Goal: Information Seeking & Learning: Find specific fact

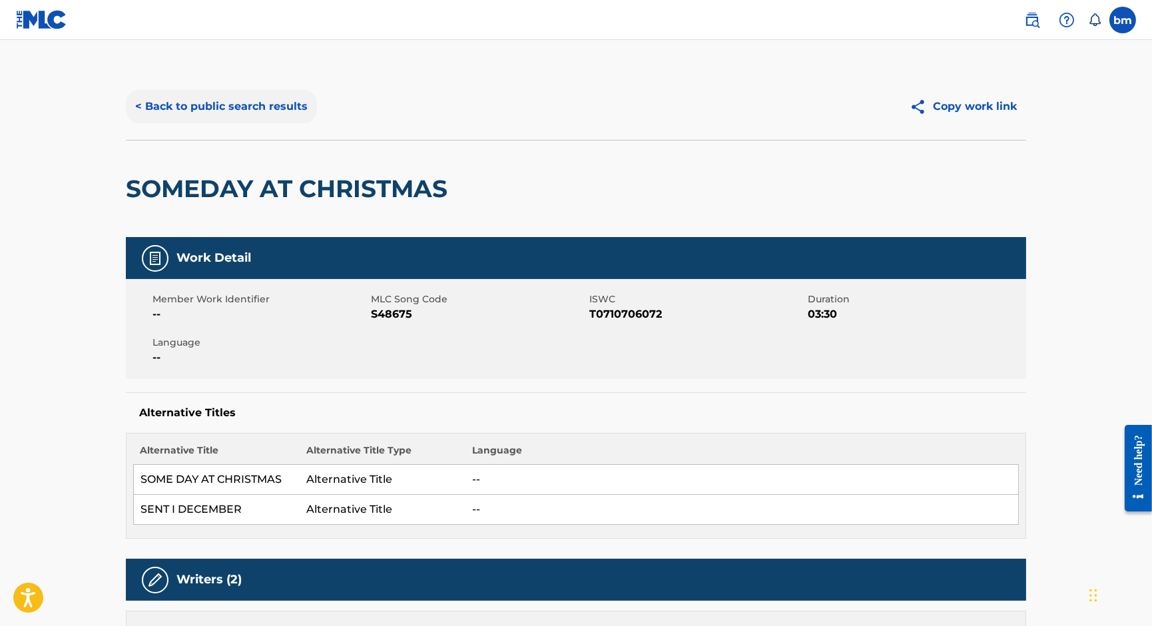
click at [183, 91] on button "< Back to public search results" at bounding box center [221, 106] width 191 height 33
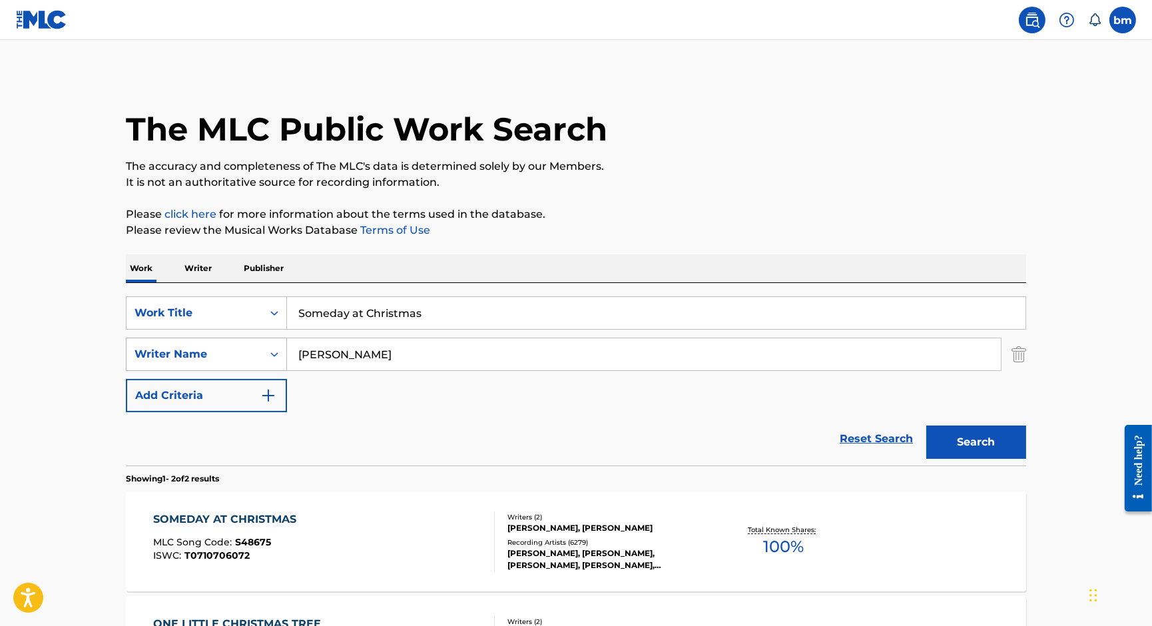
drag, startPoint x: 389, startPoint y: 352, endPoint x: 242, endPoint y: 364, distance: 147.0
click at [242, 363] on div "SearchWithCriteriaeebc789f-fb9f-41d9-ae05-81bbce167949 Writer Name Bryan Wells" at bounding box center [576, 354] width 900 height 33
paste input "Denislav Anastasov"
type input "Denislav Anastasov"
drag, startPoint x: 461, startPoint y: 323, endPoint x: 228, endPoint y: 301, distance: 234.0
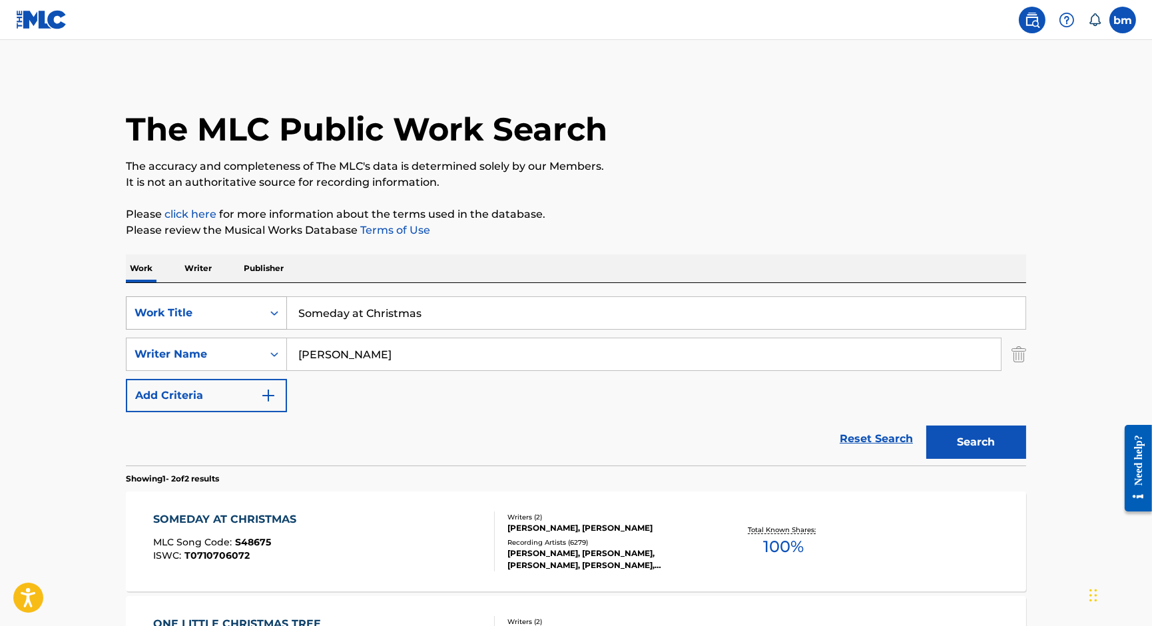
click at [228, 301] on div "SearchWithCriteriacc556dee-9fe9-44a3-9286-b6f4fd1323b3 Work Title Someday at Ch…" at bounding box center [576, 312] width 900 height 33
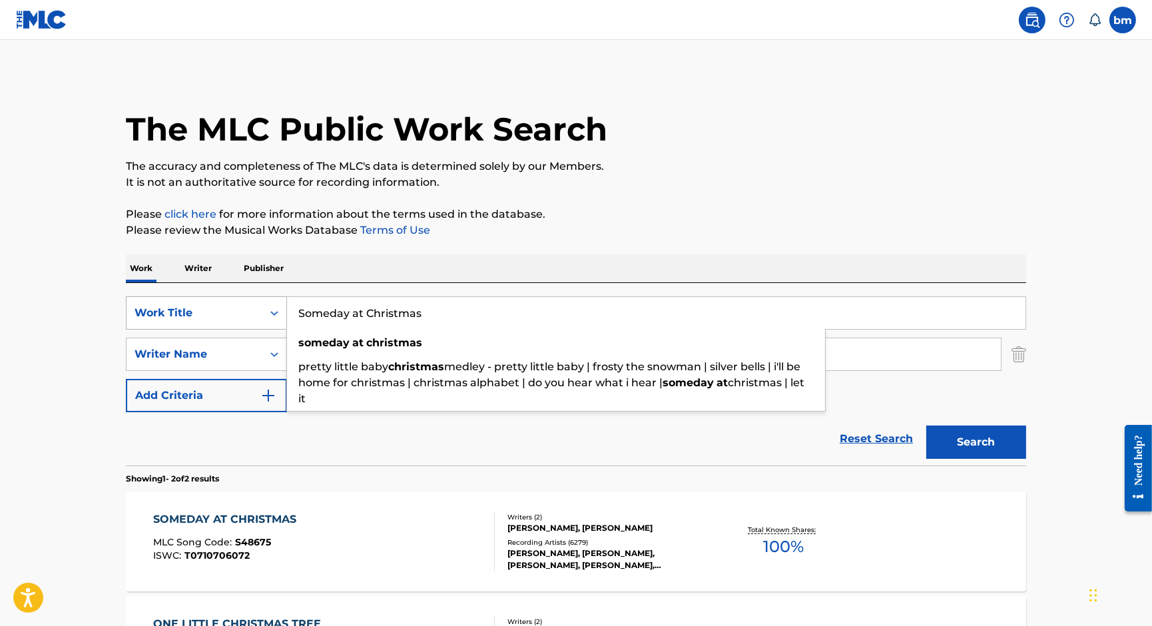
paste input "Dust Delight Anomalycircles"
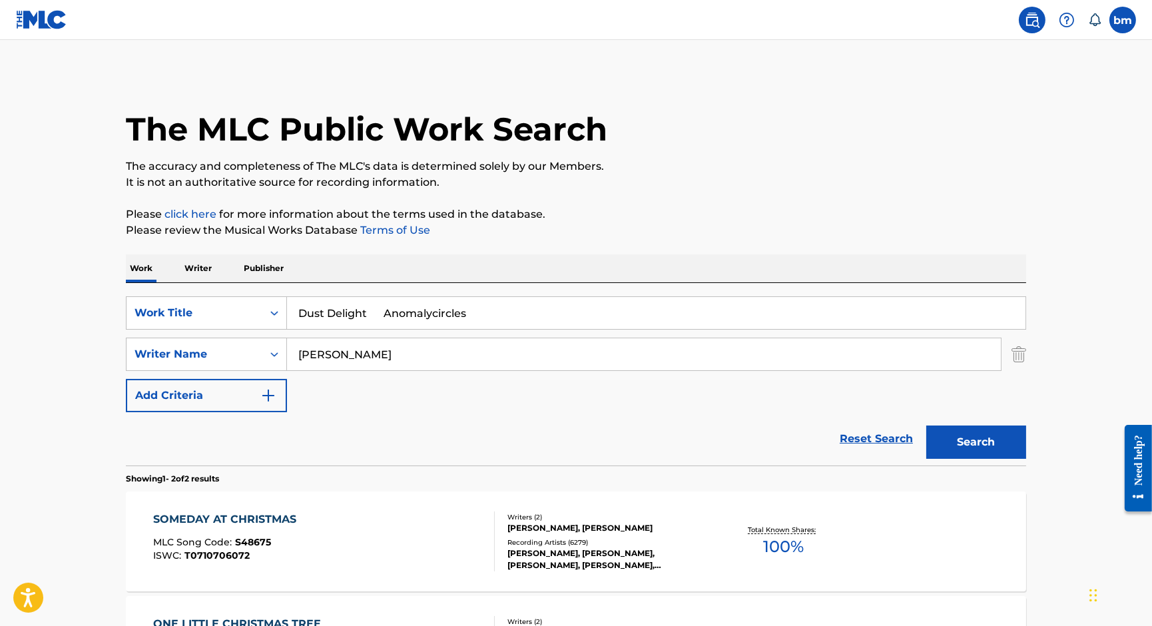
drag, startPoint x: 381, startPoint y: 309, endPoint x: 885, endPoint y: 328, distance: 504.3
click at [892, 314] on input "Dust Delight Anomalycircles" at bounding box center [656, 313] width 738 height 32
type input "Dust Delight"
click at [926, 425] on button "Search" at bounding box center [976, 441] width 100 height 33
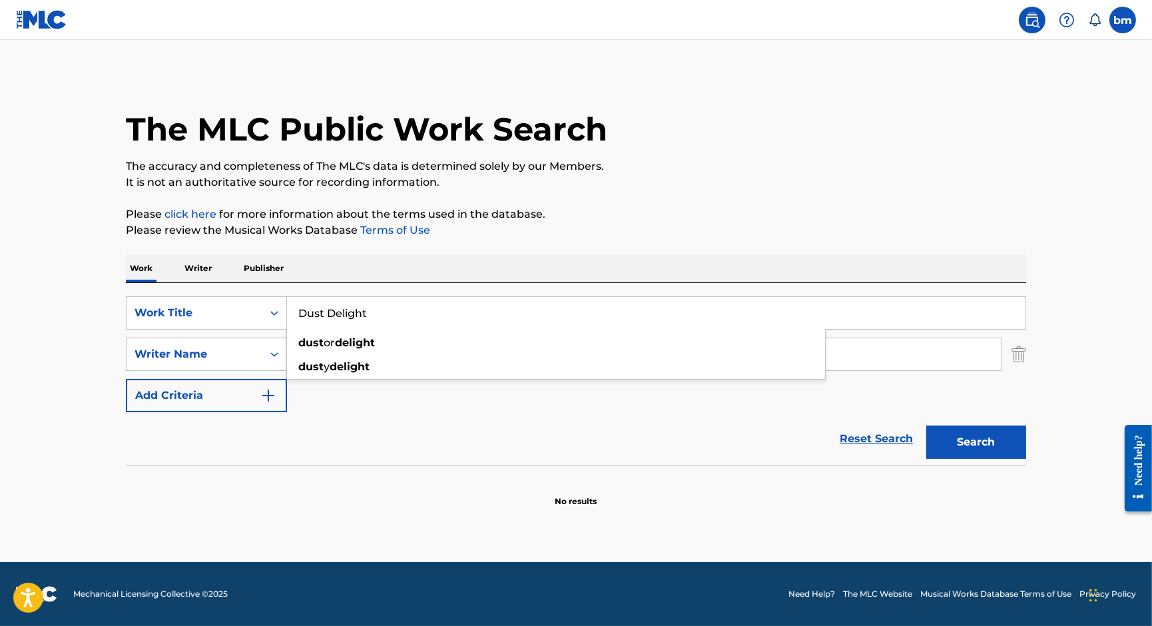
drag, startPoint x: 853, startPoint y: 124, endPoint x: 865, endPoint y: 154, distance: 32.0
click at [854, 124] on div "The MLC Public Work Search" at bounding box center [576, 121] width 900 height 97
click at [982, 437] on button "Search" at bounding box center [976, 441] width 100 height 33
drag, startPoint x: 480, startPoint y: 352, endPoint x: 211, endPoint y: 354, distance: 269.0
click at [211, 354] on div "SearchWithCriteriaeebc789f-fb9f-41d9-ae05-81bbce167949 Writer Name Denislav Ana…" at bounding box center [576, 354] width 900 height 33
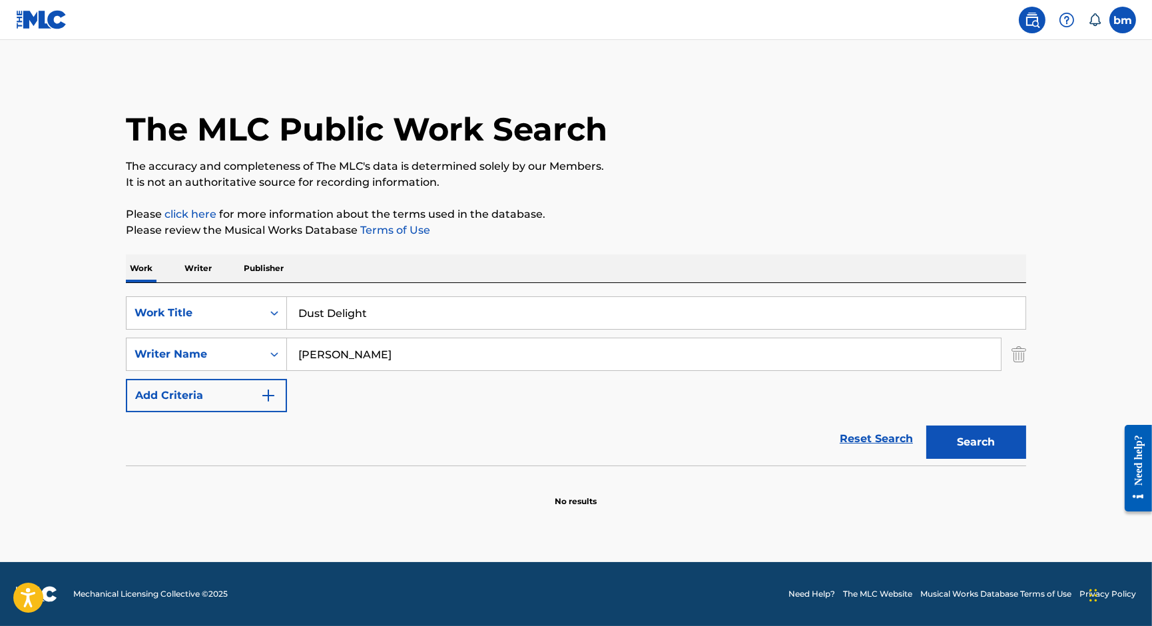
paste input "uncan TroastNick Corson Produced by"
type input "Duncan TroastNick Corson Produced by"
drag, startPoint x: 451, startPoint y: 307, endPoint x: 234, endPoint y: 316, distance: 216.5
click at [201, 312] on div "SearchWithCriteriacc556dee-9fe9-44a3-9286-b6f4fd1323b3 Work Title Dust Delight …" at bounding box center [576, 312] width 900 height 33
paste input "I Got Exactly What I Wanted The Convenience"
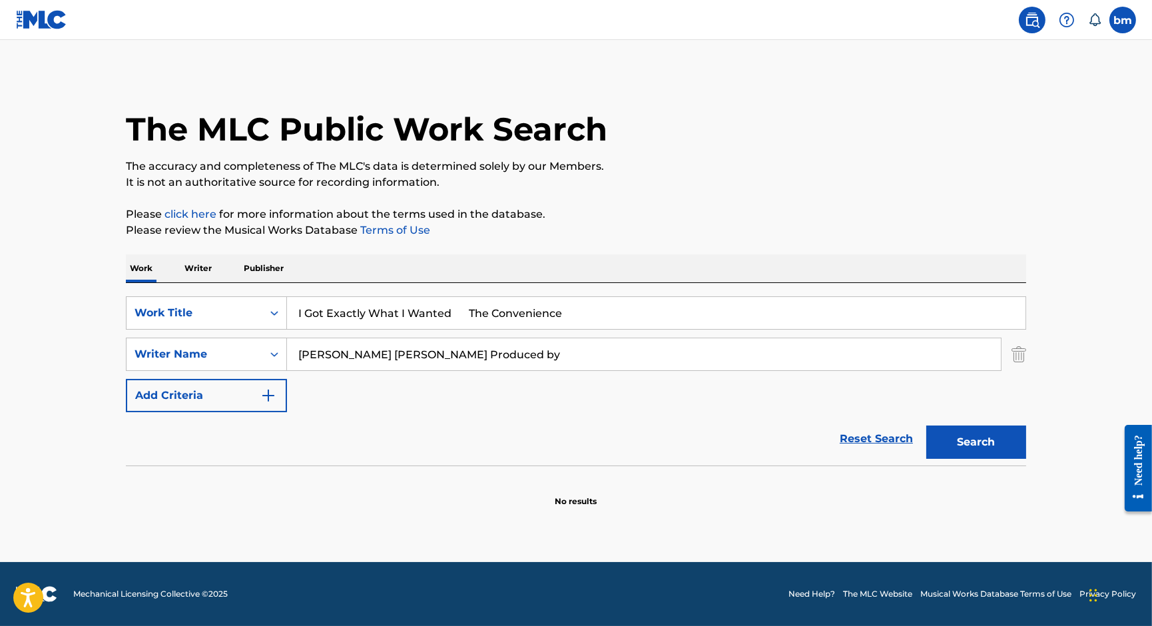
drag, startPoint x: 453, startPoint y: 310, endPoint x: 911, endPoint y: 148, distance: 486.4
click at [952, 269] on div "Work Writer Publisher SearchWithCriteriacc556dee-9fe9-44a3-9286-b6f4fd1323b3 Wo…" at bounding box center [576, 380] width 900 height 253
type input "I Got Exactly What I Wanted"
click at [893, 138] on div "The MLC Public Work Search" at bounding box center [576, 121] width 900 height 97
drag, startPoint x: 378, startPoint y: 351, endPoint x: 1011, endPoint y: 398, distance: 634.2
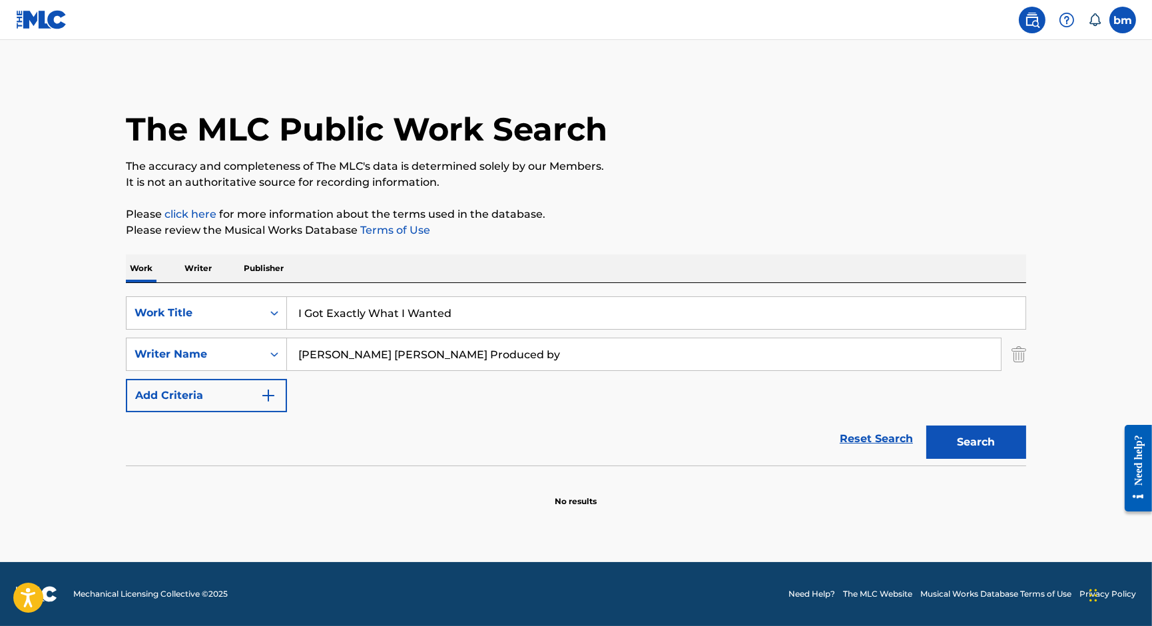
click at [1011, 389] on div "SearchWithCriteriacc556dee-9fe9-44a3-9286-b6f4fd1323b3 Work Title I Got Exactly…" at bounding box center [576, 354] width 900 height 116
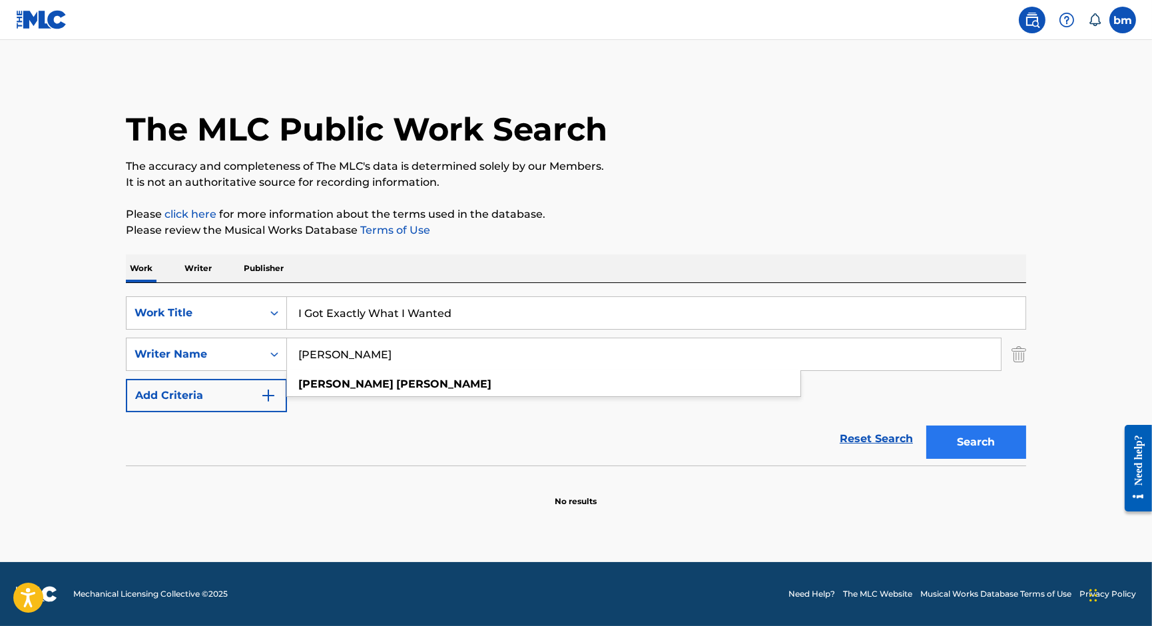
type input "Duncan Troast"
click at [989, 441] on button "Search" at bounding box center [976, 441] width 100 height 33
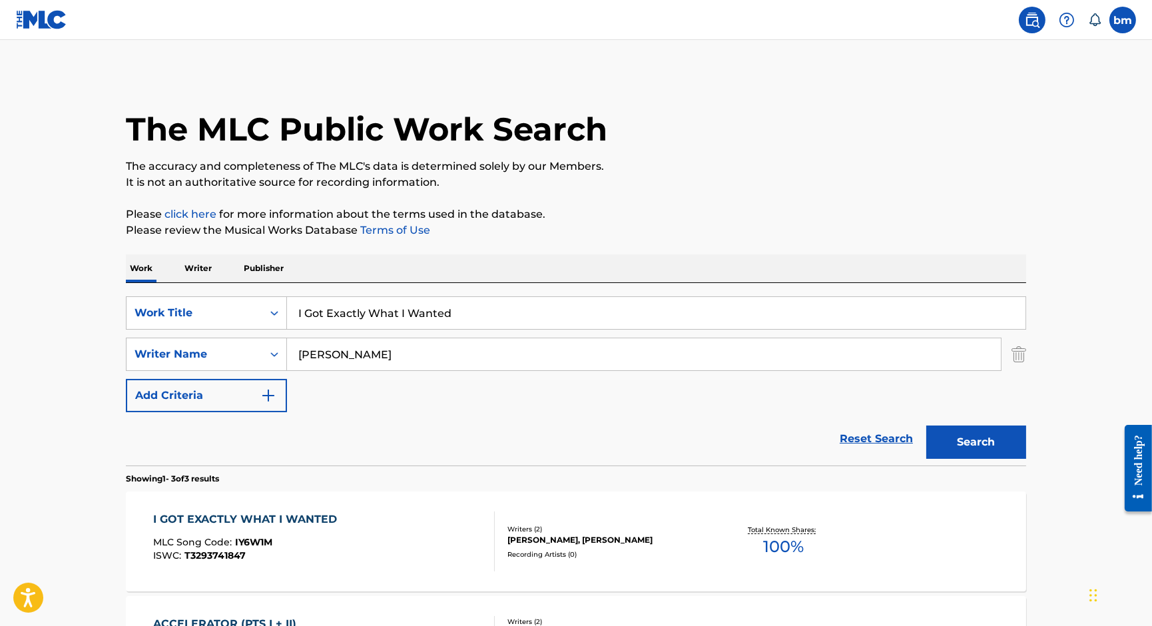
click at [421, 528] on div "I GOT EXACTLY WHAT I WANTED MLC Song Code : IY6W1M ISWC : T3293741847" at bounding box center [324, 541] width 342 height 60
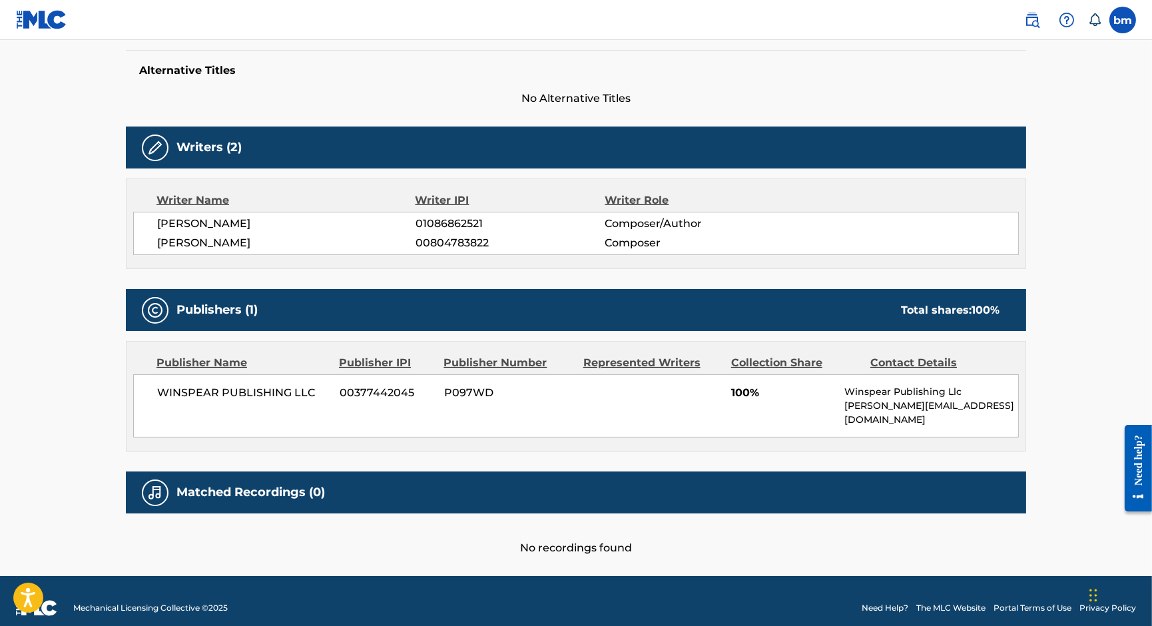
scroll to position [164, 0]
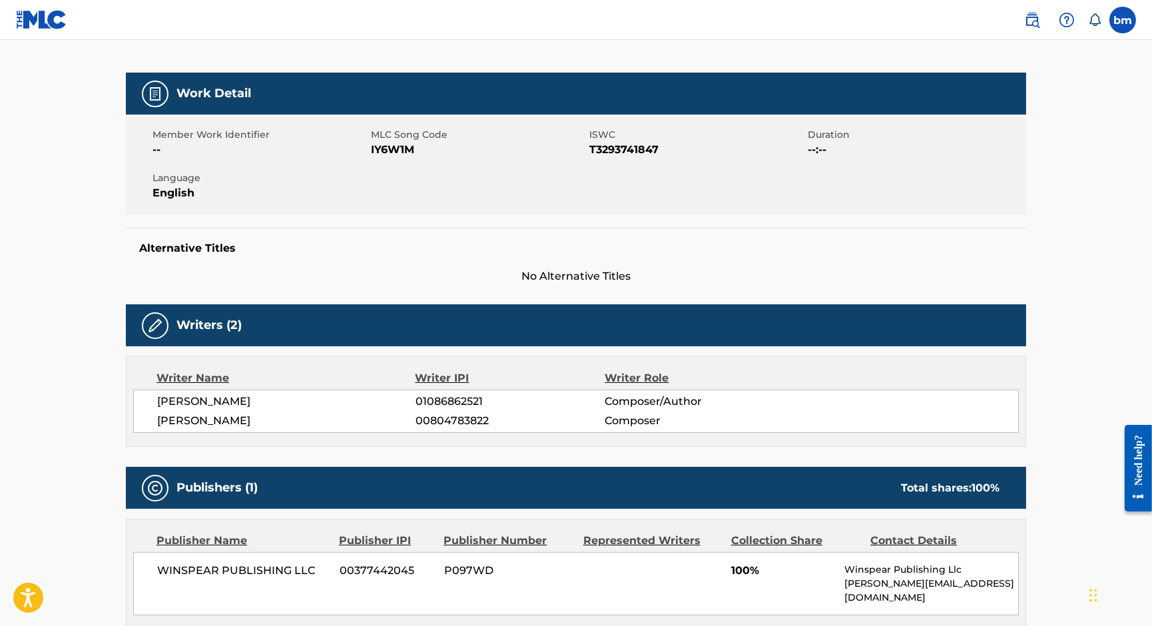
click at [390, 155] on span "IY6W1M" at bounding box center [478, 150] width 215 height 16
copy span "IY6W1M"
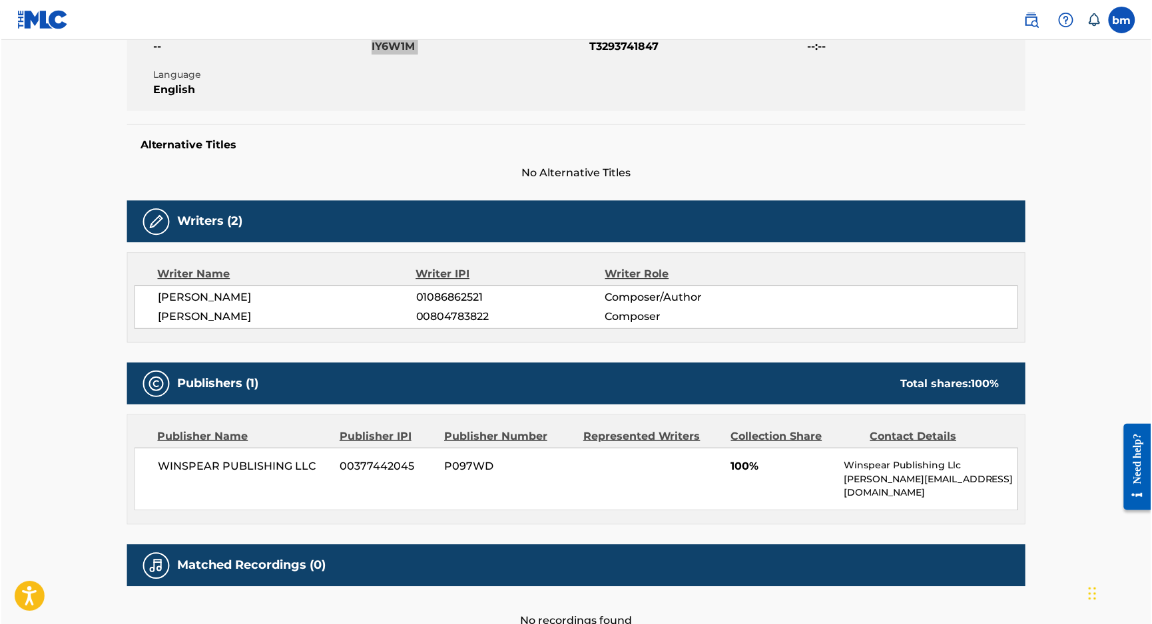
scroll to position [342, 0]
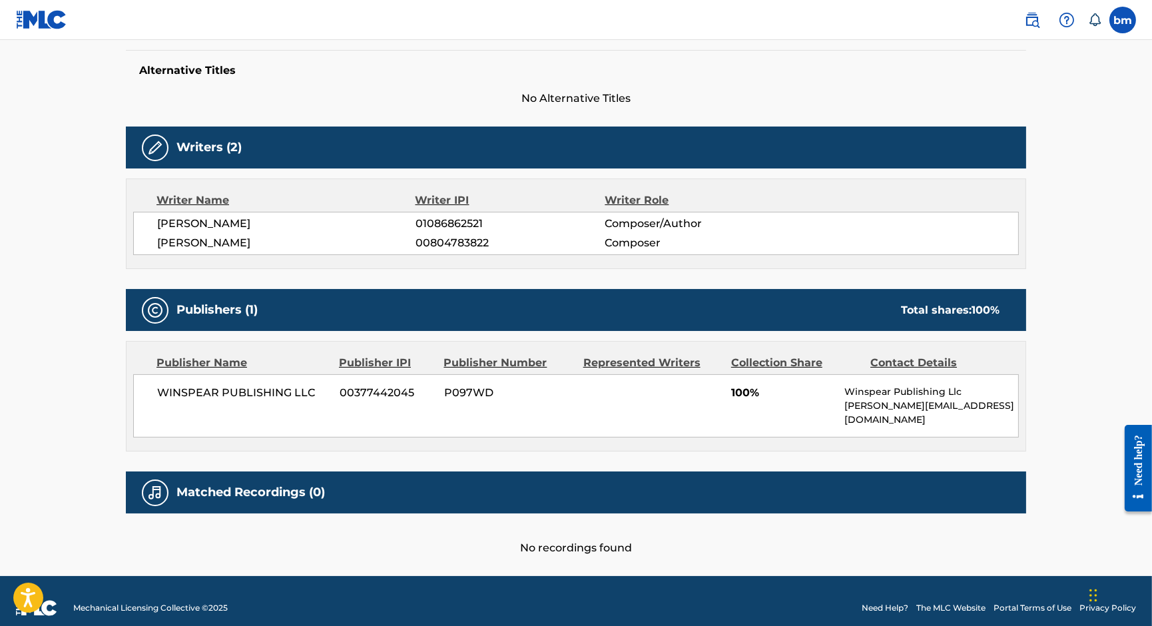
click at [168, 399] on span "WINSPEAR PUBLISHING LLC" at bounding box center [243, 393] width 172 height 16
copy div "WINSPEAR PUBLISHING LLC"
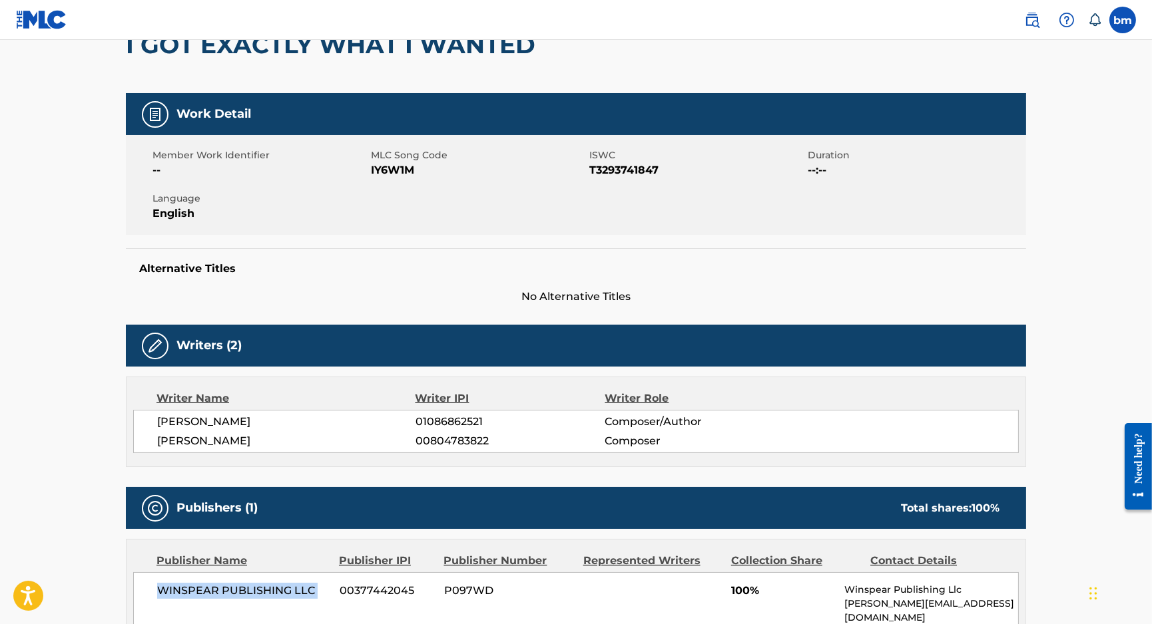
scroll to position [0, 0]
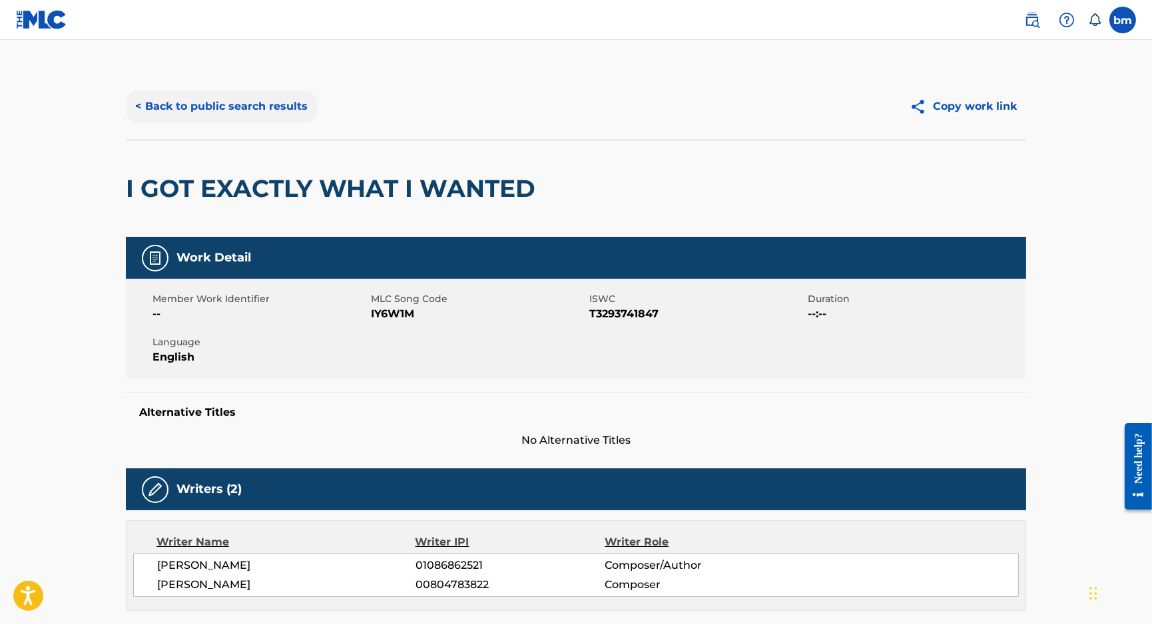
click at [241, 106] on button "< Back to public search results" at bounding box center [221, 106] width 191 height 33
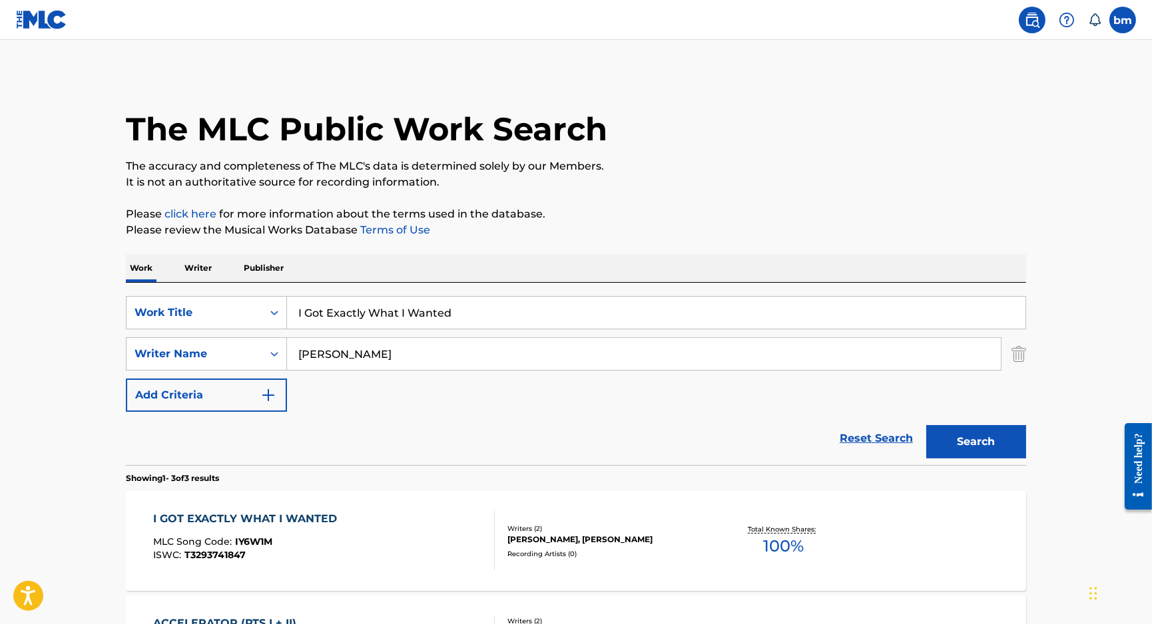
click at [366, 353] on input "Duncan Troast" at bounding box center [644, 354] width 714 height 32
drag, startPoint x: 411, startPoint y: 357, endPoint x: 222, endPoint y: 356, distance: 189.7
click at [224, 357] on div "SearchWithCriteriaeebc789f-fb9f-41d9-ae05-81bbce167949 Writer Name Duncan Troast" at bounding box center [576, 354] width 900 height 33
paste input "SWABY HORACE MICHAEL"
type input "SWABY HORACE MICHAEL"
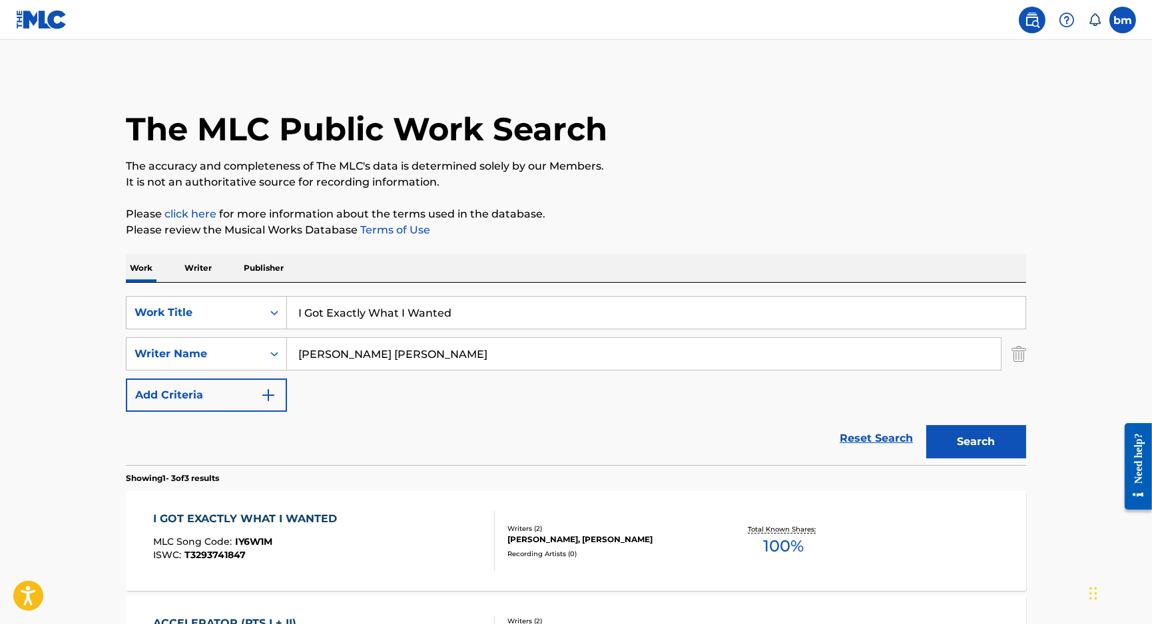
drag, startPoint x: 369, startPoint y: 299, endPoint x: 288, endPoint y: 304, distance: 81.4
click at [288, 304] on div "I Got Exactly What I Wanted" at bounding box center [656, 312] width 739 height 33
click at [425, 324] on input "I Got Exactly What I Wanted" at bounding box center [656, 313] width 738 height 32
drag, startPoint x: 236, startPoint y: 317, endPoint x: 228, endPoint y: 318, distance: 8.1
click at [205, 317] on div "SearchWithCriteriacc556dee-9fe9-44a3-9286-b6f4fd1323b3 Work Title I Got Exactly…" at bounding box center [576, 312] width 900 height 33
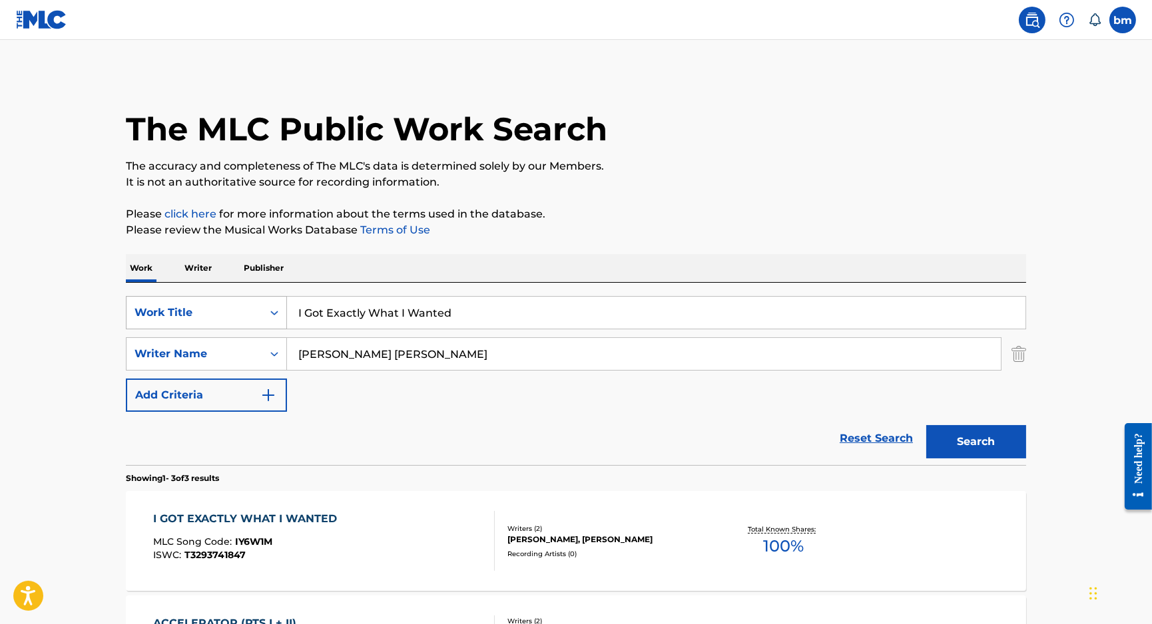
paste input "Origan Style Augustus Pablo"
drag, startPoint x: 368, startPoint y: 306, endPoint x: 883, endPoint y: 248, distance: 517.9
click at [889, 333] on div "SearchWithCriteriacc556dee-9fe9-44a3-9286-b6f4fd1323b3 Work Title Origan Style …" at bounding box center [576, 354] width 900 height 116
type input "Origan Style"
click at [877, 237] on p "Please review the Musical Works Database Terms of Use" at bounding box center [576, 230] width 900 height 16
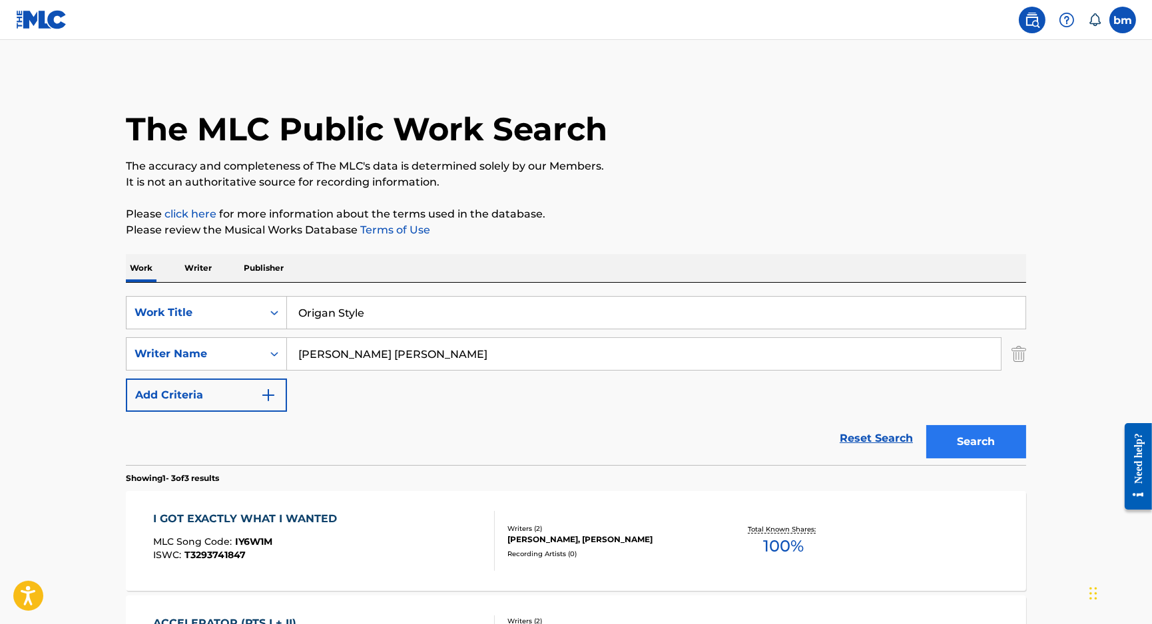
drag, startPoint x: 988, startPoint y: 461, endPoint x: 986, endPoint y: 450, distance: 10.8
click at [987, 459] on div "Search" at bounding box center [972, 438] width 107 height 53
click at [986, 450] on button "Search" at bounding box center [976, 441] width 100 height 33
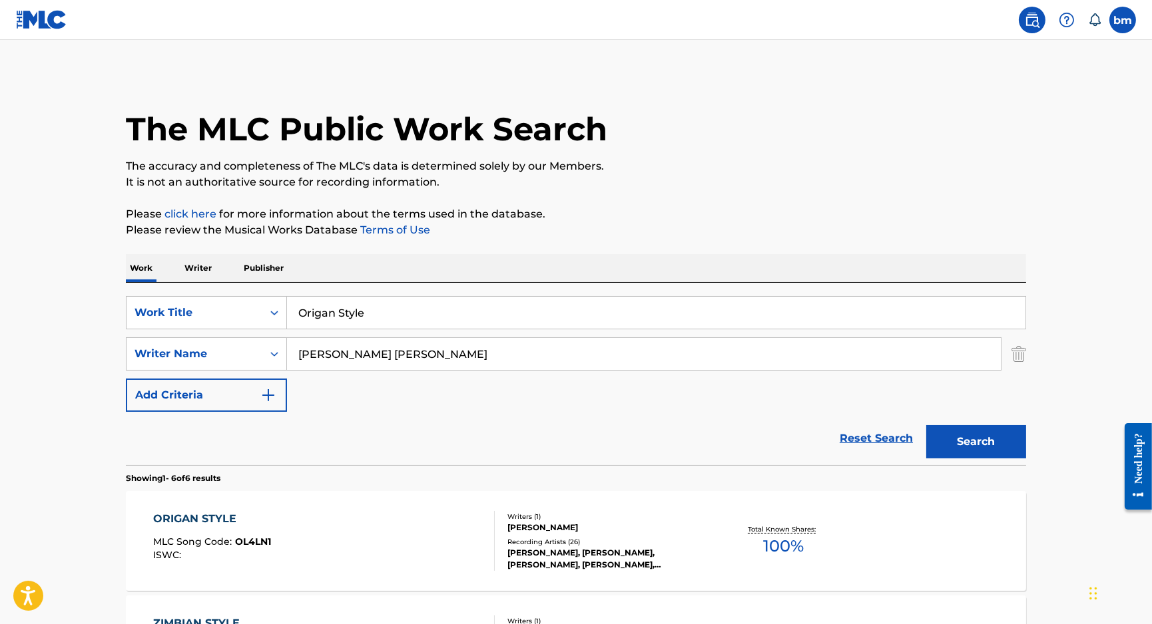
click at [531, 541] on div "Recording Artists ( 26 )" at bounding box center [607, 542] width 201 height 10
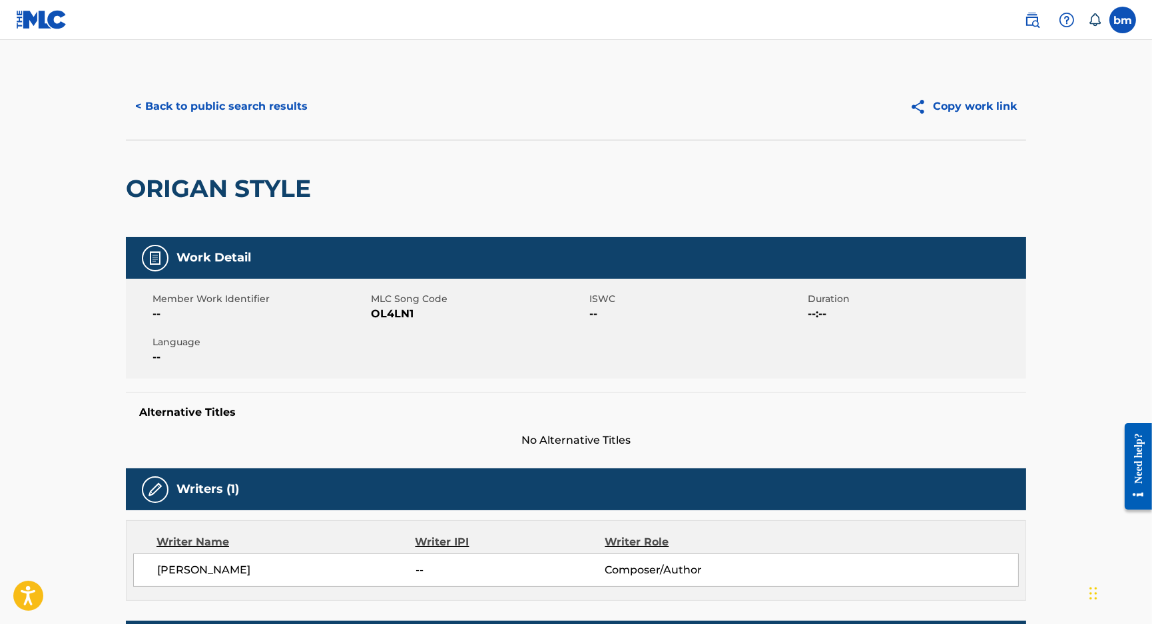
click at [391, 314] on span "OL4LN1" at bounding box center [478, 314] width 215 height 16
copy span "OL4LN1"
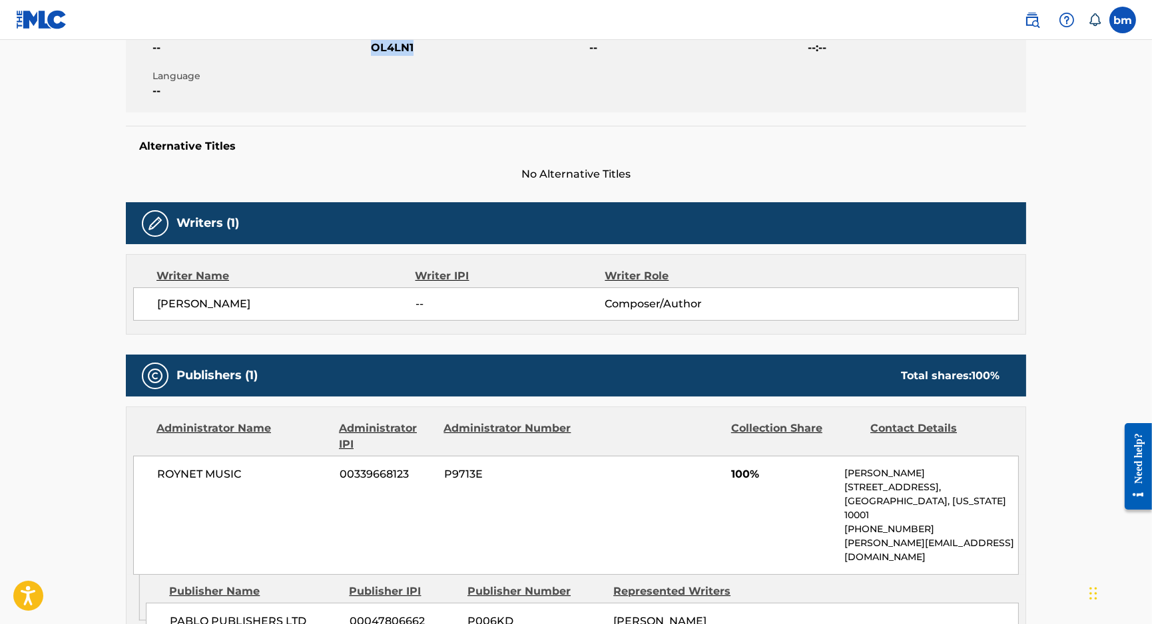
click at [243, 314] on div "HORACE MICHAEL SWABY -- Composer/Author" at bounding box center [575, 304] width 885 height 33
click at [244, 302] on span "HORACE MICHAEL SWABY" at bounding box center [286, 304] width 258 height 16
copy div "HORACE MICHAEL SWABY"
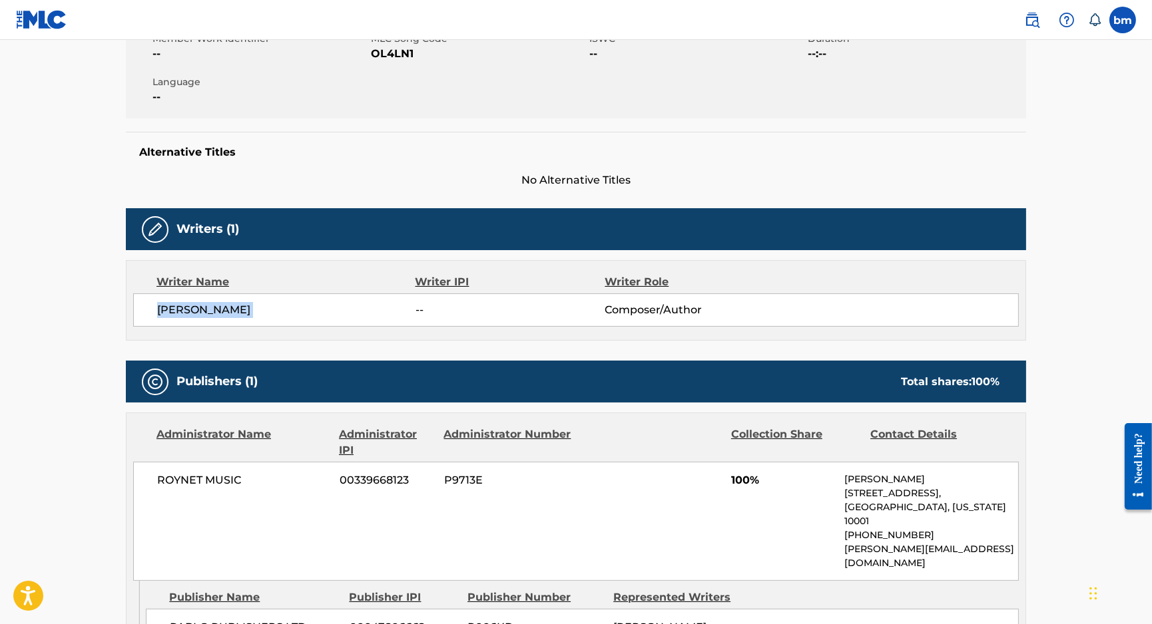
scroll to position [0, 0]
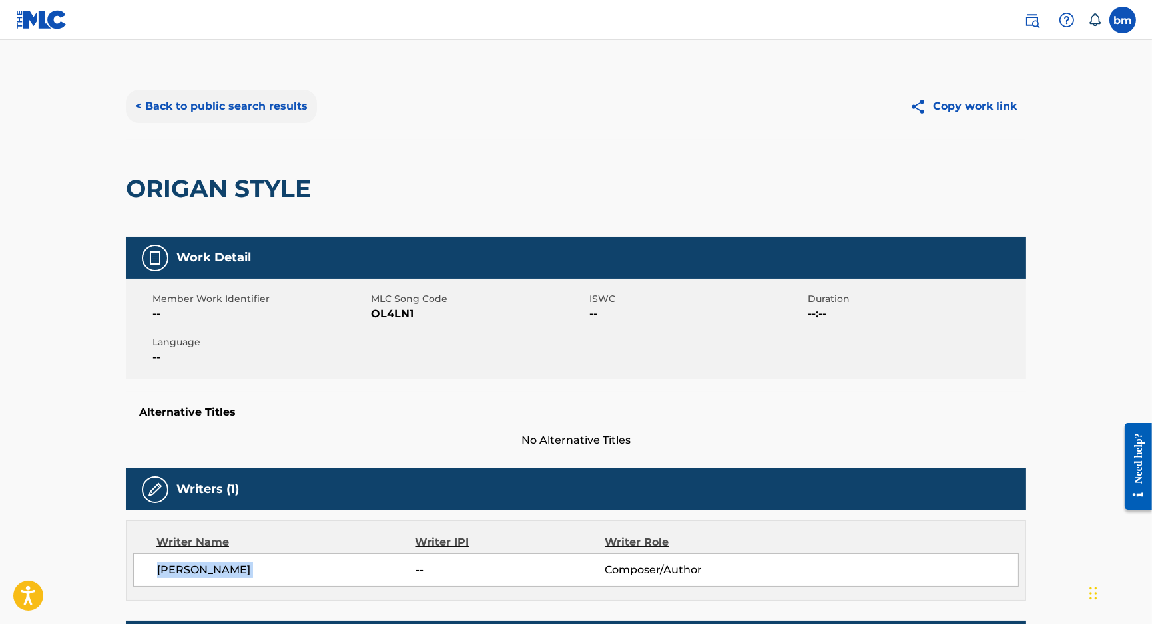
click at [208, 103] on button "< Back to public search results" at bounding box center [221, 106] width 191 height 33
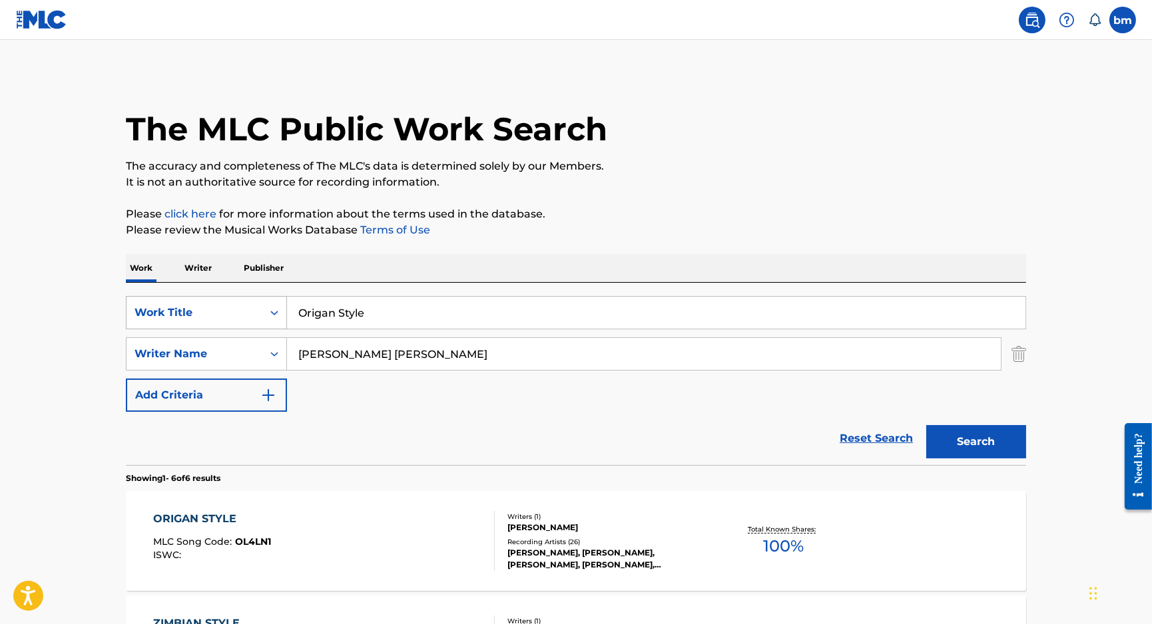
drag, startPoint x: 464, startPoint y: 365, endPoint x: 278, endPoint y: 319, distance: 191.5
click at [142, 350] on div "SearchWithCriteriaeebc789f-fb9f-41d9-ae05-81bbce167949 Writer Name SWABY HORACE…" at bounding box center [576, 354] width 900 height 33
paste input "Vincent Williams"
type input "Vincent Williams"
drag, startPoint x: 286, startPoint y: 303, endPoint x: 375, endPoint y: 315, distance: 89.4
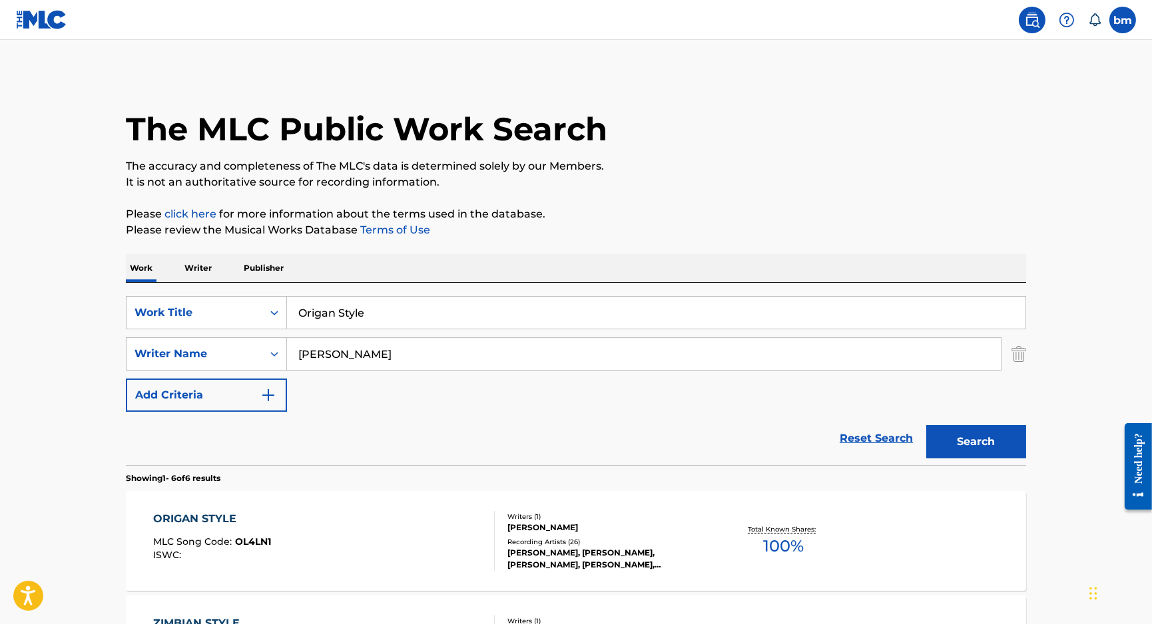
click at [229, 311] on div "SearchWithCriteriacc556dee-9fe9-44a3-9286-b6f4fd1323b3 Work Title Origan Style" at bounding box center [576, 312] width 900 height 33
drag, startPoint x: 427, startPoint y: 316, endPoint x: 216, endPoint y: 316, distance: 211.7
click at [216, 316] on div "SearchWithCriteriacc556dee-9fe9-44a3-9286-b6f4fd1323b3 Work Title Origan Style" at bounding box center [576, 312] width 900 height 33
paste input "Dasfunkay Dj Spinna"
click at [373, 319] on input "Dasfunkay Dj Spinna" at bounding box center [656, 313] width 738 height 32
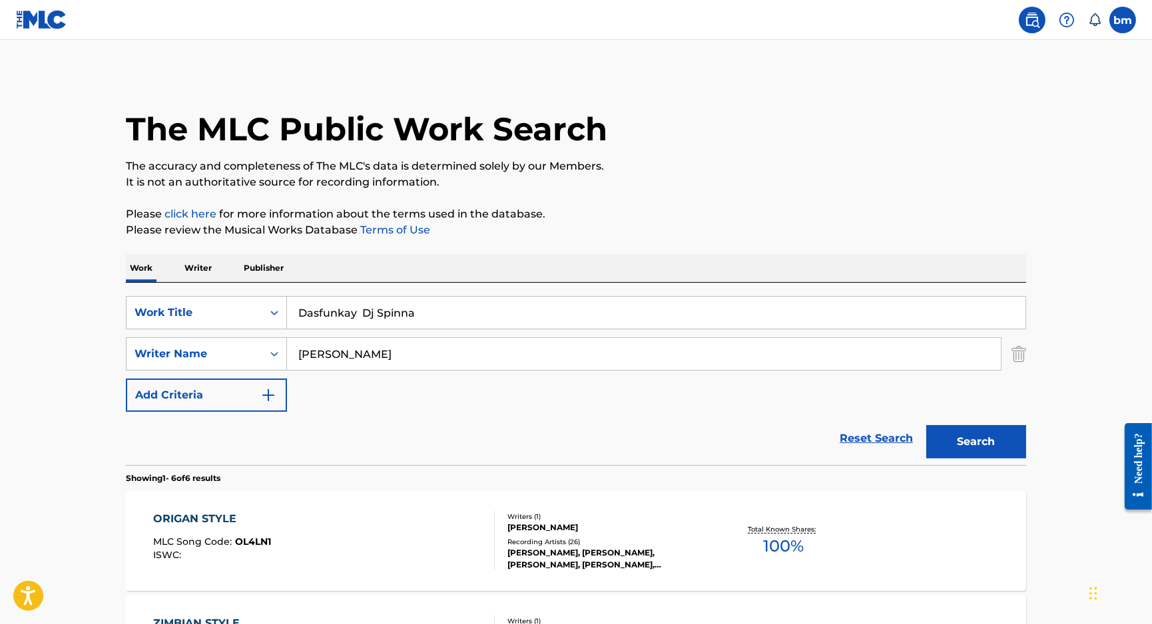
drag, startPoint x: 367, startPoint y: 318, endPoint x: 830, endPoint y: 264, distance: 465.2
type input "Dasfunkay"
click at [816, 227] on p "Please review the Musical Works Database Terms of Use" at bounding box center [576, 230] width 900 height 16
click at [994, 445] on button "Search" at bounding box center [976, 441] width 100 height 33
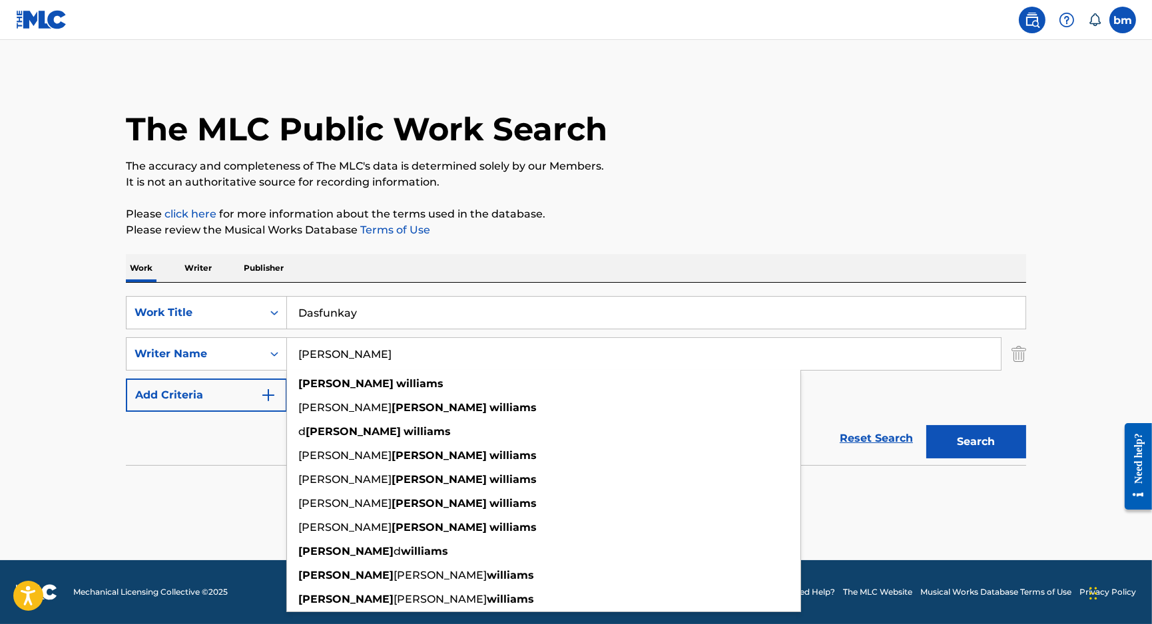
drag, startPoint x: 394, startPoint y: 345, endPoint x: 253, endPoint y: 336, distance: 141.4
click at [222, 345] on div "SearchWithCriteriaeebc789f-fb9f-41d9-ae05-81bbce167949 Writer Name Vincent Will…" at bounding box center [576, 354] width 900 height 33
paste input "CantiniDENNISGuilherme FerrazLaryMC BethTiago Marcelo"
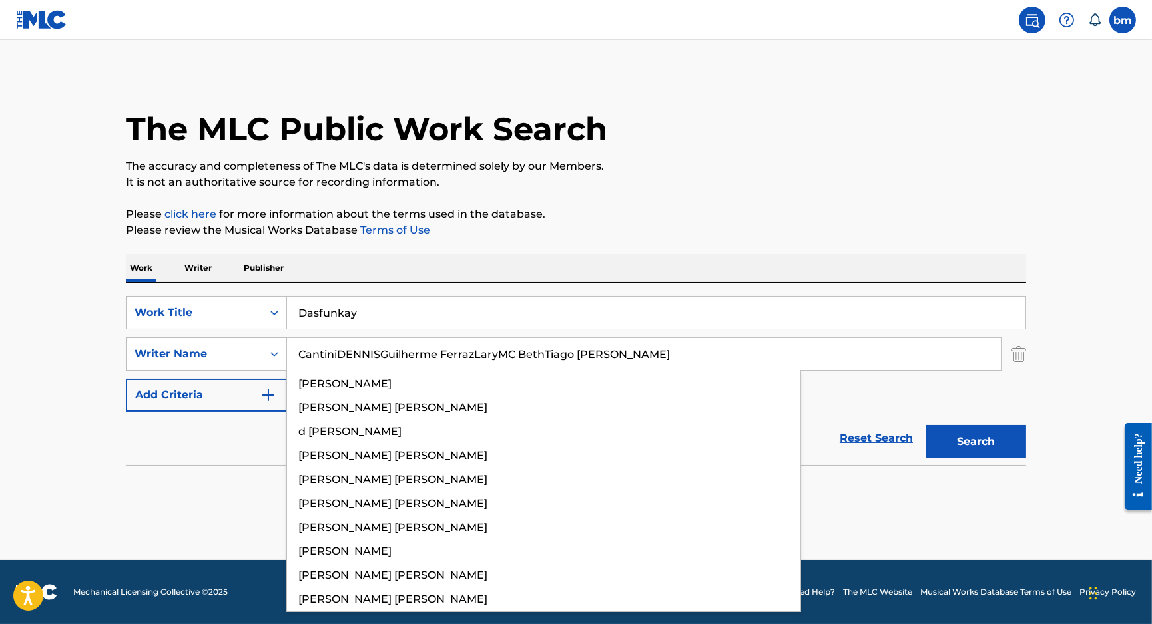
type input "CantiniDENNISGuilherme FerrazLaryMC BethTiago Marcelo"
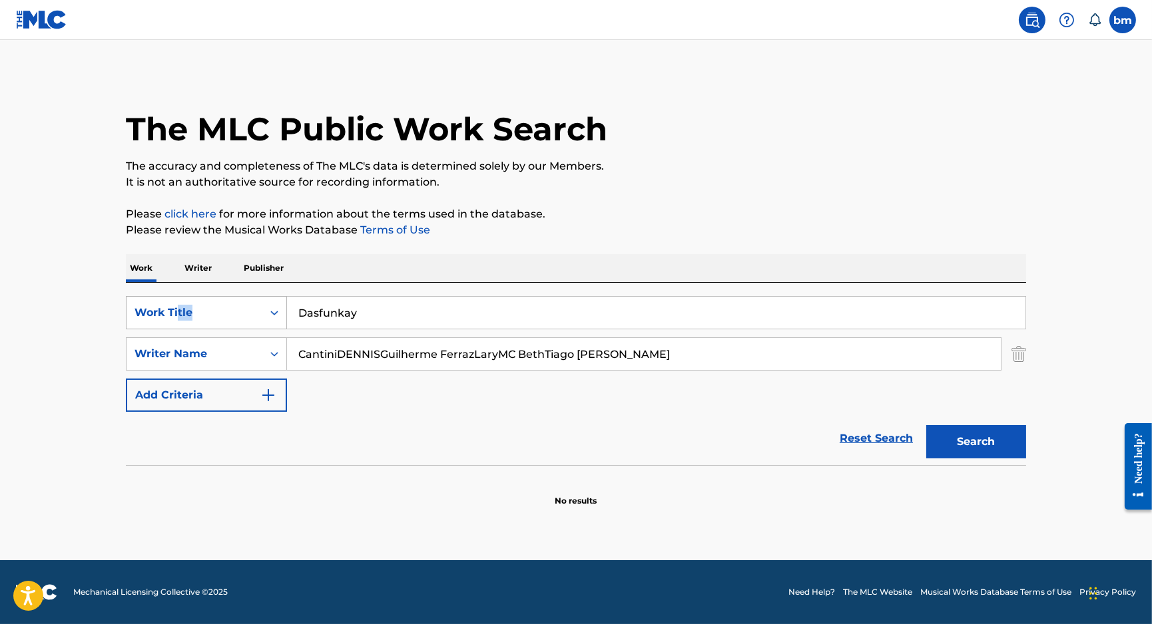
drag, startPoint x: 418, startPoint y: 292, endPoint x: 178, endPoint y: 298, distance: 240.4
click at [178, 298] on div "SearchWithCriteriacc556dee-9fe9-44a3-9286-b6f4fd1323b3 Work Title Dasfunkay Sea…" at bounding box center [576, 374] width 900 height 182
drag, startPoint x: 433, startPoint y: 304, endPoint x: 237, endPoint y: 304, distance: 196.4
click at [237, 304] on div "SearchWithCriteriacc556dee-9fe9-44a3-9286-b6f4fd1323b3 Work Title Dasfunkay" at bounding box center [576, 312] width 900 height 33
paste input "MOTINHA 2.0 (Mete Marcha) Dennis"
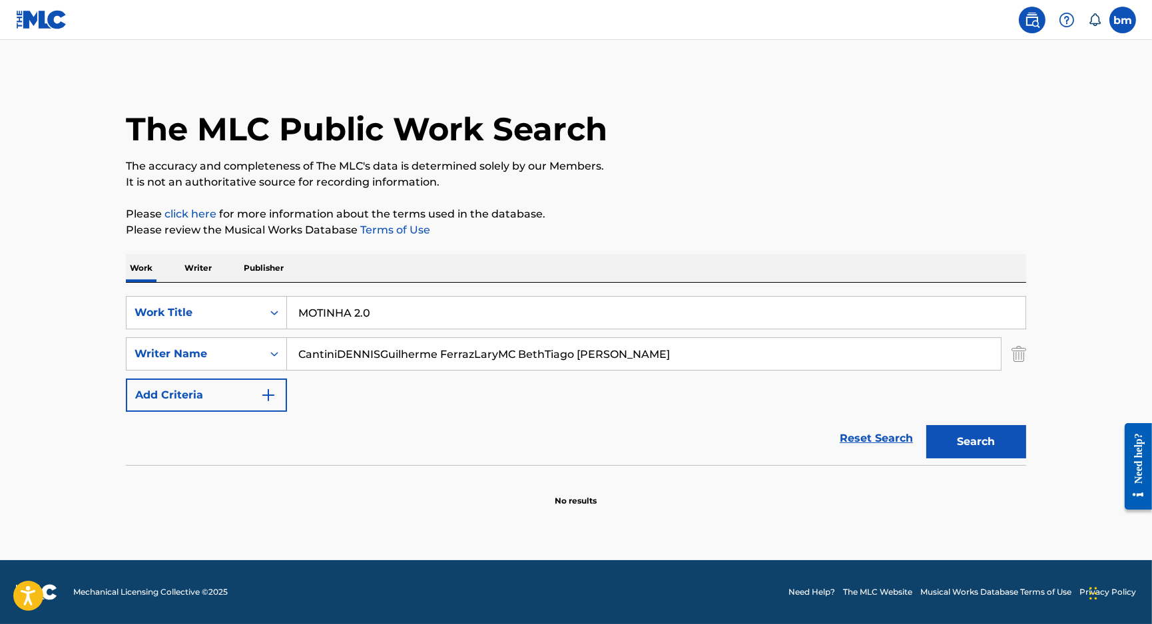
drag, startPoint x: 367, startPoint y: 309, endPoint x: 903, endPoint y: 204, distance: 545.4
click at [909, 212] on div "The MLC Public Work Search The accuracy and completeness of The MLC's data is d…" at bounding box center [576, 290] width 932 height 434
type input "MOTINHA 2.0"
click at [881, 192] on div "The MLC Public Work Search The accuracy and completeness of The MLC's data is d…" at bounding box center [576, 290] width 932 height 434
click at [539, 353] on input "CantiniDENNISGuilherme FerrazLaryMC BethTiago Marcelo" at bounding box center [644, 354] width 714 height 32
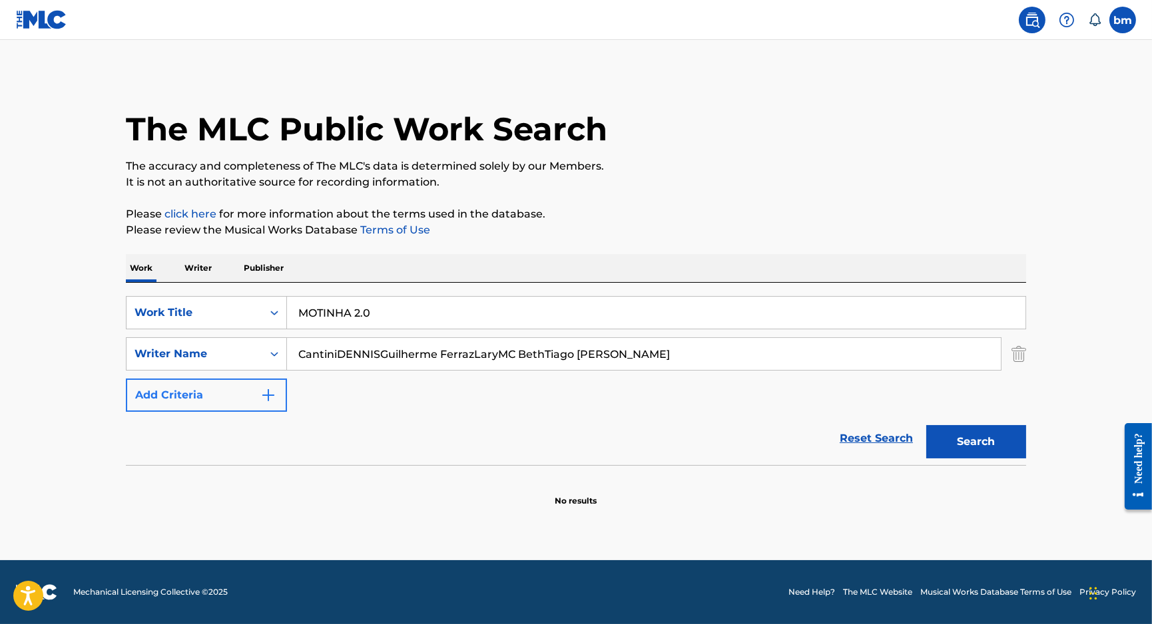
drag, startPoint x: 545, startPoint y: 353, endPoint x: 214, endPoint y: 389, distance: 332.2
click at [186, 369] on div "SearchWithCriteriaeebc789f-fb9f-41d9-ae05-81bbce167949 Writer Name CantiniDENNI…" at bounding box center [576, 354] width 900 height 33
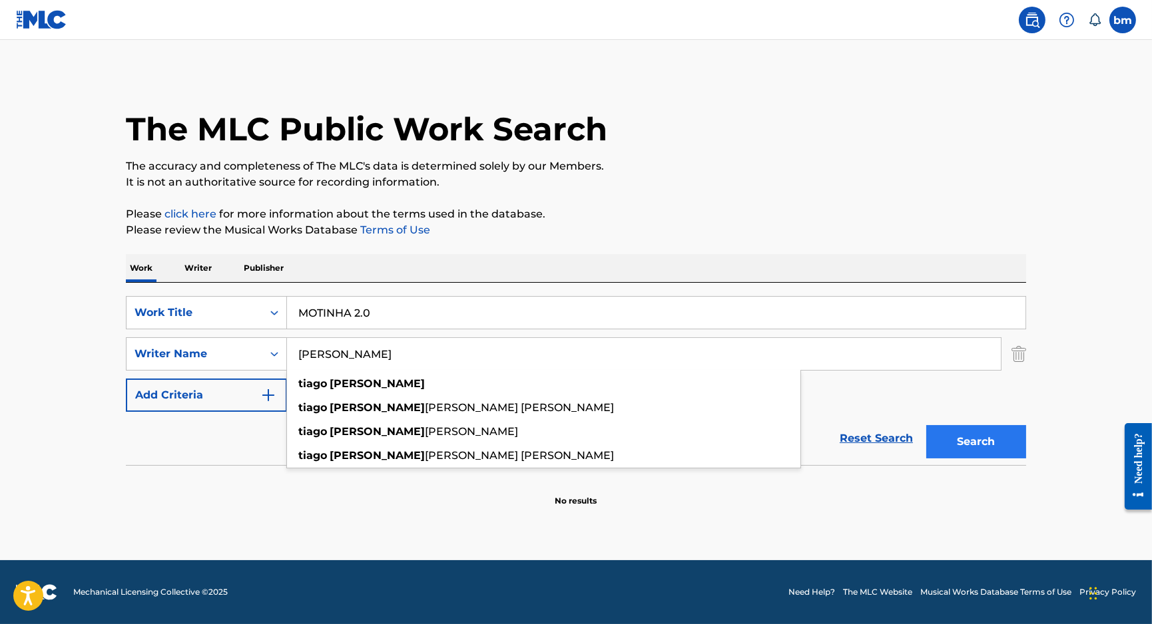
type input "Tiago Marcelo"
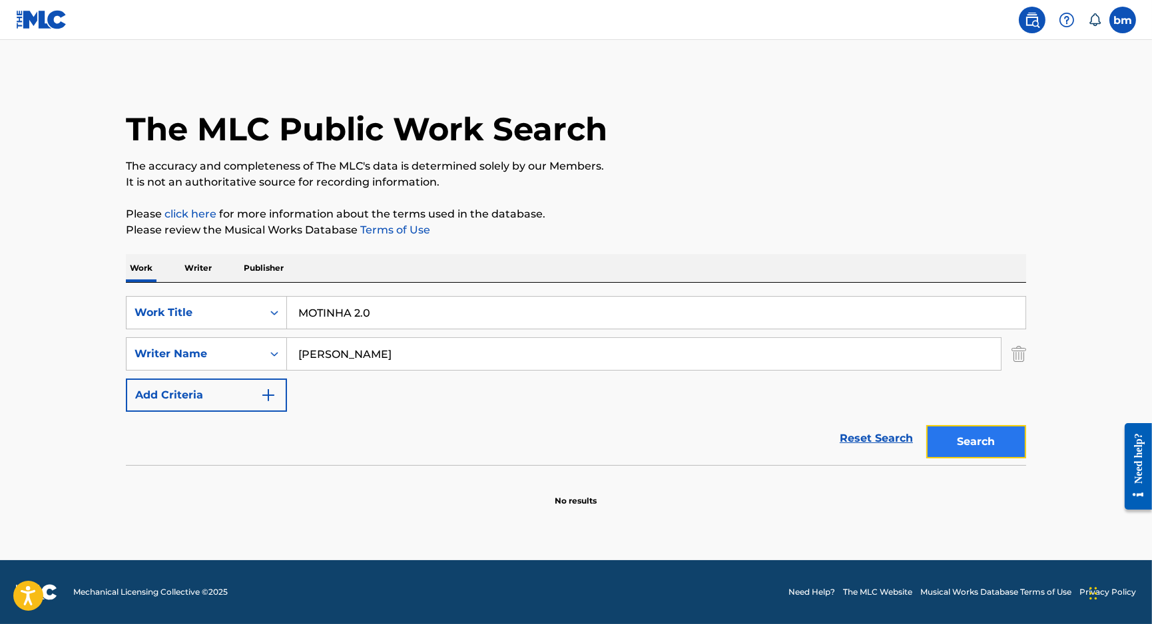
click at [985, 437] on button "Search" at bounding box center [976, 441] width 100 height 33
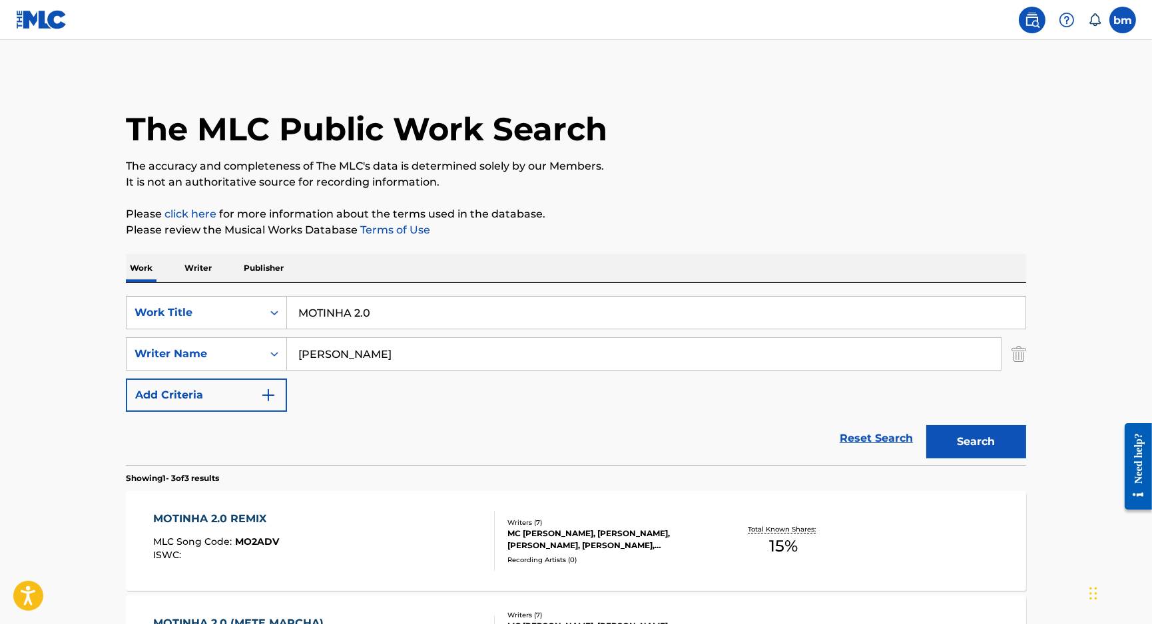
click at [375, 553] on div "MOTINHA 2.0 REMIX MLC Song Code : MO2ADV ISWC :" at bounding box center [324, 541] width 342 height 60
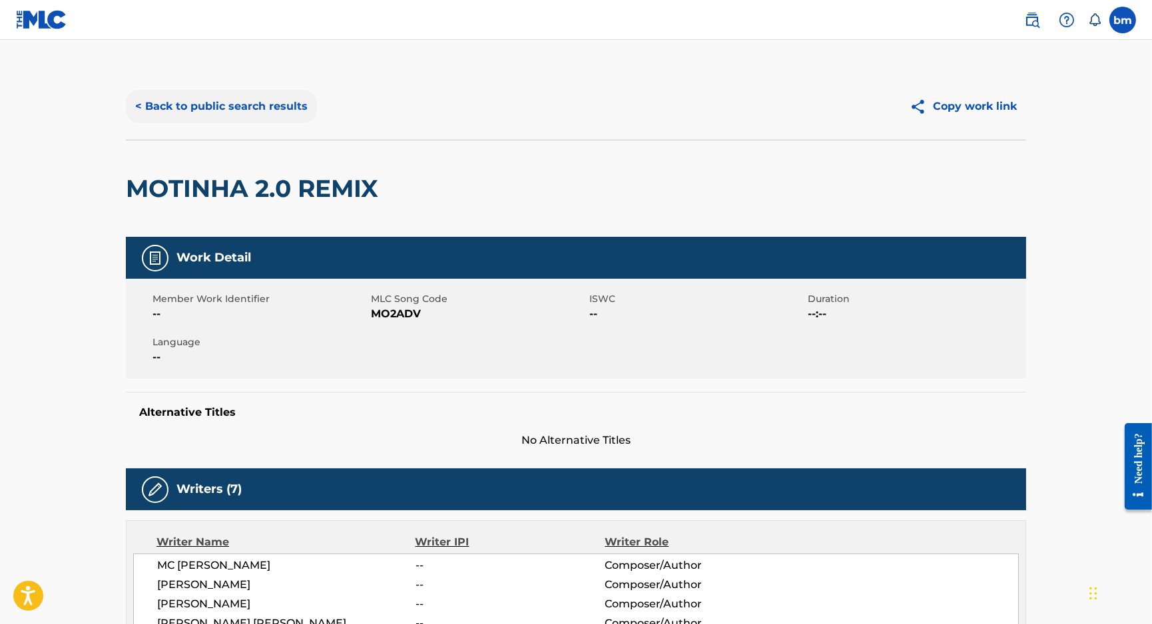
click at [158, 105] on button "< Back to public search results" at bounding box center [221, 106] width 191 height 33
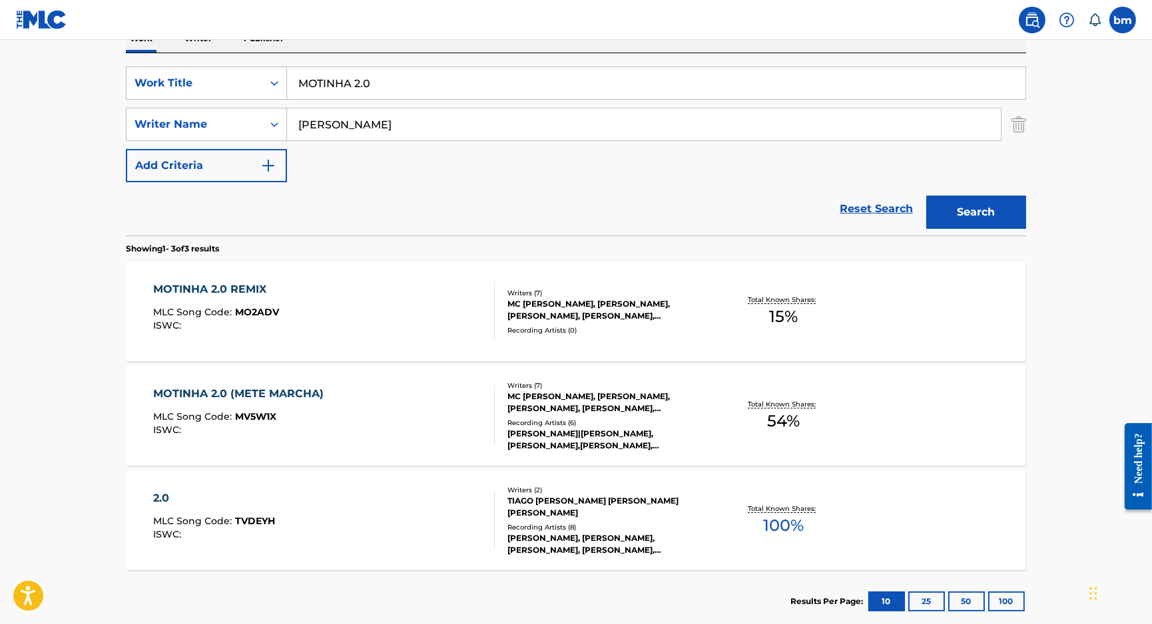
scroll to position [266, 0]
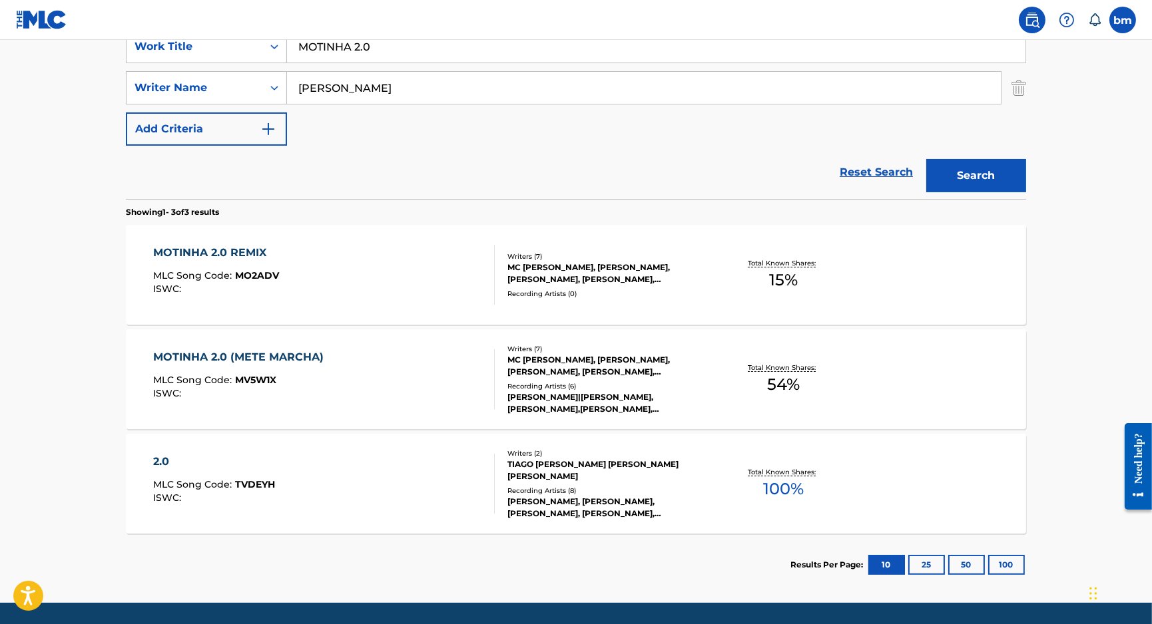
click at [387, 367] on div "MOTINHA 2.0 (METE MARCHA) MLC Song Code : MV5W1X ISWC :" at bounding box center [324, 380] width 342 height 60
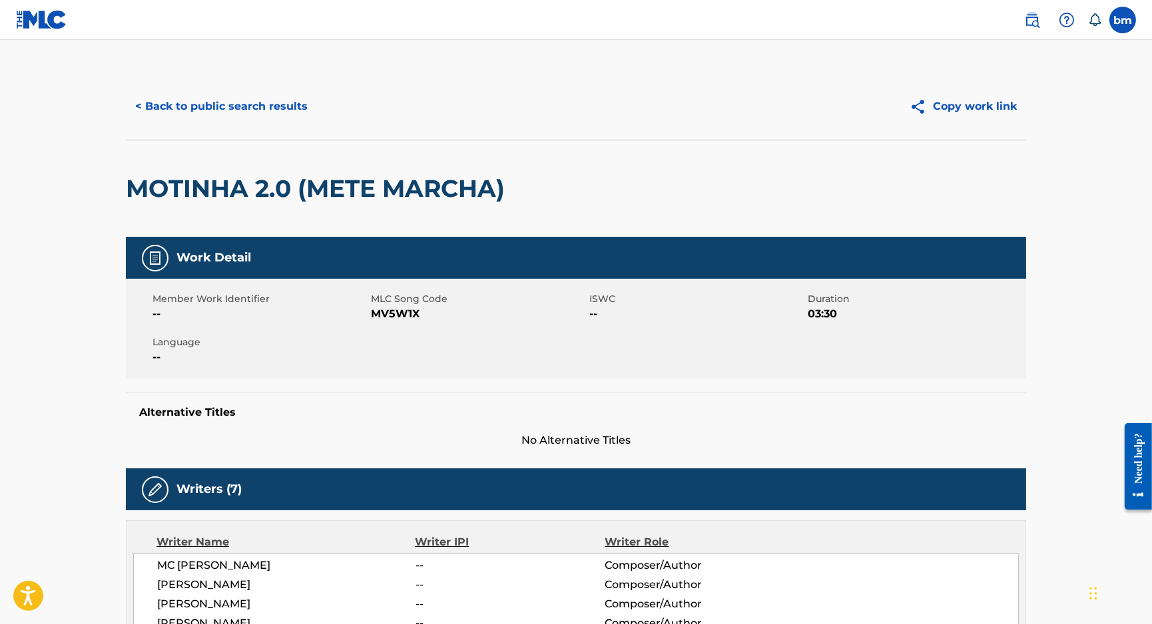
click at [388, 311] on span "MV5W1X" at bounding box center [478, 314] width 215 height 16
click at [389, 311] on span "MV5W1X" at bounding box center [478, 314] width 215 height 16
copy span "MV5W1X"
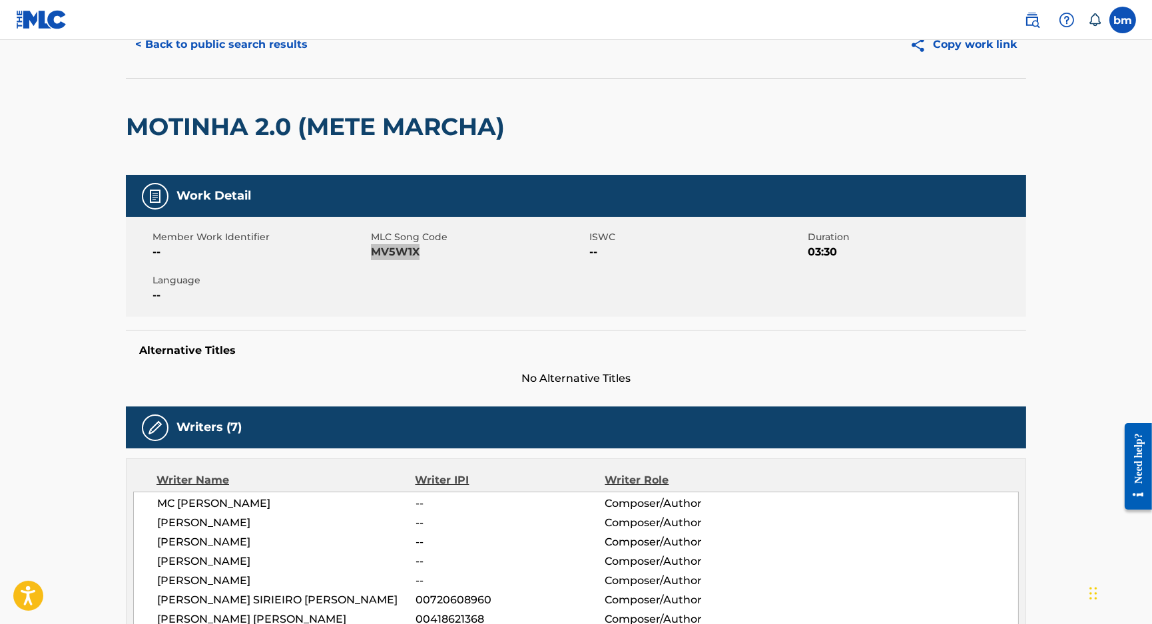
scroll to position [177, 0]
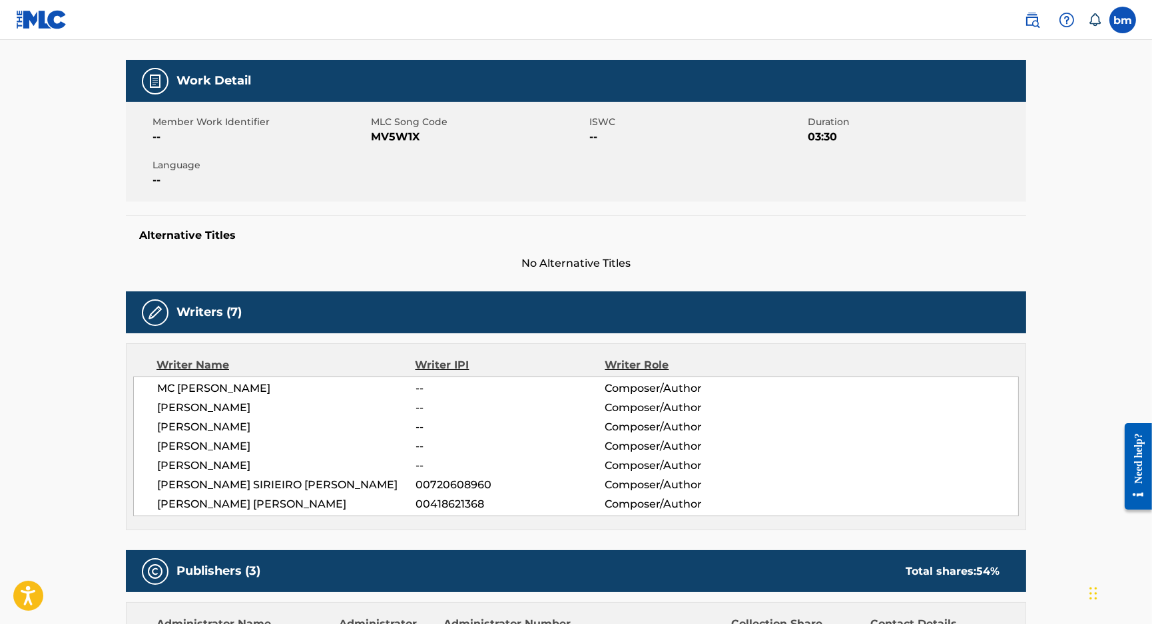
click at [156, 389] on div "MC BETH -- Composer/Author DENNIS -- Composer/Author LARY -- Composer/Author TI…" at bounding box center [575, 447] width 885 height 140
click at [157, 389] on span "MC BETH" at bounding box center [286, 389] width 258 height 16
click at [158, 391] on span "MC BETH" at bounding box center [286, 389] width 258 height 16
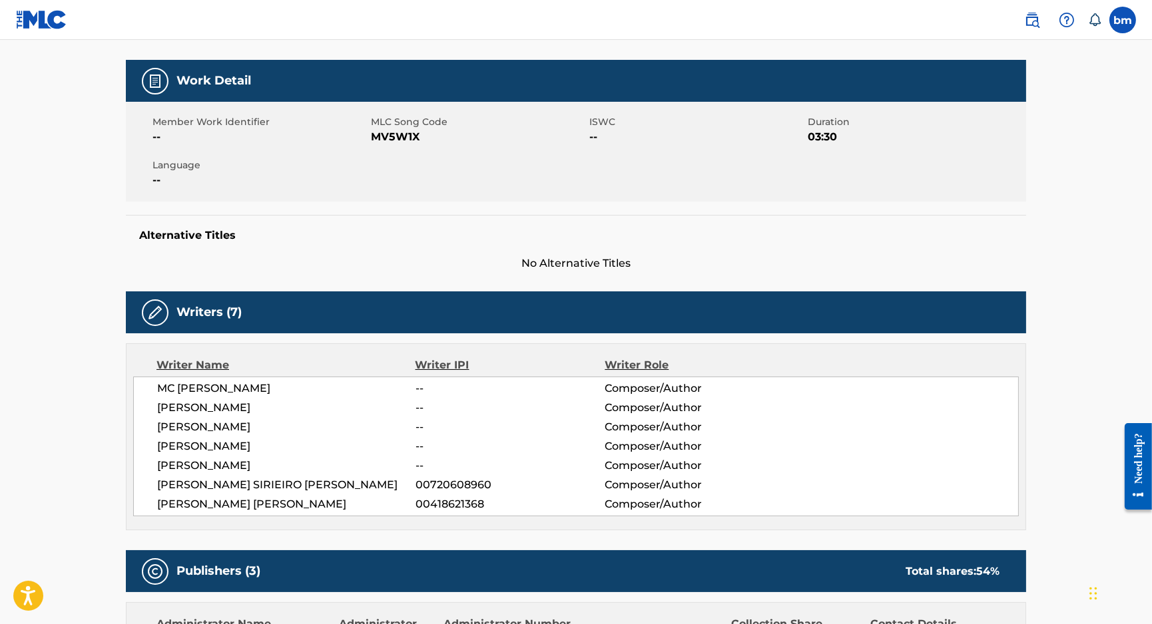
drag, startPoint x: 181, startPoint y: 489, endPoint x: 184, endPoint y: 498, distance: 9.7
click at [184, 489] on span "GABRIEL SIRIEIRO CANTINI" at bounding box center [286, 485] width 258 height 16
click at [184, 501] on span "DENNISON DE LIMA GOMES" at bounding box center [286, 505] width 258 height 16
click at [184, 502] on span "DENNISON DE LIMA GOMES" at bounding box center [286, 505] width 258 height 16
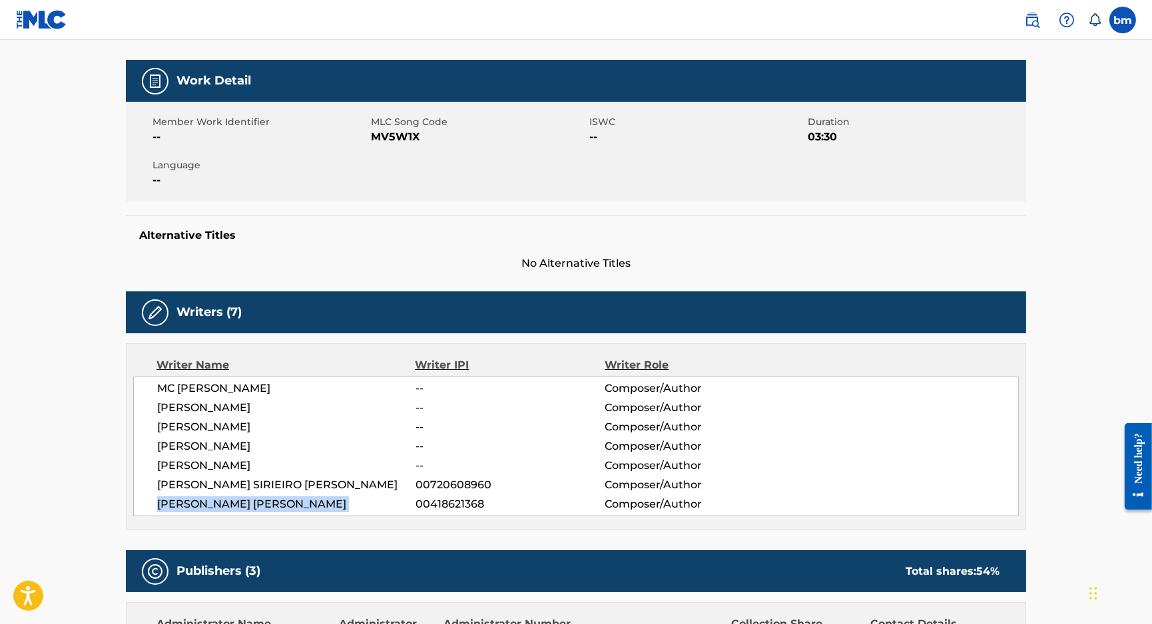
click at [184, 502] on span "DENNISON DE LIMA GOMES" at bounding box center [286, 505] width 258 height 16
copy div "DENNISON DE LIMA GOMES"
click at [182, 482] on span "GABRIEL SIRIEIRO CANTINI" at bounding box center [286, 485] width 258 height 16
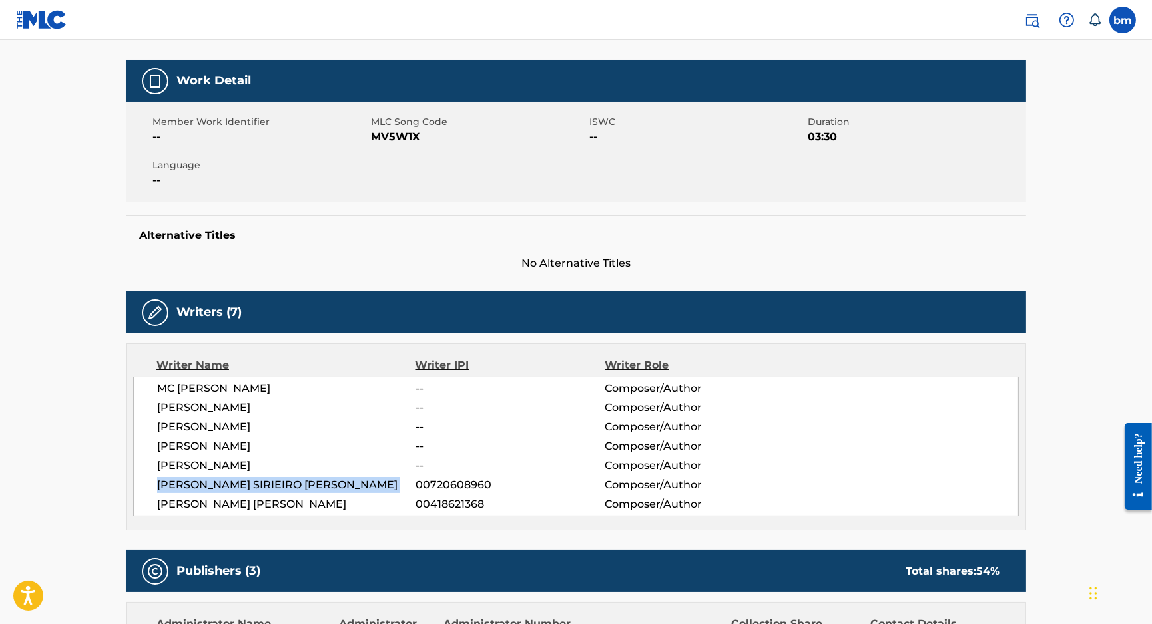
click at [182, 482] on span "GABRIEL SIRIEIRO CANTINI" at bounding box center [286, 485] width 258 height 16
copy div "GABRIEL SIRIEIRO CANTINI"
click at [182, 469] on span "GUILHERME FERRAZ" at bounding box center [286, 466] width 258 height 16
click at [181, 468] on span "GUILHERME FERRAZ" at bounding box center [286, 466] width 258 height 16
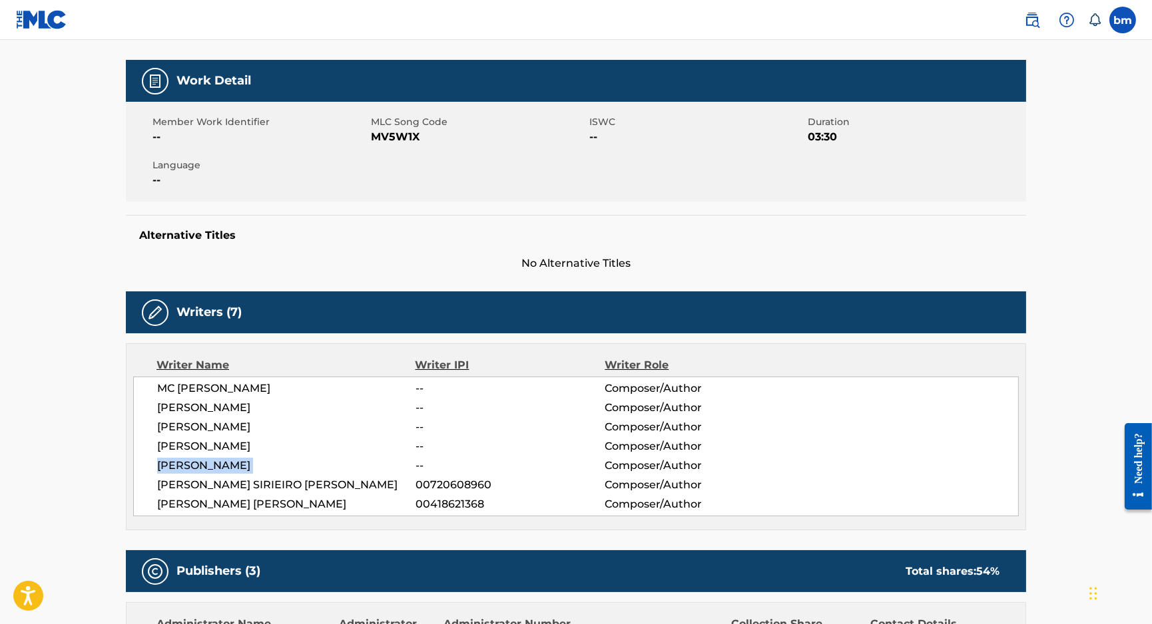
click at [181, 468] on span "GUILHERME FERRAZ" at bounding box center [286, 466] width 258 height 16
copy div "GUILHERME FERRAZ"
click at [175, 451] on span "TIAGO MARCELO" at bounding box center [286, 447] width 258 height 16
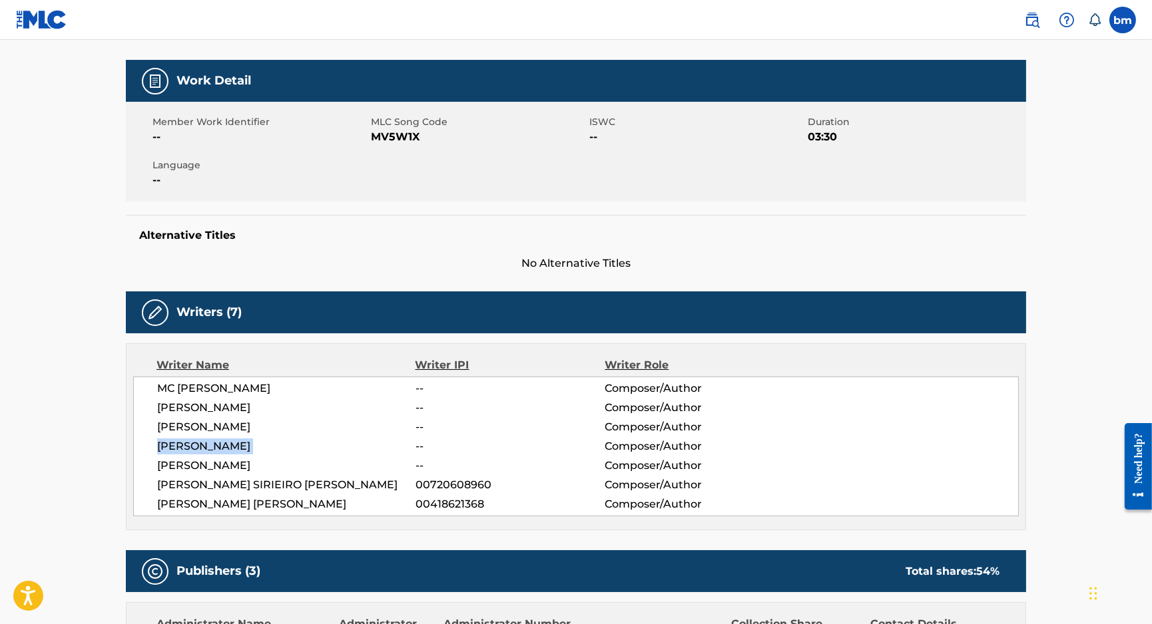
click at [175, 451] on span "TIAGO MARCELO" at bounding box center [286, 447] width 258 height 16
copy div "TIAGO MARCELO"
click at [161, 431] on span "LARY" at bounding box center [286, 427] width 258 height 16
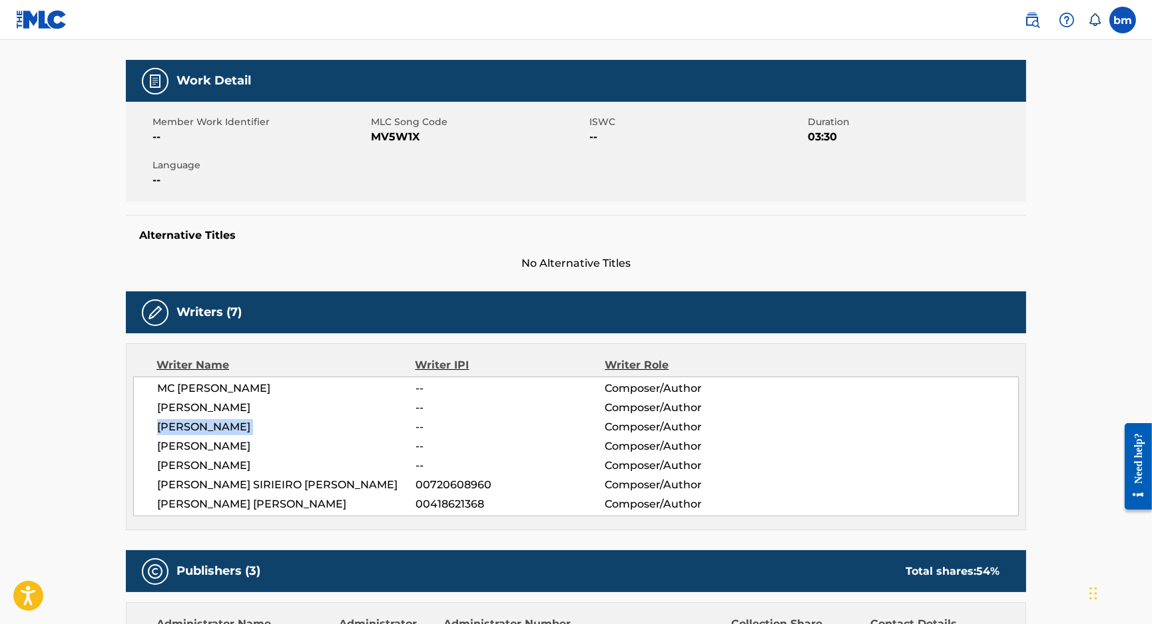
copy div "LARY"
click at [167, 403] on span "DENNIS" at bounding box center [286, 408] width 258 height 16
click at [166, 391] on span "MC BETH" at bounding box center [286, 389] width 258 height 16
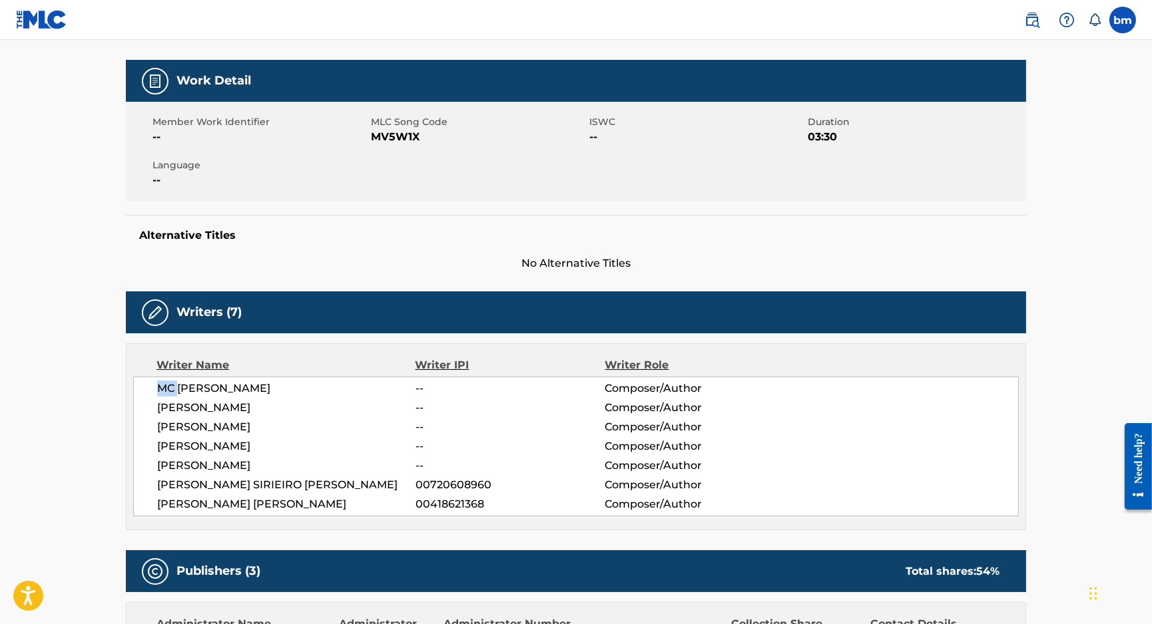
click at [166, 391] on span "MC BETH" at bounding box center [286, 389] width 258 height 16
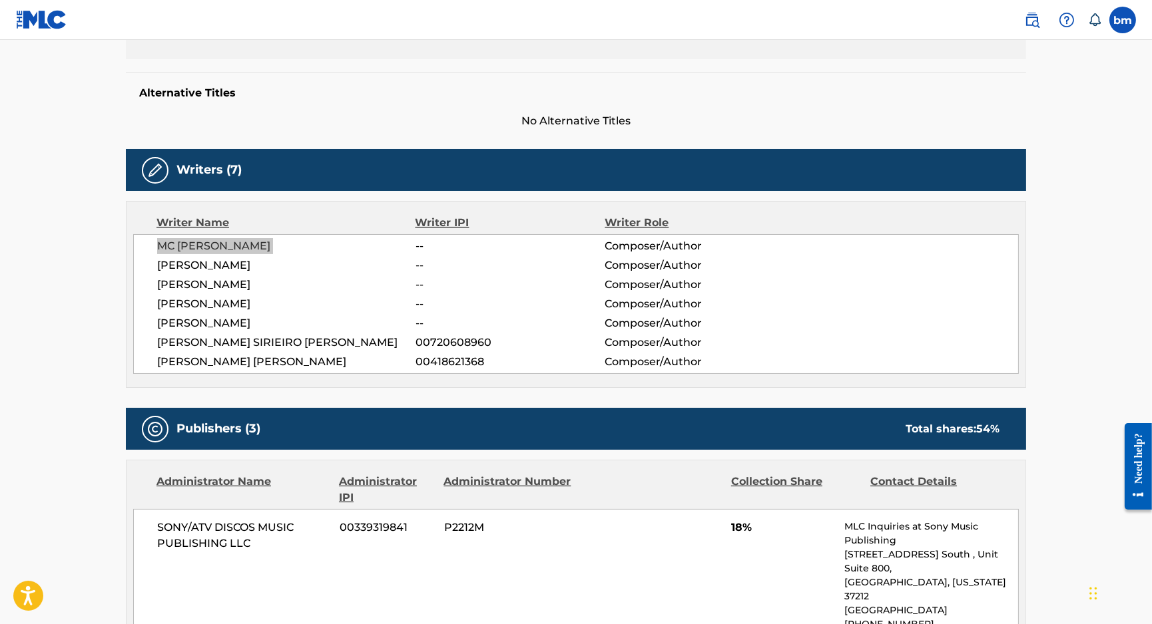
scroll to position [533, 0]
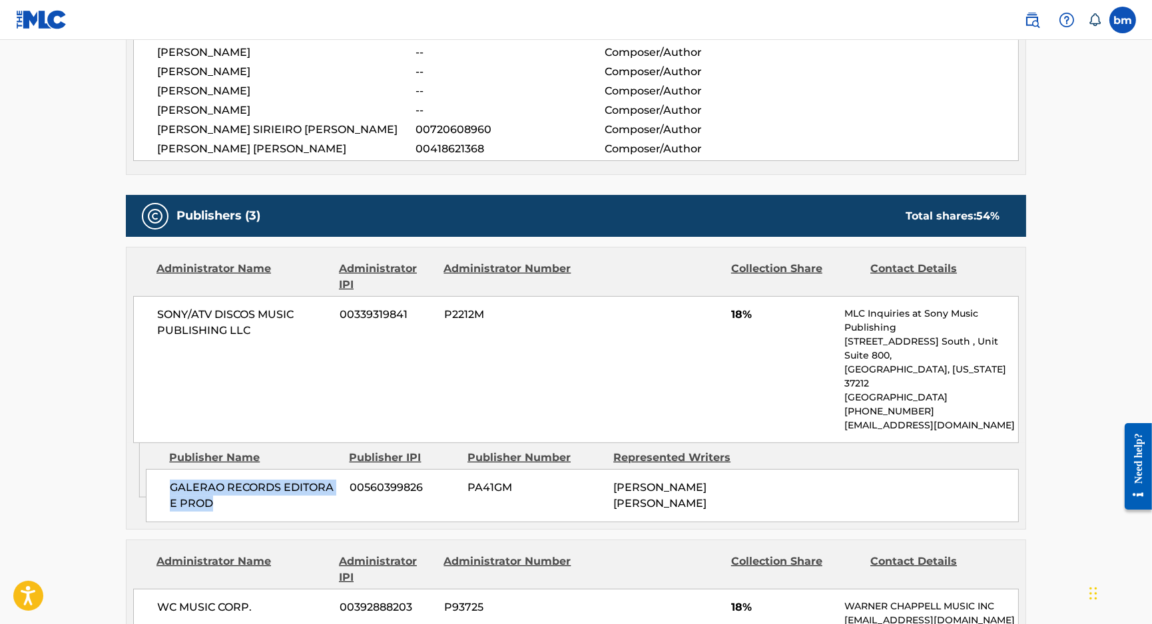
drag, startPoint x: 154, startPoint y: 461, endPoint x: 224, endPoint y: 483, distance: 73.9
click at [224, 483] on div "GALERAO RECORDS EDITORA E PROD 00560399826 PA41GM DENNISON DE LIMA GOMES" at bounding box center [582, 495] width 873 height 53
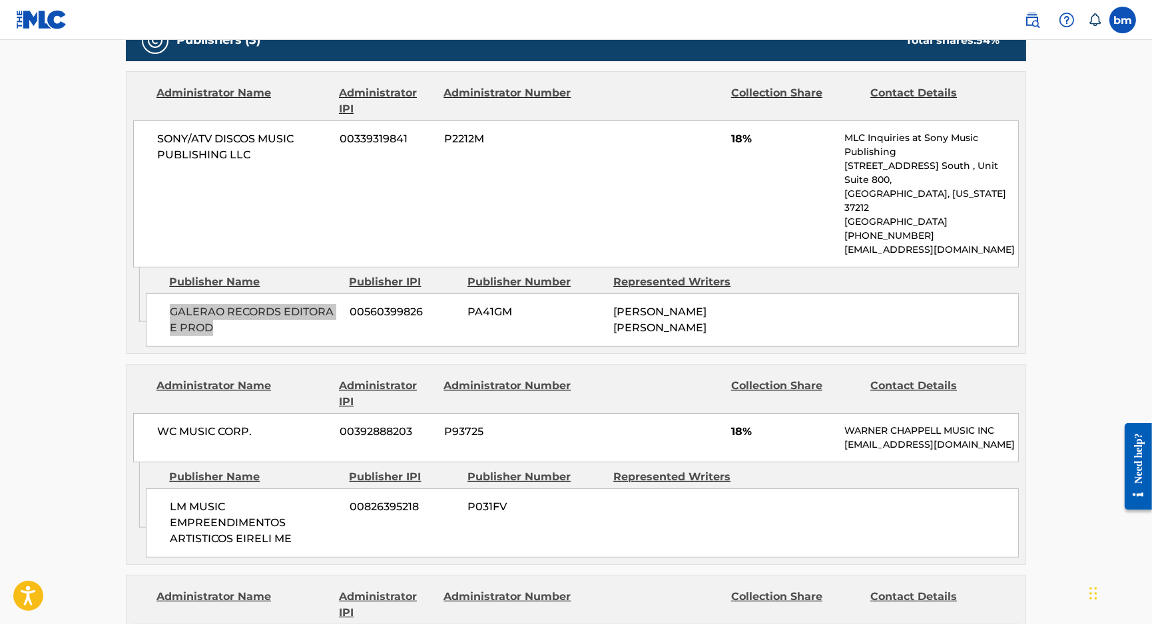
scroll to position [799, 0]
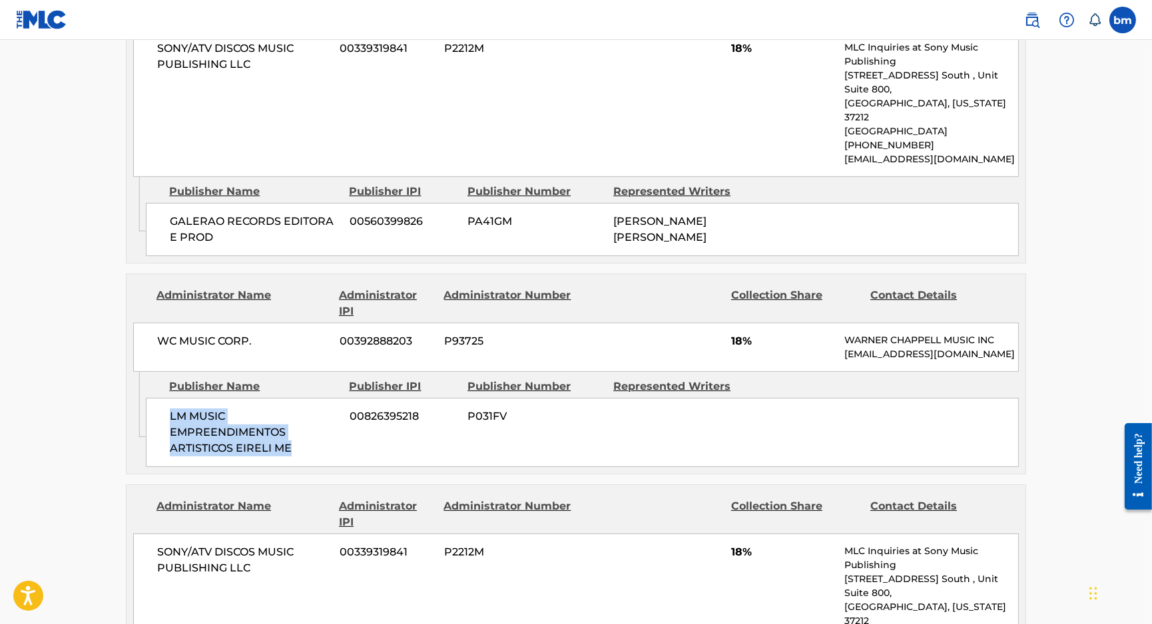
drag, startPoint x: 174, startPoint y: 401, endPoint x: 298, endPoint y: 446, distance: 131.8
click at [304, 446] on div "LM MUSIC EMPREENDIMENTOS ARTISTICOS EIRELI ME 00826395218 P031FV" at bounding box center [582, 432] width 873 height 69
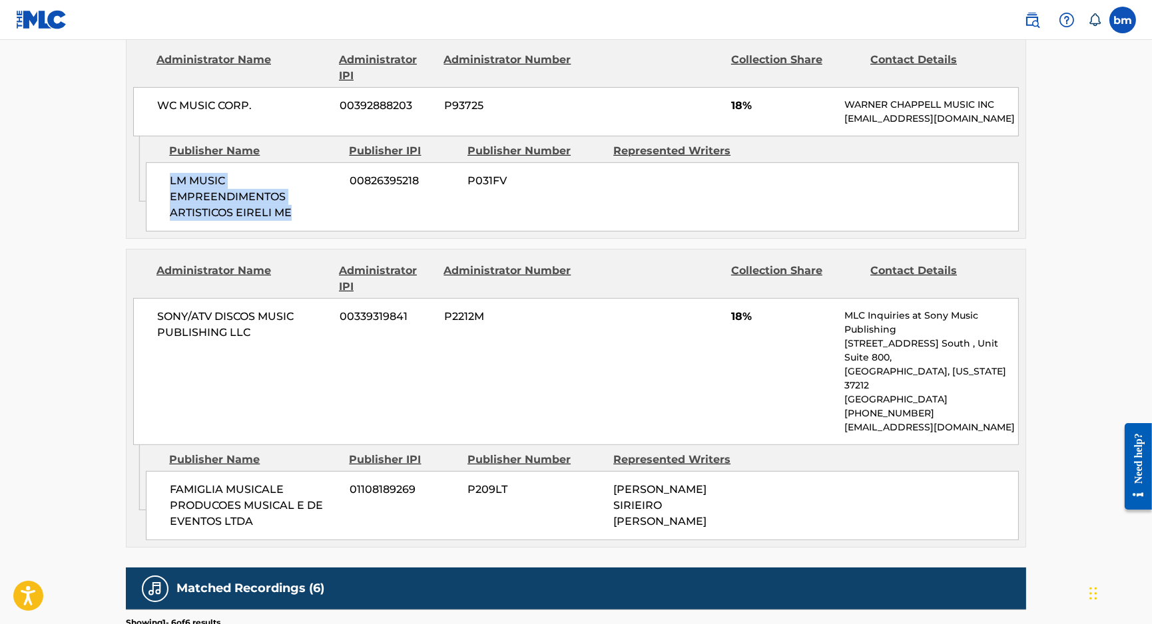
scroll to position [1065, 0]
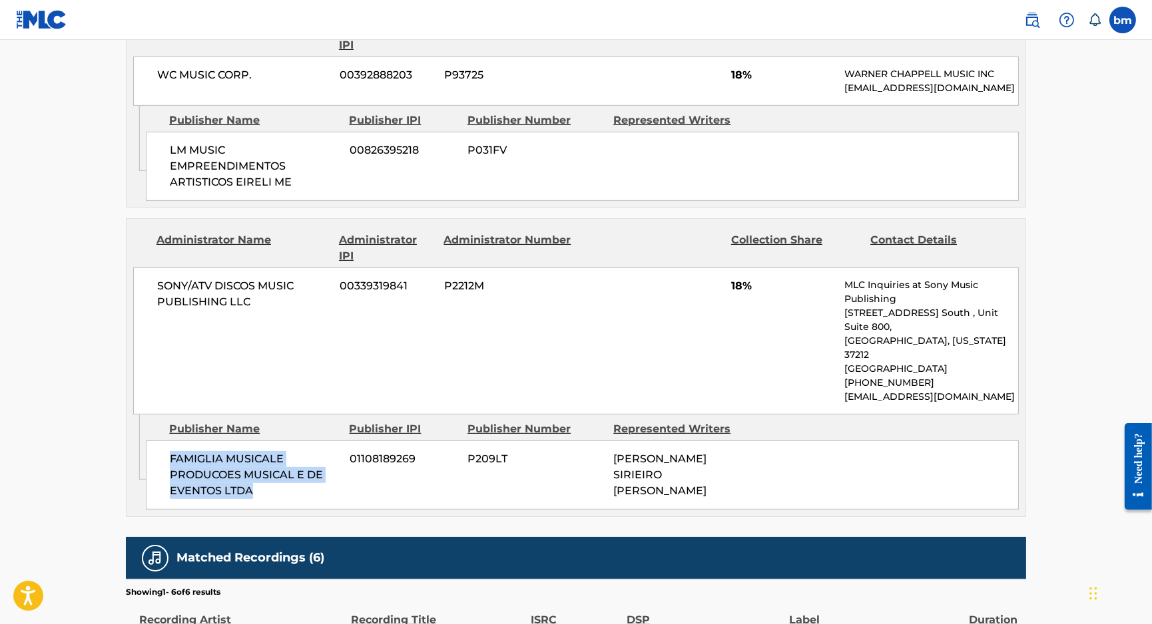
drag, startPoint x: 160, startPoint y: 407, endPoint x: 328, endPoint y: 473, distance: 180.2
click at [328, 473] on div "Admin Original Publisher Connecting Line Publisher Name Publisher IPI Publisher…" at bounding box center [575, 466] width 899 height 102
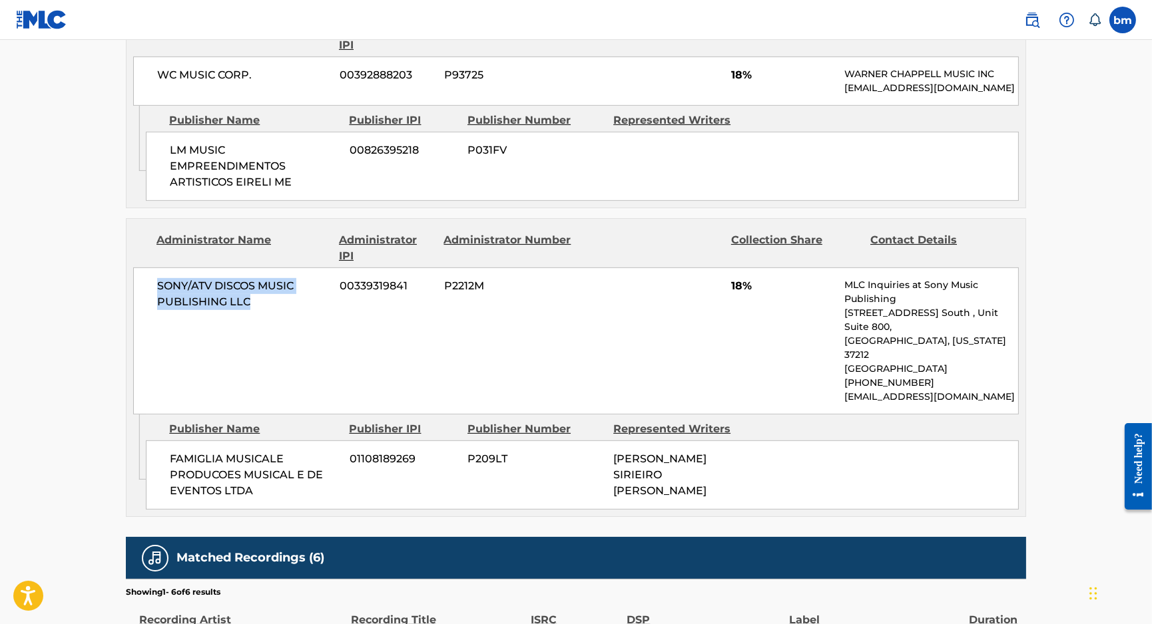
drag, startPoint x: 247, startPoint y: 289, endPoint x: 141, endPoint y: 273, distance: 107.1
click at [141, 273] on div "SONY/ATV DISCOS MUSIC PUBLISHING LLC 00339319841 P2212M 18% MLC Inquiries at So…" at bounding box center [575, 341] width 885 height 147
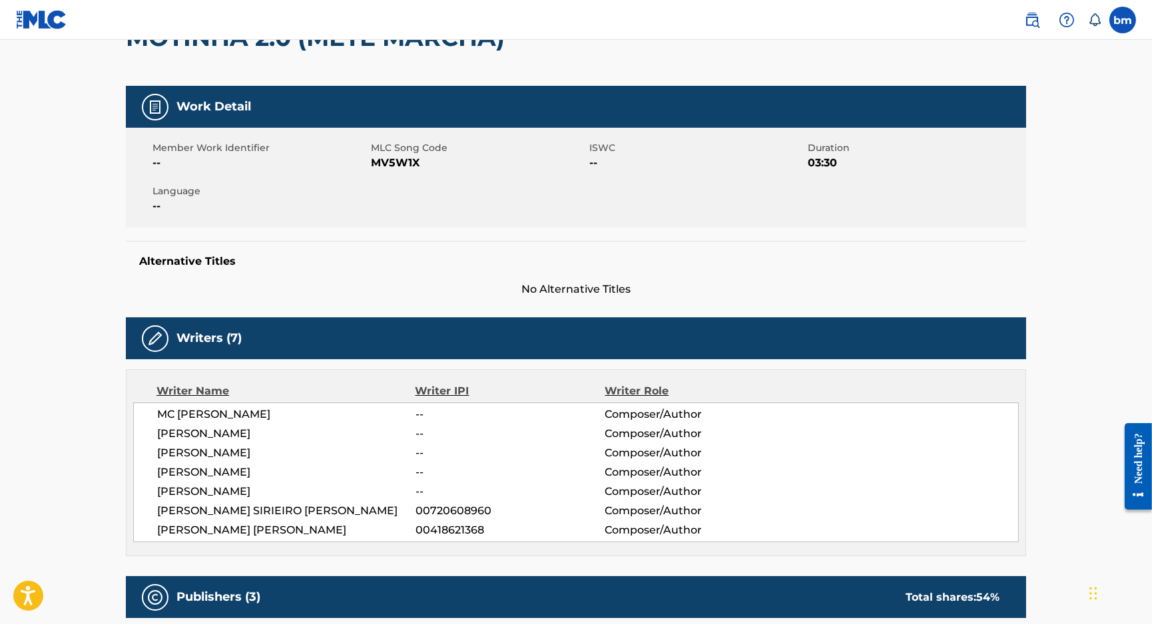
scroll to position [0, 0]
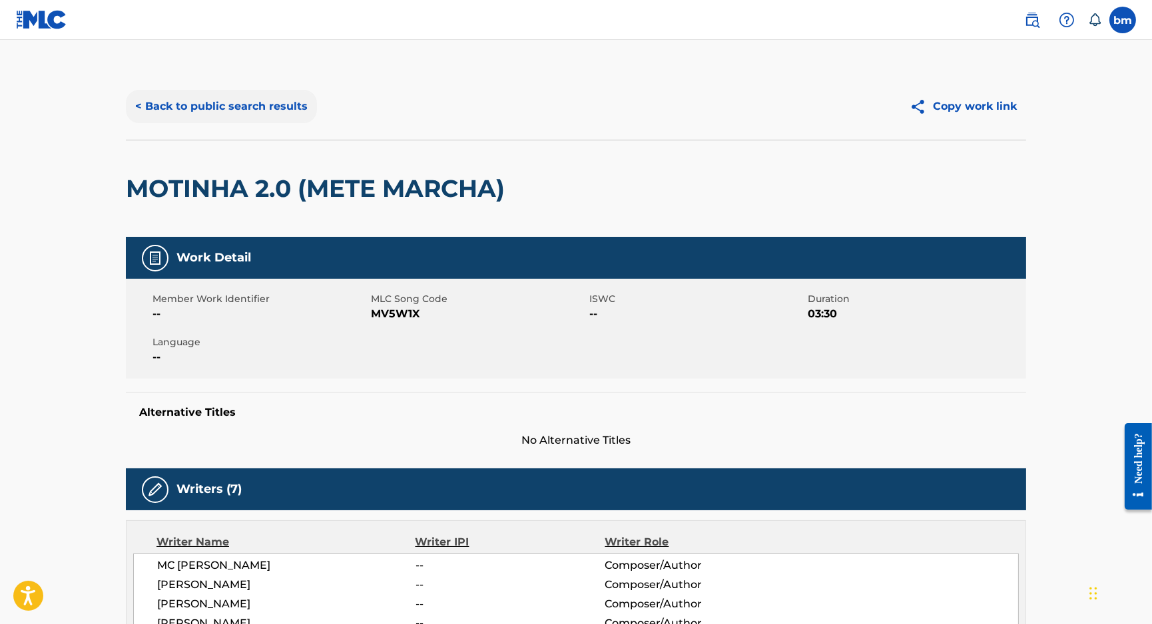
click at [231, 102] on button "< Back to public search results" at bounding box center [221, 106] width 191 height 33
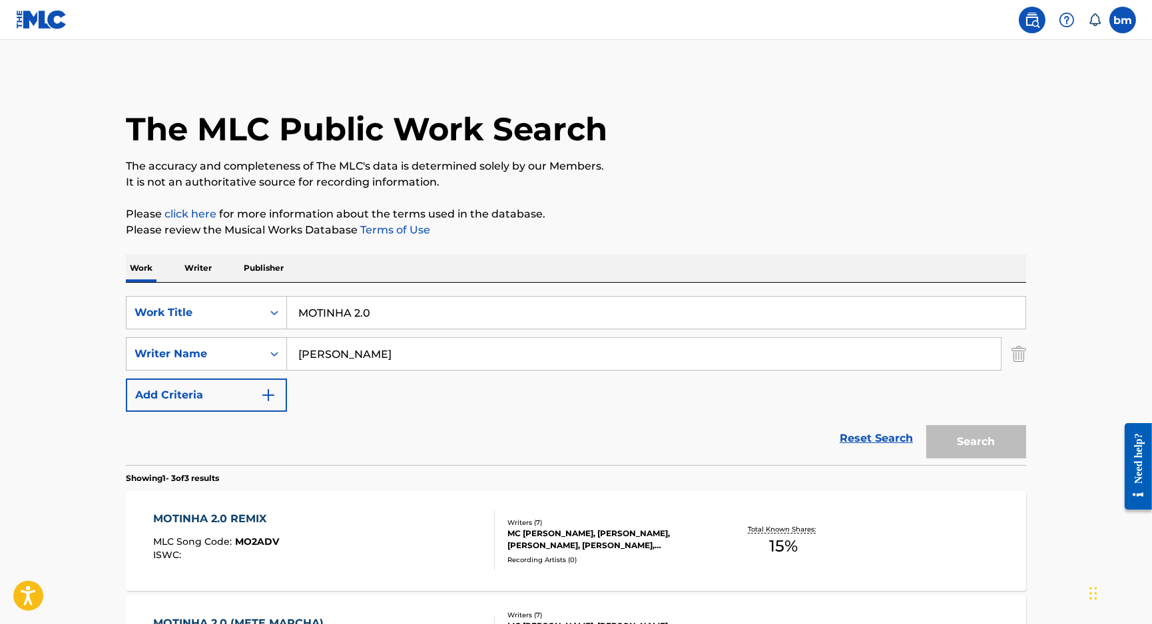
scroll to position [232, 0]
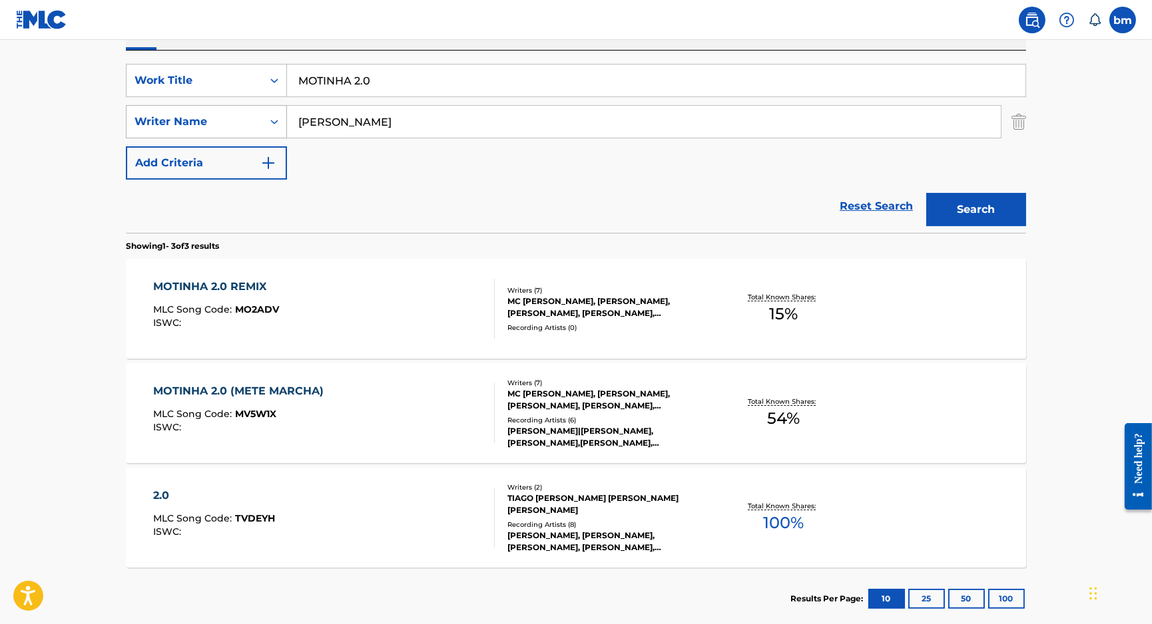
click at [142, 128] on div "SearchWithCriteriaeebc789f-fb9f-41d9-ae05-81bbce167949 Writer Name Tiago Marcelo" at bounding box center [576, 121] width 900 height 33
paste input "Diana Elizabeth N. Plantar"
type input "Diana Elizabeth N. Plantar"
drag, startPoint x: 403, startPoint y: 78, endPoint x: 256, endPoint y: 79, distance: 147.1
click at [256, 79] on div "SearchWithCriteriacc556dee-9fe9-44a3-9286-b6f4fd1323b3 Work Title MOTINHA 2.0" at bounding box center [576, 80] width 900 height 33
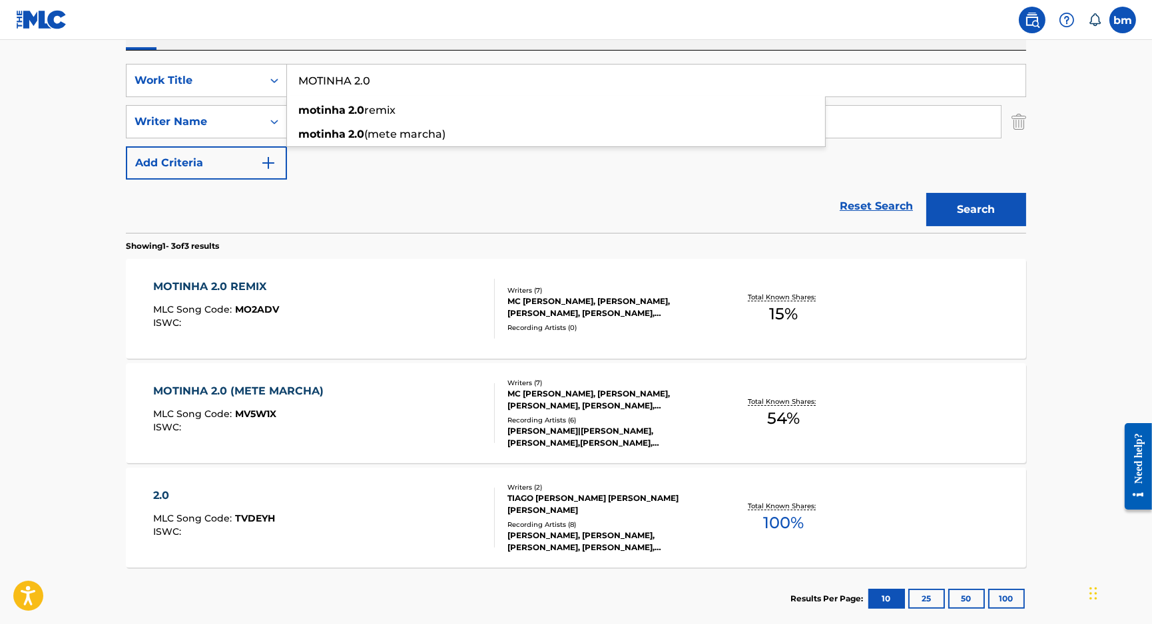
paste input "New Girl DIANA"
drag, startPoint x: 363, startPoint y: 74, endPoint x: 923, endPoint y: 107, distance: 560.2
click at [923, 107] on div "SearchWithCriteriacc556dee-9fe9-44a3-9286-b6f4fd1323b3 Work Title New Girl DIAN…" at bounding box center [576, 122] width 900 height 116
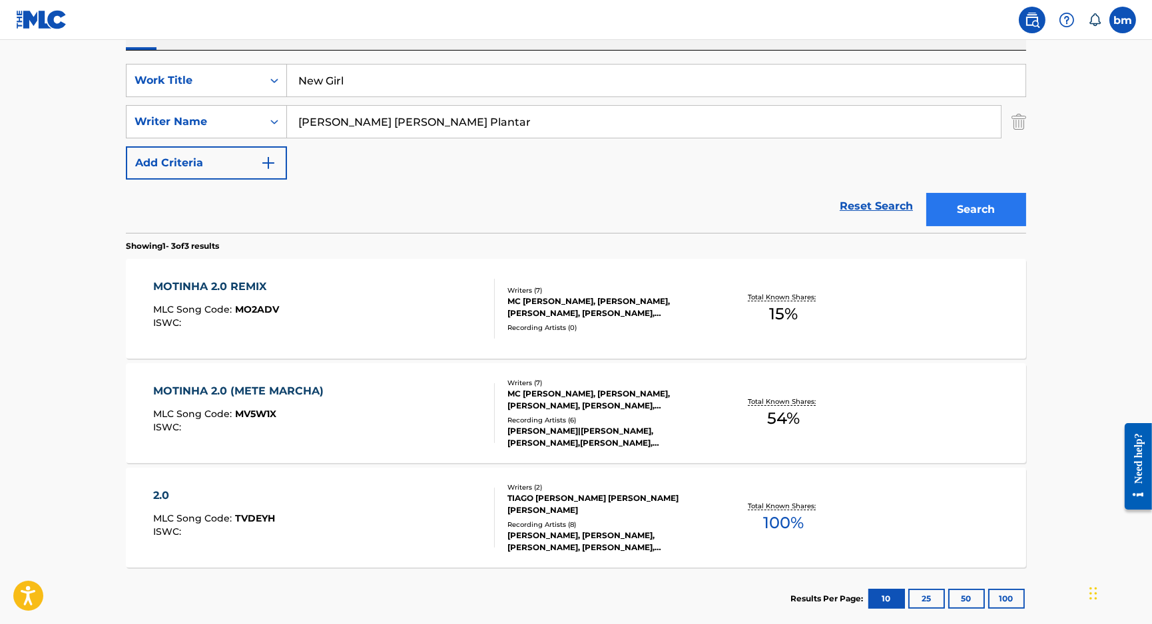
type input "New Girl"
click at [981, 207] on button "Search" at bounding box center [976, 209] width 100 height 33
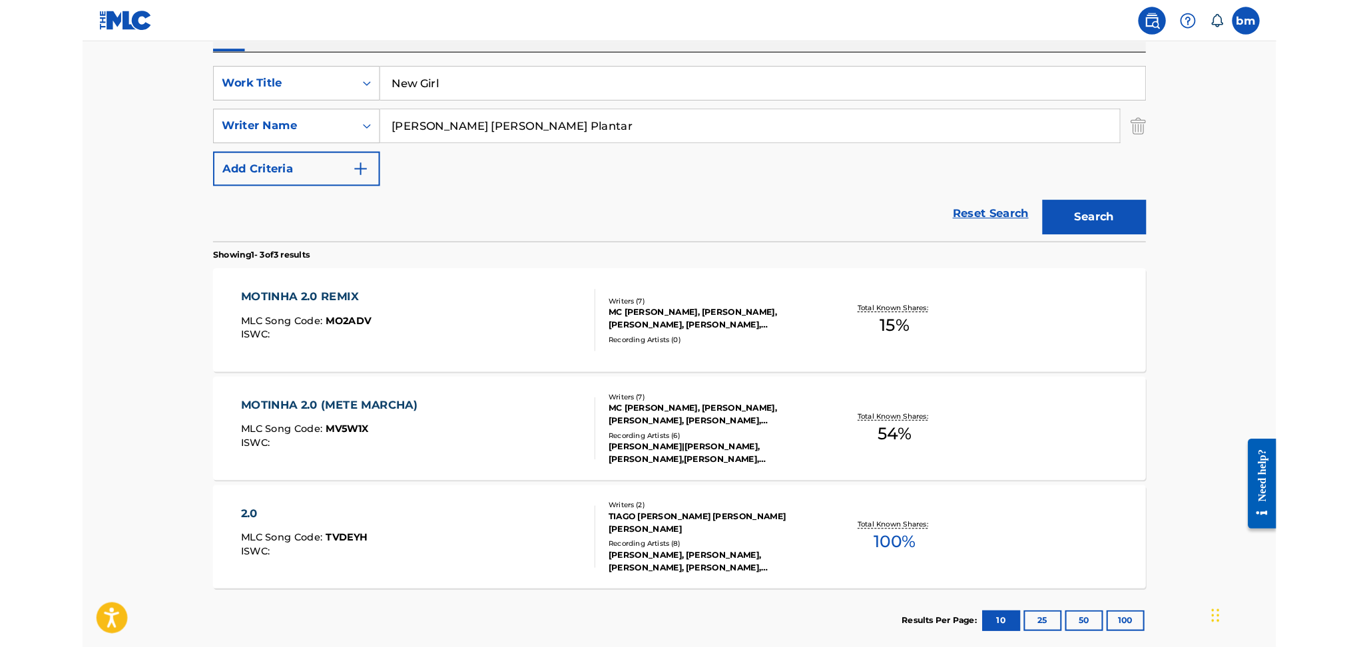
scroll to position [0, 0]
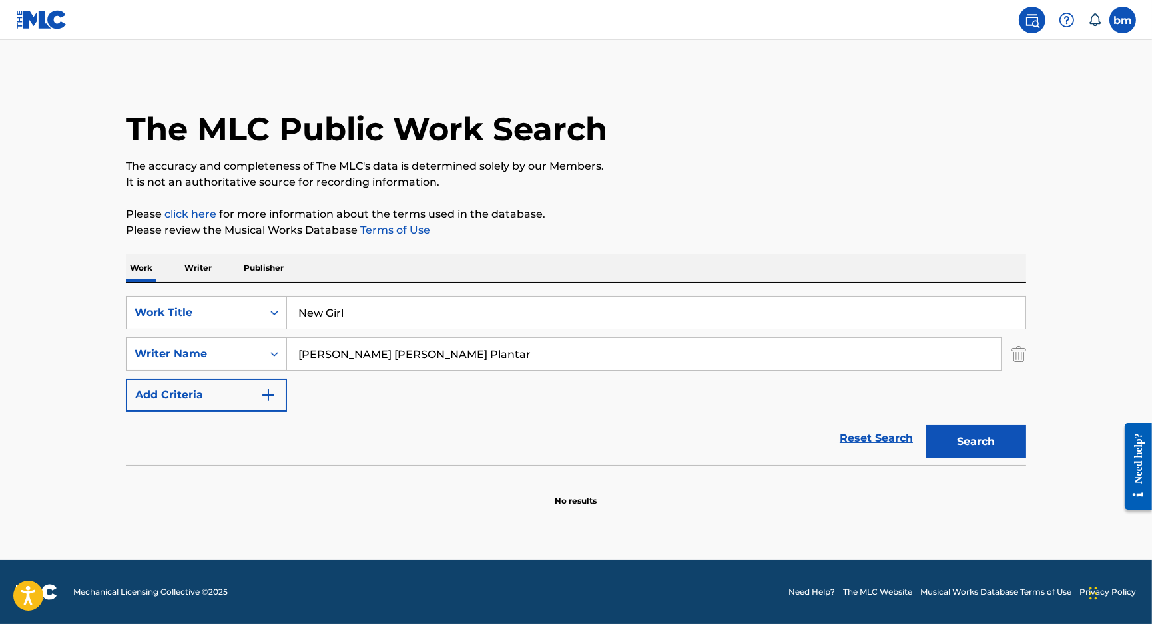
click at [373, 360] on input "Diana Elizabeth N. Plantar" at bounding box center [644, 354] width 714 height 32
drag, startPoint x: 385, startPoint y: 351, endPoint x: 398, endPoint y: 355, distance: 13.9
click at [398, 355] on input "Diana Elizabeth N. Plantar" at bounding box center [644, 354] width 714 height 32
click at [994, 451] on button "Search" at bounding box center [976, 441] width 100 height 33
click at [412, 385] on div "SearchWithCriteriacc556dee-9fe9-44a3-9286-b6f4fd1323b3 Work Title New Girl Sear…" at bounding box center [576, 354] width 900 height 116
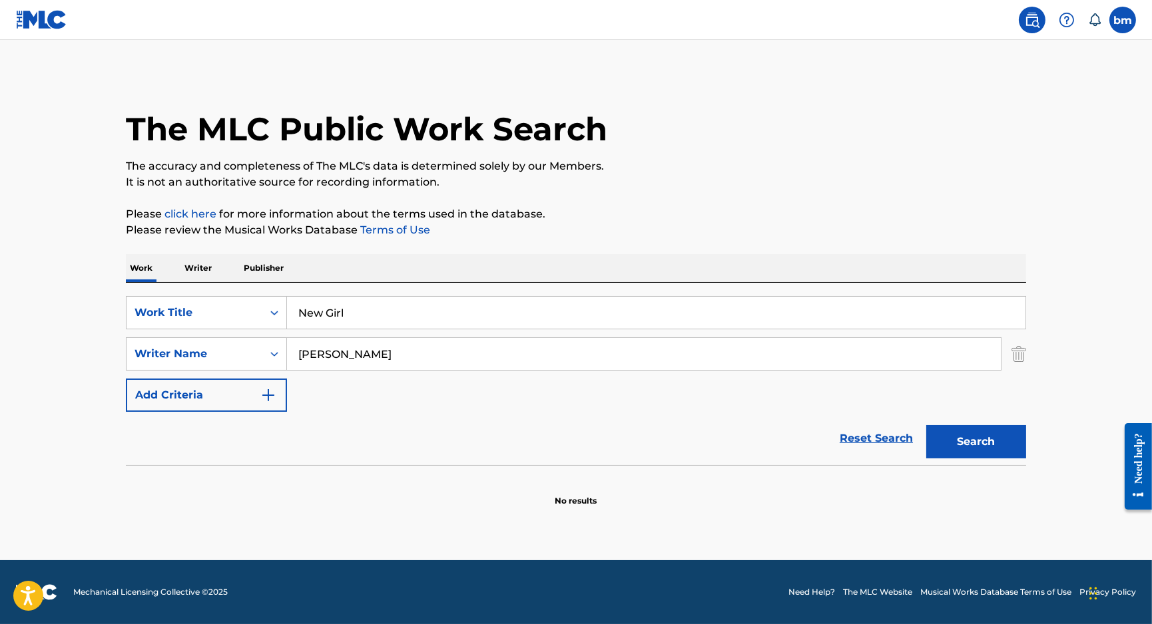
drag, startPoint x: 392, startPoint y: 354, endPoint x: 25, endPoint y: 351, distance: 366.8
click at [26, 351] on main "The MLC Public Work Search The accuracy and completeness of The MLC's data is d…" at bounding box center [576, 300] width 1152 height 521
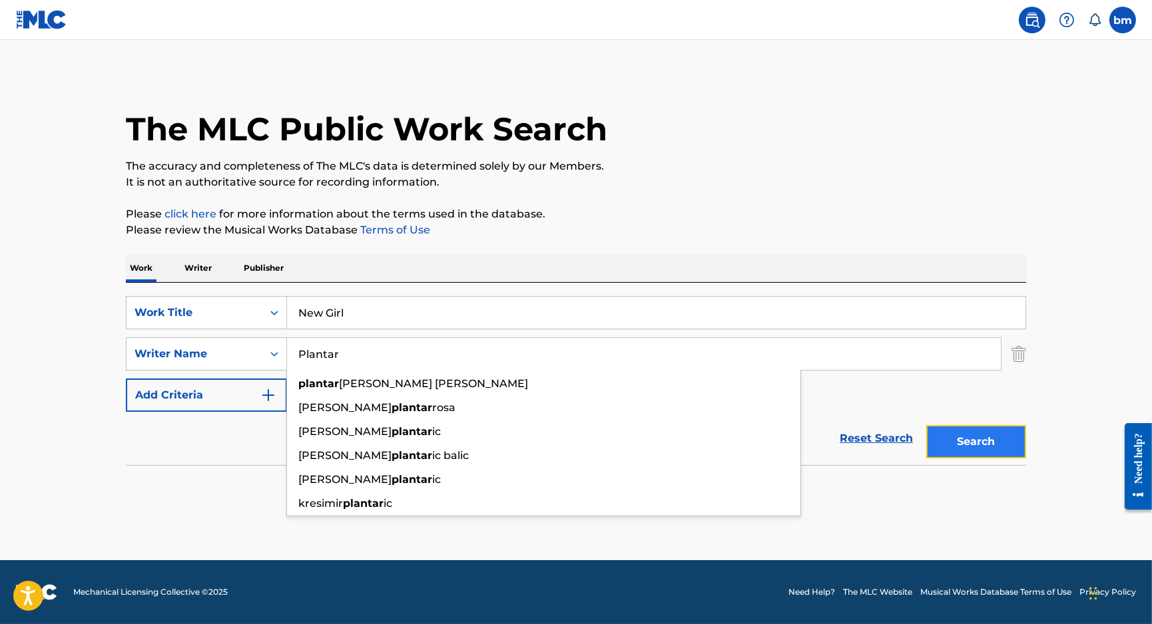
click at [995, 435] on button "Search" at bounding box center [976, 441] width 100 height 33
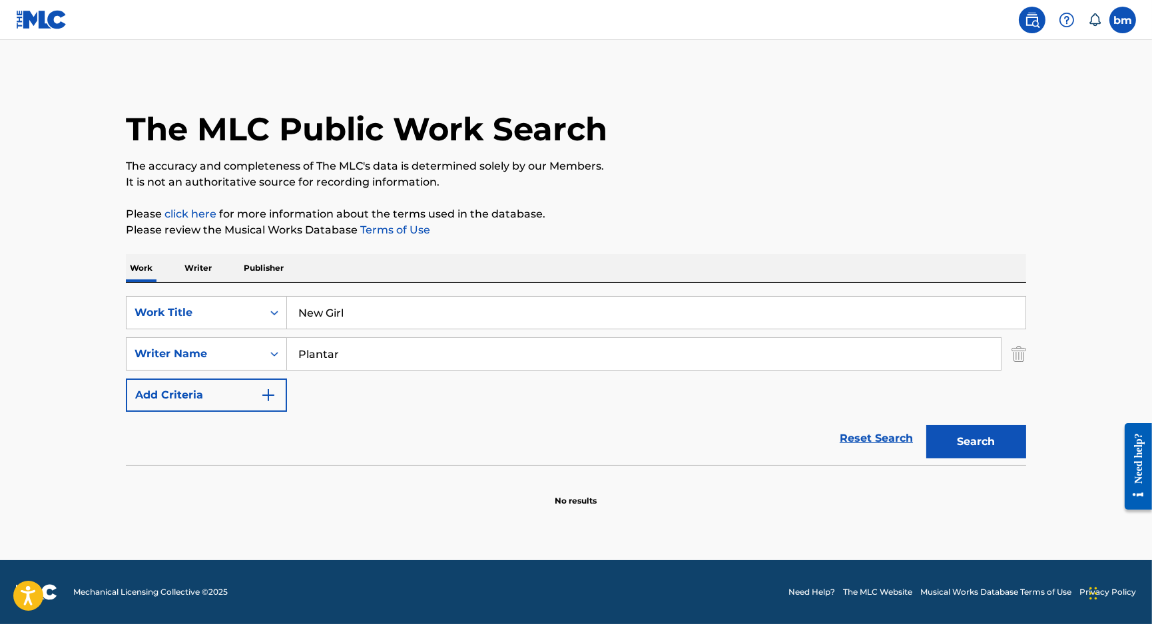
click at [382, 366] on input "Plantar" at bounding box center [644, 354] width 714 height 32
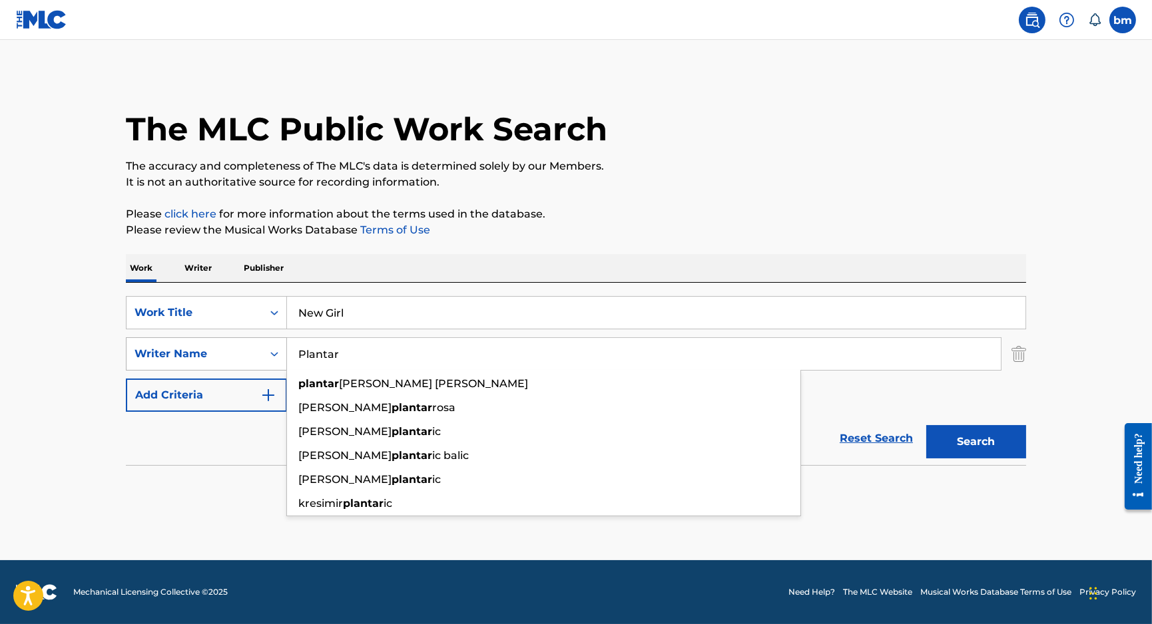
drag, startPoint x: 401, startPoint y: 368, endPoint x: 265, endPoint y: 355, distance: 136.5
click at [265, 355] on div "SearchWithCriteriaeebc789f-fb9f-41d9-ae05-81bbce167949 Writer Name Plantar plan…" at bounding box center [576, 354] width 900 height 33
paste input "Faridah Demola-SerikiIan AsherMaor Levi"
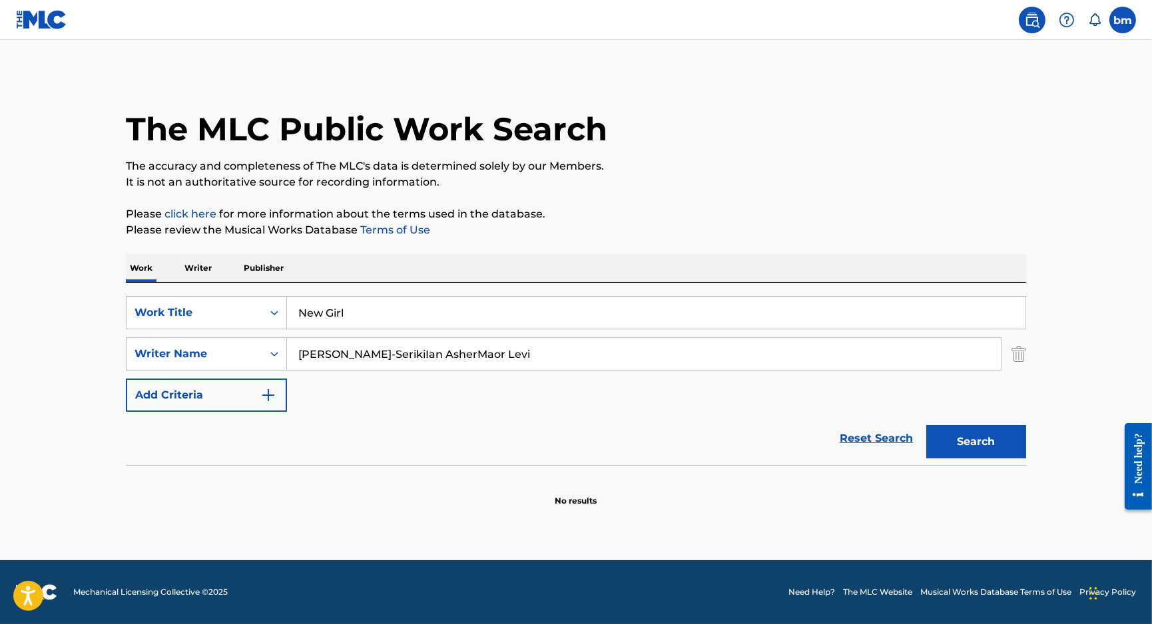
type input "Faridah Demola-SerikiIan AsherMaor Levi"
drag, startPoint x: 369, startPoint y: 311, endPoint x: 171, endPoint y: 316, distance: 197.8
click at [171, 316] on div "SearchWithCriteriacc556dee-9fe9-44a3-9286-b6f4fd1323b3 Work Title New Girl" at bounding box center [576, 312] width 900 height 33
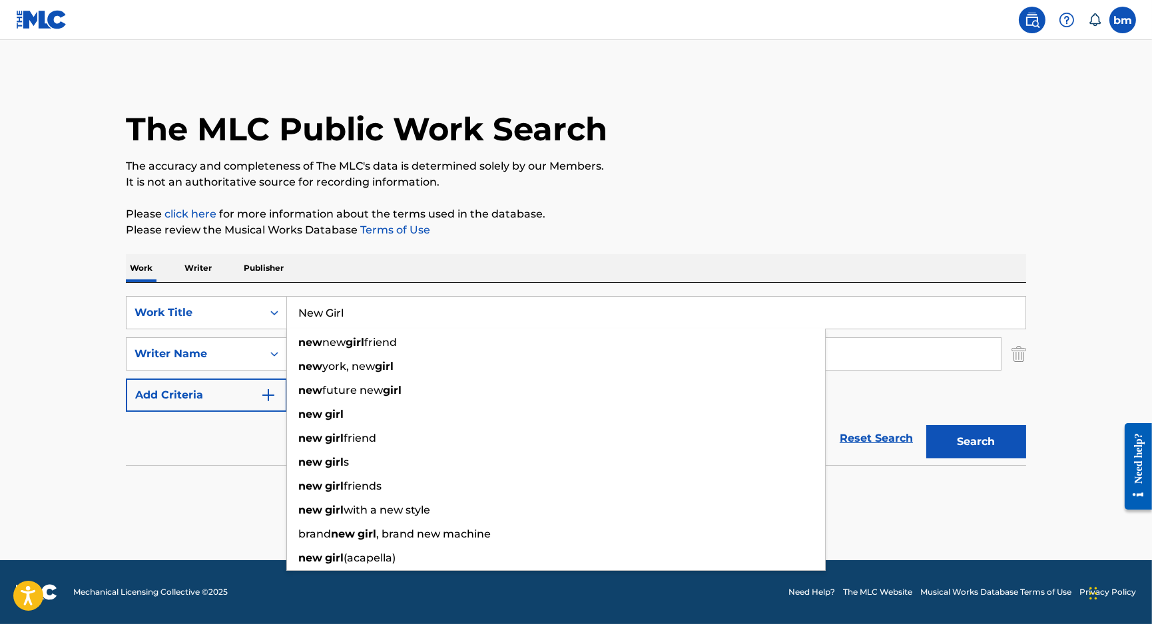
paste input "o Way Ian Asher"
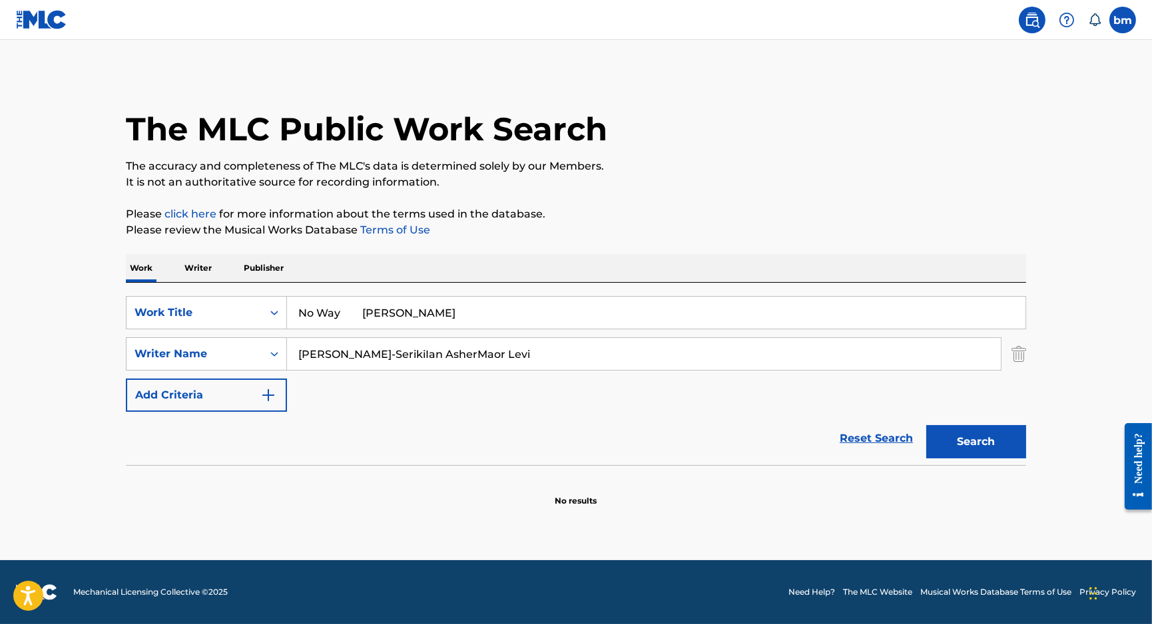
drag, startPoint x: 361, startPoint y: 312, endPoint x: 870, endPoint y: 214, distance: 518.5
click at [736, 278] on div "Work Writer Publisher SearchWithCriteriacc556dee-9fe9-44a3-9286-b6f4fd1323b3 Wo…" at bounding box center [576, 380] width 900 height 253
type input "No Way"
click at [874, 204] on div "The MLC Public Work Search The accuracy and completeness of The MLC's data is d…" at bounding box center [576, 290] width 932 height 434
drag, startPoint x: 470, startPoint y: 350, endPoint x: -17, endPoint y: 362, distance: 486.8
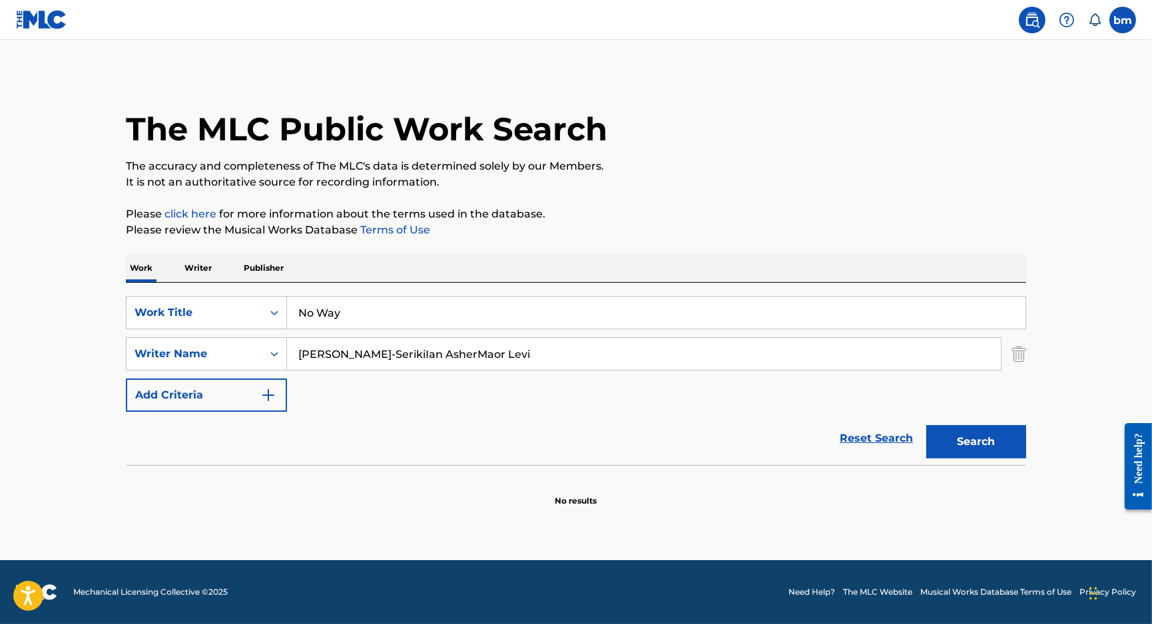
click at [0, 362] on html "Accessibility Screen-Reader Guide, Feedback, and Issue Reporting | New window 0…" at bounding box center [576, 312] width 1152 height 624
click at [1015, 446] on button "Search" at bounding box center [976, 441] width 100 height 33
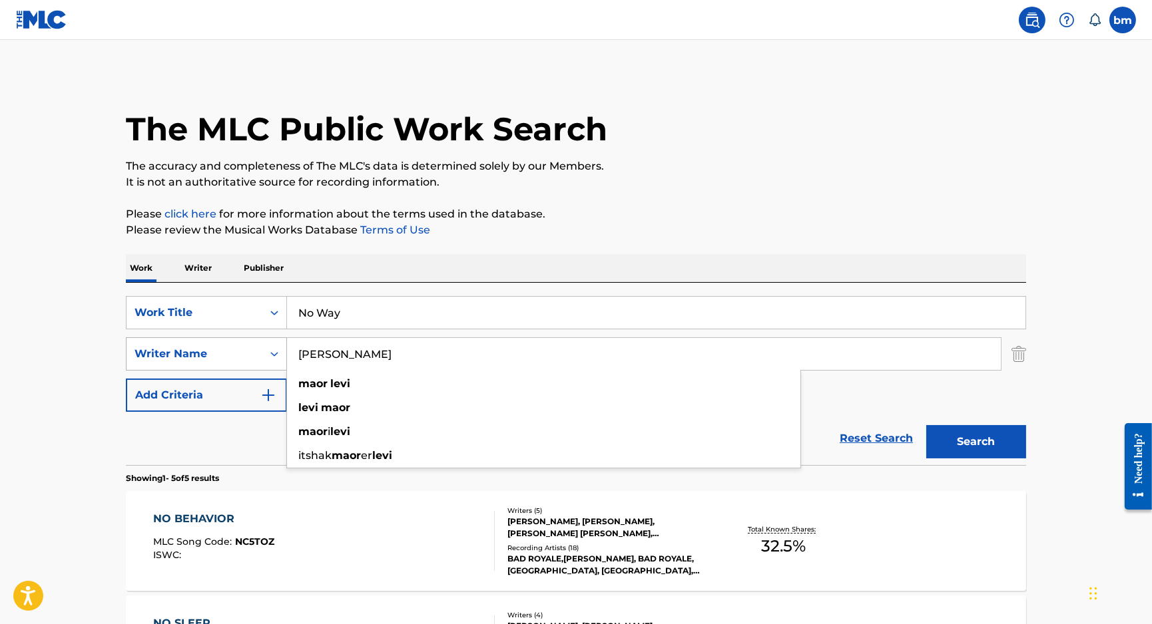
drag, startPoint x: 377, startPoint y: 361, endPoint x: 250, endPoint y: 358, distance: 127.2
click at [250, 358] on div "SearchWithCriteriaeebc789f-fb9f-41d9-ae05-81bbce167949 Writer Name Maor Levi ma…" at bounding box center [576, 354] width 900 height 33
paste input "Faridah Demola-SerikiIan Asher"
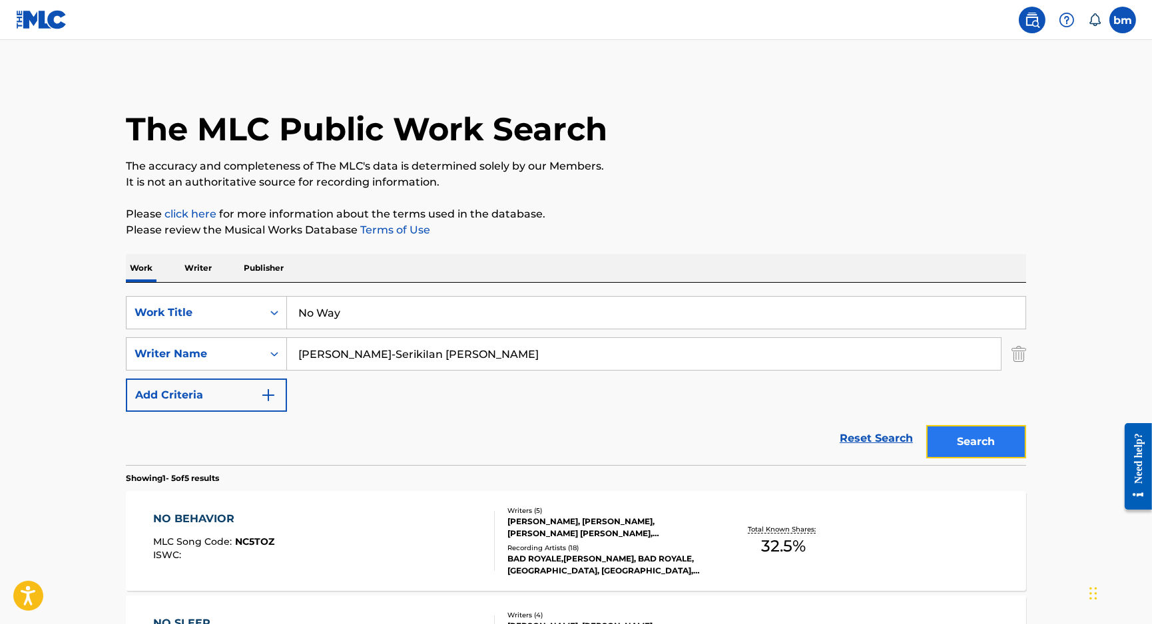
click at [952, 437] on button "Search" at bounding box center [976, 441] width 100 height 33
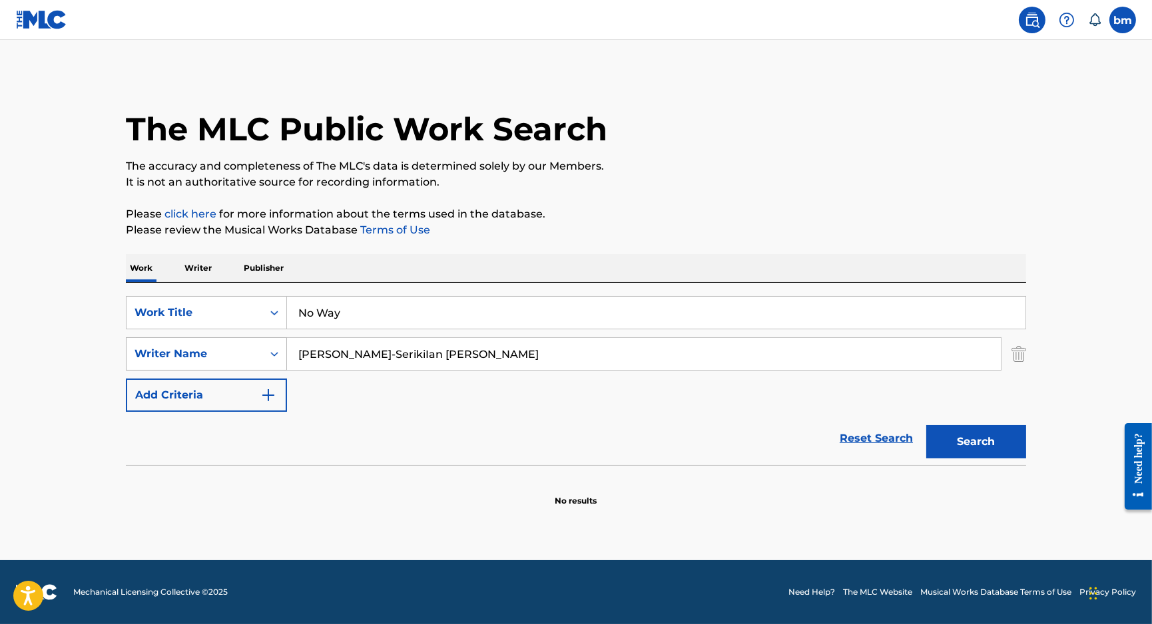
drag, startPoint x: 435, startPoint y: 358, endPoint x: 672, endPoint y: 443, distance: 251.2
click at [181, 364] on div "SearchWithCriteriaeebc789f-fb9f-41d9-ae05-81bbce167949 Writer Name Faridah Demo…" at bounding box center [576, 354] width 900 height 33
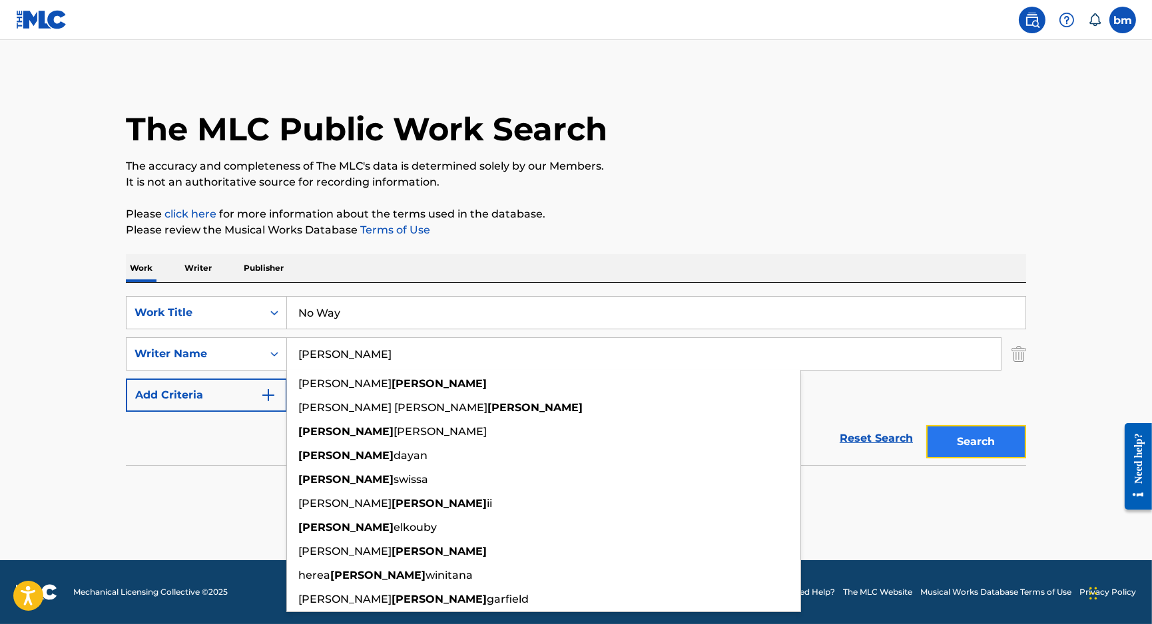
click at [985, 451] on button "Search" at bounding box center [976, 441] width 100 height 33
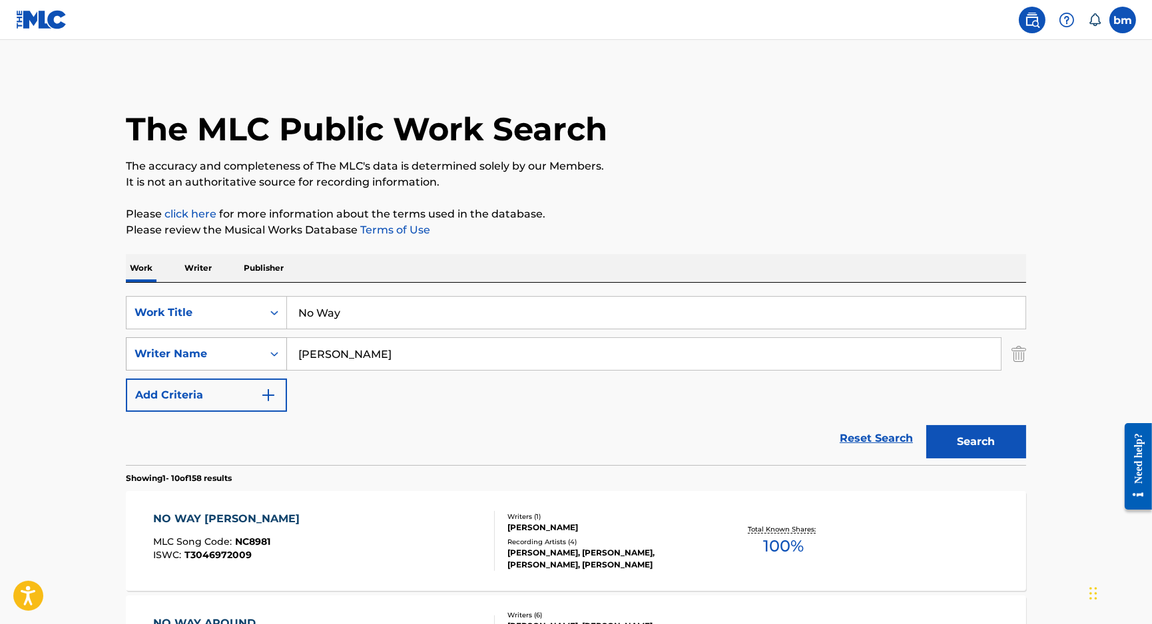
drag, startPoint x: 358, startPoint y: 356, endPoint x: 202, endPoint y: 352, distance: 155.2
click at [202, 352] on div "SearchWithCriteriaeebc789f-fb9f-41d9-ae05-81bbce167949 Writer Name Asher" at bounding box center [576, 354] width 900 height 33
paste input "Ian AsherMaor Levi"
drag, startPoint x: 122, startPoint y: 339, endPoint x: 214, endPoint y: 346, distance: 92.2
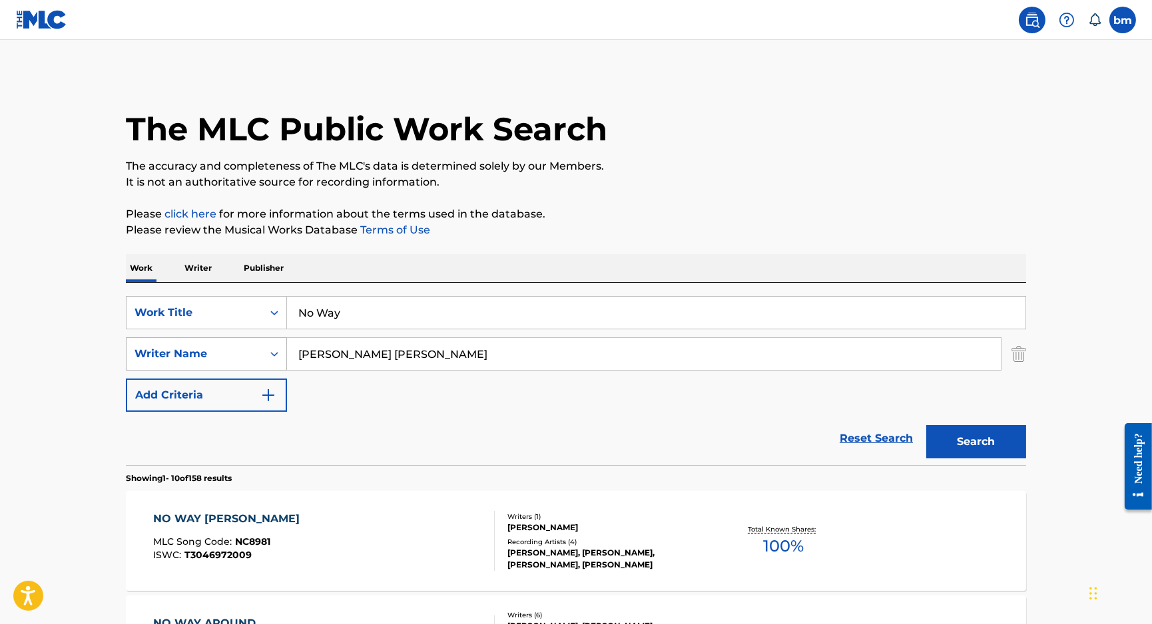
paste input "Faridah Demola-Seriki"
drag, startPoint x: 417, startPoint y: 351, endPoint x: 1003, endPoint y: 405, distance: 588.4
click at [1003, 402] on div "SearchWithCriteriacc556dee-9fe9-44a3-9286-b6f4fd1323b3 Work Title No Way Search…" at bounding box center [576, 354] width 900 height 116
click at [966, 449] on button "Search" at bounding box center [976, 441] width 100 height 33
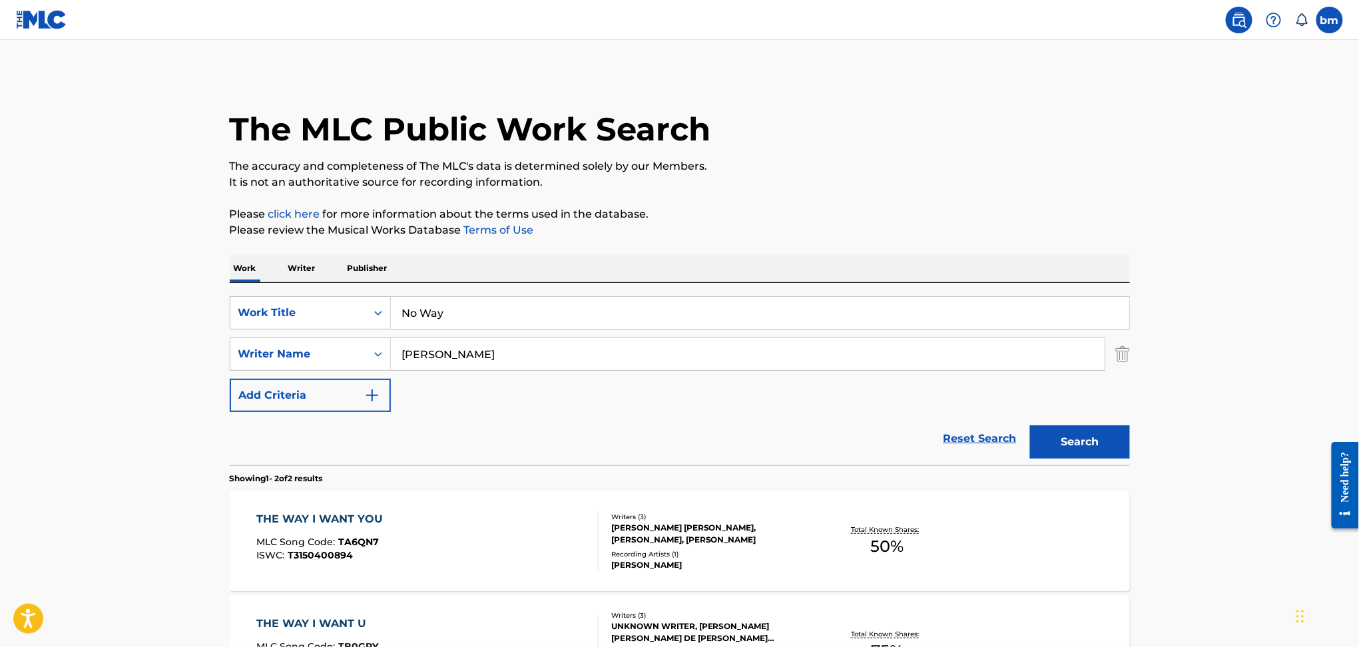
drag, startPoint x: 604, startPoint y: 364, endPoint x: 409, endPoint y: 363, distance: 195.1
click at [409, 363] on input "Faridah Demola-Seriki" at bounding box center [748, 354] width 714 height 32
paste input "Cameron James WilliamsHans Glader"
drag, startPoint x: 403, startPoint y: 355, endPoint x: 410, endPoint y: 357, distance: 7.6
click at [410, 357] on input "FCameron James WilliamsHans Glader" at bounding box center [748, 354] width 714 height 32
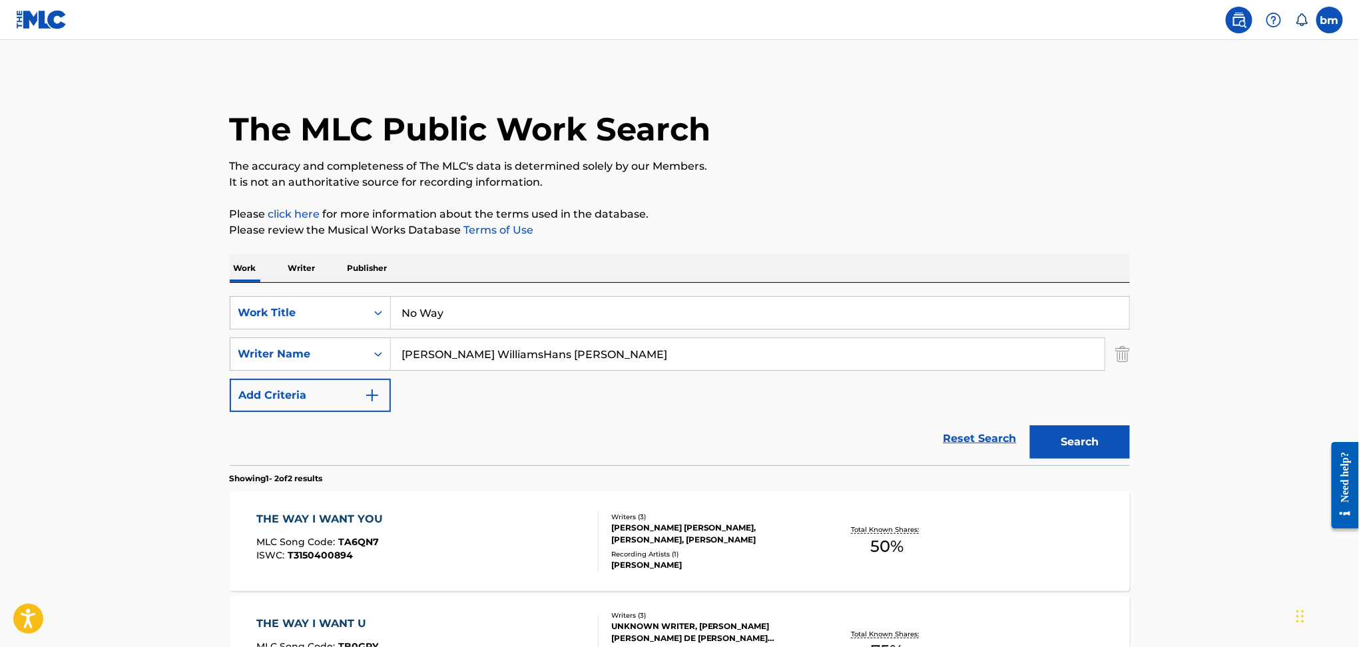
type input "Cameron James WilliamsHans Glader"
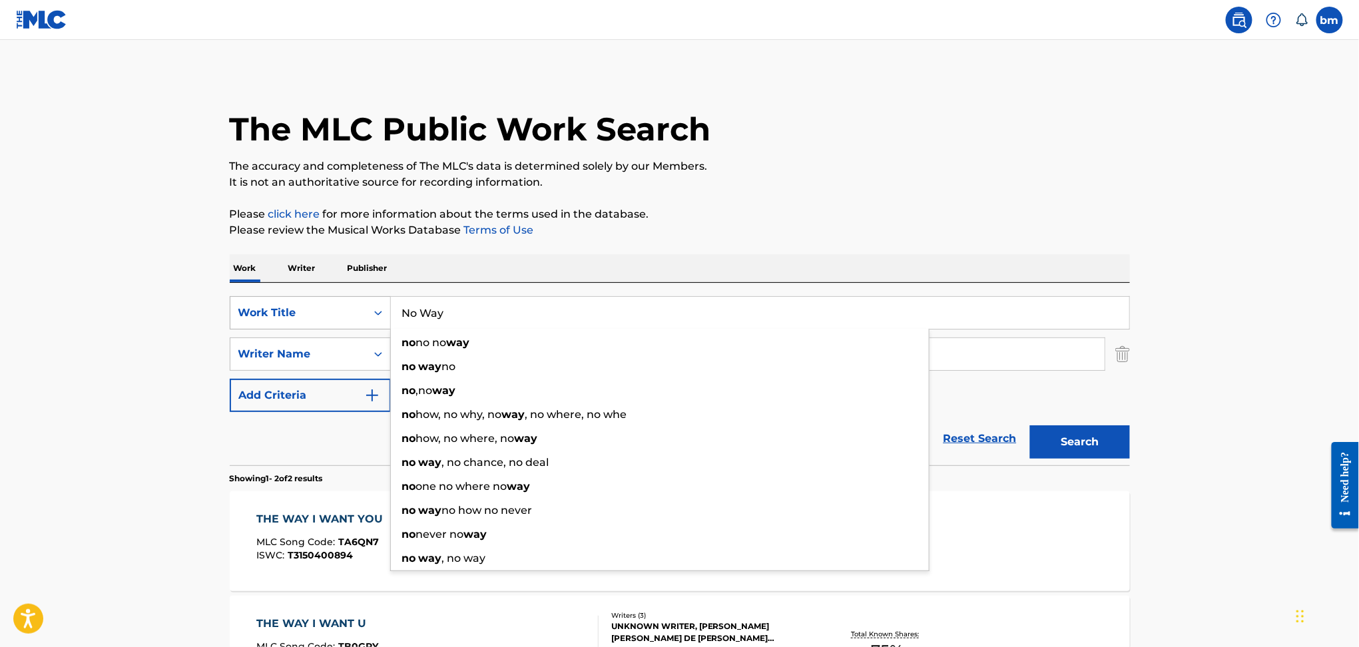
drag, startPoint x: 475, startPoint y: 310, endPoint x: 297, endPoint y: 308, distance: 177.8
click at [299, 308] on div "SearchWithCriteriacc556dee-9fe9-44a3-9286-b6f4fd1323b3 Work Title No Way no no …" at bounding box center [680, 312] width 900 height 33
paste input "Slice (VIP) Bluewerks"
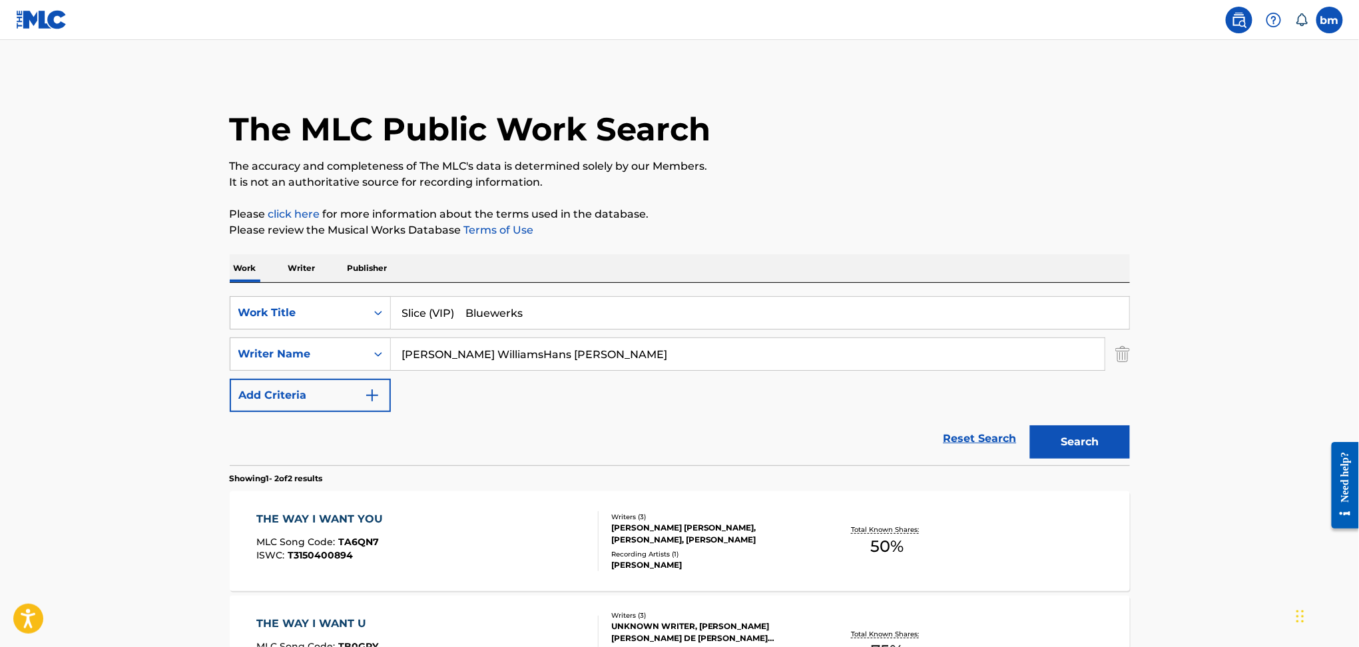
drag, startPoint x: 458, startPoint y: 312, endPoint x: 1209, endPoint y: 241, distance: 754.3
click at [1151, 254] on main "The MLC Public Work Search The accuracy and completeness of The MLC's data is d…" at bounding box center [679, 402] width 1359 height 725
type input "Slice (VIP)"
click at [1048, 123] on div "The MLC Public Work Search" at bounding box center [680, 121] width 900 height 97
drag, startPoint x: 542, startPoint y: 354, endPoint x: 1208, endPoint y: 434, distance: 670.6
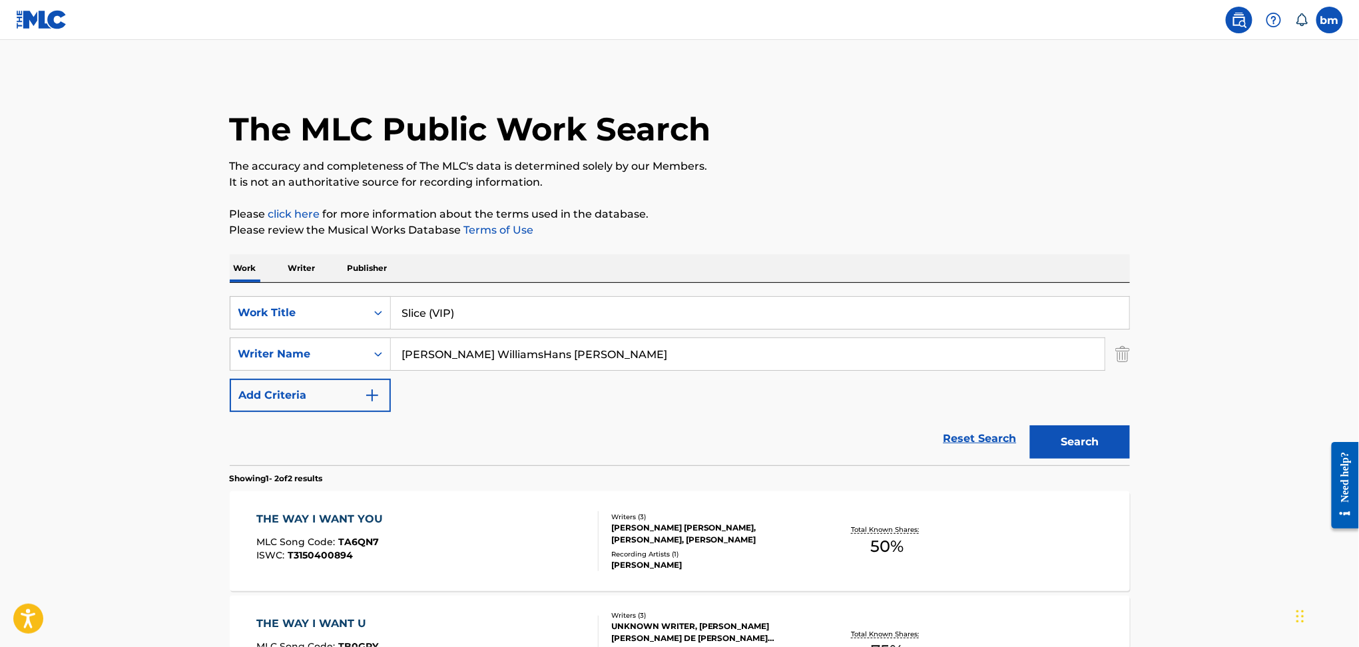
click at [1151, 410] on main "The MLC Public Work Search The accuracy and completeness of The MLC's data is d…" at bounding box center [679, 402] width 1359 height 725
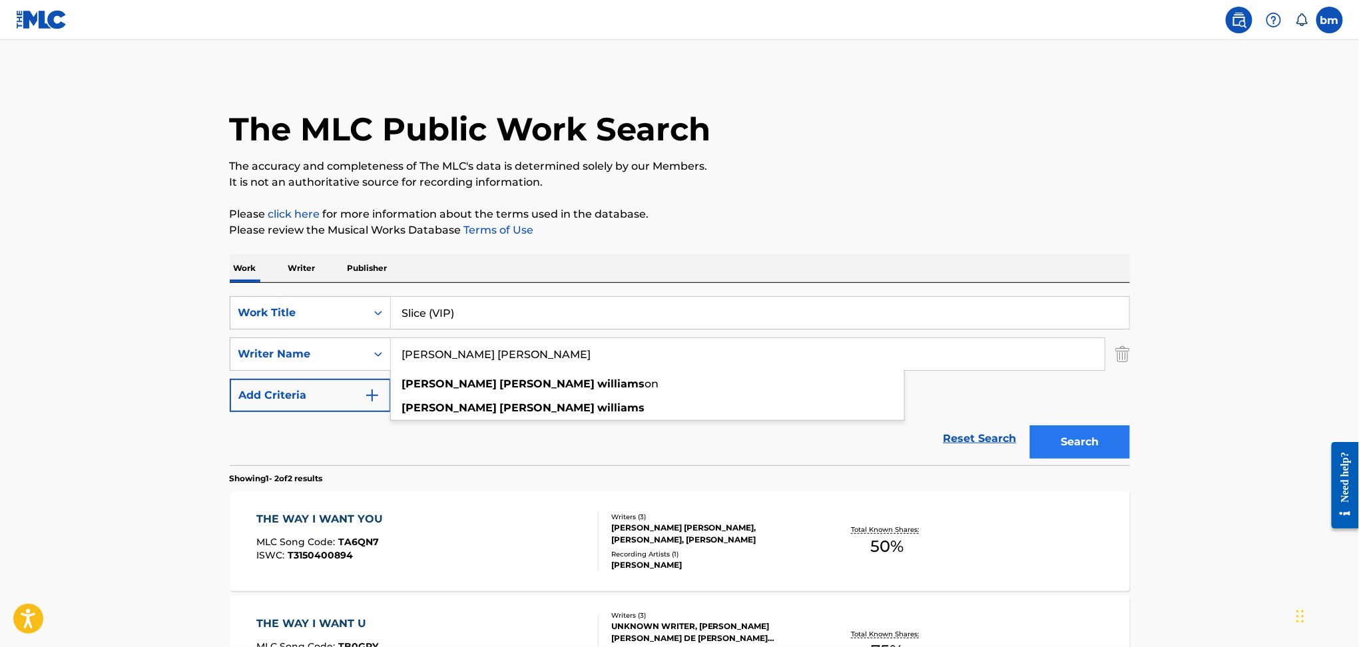
type input "Cameron James Williams"
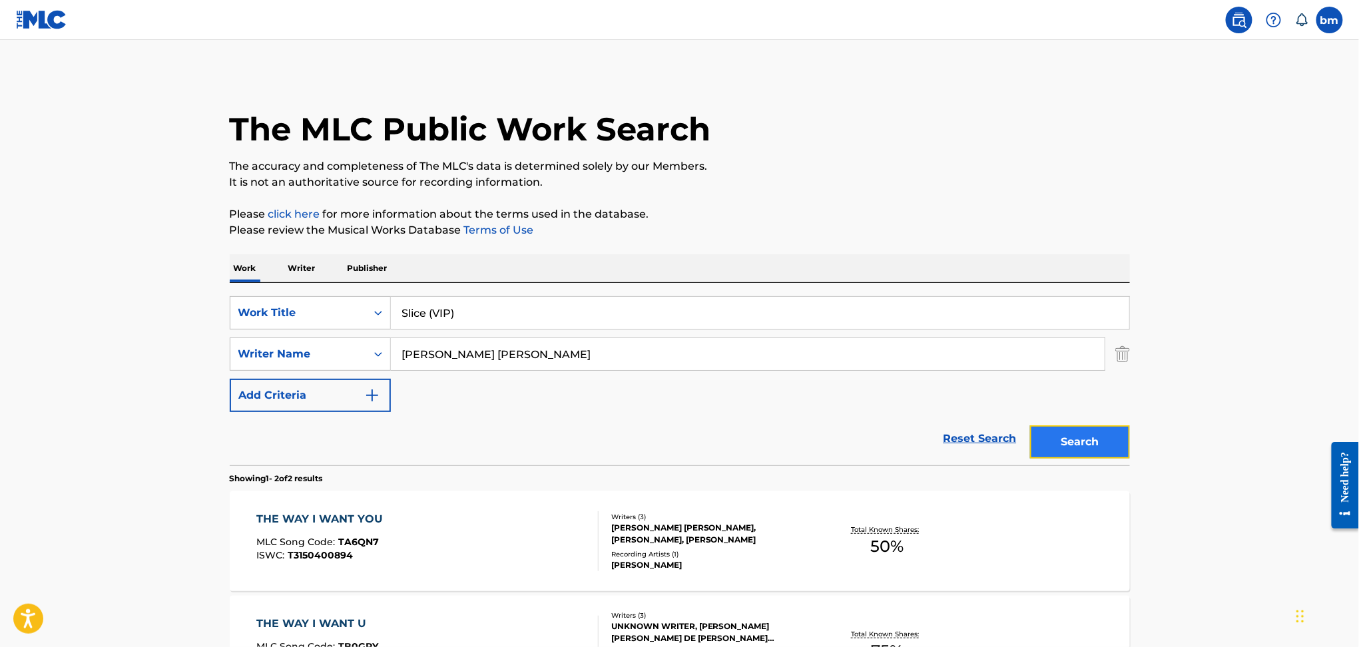
click at [1091, 442] on button "Search" at bounding box center [1080, 441] width 100 height 33
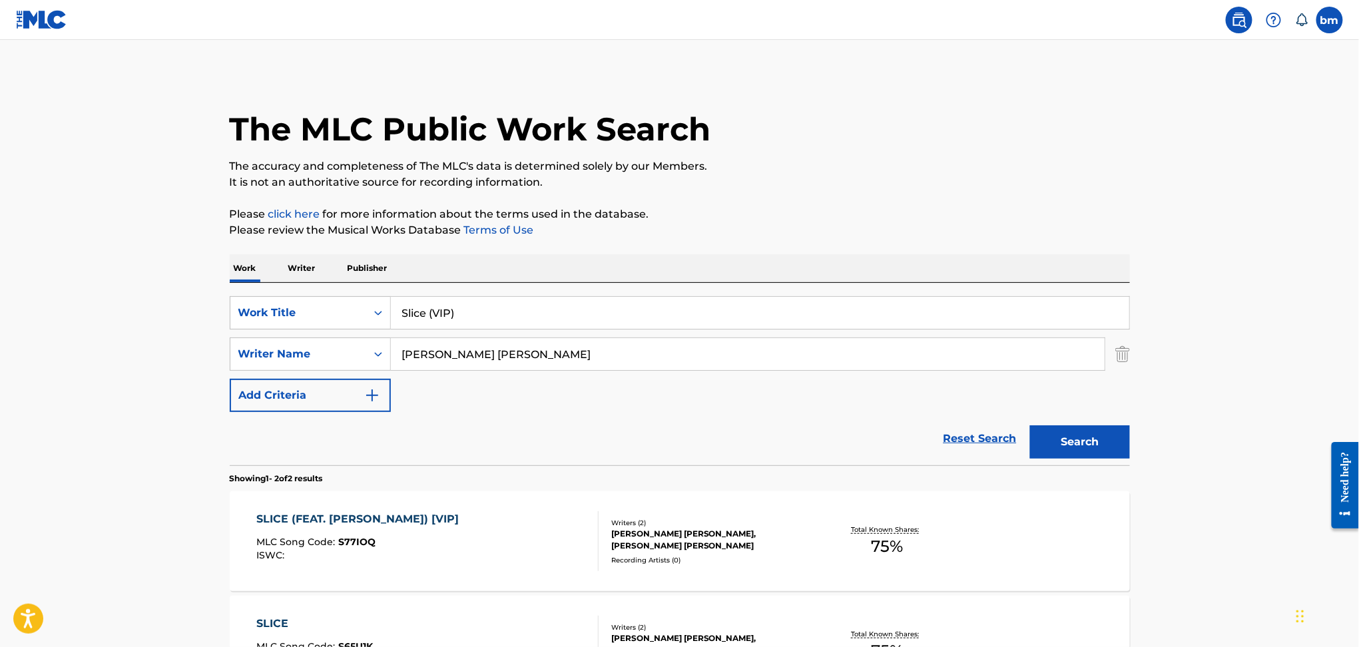
click at [498, 555] on div "SLICE (FEAT. CAM JAMES) [VIP] MLC Song Code : S77IOQ ISWC :" at bounding box center [427, 541] width 342 height 60
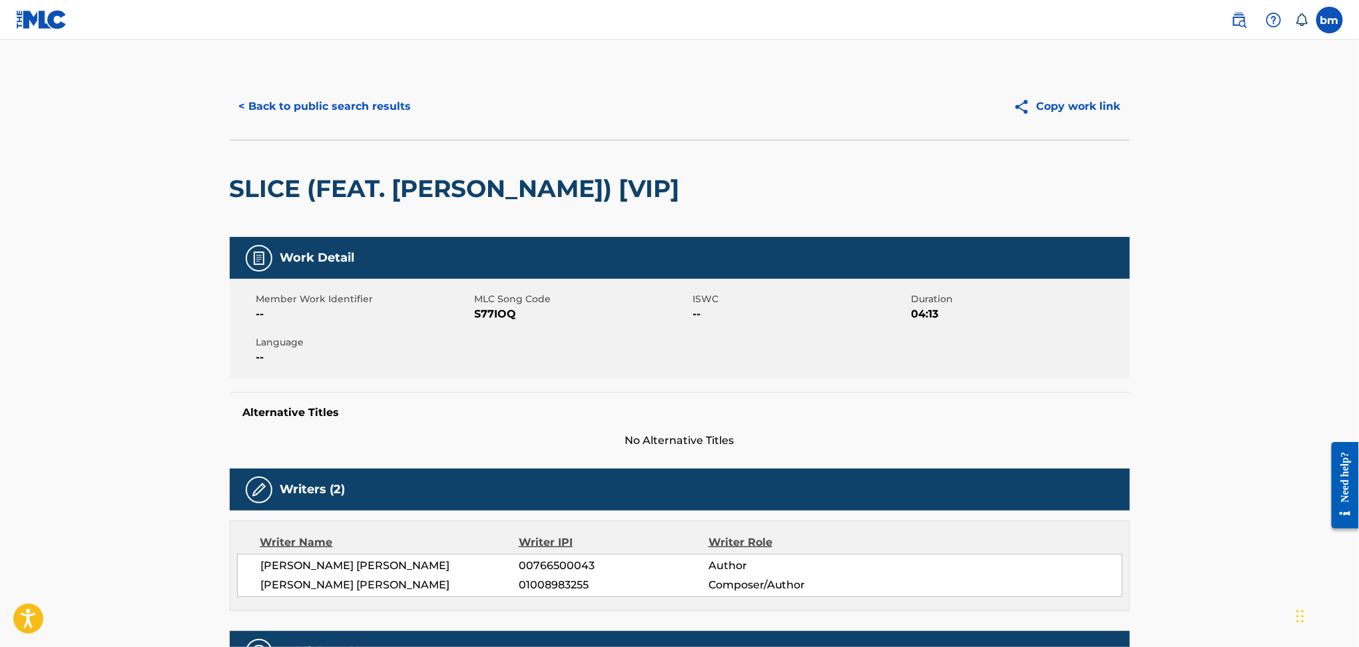
click at [505, 323] on div "Member Work Identifier -- MLC Song Code S77IOQ ISWC -- Duration 04:13 Language …" at bounding box center [680, 329] width 900 height 100
click at [503, 314] on span "S77IOQ" at bounding box center [582, 314] width 215 height 16
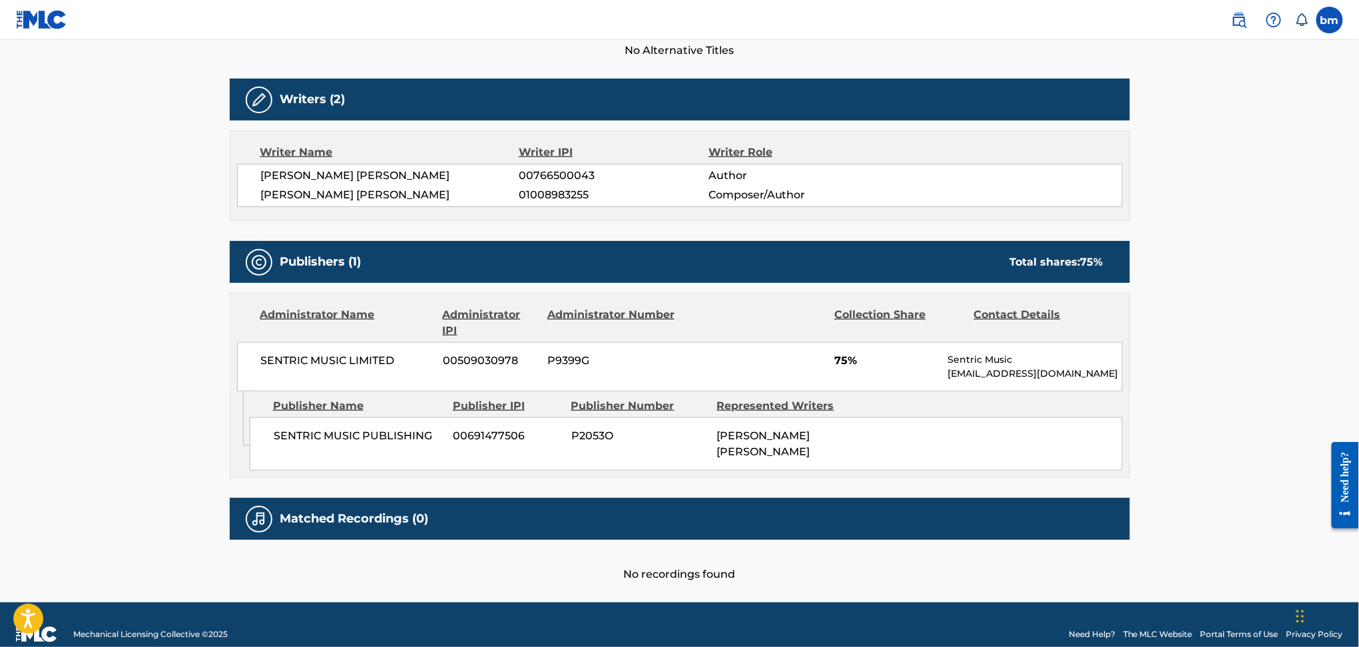
scroll to position [409, 0]
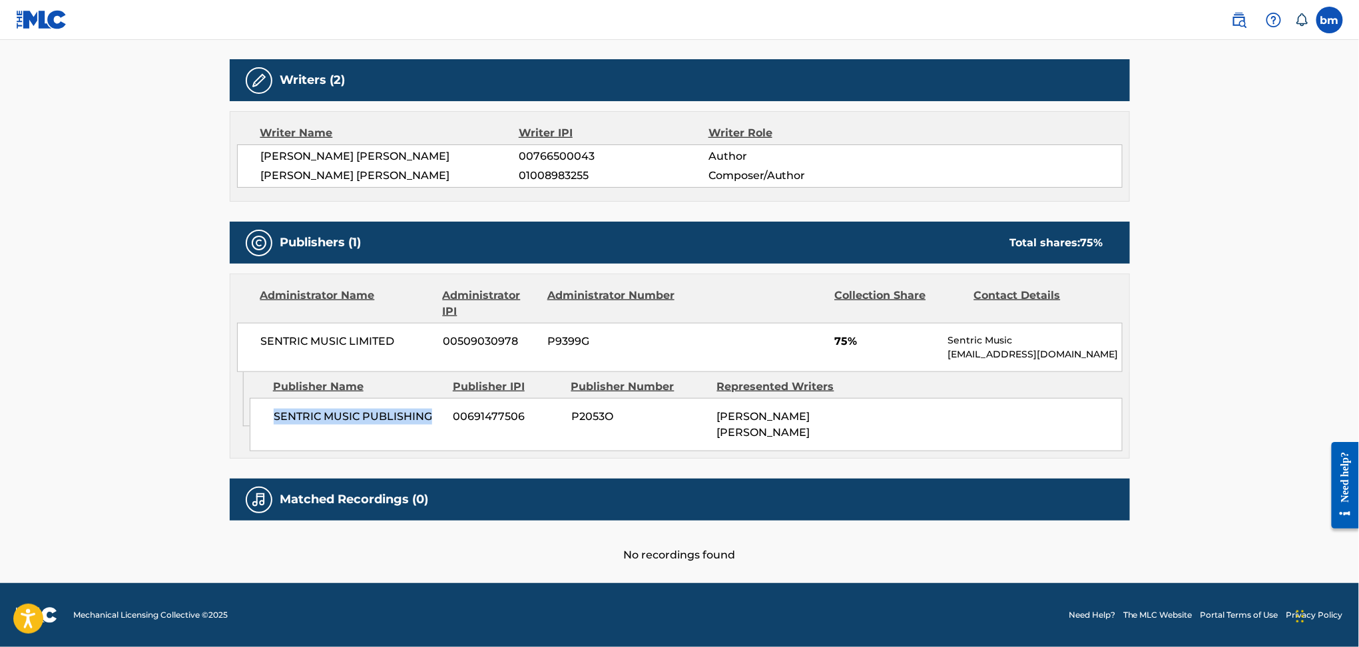
drag, startPoint x: 273, startPoint y: 414, endPoint x: 446, endPoint y: 427, distance: 173.6
click at [446, 427] on div "SENTRIC MUSIC PUBLISHING 00691477506 P2053O HANS JACKSON GLADER" at bounding box center [686, 424] width 873 height 53
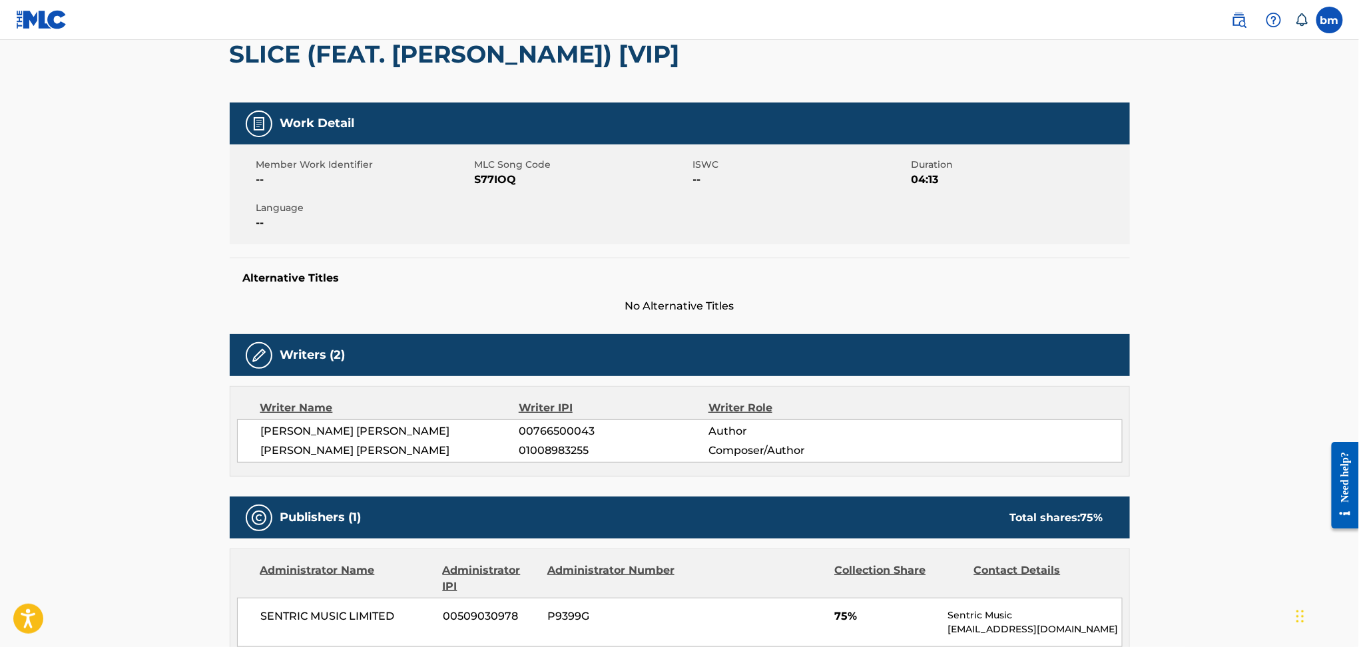
scroll to position [0, 0]
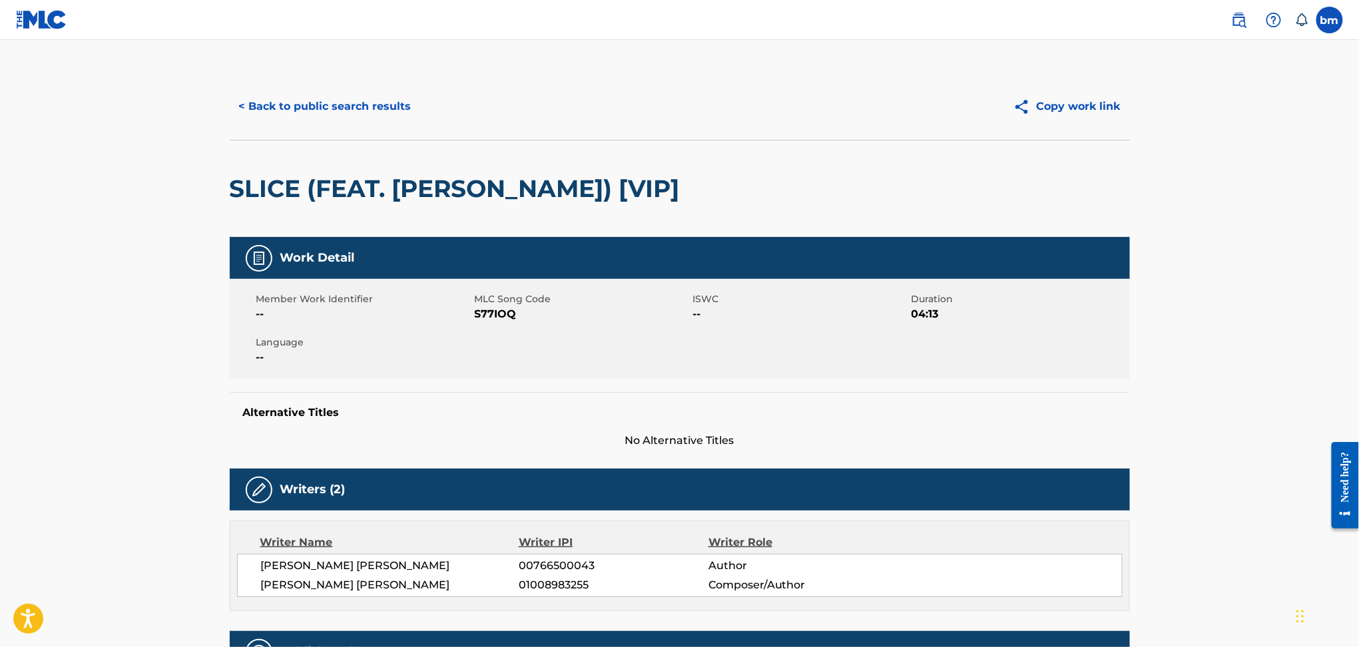
click at [353, 85] on div "< Back to public search results Copy work link" at bounding box center [680, 106] width 900 height 67
click at [355, 126] on div "< Back to public search results Copy work link" at bounding box center [680, 106] width 900 height 67
click at [359, 101] on button "< Back to public search results" at bounding box center [325, 106] width 191 height 33
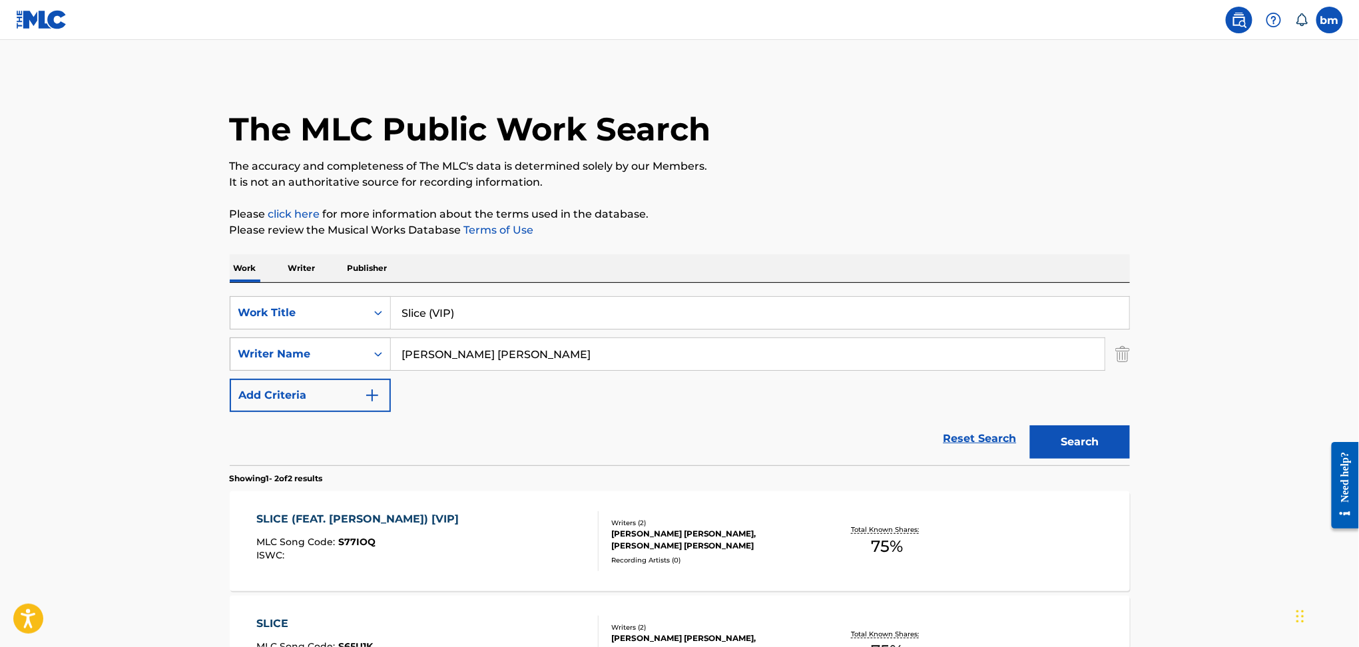
drag, startPoint x: 553, startPoint y: 361, endPoint x: 327, endPoint y: 357, distance: 225.7
click at [327, 357] on div "SearchWithCriteriaeebc789f-fb9f-41d9-ae05-81bbce167949 Writer Name Cameron Jame…" at bounding box center [680, 354] width 900 height 33
paste input "Kyle Castro"
type input "Kyle Castro"
drag, startPoint x: 488, startPoint y: 313, endPoint x: 283, endPoint y: 313, distance: 205.0
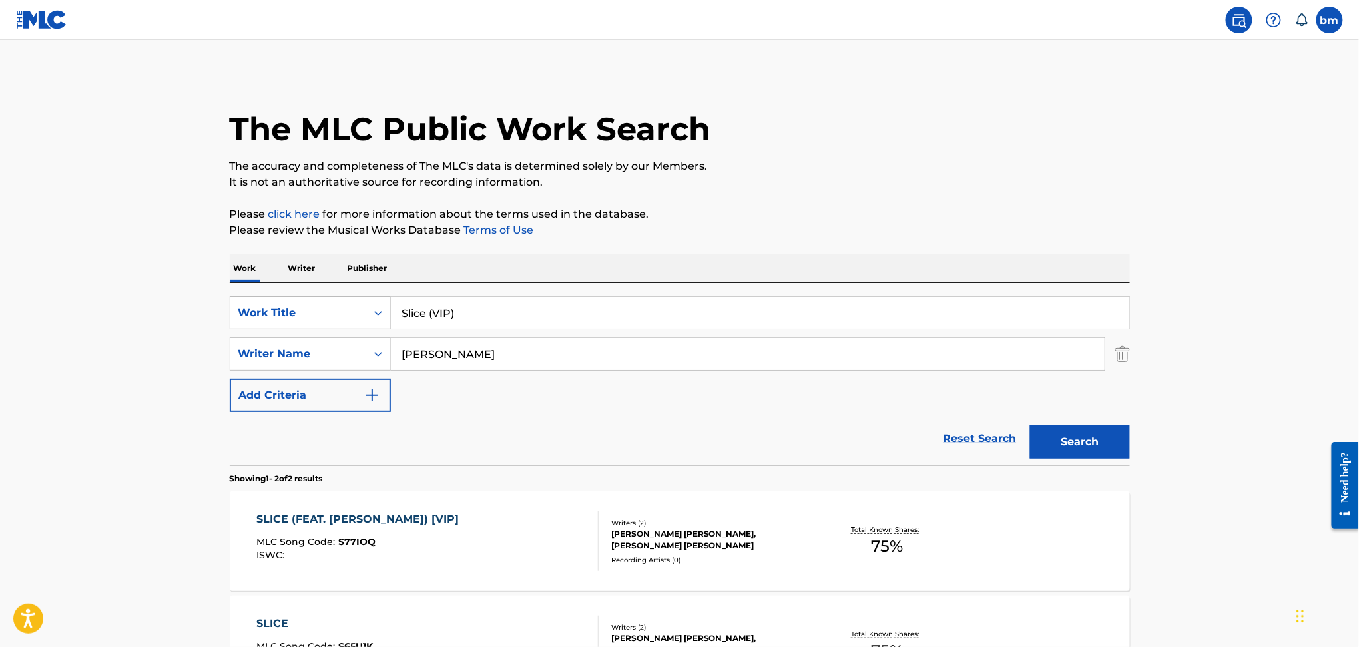
click at [283, 313] on div "SearchWithCriteriacc556dee-9fe9-44a3-9286-b6f4fd1323b3 Work Title Slice (VIP)" at bounding box center [680, 312] width 900 height 33
paste input "Lush Esbe"
drag, startPoint x: 445, startPoint y: 306, endPoint x: 939, endPoint y: 255, distance: 496.0
click at [845, 284] on div "SearchWithCriteriacc556dee-9fe9-44a3-9286-b6f4fd1323b3 Work Title Lush SearchWi…" at bounding box center [680, 374] width 900 height 182
type input "Lush"
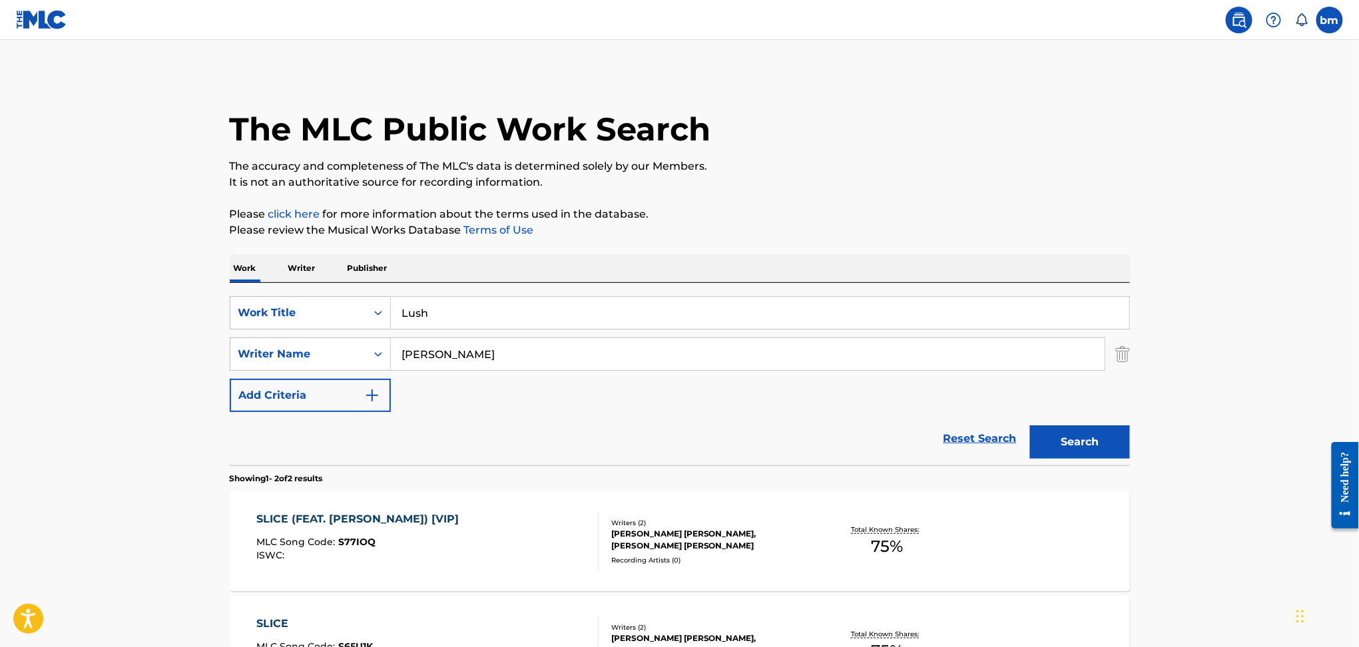
click at [1004, 205] on div "The MLC Public Work Search The accuracy and completeness of The MLC's data is d…" at bounding box center [680, 415] width 932 height 685
click at [1051, 437] on button "Search" at bounding box center [1080, 441] width 100 height 33
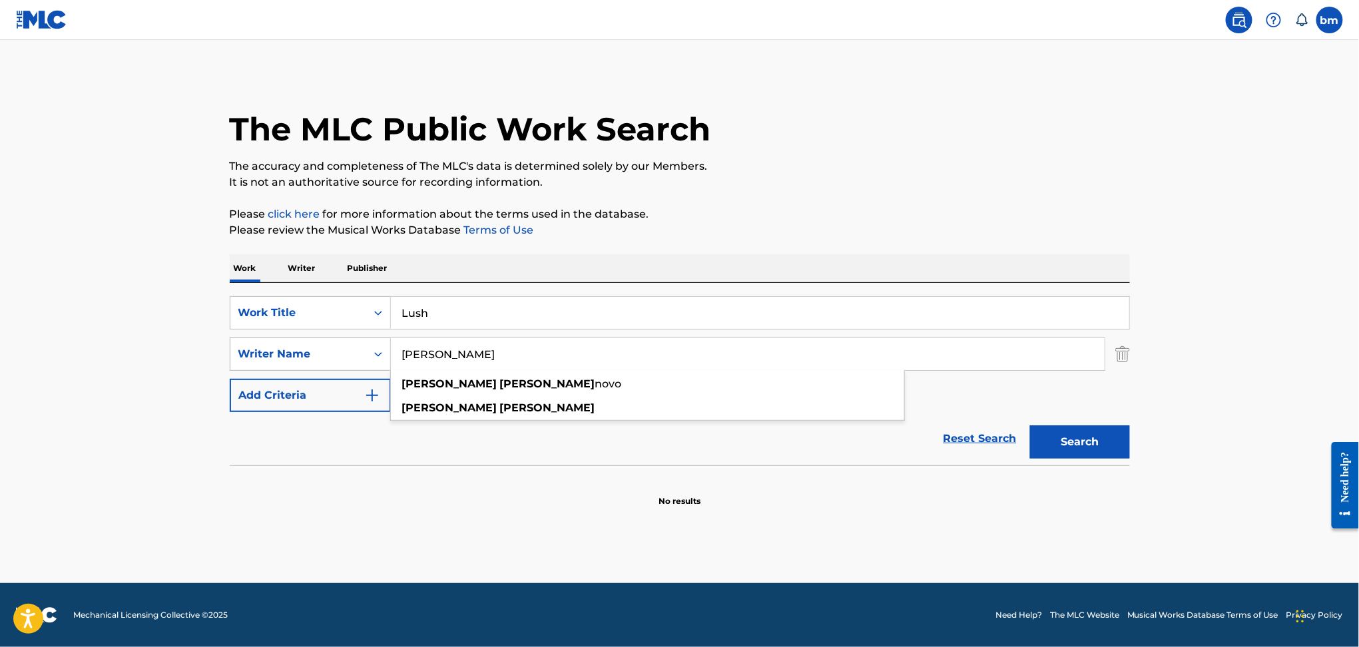
drag, startPoint x: 427, startPoint y: 361, endPoint x: 339, endPoint y: 367, distance: 88.7
click at [339, 367] on div "SearchWithCriteriaeebc789f-fb9f-41d9-ae05-81bbce167949 Writer Name Kyle Castro …" at bounding box center [680, 354] width 900 height 33
type input "Castro"
click at [1076, 440] on button "Search" at bounding box center [1080, 441] width 100 height 33
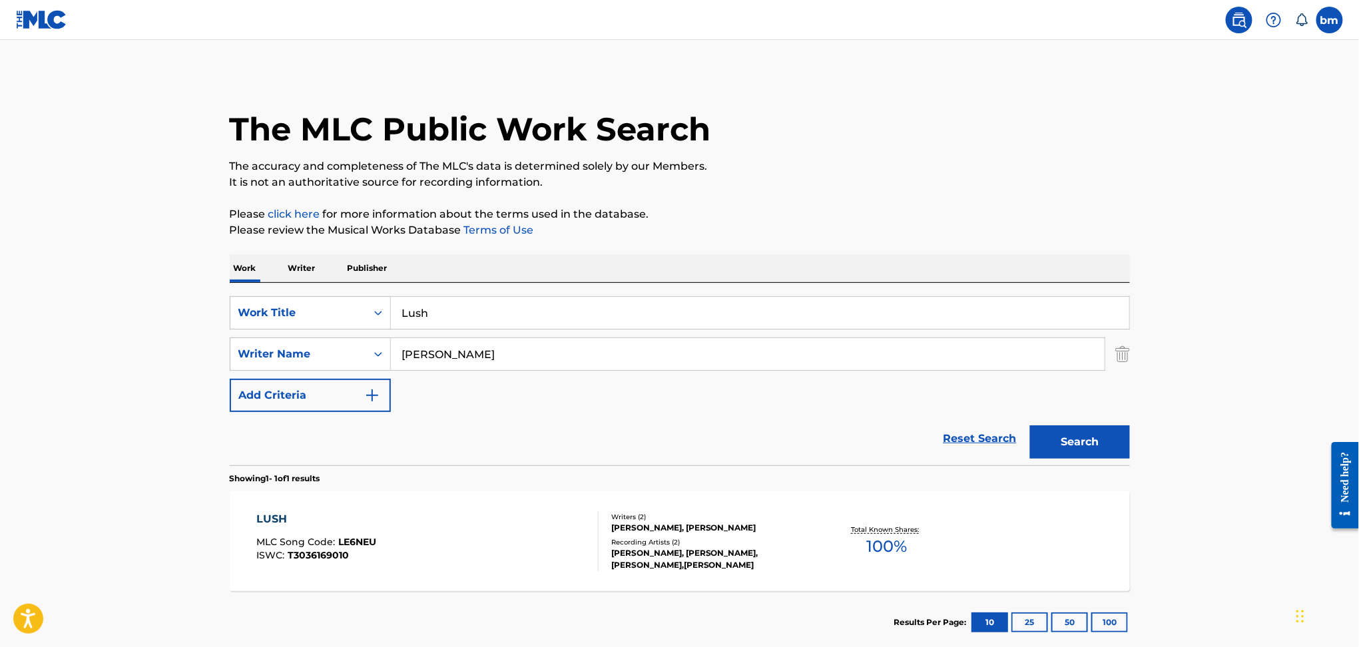
click at [507, 577] on div "LUSH MLC Song Code : LE6NEU ISWC : T3036169010 Writers ( 2 ) JEAN-PHILIPPE FREU…" at bounding box center [680, 541] width 900 height 100
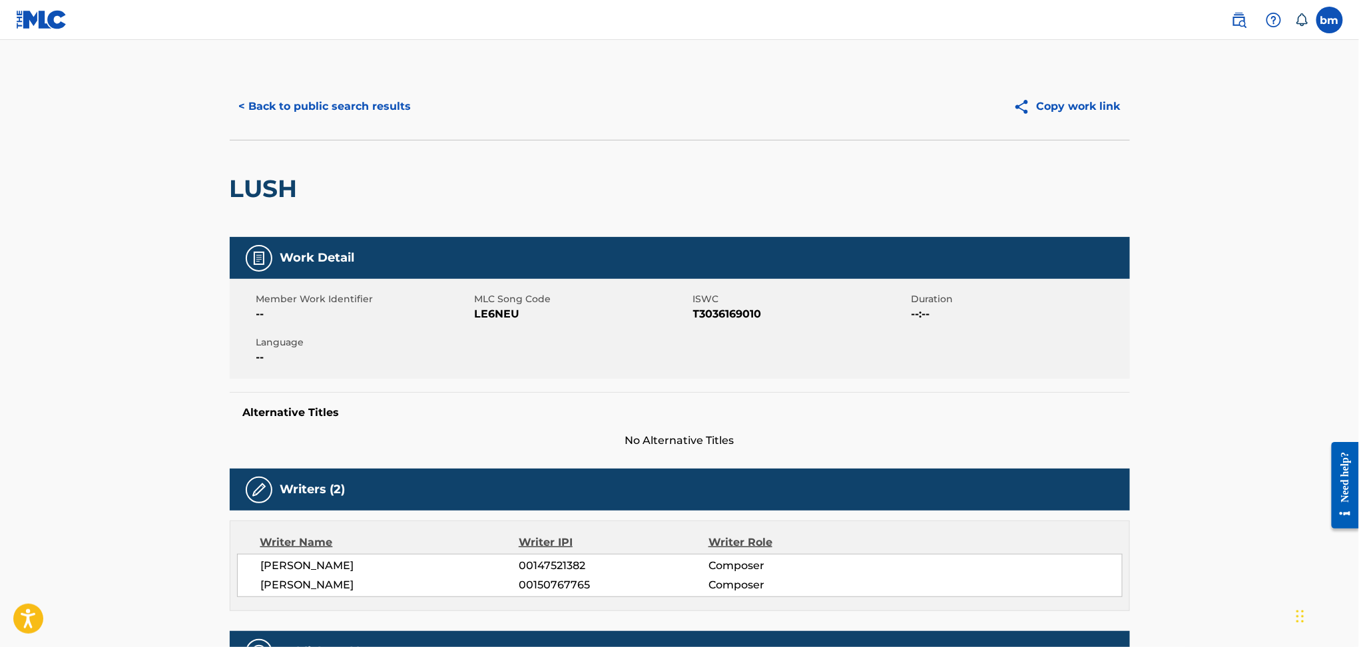
click at [497, 318] on span "LE6NEU" at bounding box center [582, 314] width 215 height 16
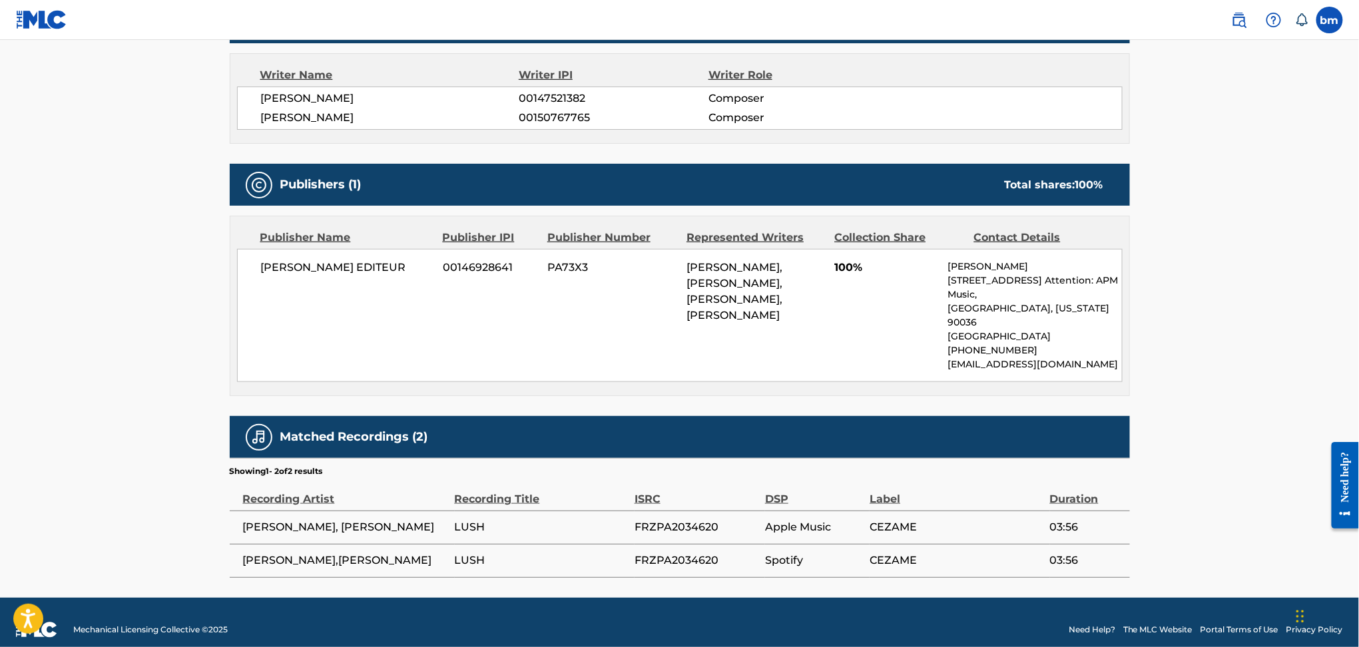
scroll to position [24, 0]
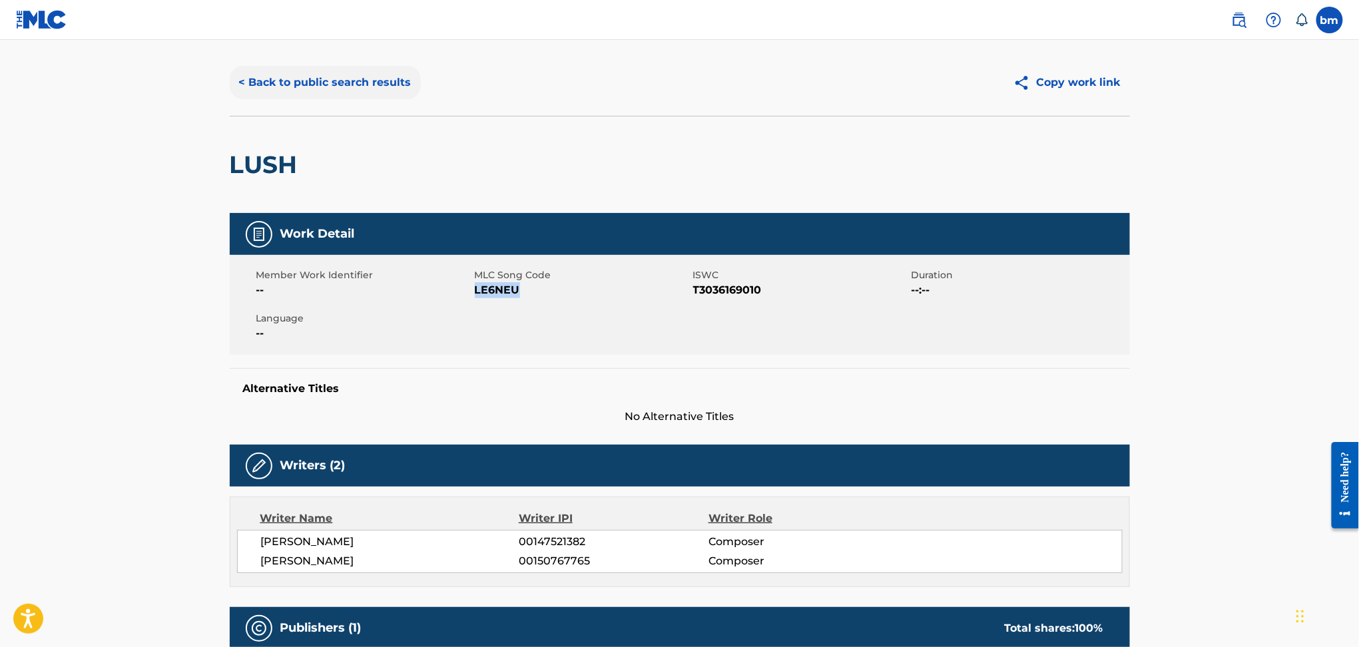
click at [296, 72] on button "< Back to public search results" at bounding box center [325, 82] width 191 height 33
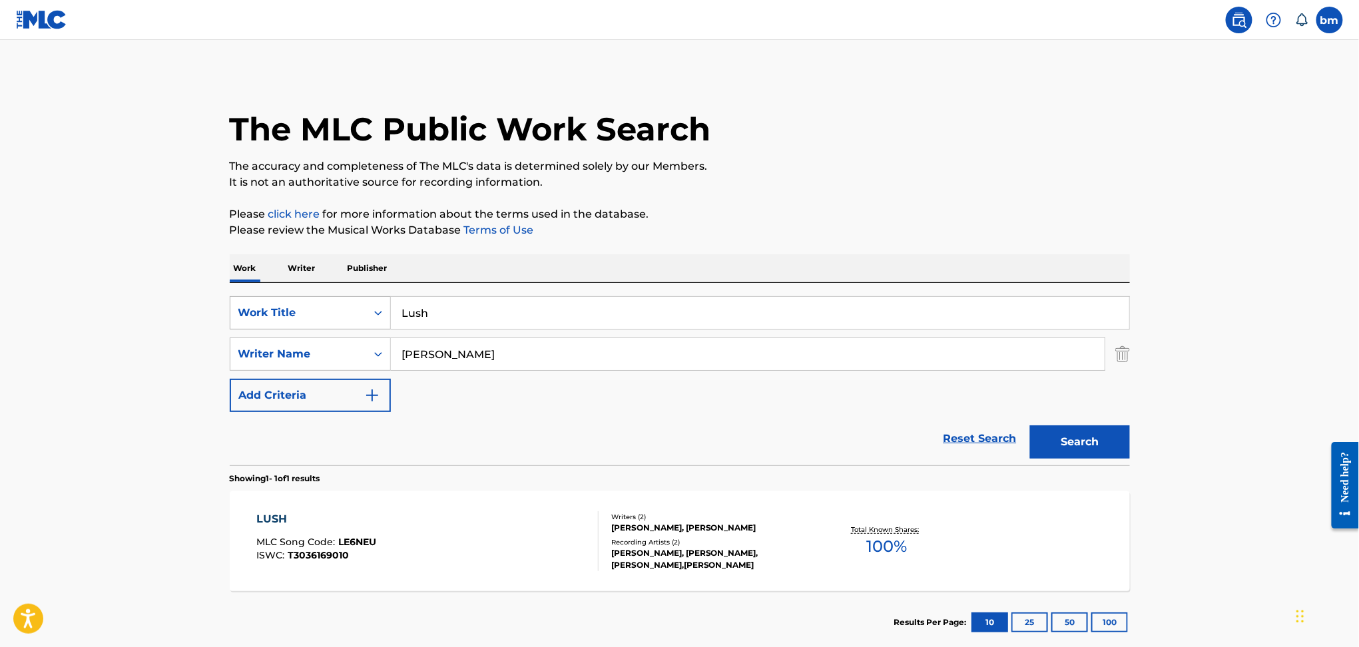
drag, startPoint x: 496, startPoint y: 315, endPoint x: 305, endPoint y: 312, distance: 191.1
click at [306, 312] on div "SearchWithCriteriacc556dee-9fe9-44a3-9286-b6f4fd1323b3 Work Title Lush" at bounding box center [680, 312] width 900 height 33
paste input "What The Word Is Jackie Hollander"
drag, startPoint x: 515, startPoint y: 312, endPoint x: 970, endPoint y: 314, distance: 454.7
click at [970, 314] on input "What The Word Is Jackie Hollander" at bounding box center [760, 313] width 738 height 32
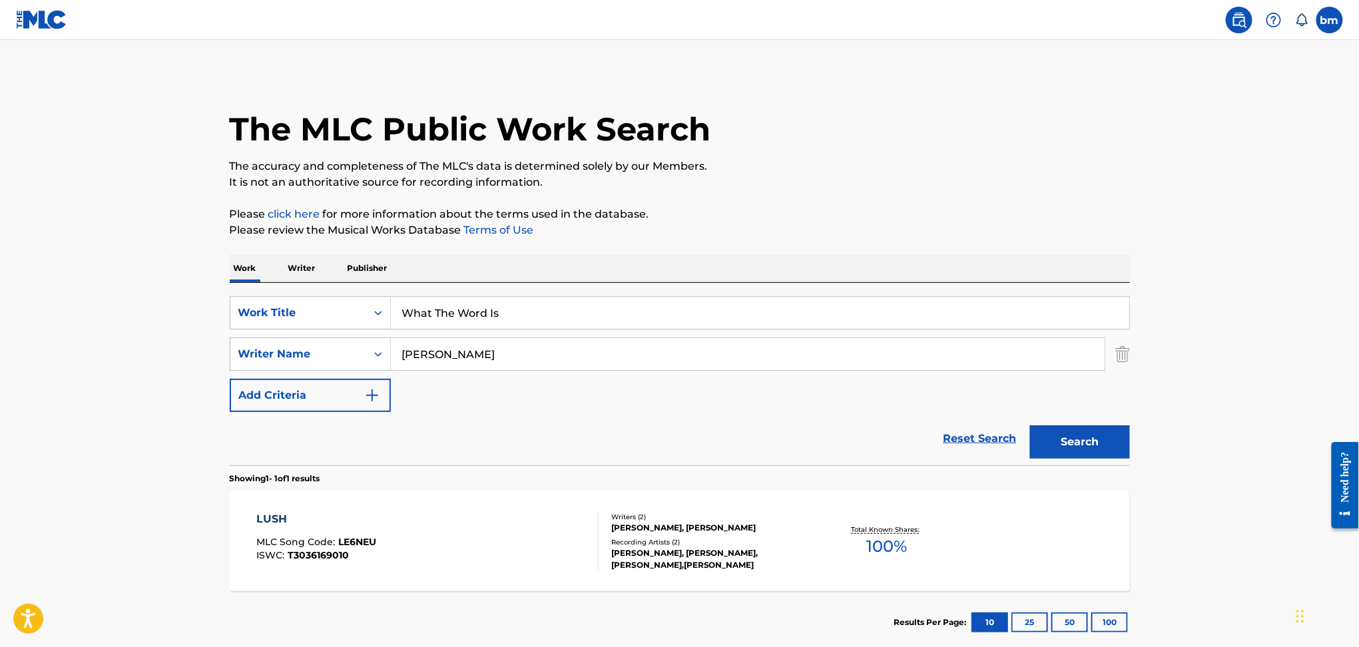
type input "What The Word Is"
click at [903, 236] on p "Please review the Musical Works Database Terms of Use" at bounding box center [680, 230] width 900 height 16
drag, startPoint x: 471, startPoint y: 348, endPoint x: 316, endPoint y: 348, distance: 155.1
click at [316, 348] on div "SearchWithCriteriaeebc789f-fb9f-41d9-ae05-81bbce167949 Writer Name Castro" at bounding box center [680, 354] width 900 height 33
paste input "Jackie Hollander"
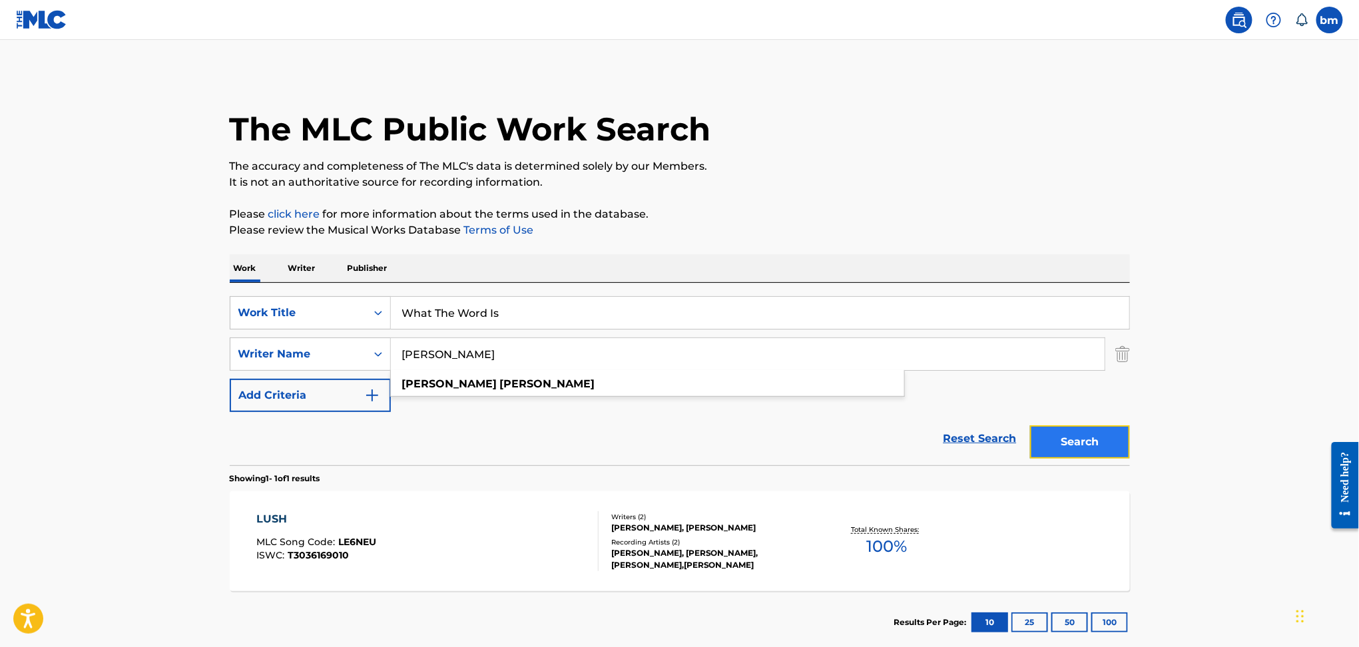
click at [1079, 447] on button "Search" at bounding box center [1080, 441] width 100 height 33
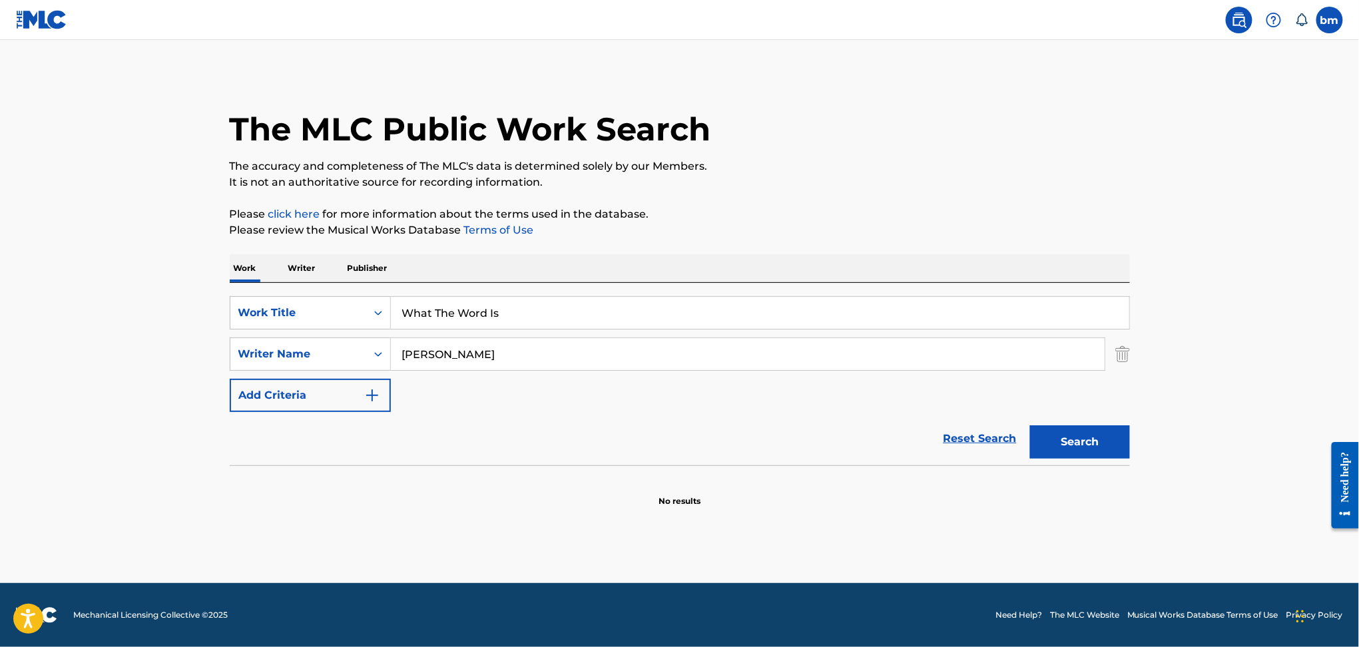
click at [418, 345] on input "Jackie Hollander" at bounding box center [748, 354] width 714 height 32
drag, startPoint x: 427, startPoint y: 350, endPoint x: 352, endPoint y: 361, distance: 75.4
click at [354, 360] on div "SearchWithCriteriaeebc789f-fb9f-41d9-ae05-81bbce167949 Writer Name Jackie Holla…" at bounding box center [680, 354] width 900 height 33
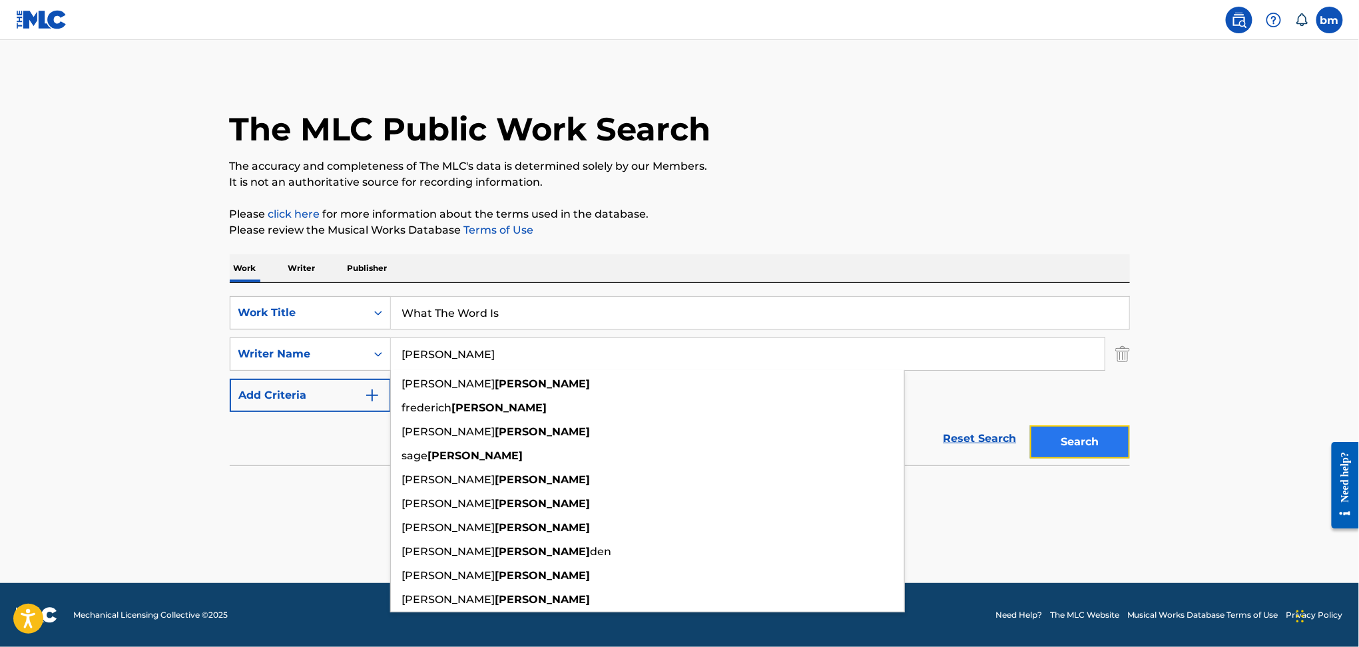
click at [1085, 436] on button "Search" at bounding box center [1080, 441] width 100 height 33
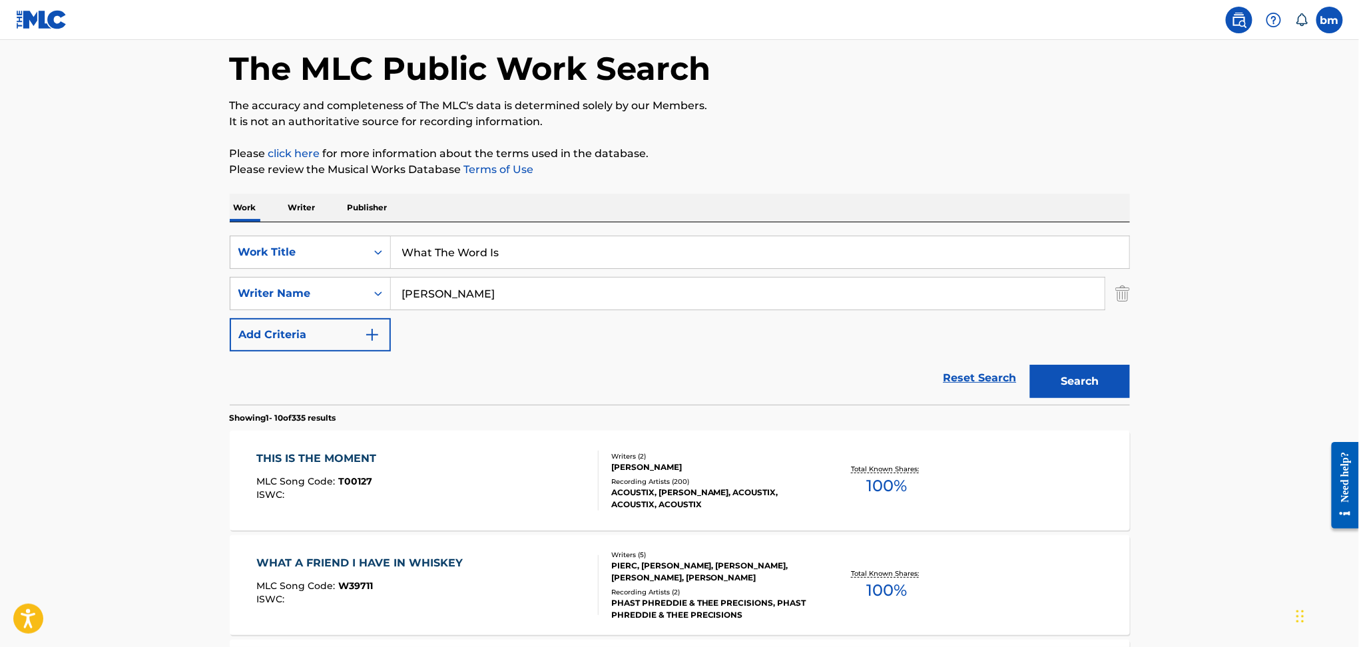
scroll to position [89, 0]
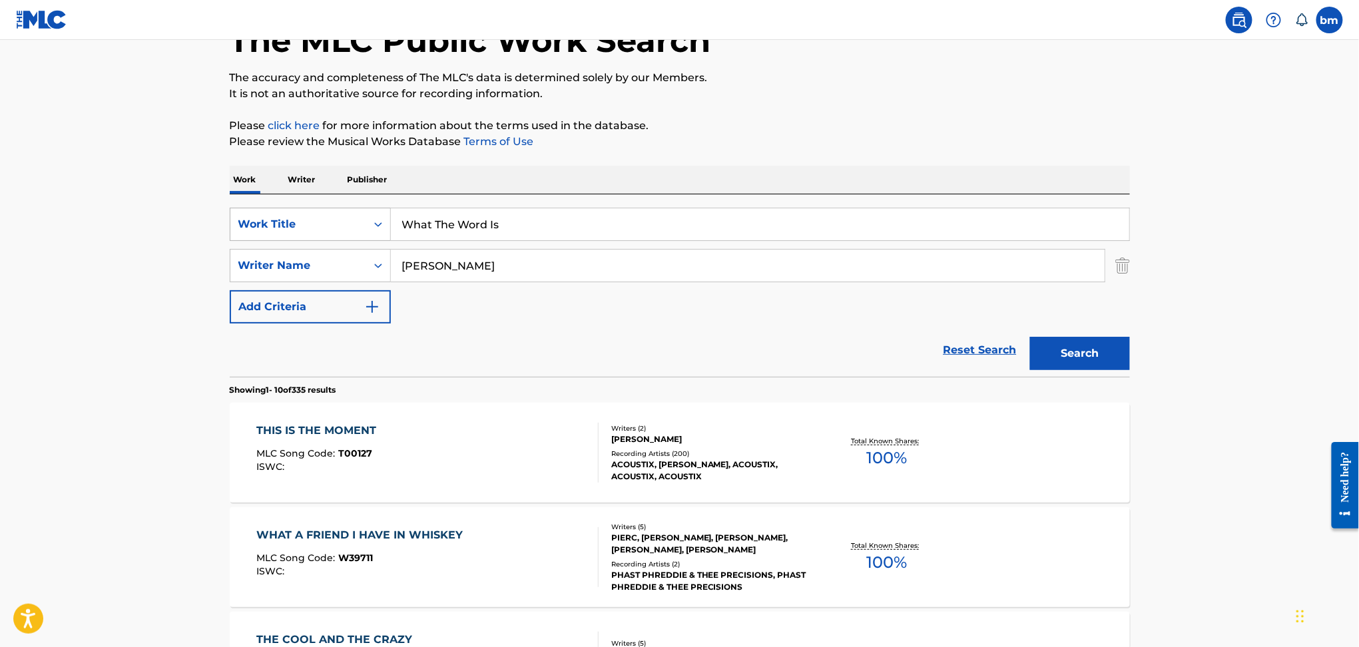
drag, startPoint x: 545, startPoint y: 248, endPoint x: 388, endPoint y: 239, distance: 157.4
click at [308, 248] on div "SearchWithCriteriacc556dee-9fe9-44a3-9286-b6f4fd1323b3 Work Title What The Word…" at bounding box center [680, 266] width 900 height 116
drag, startPoint x: 472, startPoint y: 270, endPoint x: 296, endPoint y: 277, distance: 176.5
click at [296, 277] on div "SearchWithCriteriaeebc789f-fb9f-41d9-ae05-81bbce167949 Writer Name Hollander" at bounding box center [680, 265] width 900 height 33
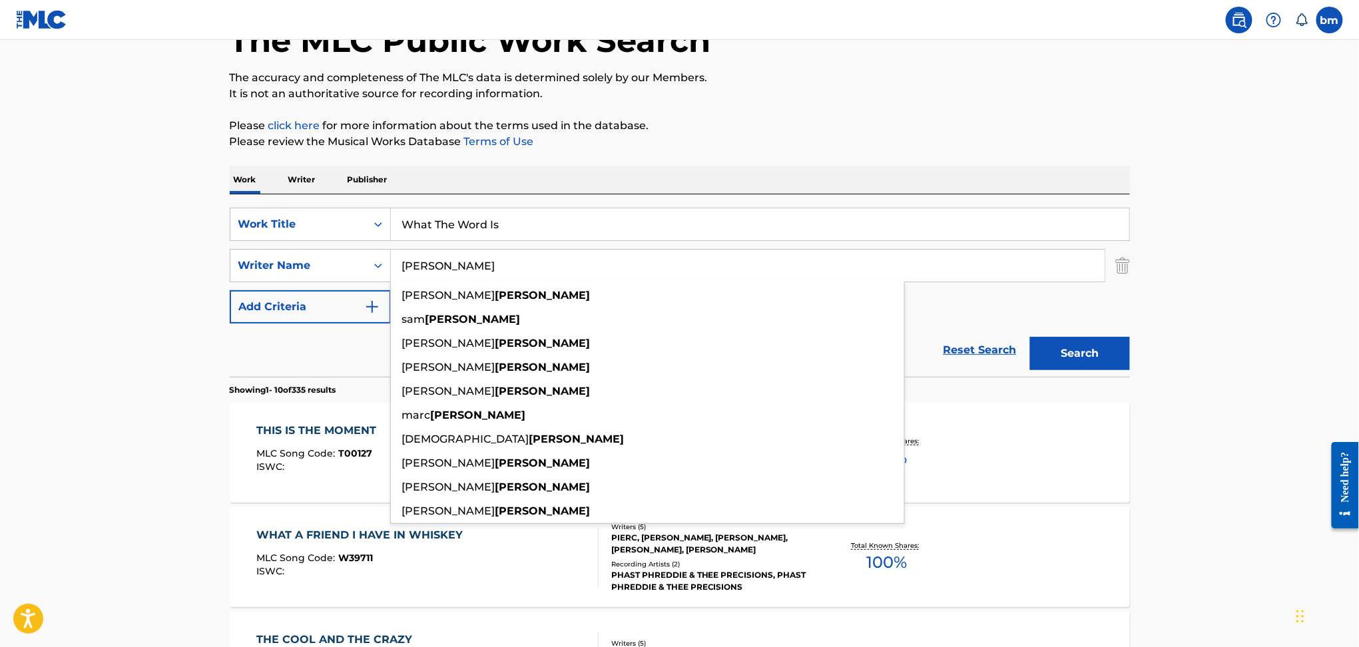
paste input "AkonAnthony PerezJacqueline HollanderRonald Bryant"
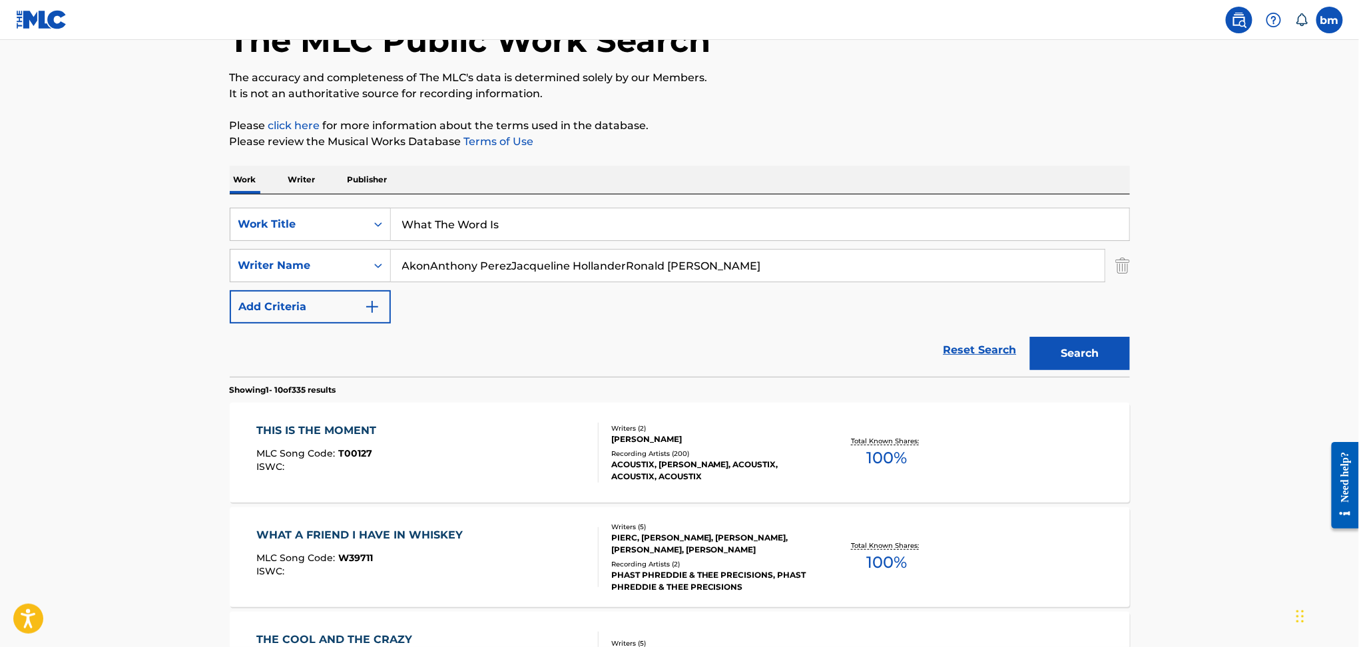
click at [620, 268] on input "AkonAnthony PerezJacqueline HollanderRonald Bryant" at bounding box center [748, 266] width 714 height 32
drag, startPoint x: 622, startPoint y: 268, endPoint x: 342, endPoint y: 296, distance: 281.7
click at [343, 296] on div "SearchWithCriteriacc556dee-9fe9-44a3-9286-b6f4fd1323b3 Work Title What The Word…" at bounding box center [680, 266] width 900 height 116
click at [1073, 358] on button "Search" at bounding box center [1080, 353] width 100 height 33
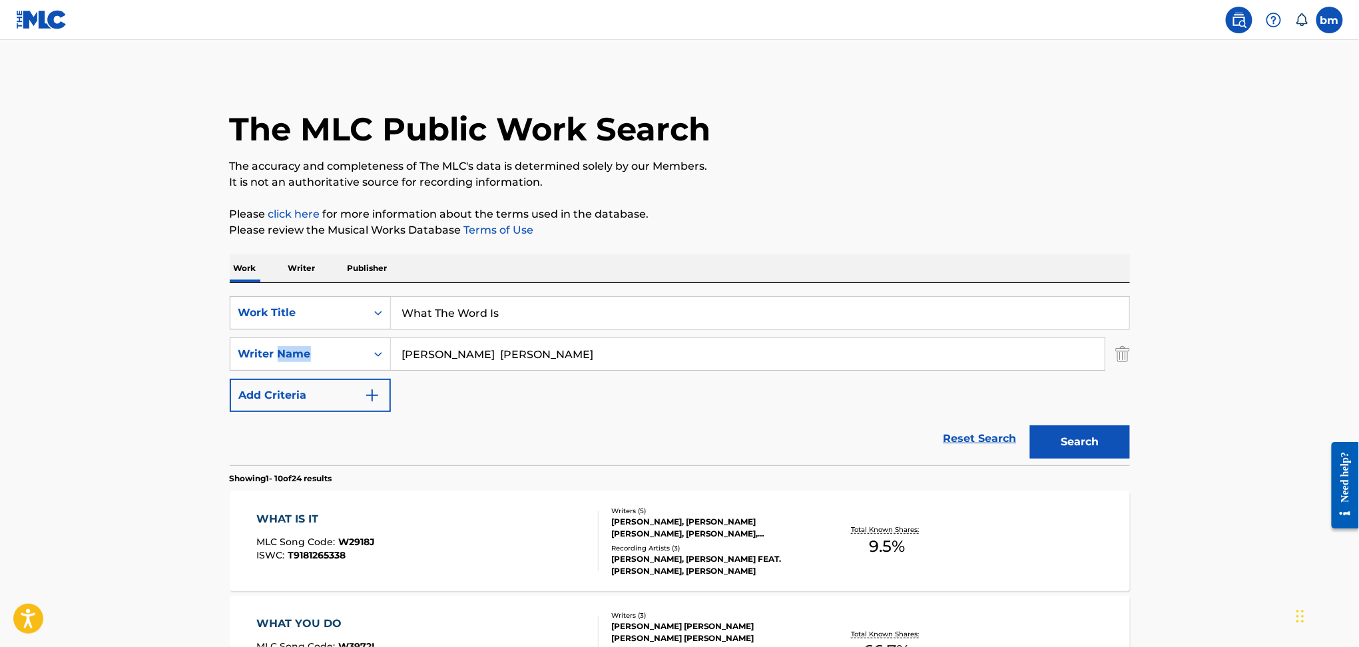
drag, startPoint x: 306, startPoint y: 332, endPoint x: 278, endPoint y: 332, distance: 28.0
click at [278, 332] on div "SearchWithCriteriacc556dee-9fe9-44a3-9286-b6f4fd1323b3 Work Title What The Word…" at bounding box center [680, 354] width 900 height 116
drag, startPoint x: 565, startPoint y: 341, endPoint x: 353, endPoint y: 342, distance: 211.7
click at [294, 340] on div "SearchWithCriteriaeebc789f-fb9f-41d9-ae05-81bbce167949 Writer Name ronald ray b…" at bounding box center [680, 354] width 900 height 33
paste input "AkonAnthony PerezJacqueline Hollande"
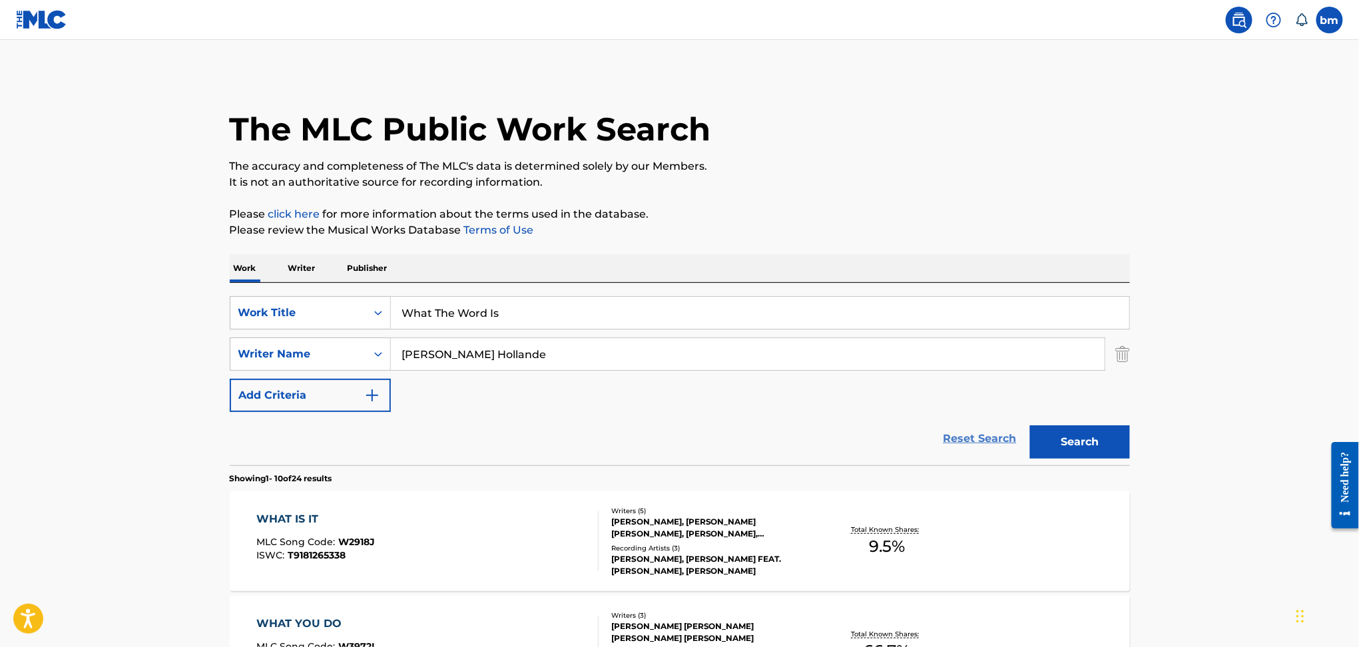
drag, startPoint x: 431, startPoint y: 347, endPoint x: 1017, endPoint y: 450, distance: 594.2
click at [993, 430] on form "SearchWithCriteriacc556dee-9fe9-44a3-9286-b6f4fd1323b3 Work Title What The Word…" at bounding box center [680, 380] width 900 height 169
drag, startPoint x: 1063, startPoint y: 439, endPoint x: 1059, endPoint y: 409, distance: 30.2
click at [1064, 437] on button "Search" at bounding box center [1080, 441] width 100 height 33
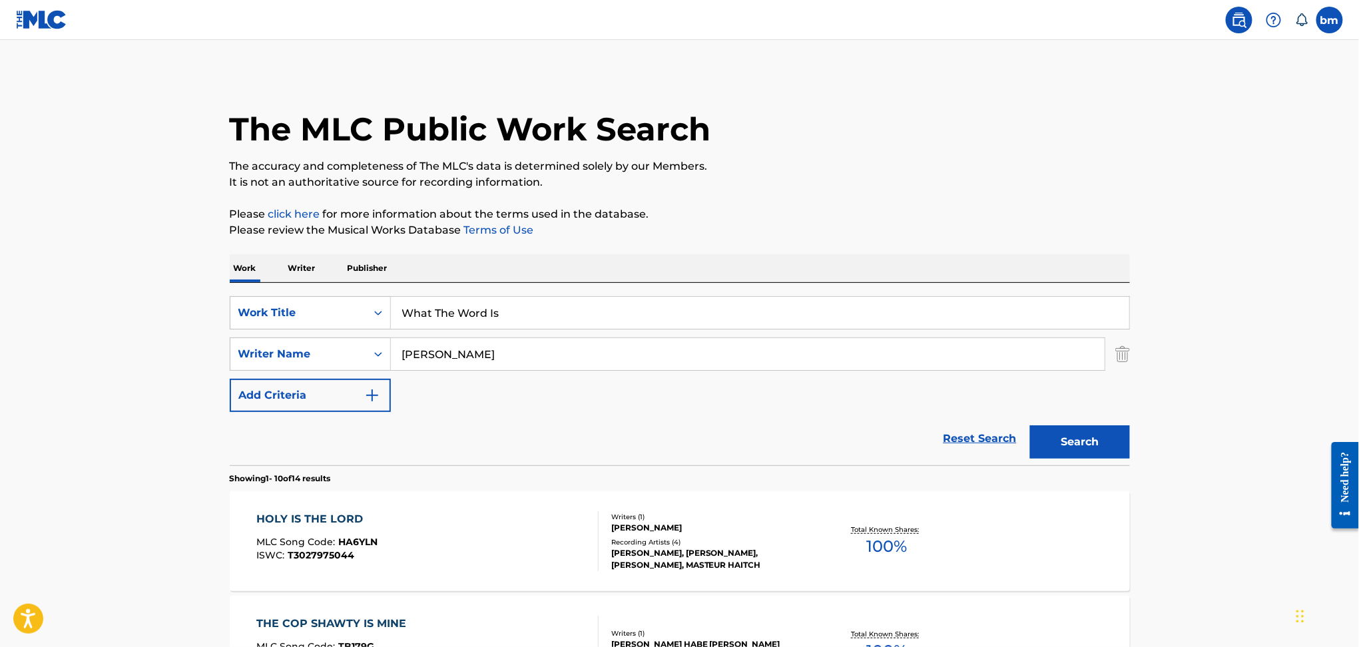
drag, startPoint x: 463, startPoint y: 349, endPoint x: 417, endPoint y: 341, distance: 46.6
click at [280, 362] on div "SearchWithCriteriaeebc789f-fb9f-41d9-ae05-81bbce167949 Writer Name Akon" at bounding box center [680, 354] width 900 height 33
paste input "nthony PerezJacqueline Hollande"
click at [481, 341] on input "Anthony PerezJacqueline Hollande" at bounding box center [748, 354] width 714 height 32
drag, startPoint x: 480, startPoint y: 355, endPoint x: 1080, endPoint y: 435, distance: 605.8
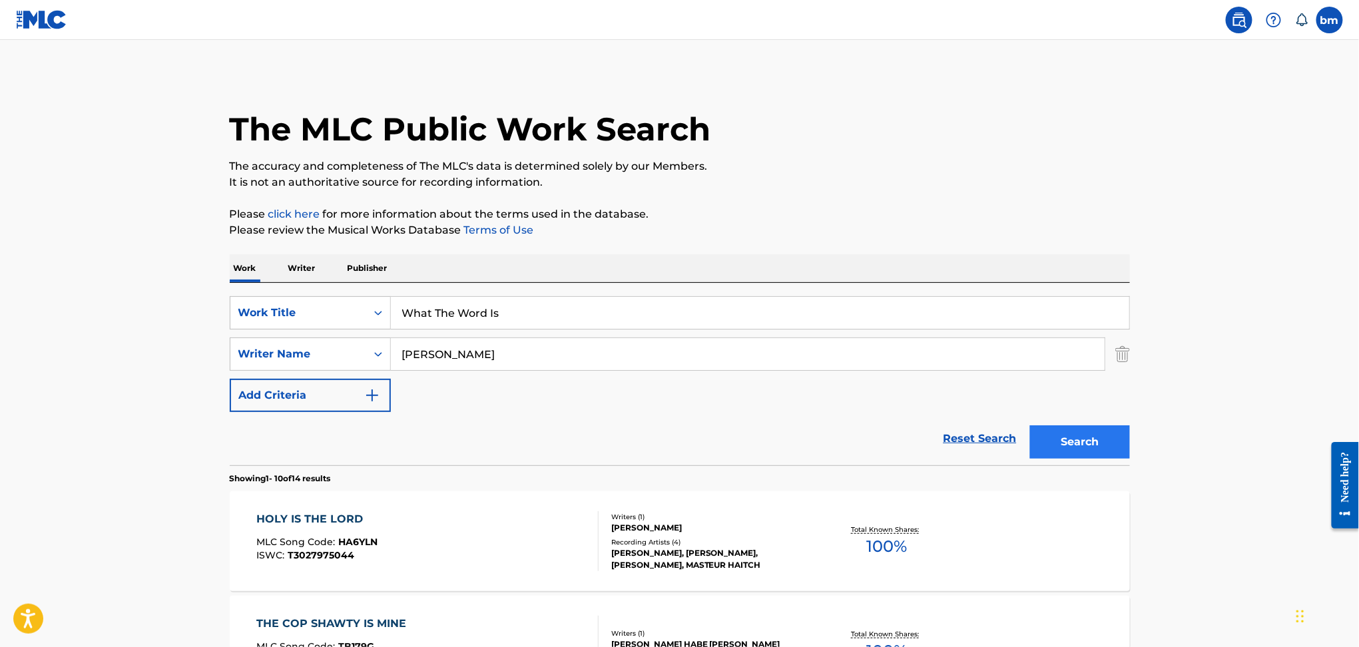
click at [1080, 434] on form "SearchWithCriteriacc556dee-9fe9-44a3-9286-b6f4fd1323b3 Work Title What The Word…" at bounding box center [680, 380] width 900 height 169
click at [1082, 440] on button "Search" at bounding box center [1080, 441] width 100 height 33
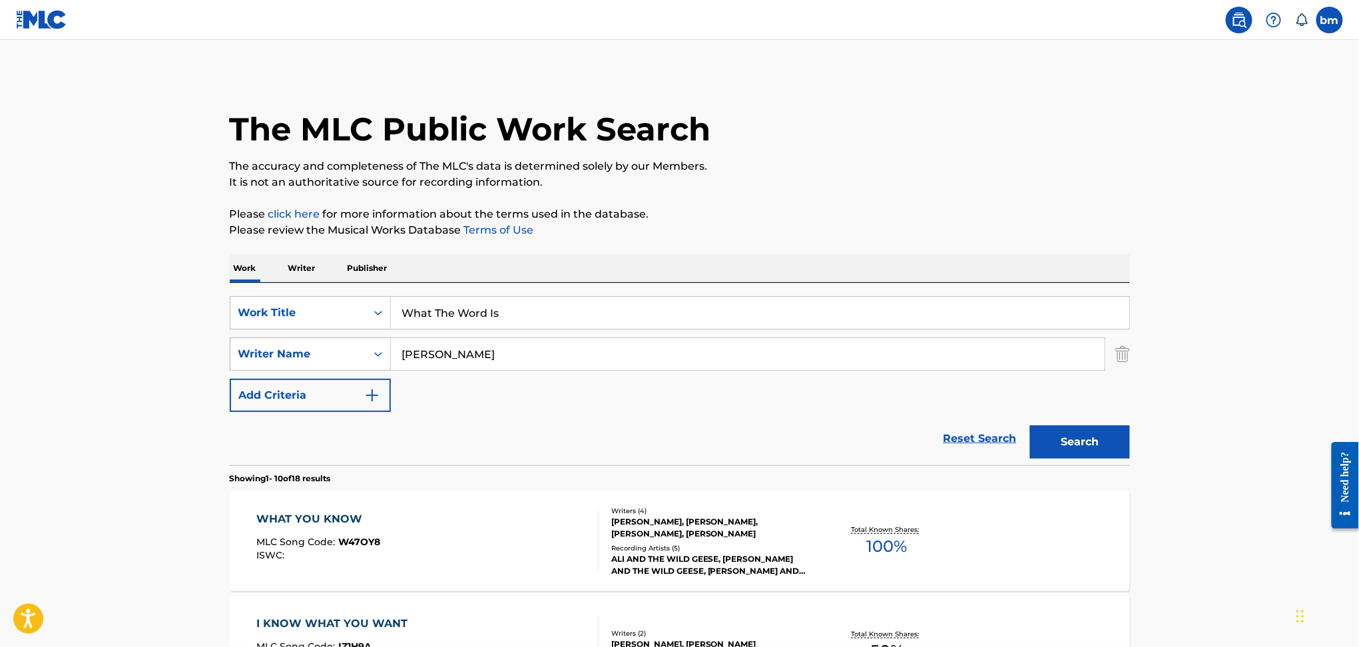
drag, startPoint x: 515, startPoint y: 356, endPoint x: 241, endPoint y: 352, distance: 273.6
click at [241, 352] on div "SearchWithCriteriaeebc789f-fb9f-41d9-ae05-81bbce167949 Writer Name Anthony Perez" at bounding box center [680, 354] width 900 height 33
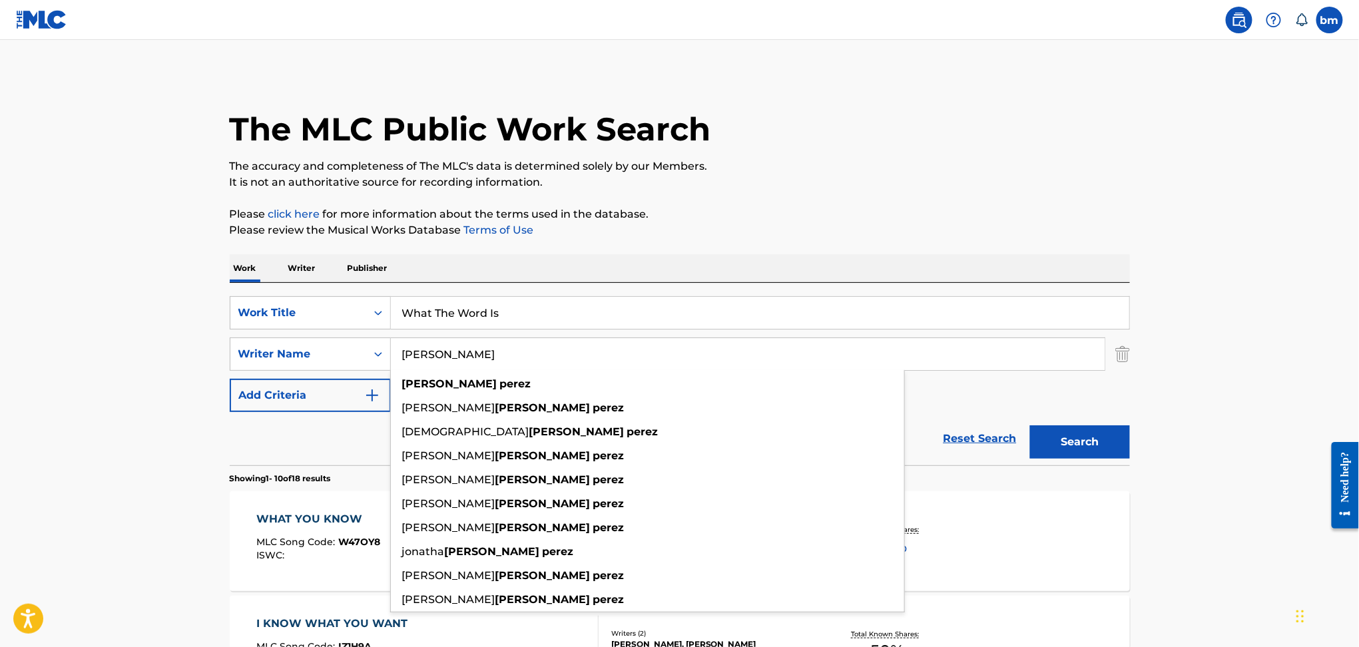
paste input "Jacqueline Hollande"
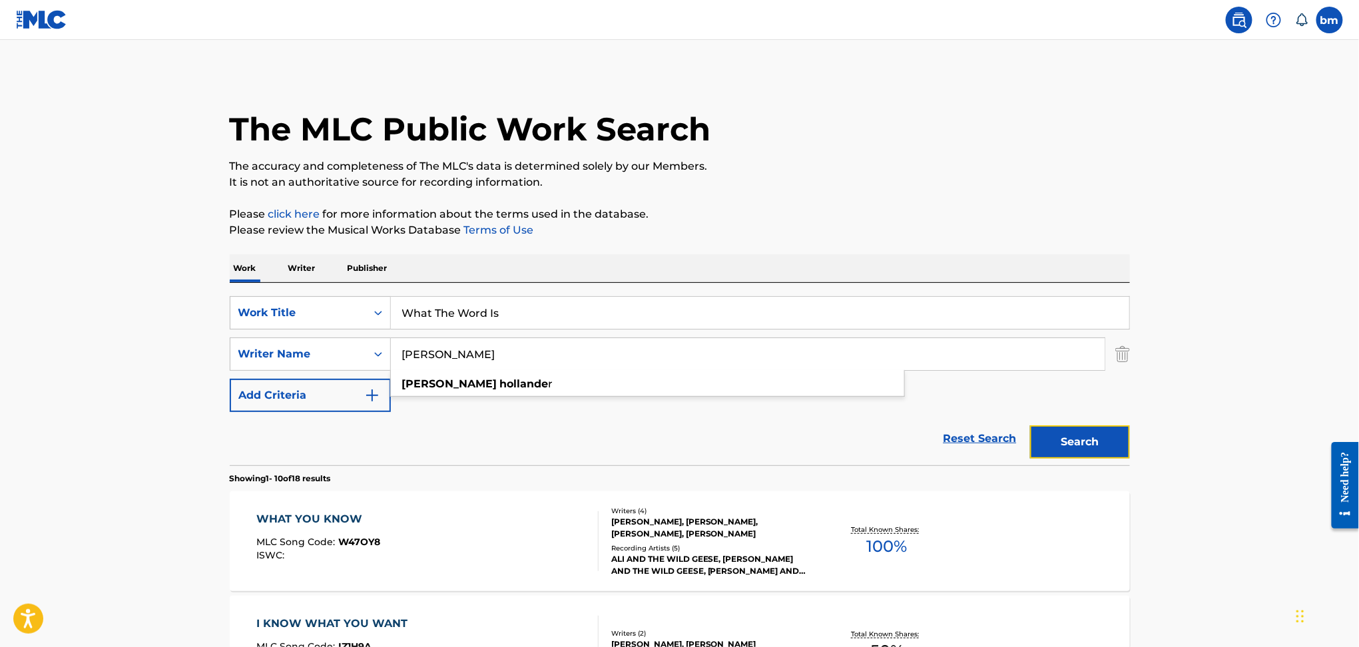
click at [1086, 437] on button "Search" at bounding box center [1080, 441] width 100 height 33
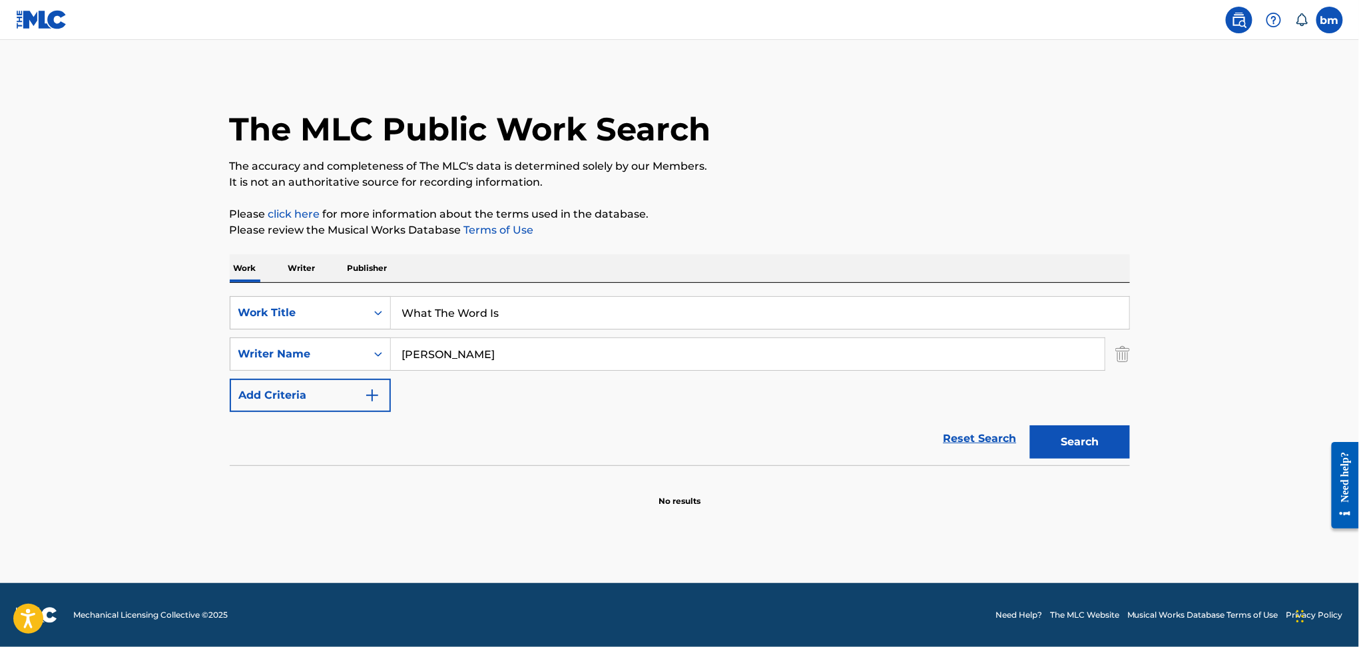
click at [561, 365] on input "Jacqueline Hollande" at bounding box center [748, 354] width 714 height 32
drag, startPoint x: 563, startPoint y: 358, endPoint x: 224, endPoint y: 337, distance: 340.2
click at [221, 338] on div "The MLC Public Work Search The accuracy and completeness of The MLC's data is d…" at bounding box center [680, 290] width 932 height 434
paste input "Alexander BarckAxel ReinemerClaas BrielerClara HillJuergen von KnoblauchStefan …"
type input "Alexander BarckAxel ReinemerClaas BrielerClara HillJuergen von KnoblauchStefan …"
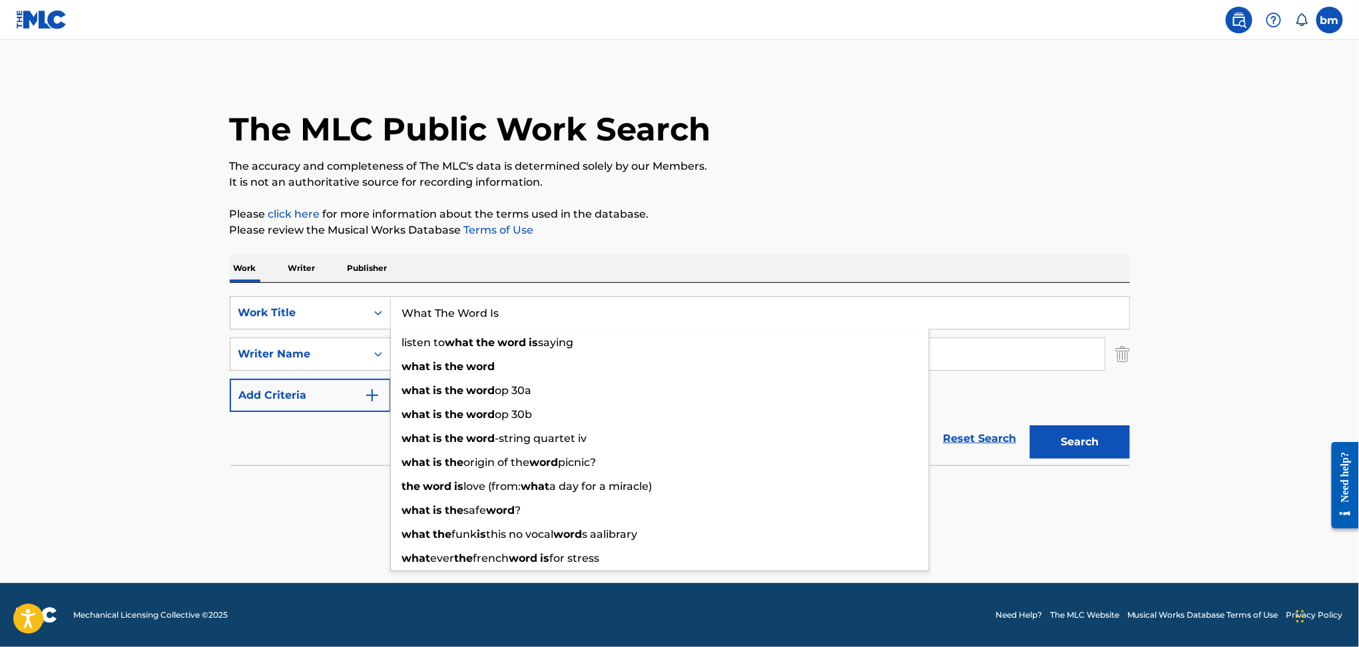
drag, startPoint x: 521, startPoint y: 302, endPoint x: 222, endPoint y: 302, distance: 298.3
click at [222, 302] on div "The MLC Public Work Search The accuracy and completeness of The MLC's data is d…" at bounding box center [680, 290] width 932 height 434
paste input "No Use [[PERSON_NAME] - Trust A Thief Remix] [PERSON_NAME]"
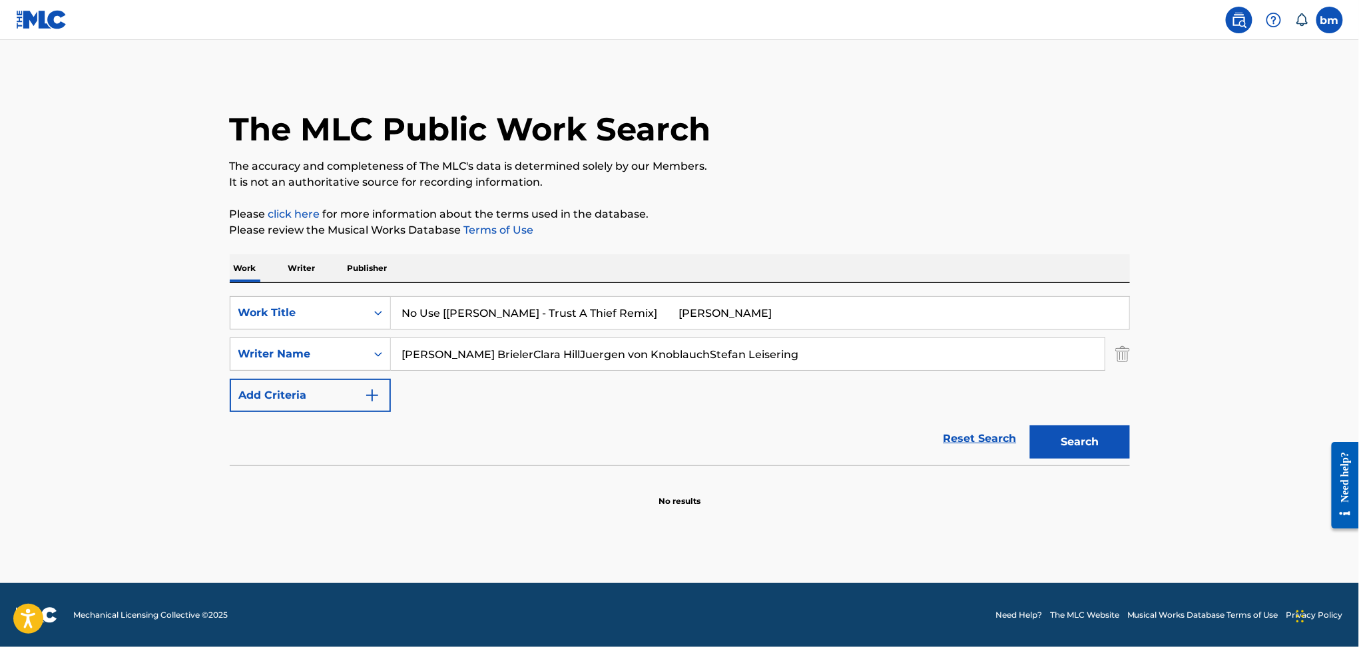
drag, startPoint x: 442, startPoint y: 312, endPoint x: 1109, endPoint y: 234, distance: 671.6
click at [1108, 247] on div "The MLC Public Work Search The accuracy and completeness of The MLC's data is d…" at bounding box center [680, 290] width 932 height 434
type input "No Use"
click at [996, 128] on div "The MLC Public Work Search" at bounding box center [680, 121] width 900 height 97
drag, startPoint x: 1812, startPoint y: 786, endPoint x: 1353, endPoint y: 441, distance: 574.3
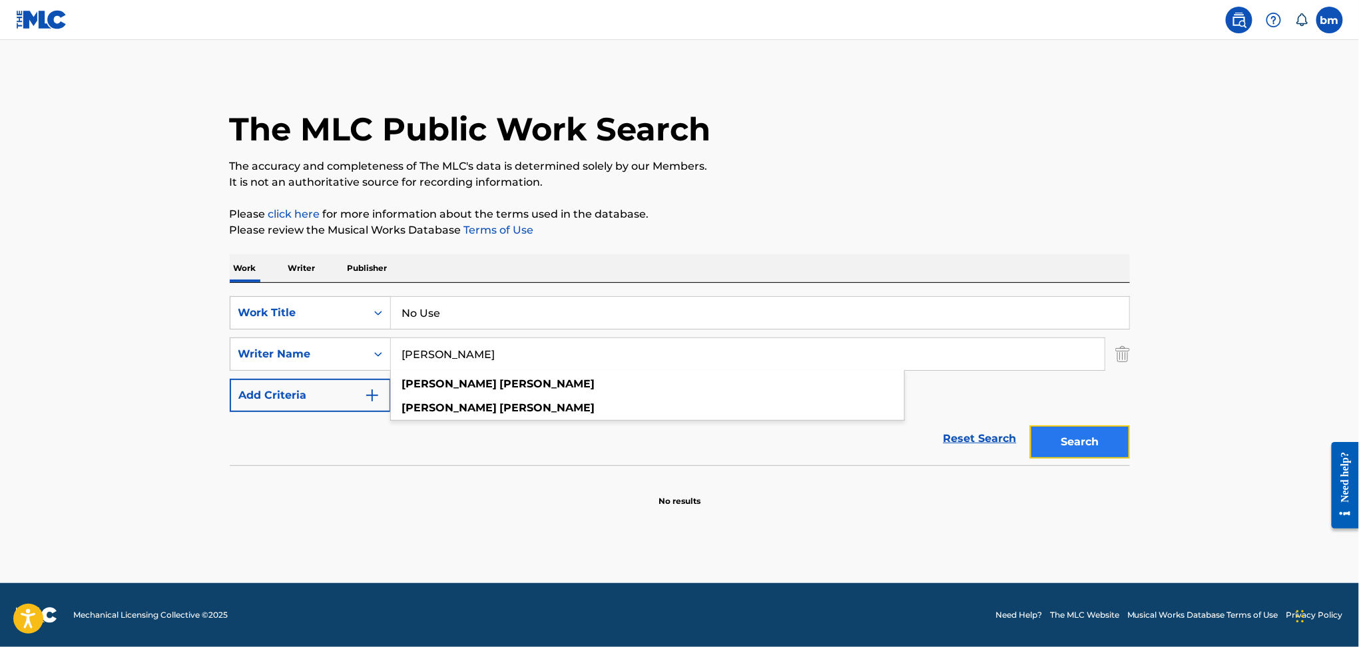
click at [1112, 450] on button "Search" at bounding box center [1080, 441] width 100 height 33
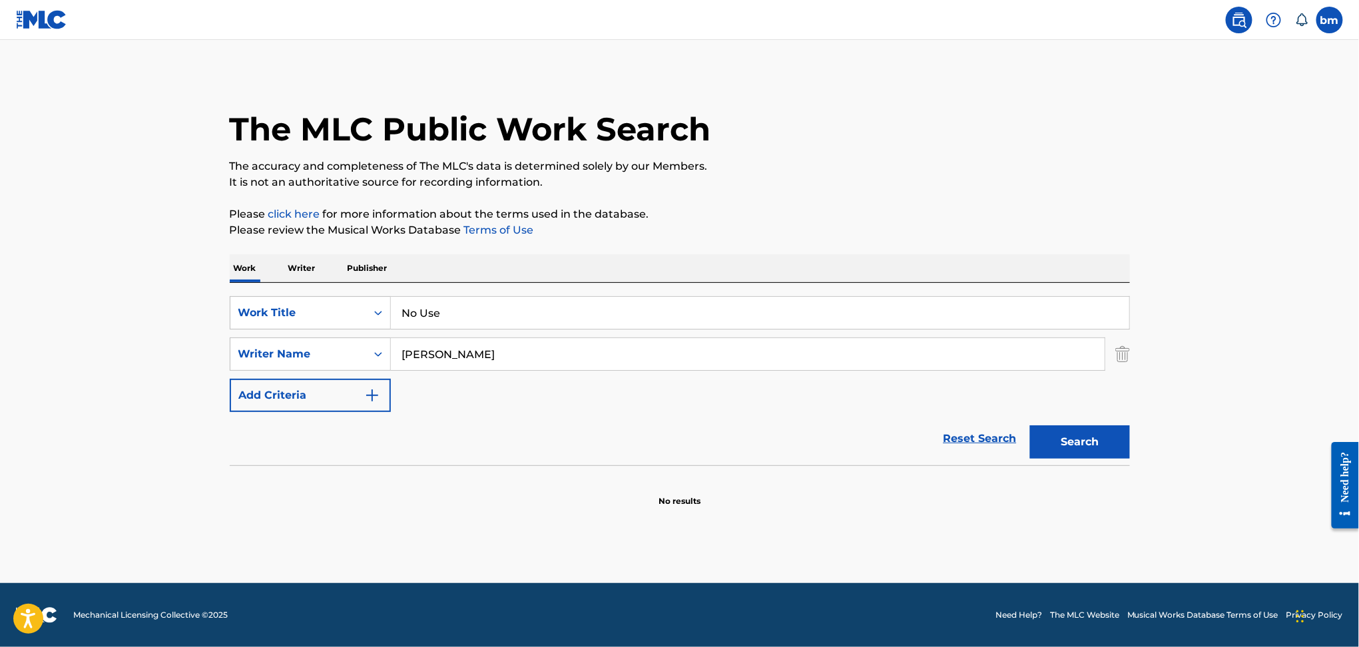
drag, startPoint x: 571, startPoint y: 363, endPoint x: 140, endPoint y: 376, distance: 430.9
click at [140, 376] on main "The MLC Public Work Search The accuracy and completeness of The MLC's data is d…" at bounding box center [679, 311] width 1359 height 543
paste input "xel ReinemerClaas BrielerClara HillJuergen von KnoblauchStefan Leisering"
drag, startPoint x: 481, startPoint y: 355, endPoint x: 1181, endPoint y: 429, distance: 703.6
click at [1151, 429] on main "The MLC Public Work Search The accuracy and completeness of The MLC's data is d…" at bounding box center [679, 311] width 1359 height 543
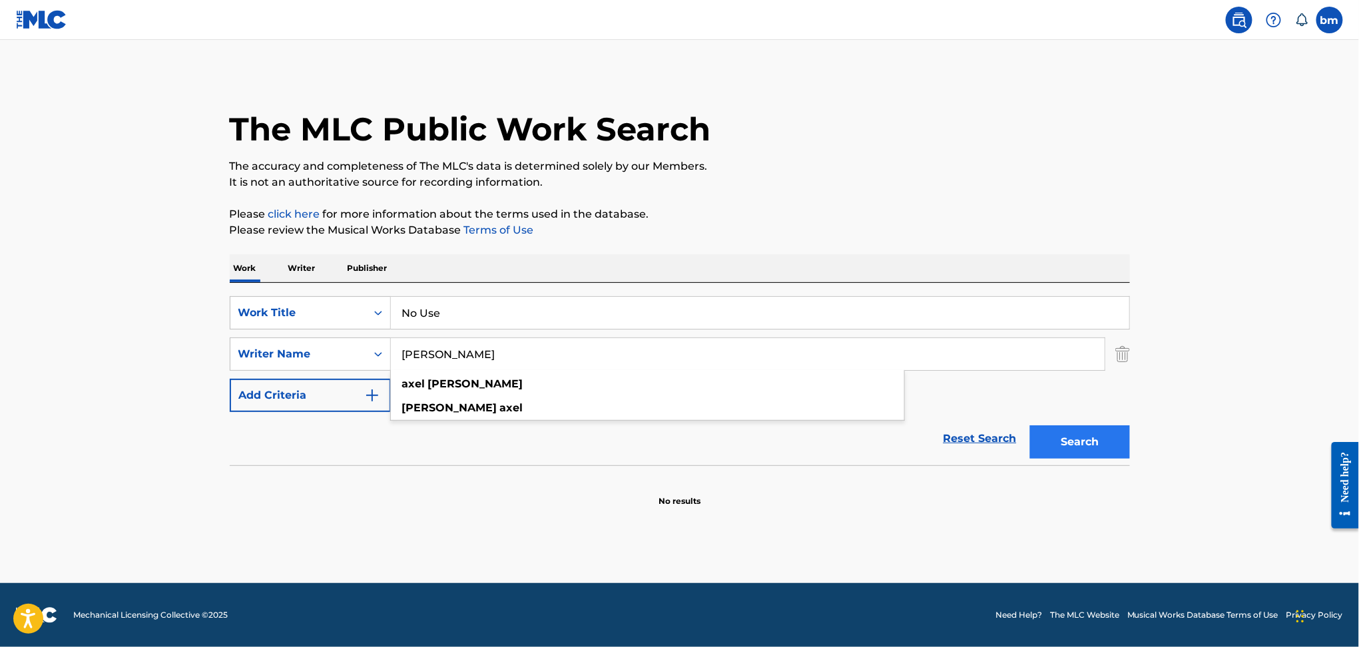
type input "Axel Reinemer"
drag, startPoint x: 1104, startPoint y: 441, endPoint x: 1032, endPoint y: 420, distance: 75.6
click at [1104, 441] on button "Search" at bounding box center [1080, 441] width 100 height 33
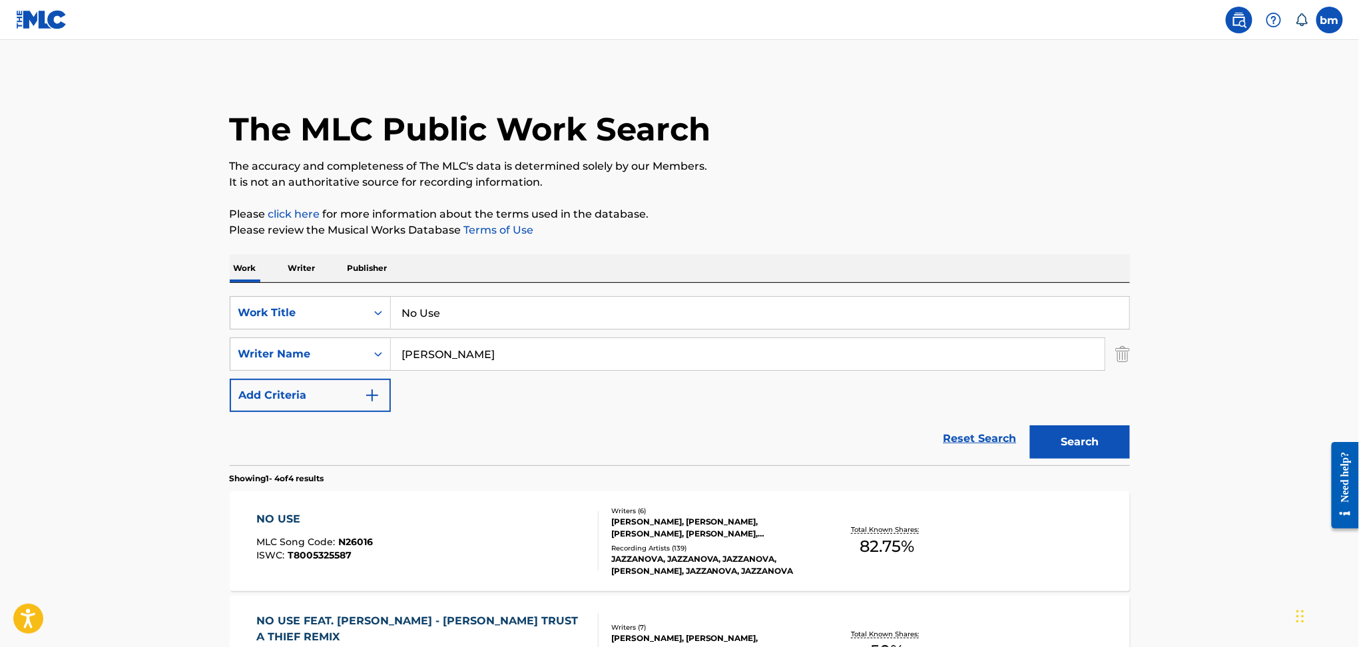
click at [463, 553] on div "NO USE MLC Song Code : N26016 ISWC : T8005325587" at bounding box center [427, 541] width 342 height 60
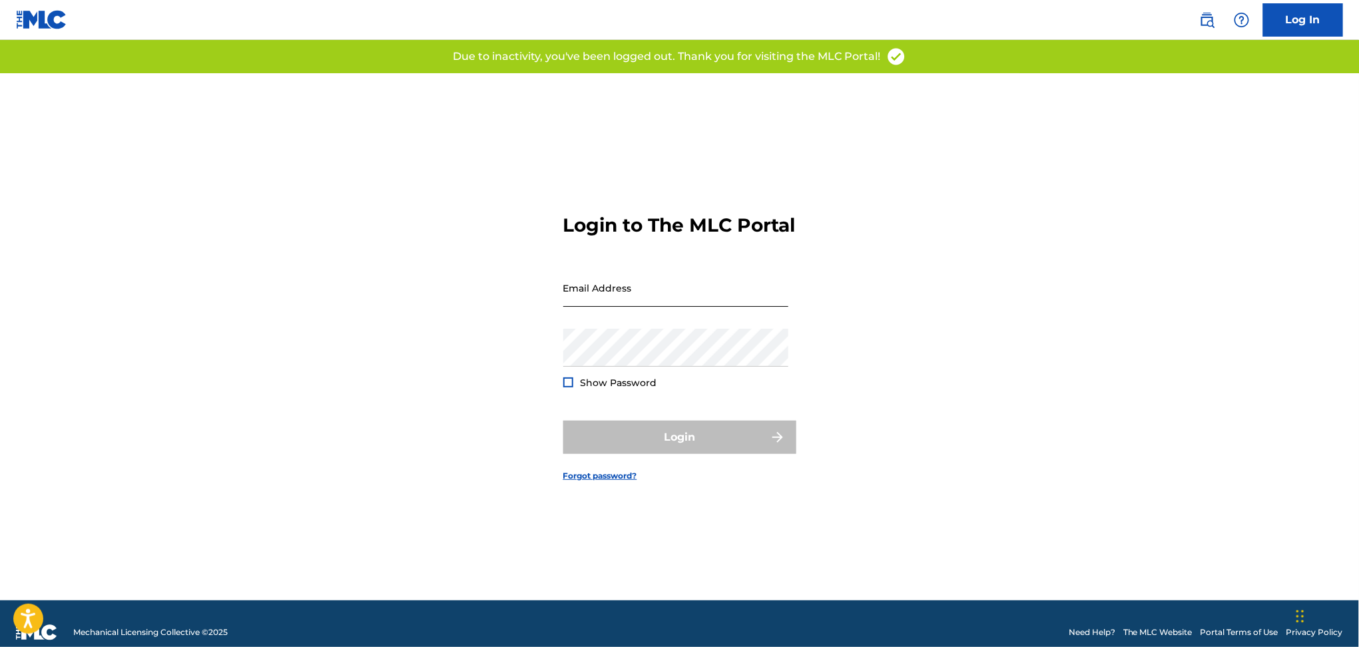
click at [618, 297] on input "Email Address" at bounding box center [675, 288] width 225 height 38
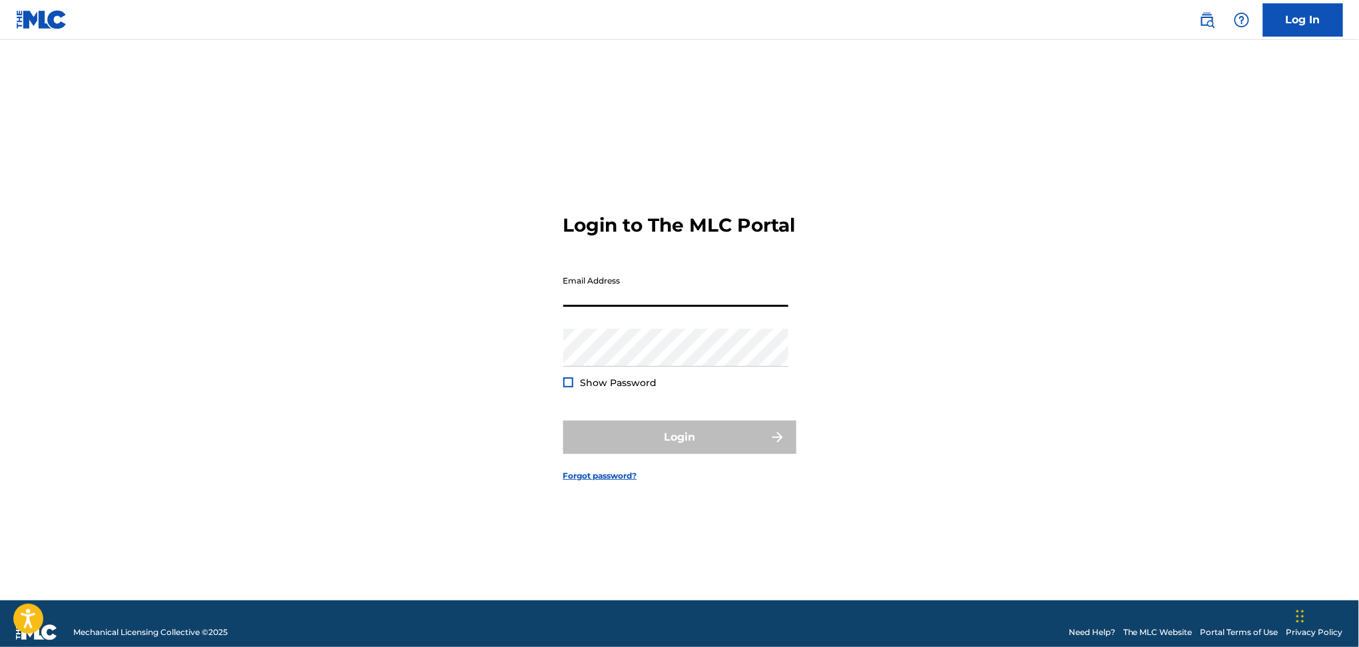
type input "[PERSON_NAME][EMAIL_ADDRESS][PERSON_NAME][DOMAIN_NAME]"
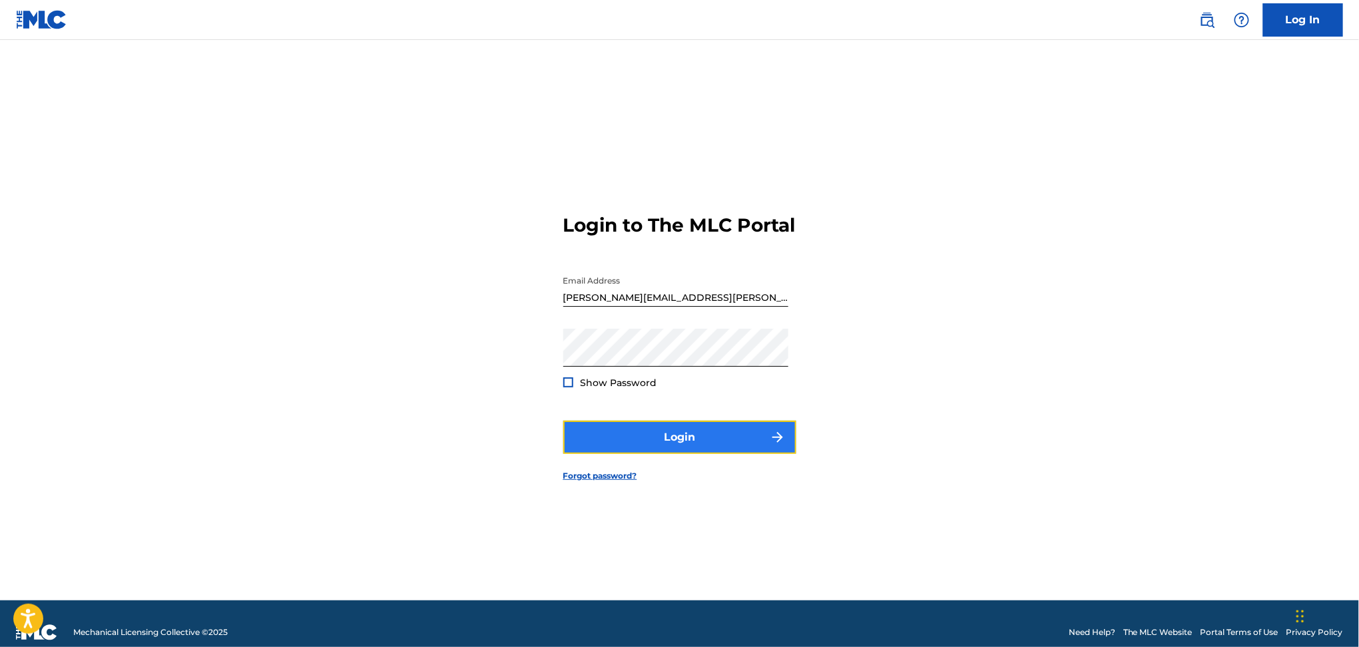
click at [722, 453] on button "Login" at bounding box center [679, 437] width 233 height 33
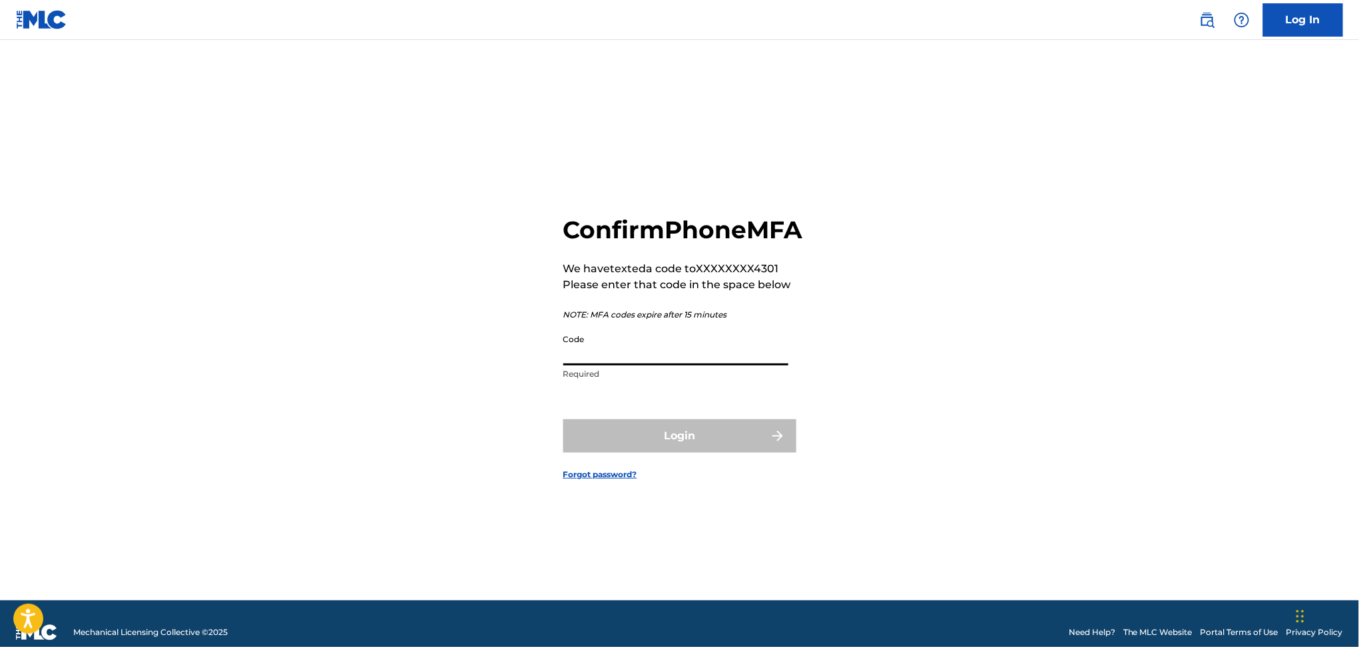
click at [604, 365] on input "Code" at bounding box center [675, 347] width 225 height 38
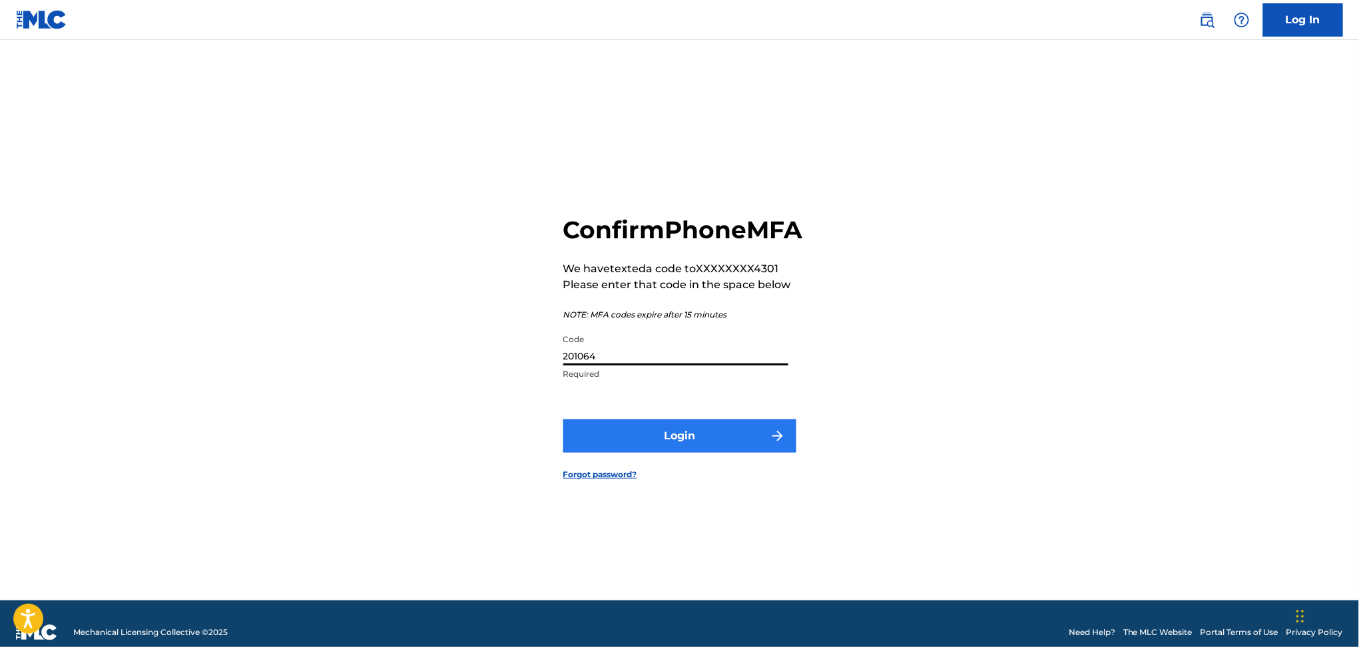
type input "201064"
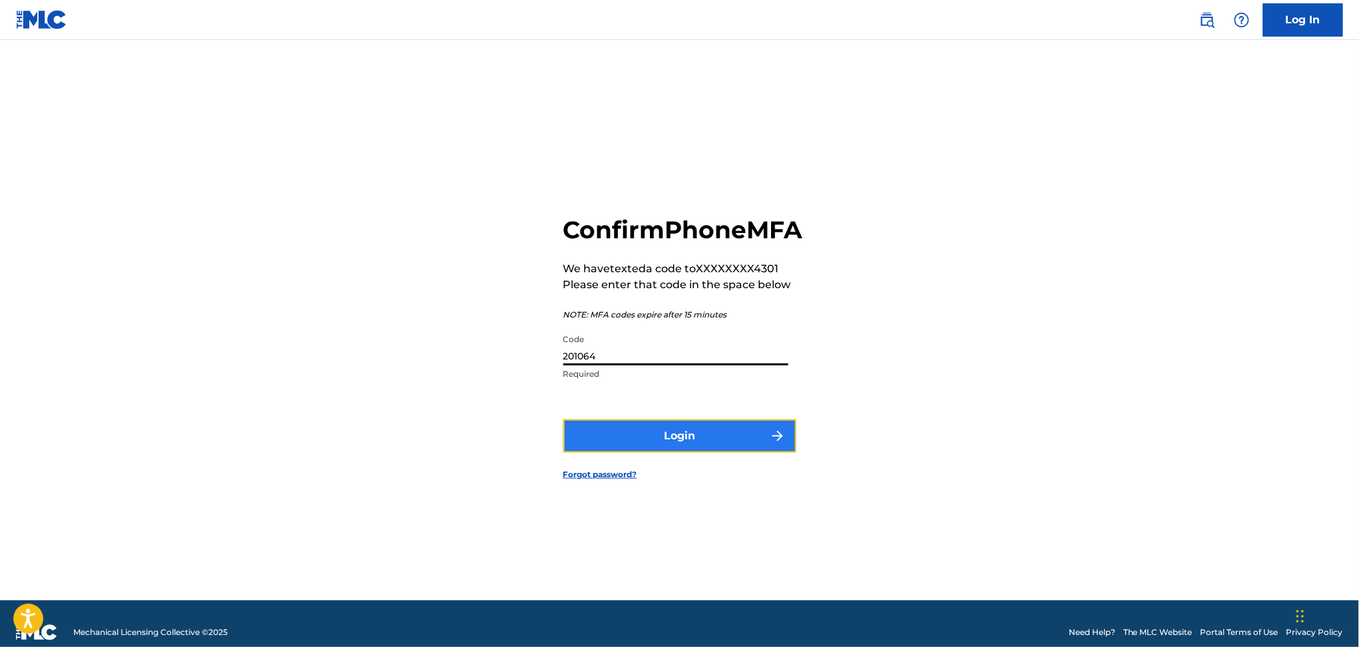
click at [736, 441] on button "Login" at bounding box center [679, 435] width 233 height 33
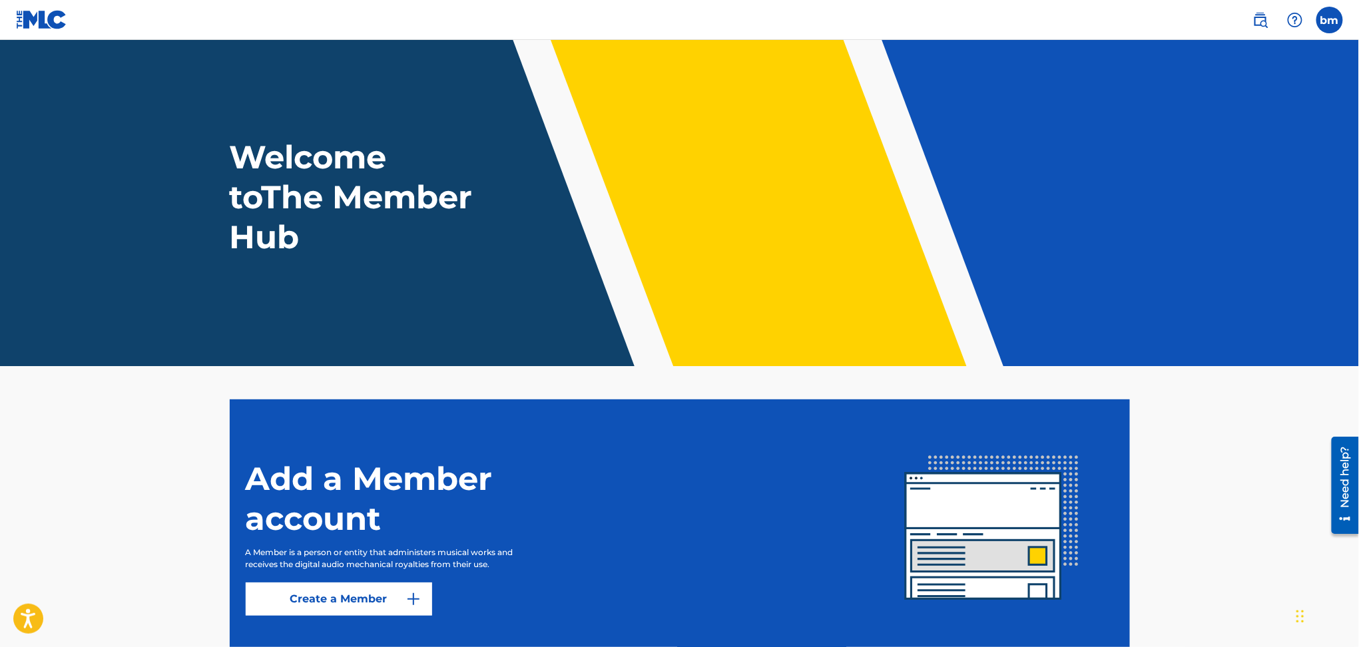
scroll to position [91, 0]
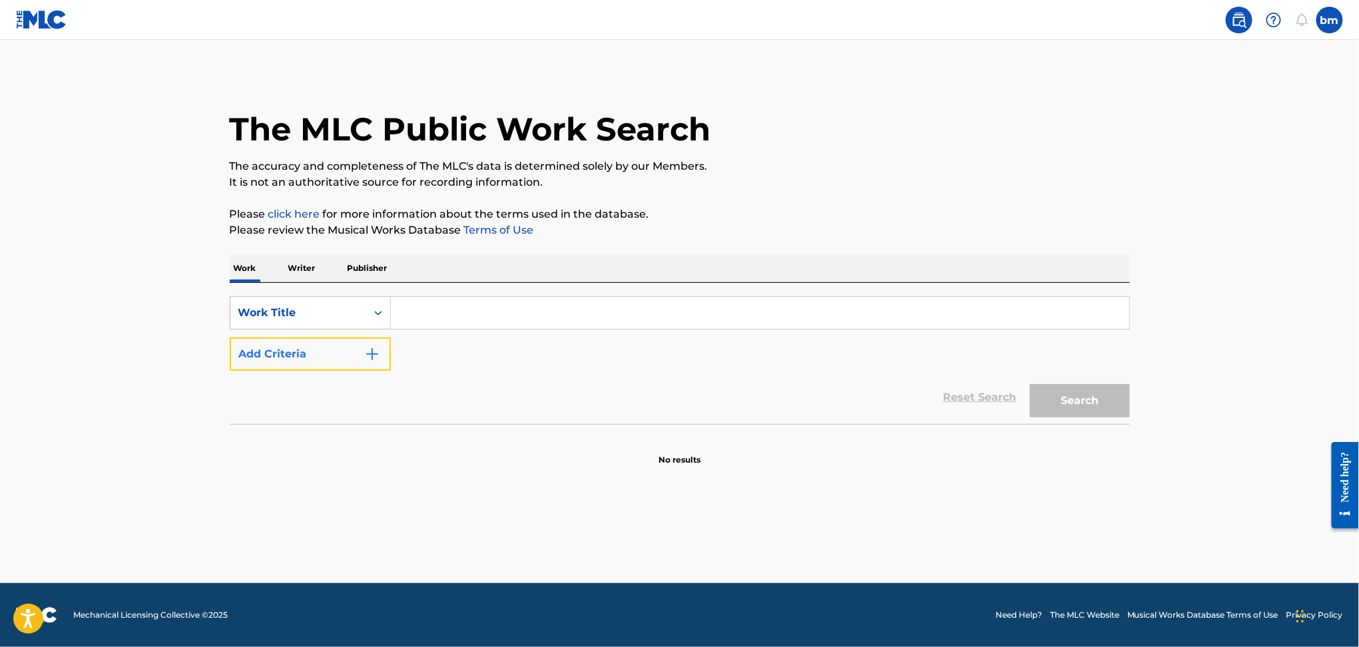
click at [378, 354] on img "Search Form" at bounding box center [372, 354] width 16 height 16
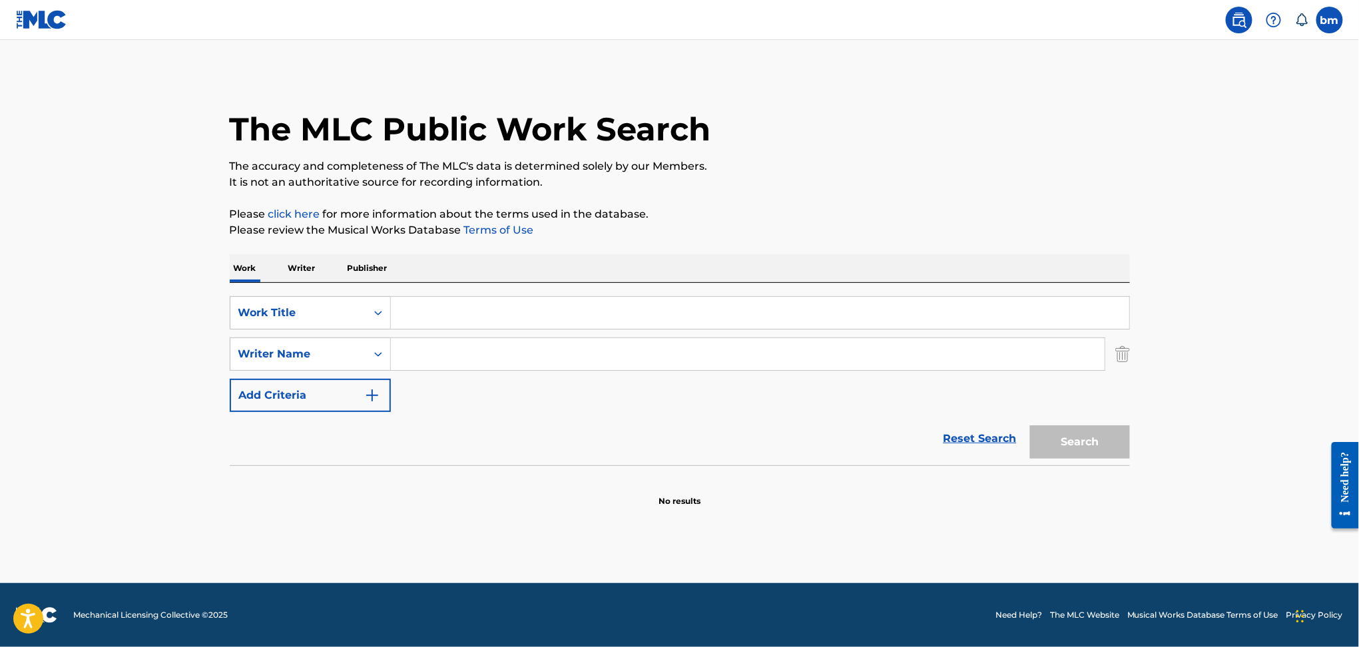
click at [429, 315] on input "Search Form" at bounding box center [760, 313] width 738 height 32
paste input "No Use [[PERSON_NAME] - Trust A Thief Remix] [PERSON_NAME]"
drag, startPoint x: 708, startPoint y: 315, endPoint x: 441, endPoint y: 312, distance: 267.0
click at [441, 312] on input "No Use [[PERSON_NAME] - Trust A Thief Remix] [PERSON_NAME]" at bounding box center [760, 313] width 738 height 32
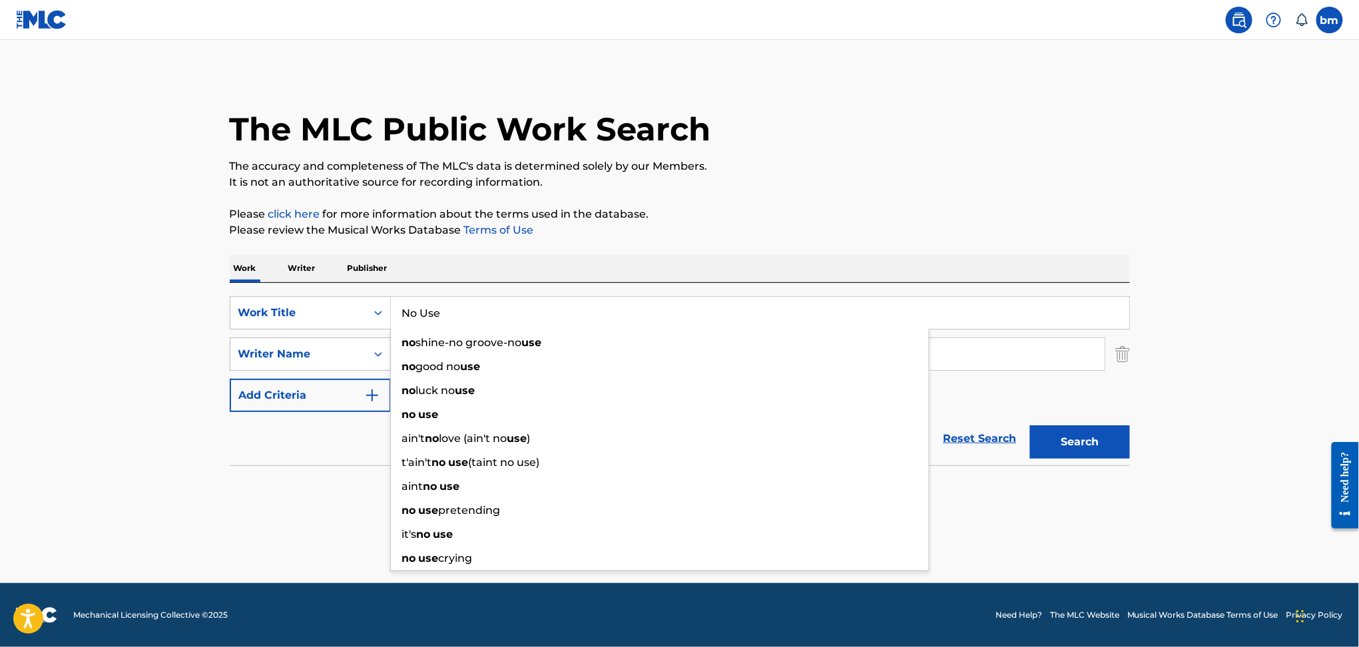
type input "No Use"
click at [1049, 122] on div "The MLC Public Work Search" at bounding box center [680, 121] width 900 height 97
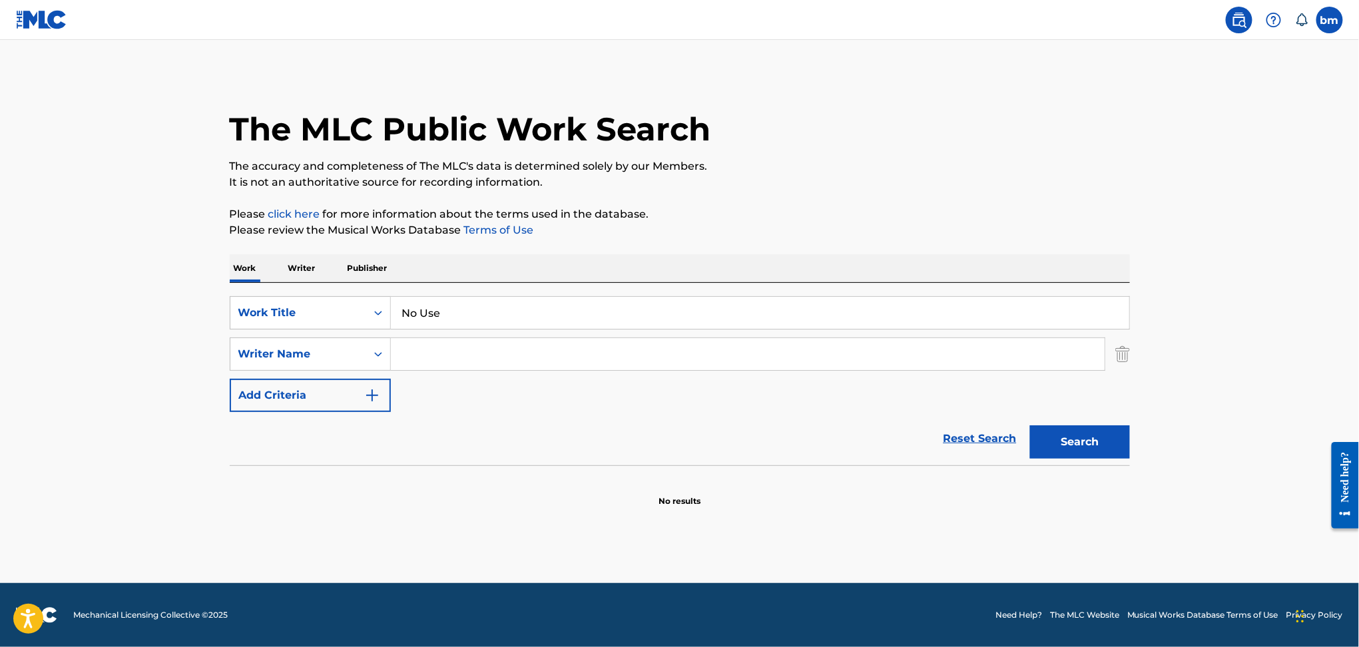
click at [455, 353] on input "Search Form" at bounding box center [748, 354] width 714 height 32
paste input "[PERSON_NAME] HillJuergen von KnoblauchStefan Leisering"
drag, startPoint x: 473, startPoint y: 354, endPoint x: 1147, endPoint y: 429, distance: 678.5
click at [1140, 426] on div "The MLC Public Work Search The accuracy and completeness of The MLC's data is d…" at bounding box center [680, 290] width 932 height 434
type input "[PERSON_NAME]"
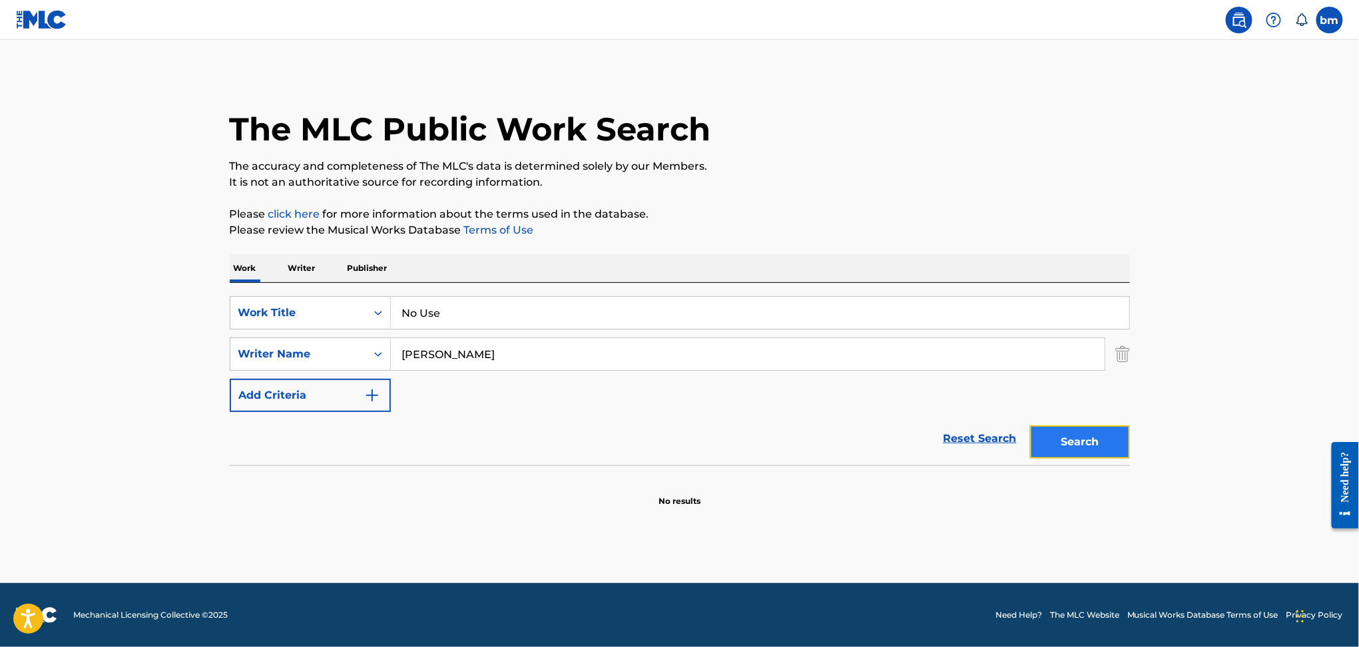
click at [1087, 439] on button "Search" at bounding box center [1080, 441] width 100 height 33
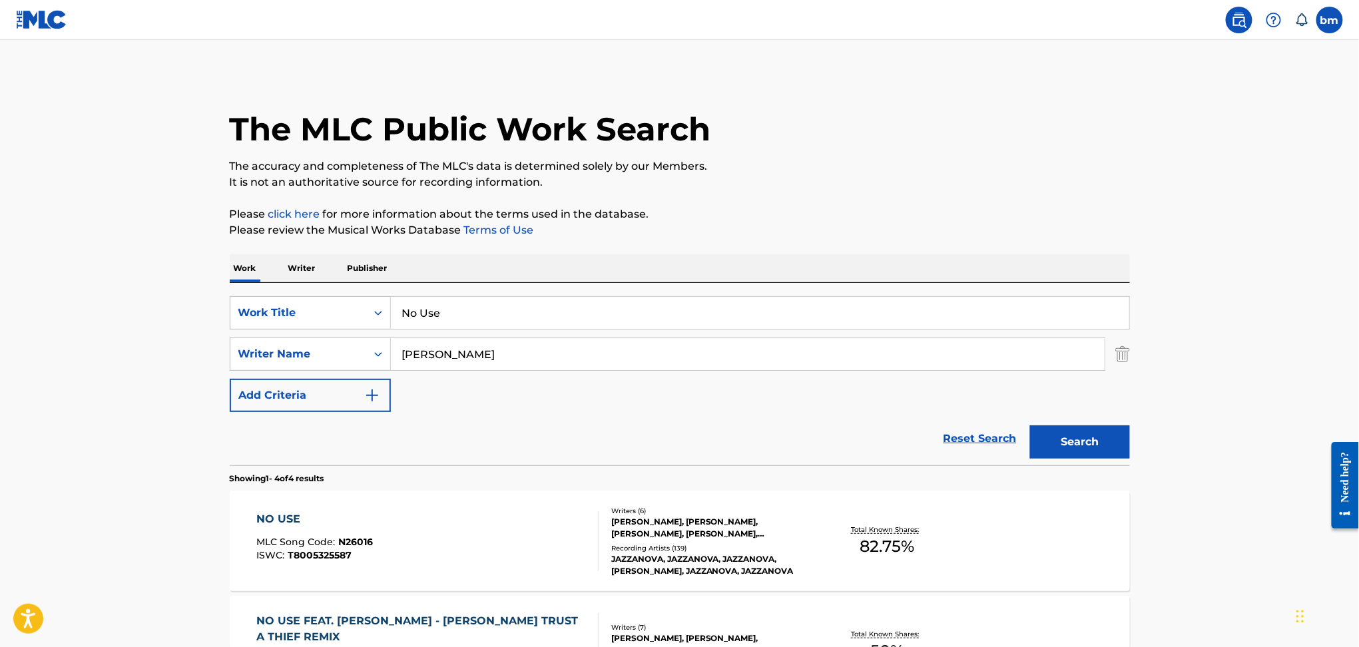
click at [424, 549] on div "NO USE MLC Song Code : N26016 ISWC : T8005325587" at bounding box center [427, 541] width 342 height 60
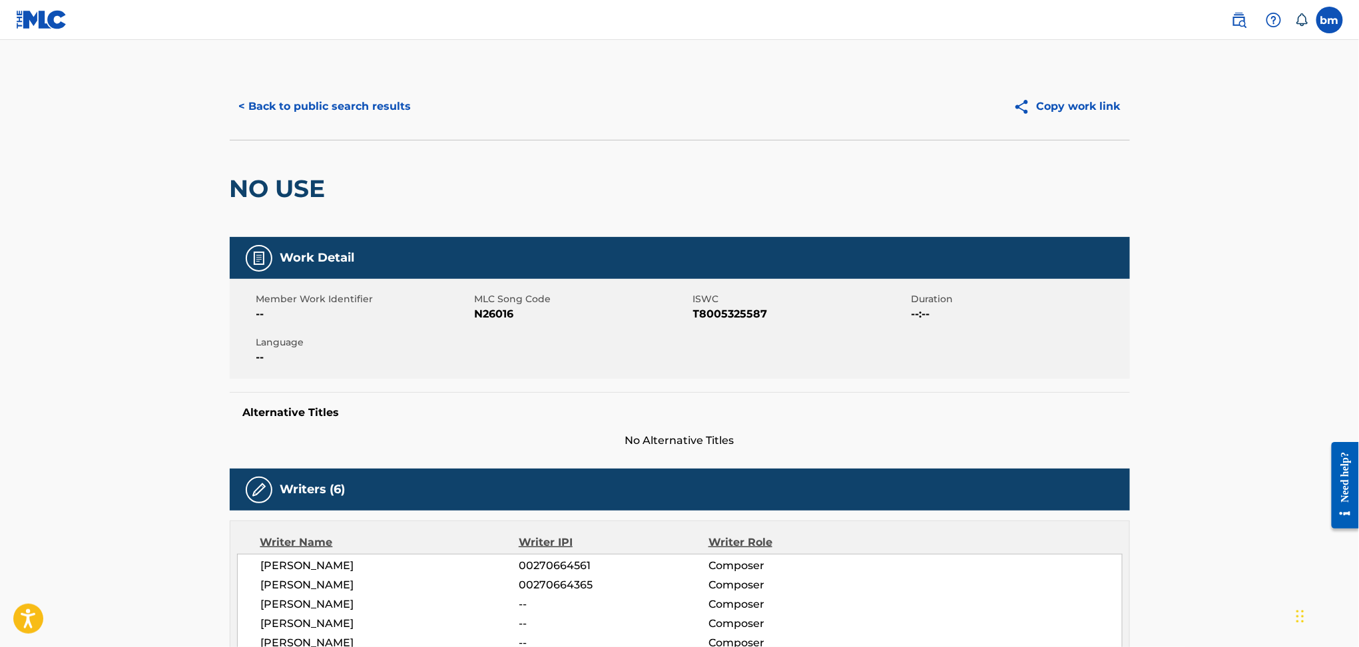
click at [506, 320] on span "N26016" at bounding box center [582, 314] width 215 height 16
click at [507, 320] on span "N26016" at bounding box center [582, 314] width 215 height 16
copy span "N26016"
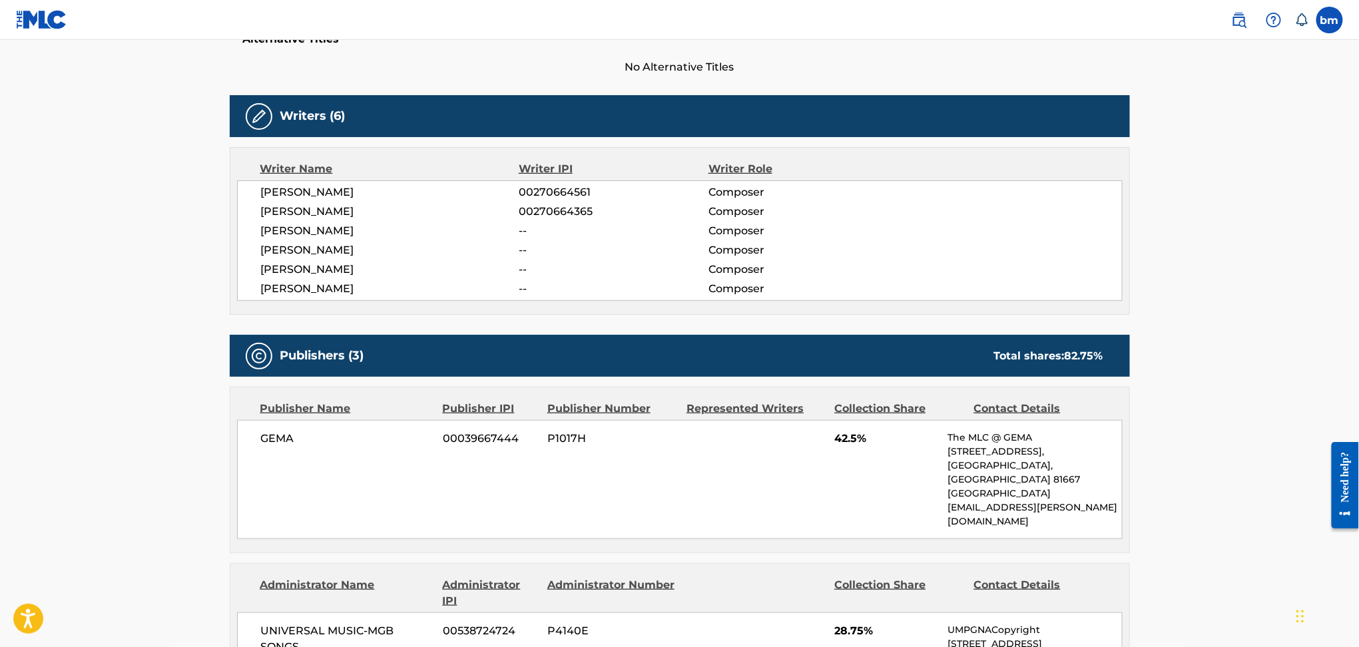
scroll to position [533, 0]
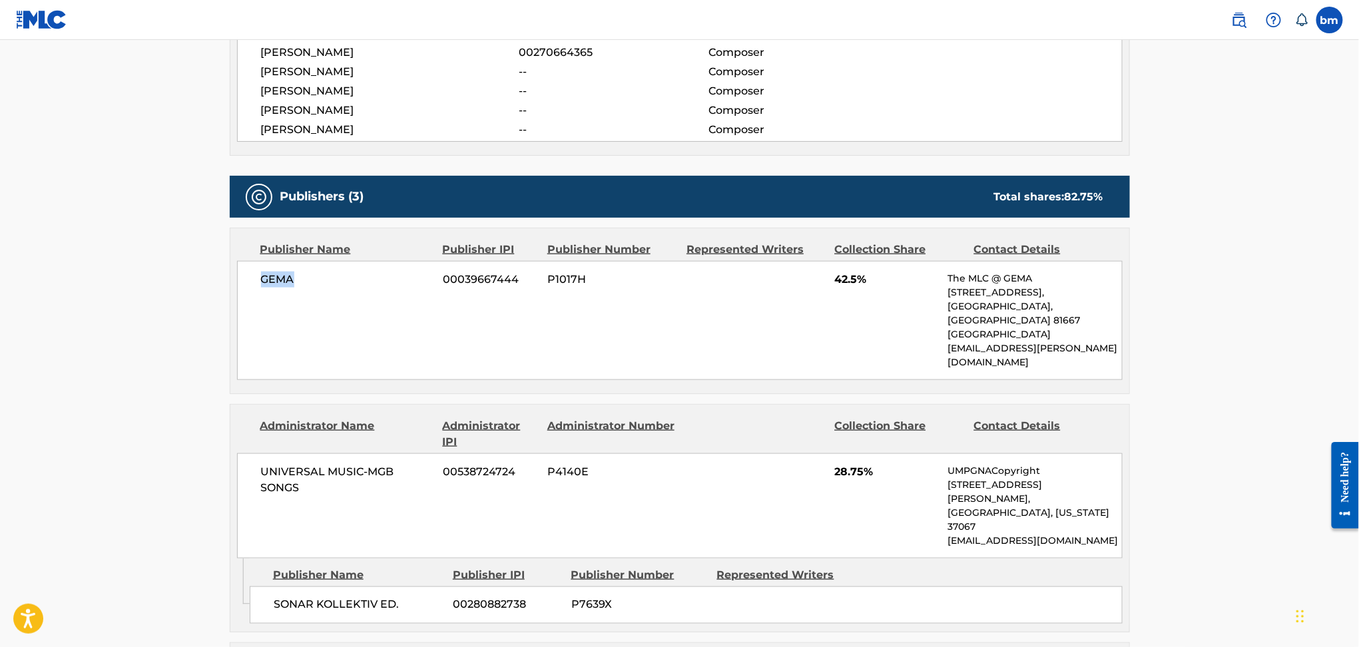
drag, startPoint x: 258, startPoint y: 279, endPoint x: 398, endPoint y: 304, distance: 142.1
click at [419, 293] on div "[PERSON_NAME] 00039667444 P1017H 42.5% The MLC @ GEMA [STREET_ADDRESS] [EMAIL_A…" at bounding box center [679, 320] width 885 height 119
copy span "GEMA"
drag, startPoint x: 266, startPoint y: 548, endPoint x: 405, endPoint y: 549, distance: 139.1
click at [405, 587] on div "SONAR KOLLEKTIV ED. 00280882738 P7639X" at bounding box center [686, 605] width 873 height 37
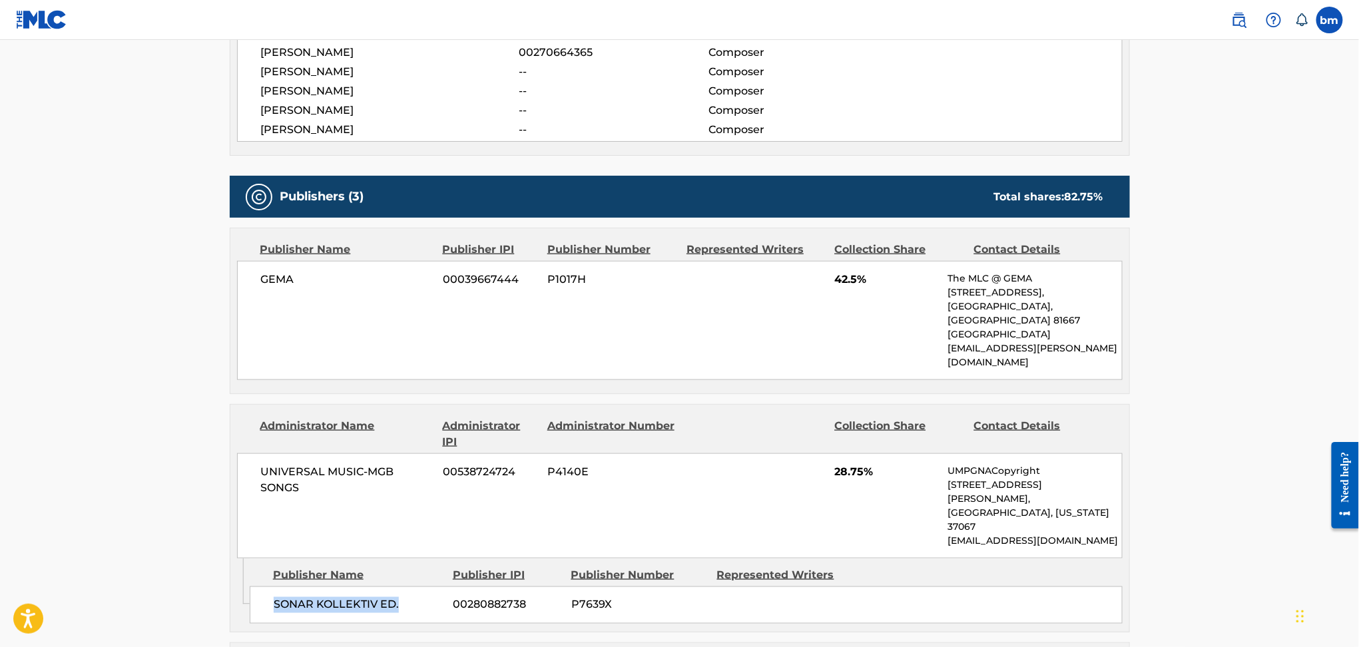
copy span "SONAR KOLLEKTIV ED."
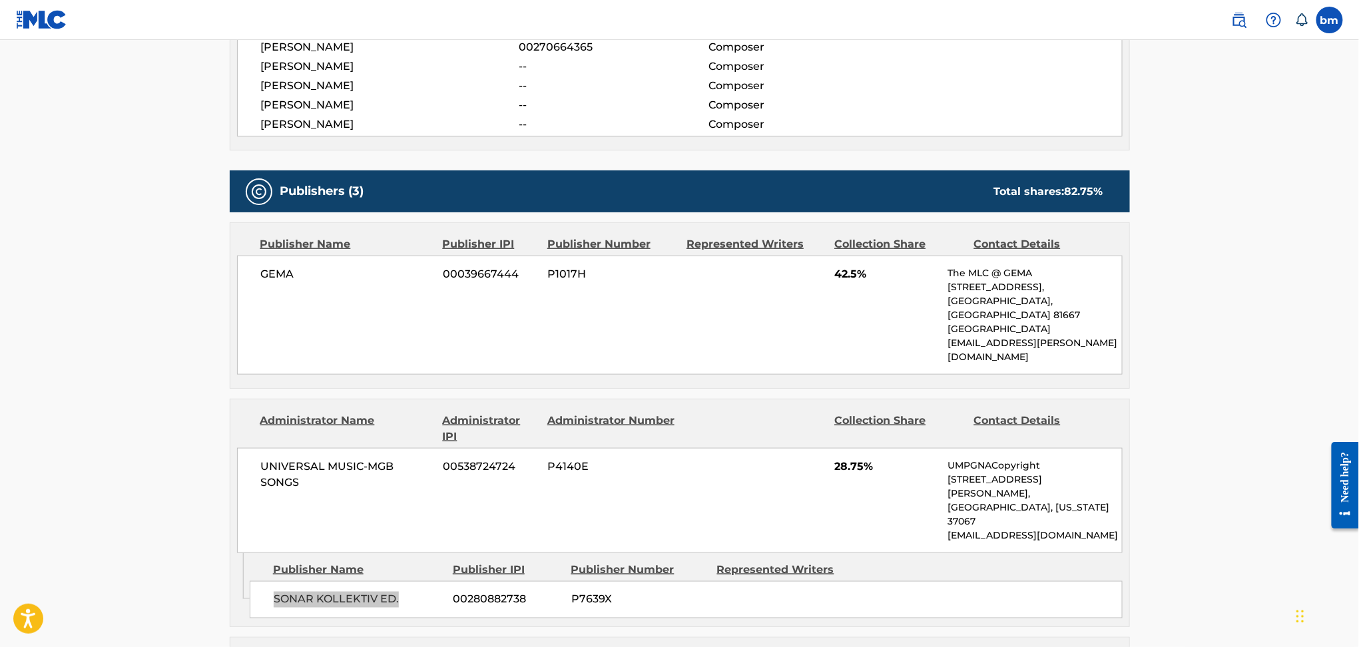
scroll to position [799, 0]
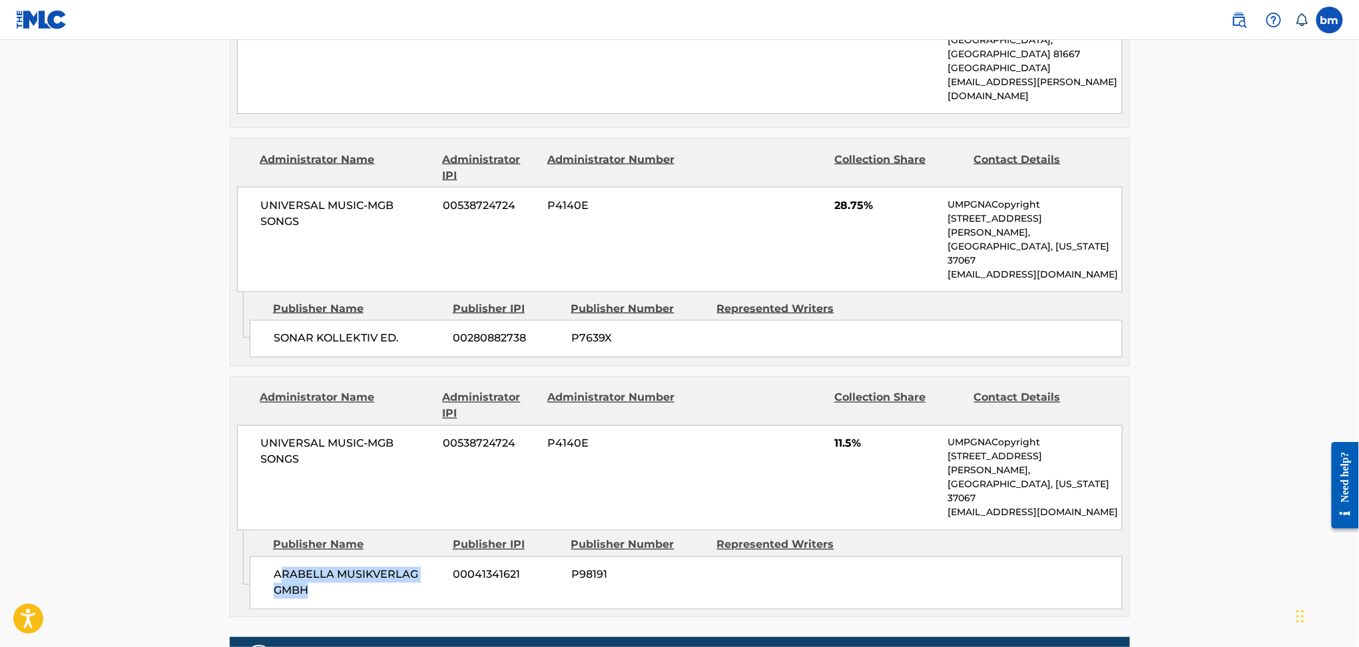
drag, startPoint x: 281, startPoint y: 482, endPoint x: 366, endPoint y: 523, distance: 94.4
click at [367, 557] on div "ARABELLA MUSIKVERLAG GMBH 00041341621 P98191" at bounding box center [686, 583] width 873 height 53
copy span "RABELLA MUSIKVERLAG GMBH"
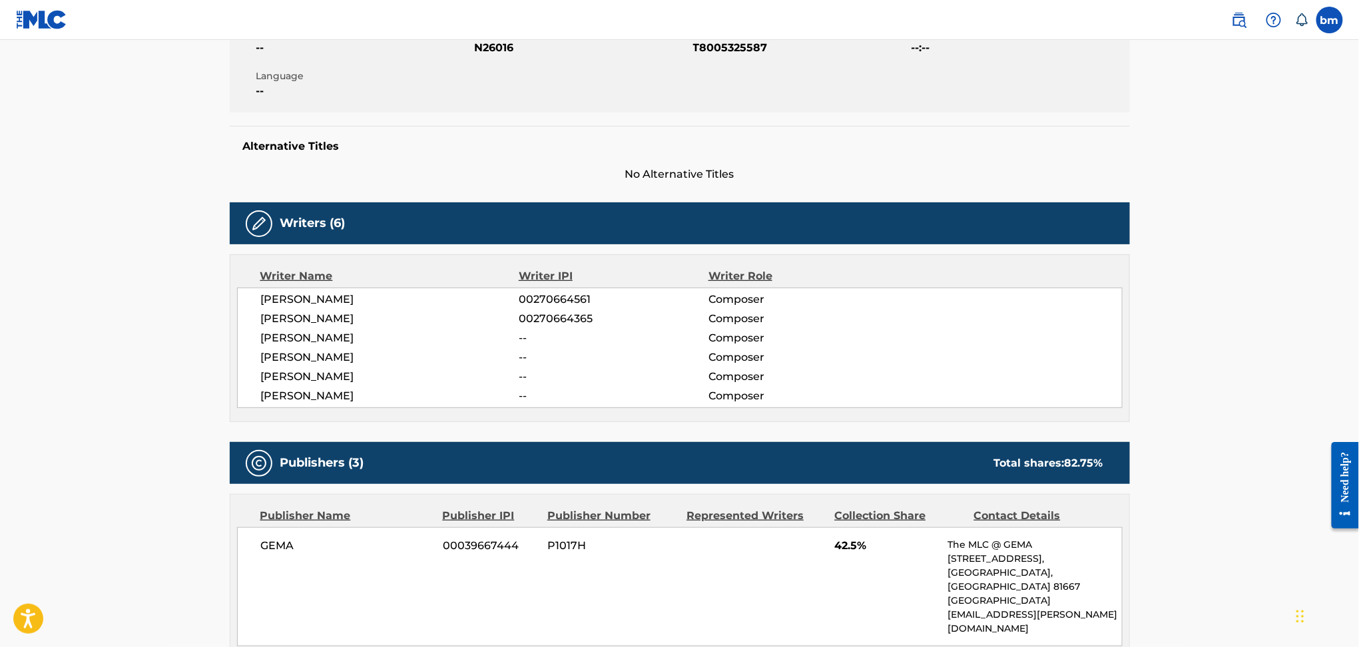
scroll to position [0, 0]
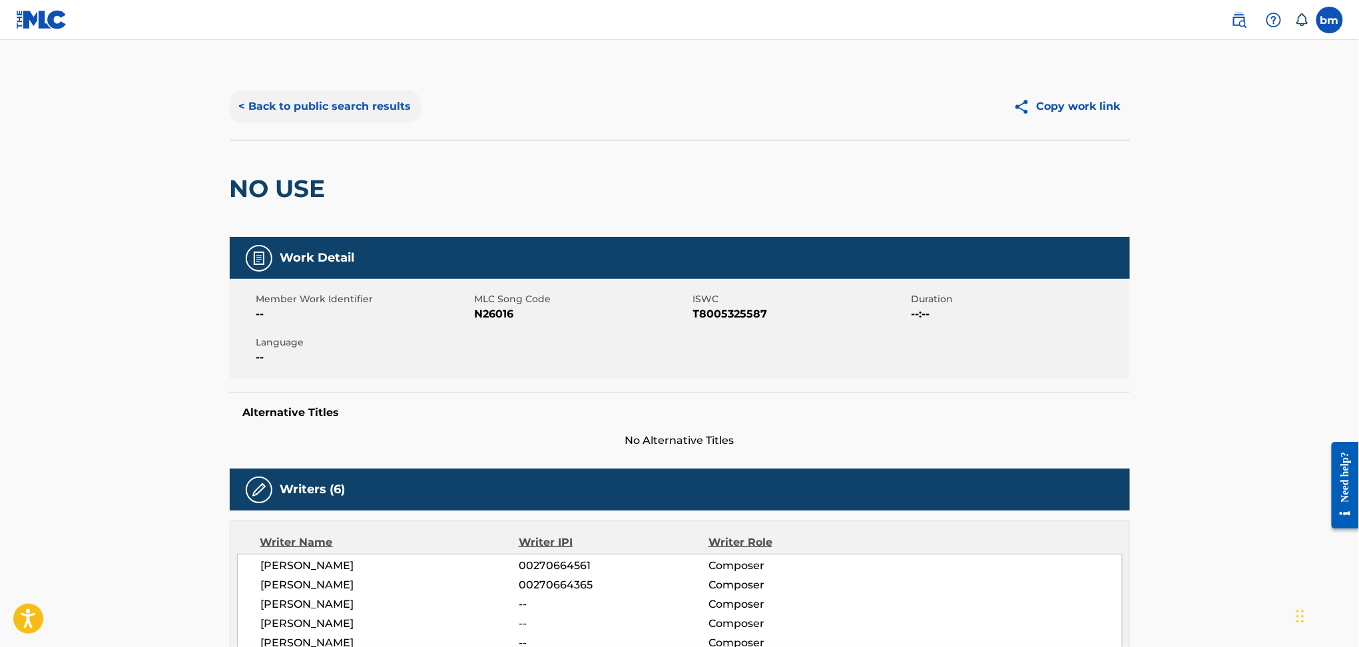
click at [348, 111] on button "< Back to public search results" at bounding box center [325, 106] width 191 height 33
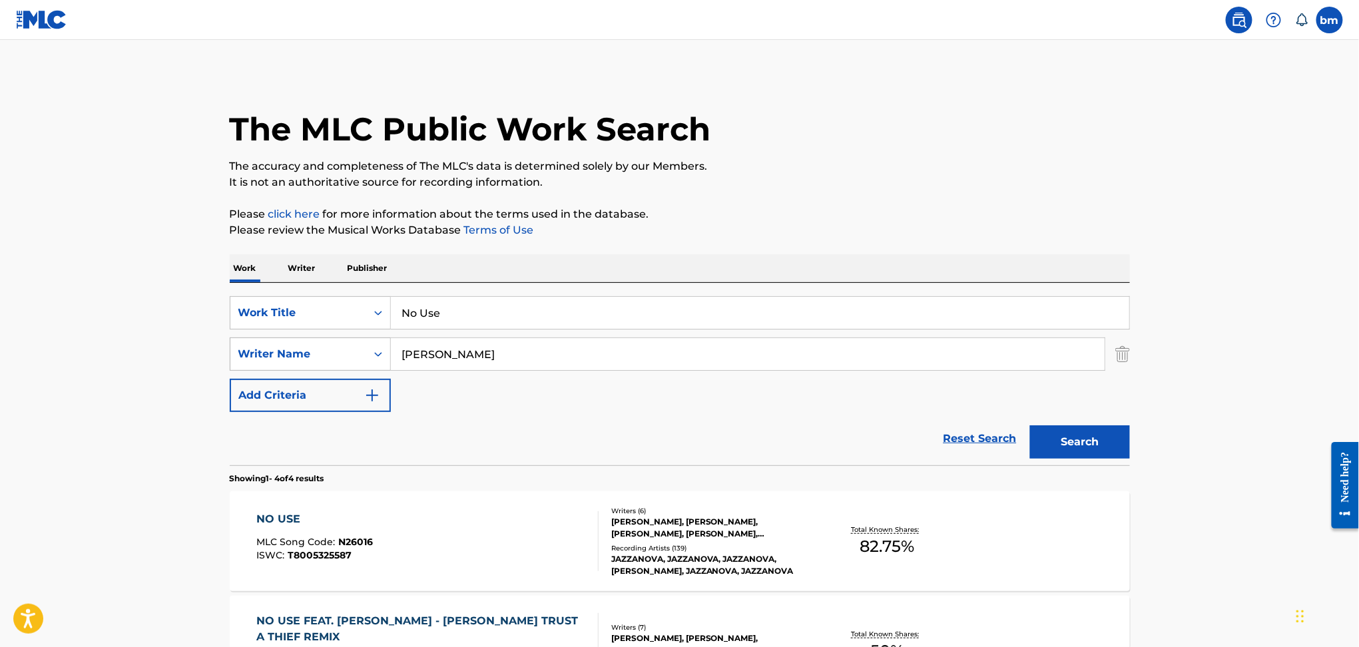
drag, startPoint x: 509, startPoint y: 357, endPoint x: 299, endPoint y: 356, distance: 209.7
click at [273, 357] on div "SearchWithCriteriad6e444ed-65fc-4fe2-aa18-c4c8b2367377 Writer Name [PERSON_NAME]" at bounding box center [680, 354] width 900 height 33
paste input "[PERSON_NAME] van den HoefChristopher van den HoefPaul [PERSON_NAME]"
drag, startPoint x: 719, startPoint y: 358, endPoint x: 286, endPoint y: 364, distance: 432.8
click at [252, 364] on div "SearchWithCriteriad6e444ed-65fc-4fe2-aa18-c4c8b2367377 Writer Name [PERSON_NAME…" at bounding box center [680, 354] width 900 height 33
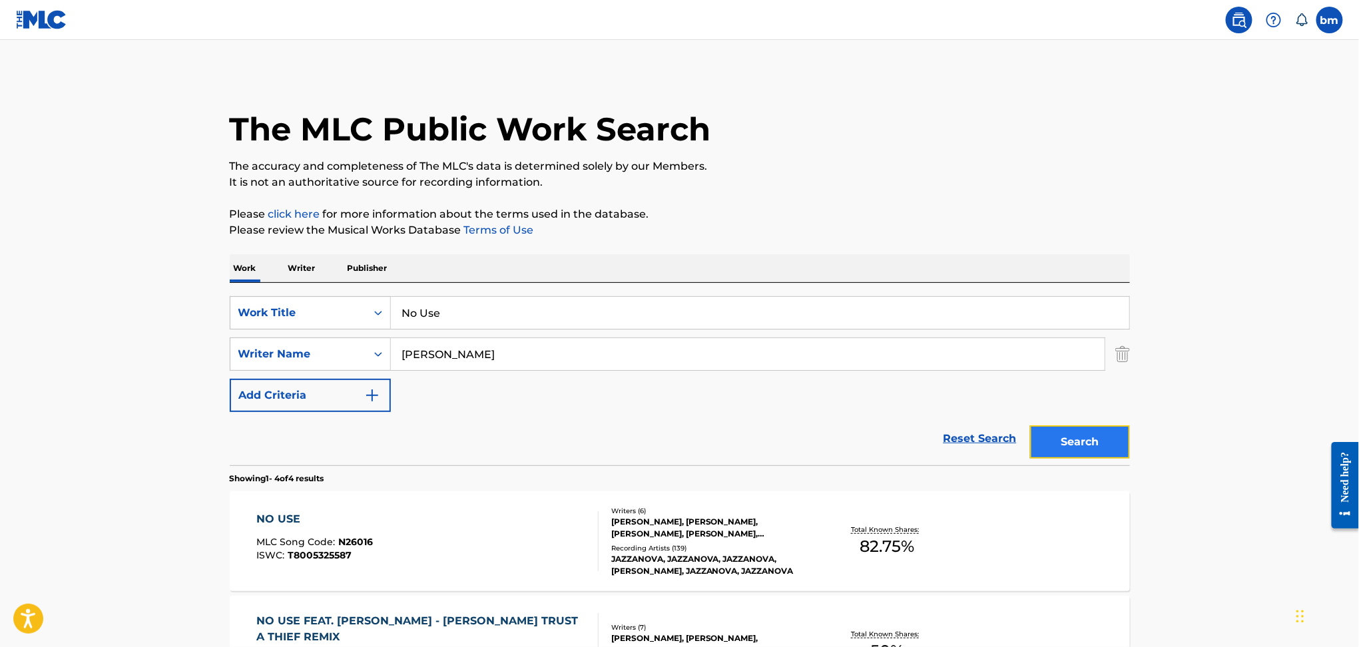
click at [1103, 439] on button "Search" at bounding box center [1080, 441] width 100 height 33
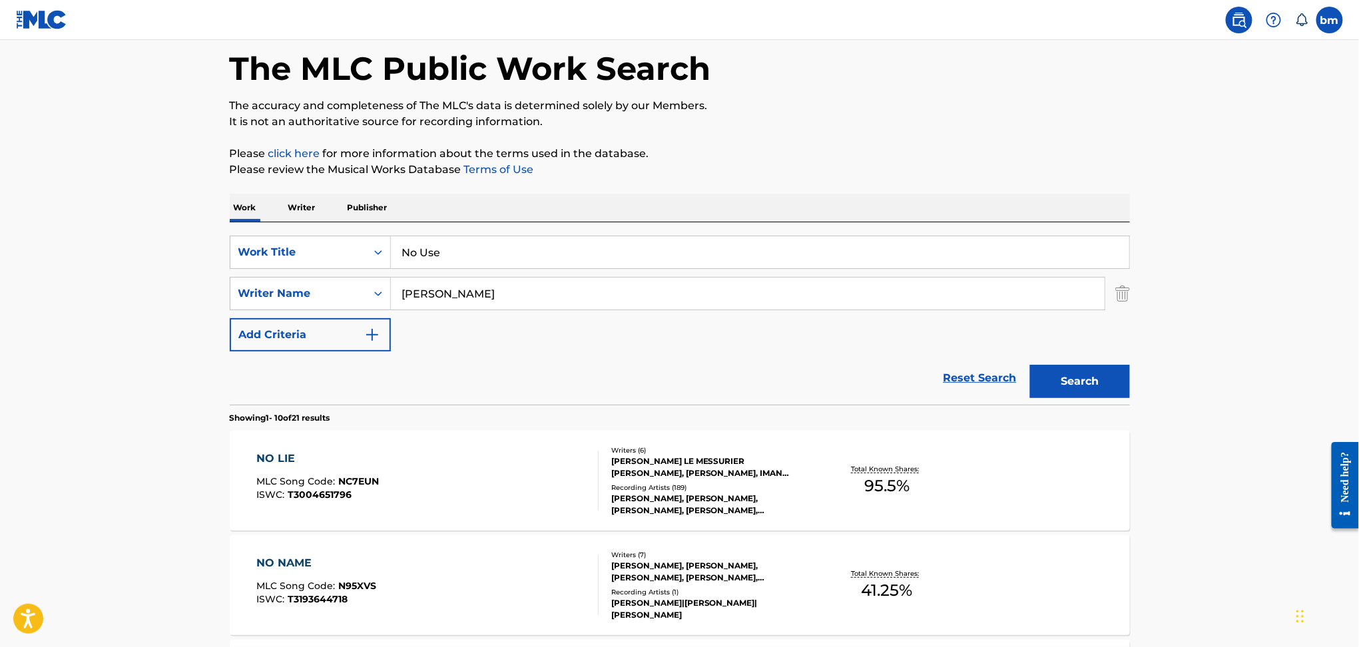
scroll to position [89, 0]
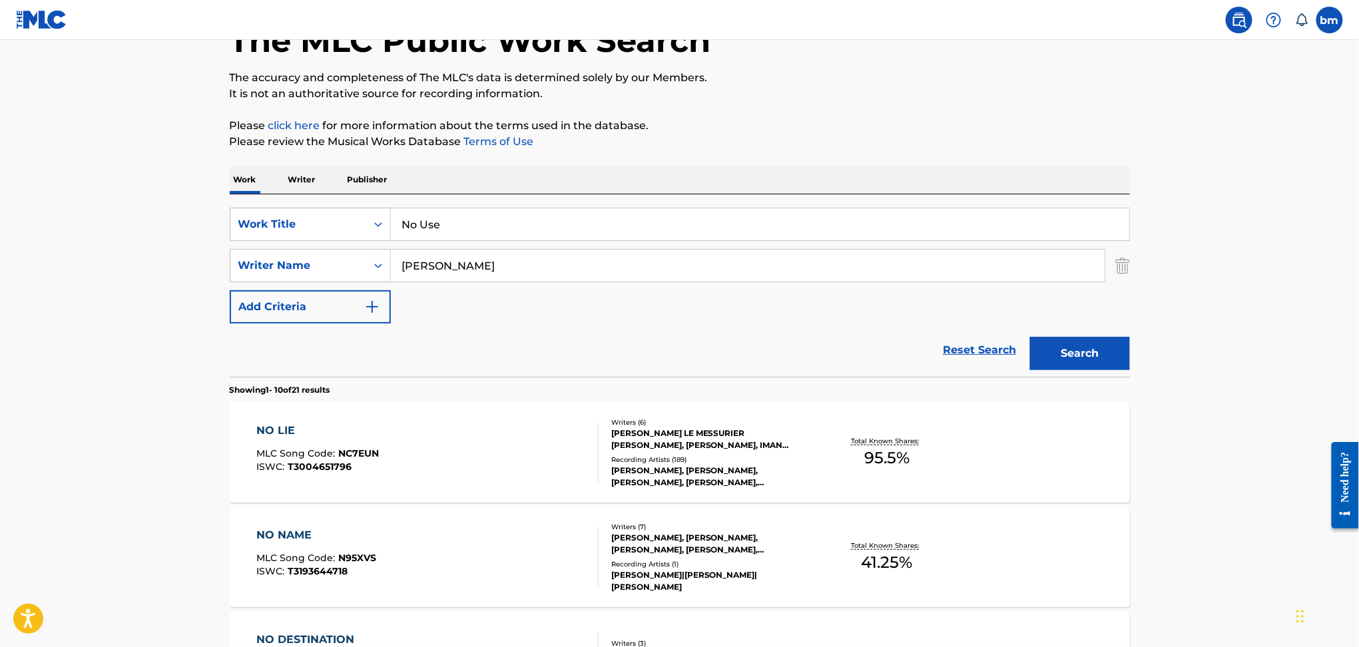
drag, startPoint x: 524, startPoint y: 268, endPoint x: 452, endPoint y: 255, distance: 73.0
click at [262, 268] on div "SearchWithCriteriad6e444ed-65fc-4fe2-aa18-c4c8b2367377 Writer Name [PERSON_NAME]" at bounding box center [680, 265] width 900 height 33
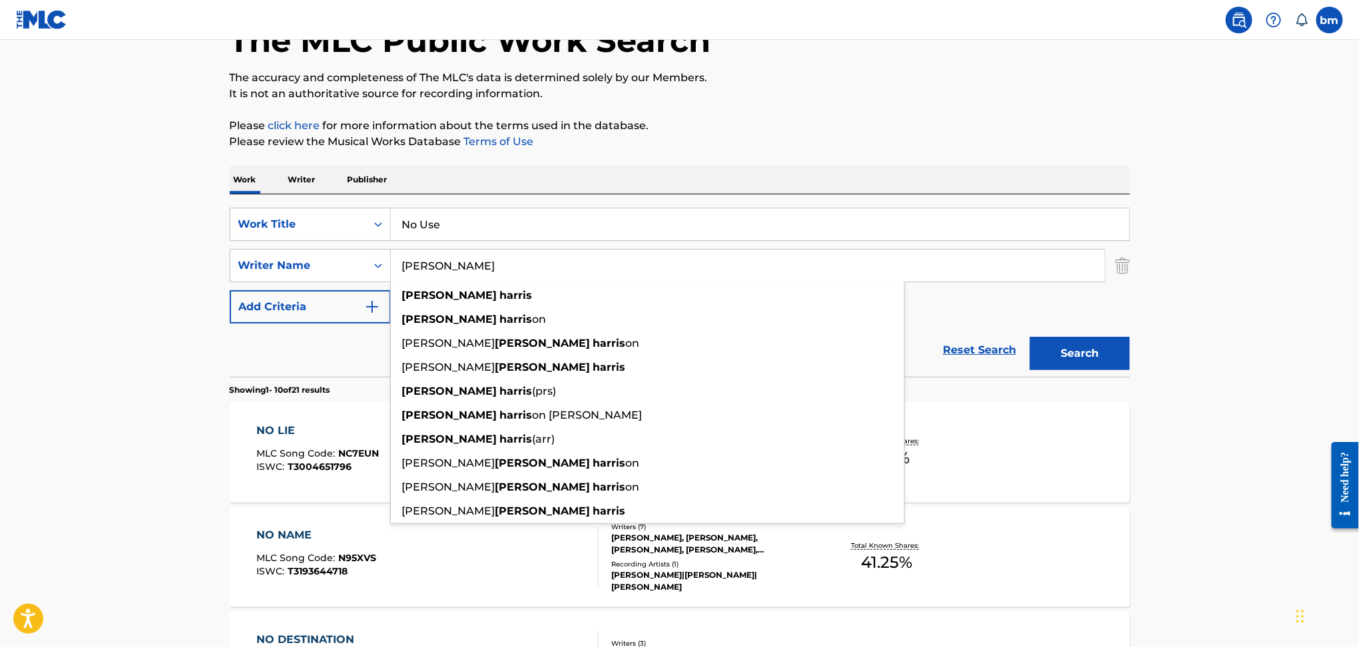
paste input "[PERSON_NAME] van den HoefChristopher [PERSON_NAME]"
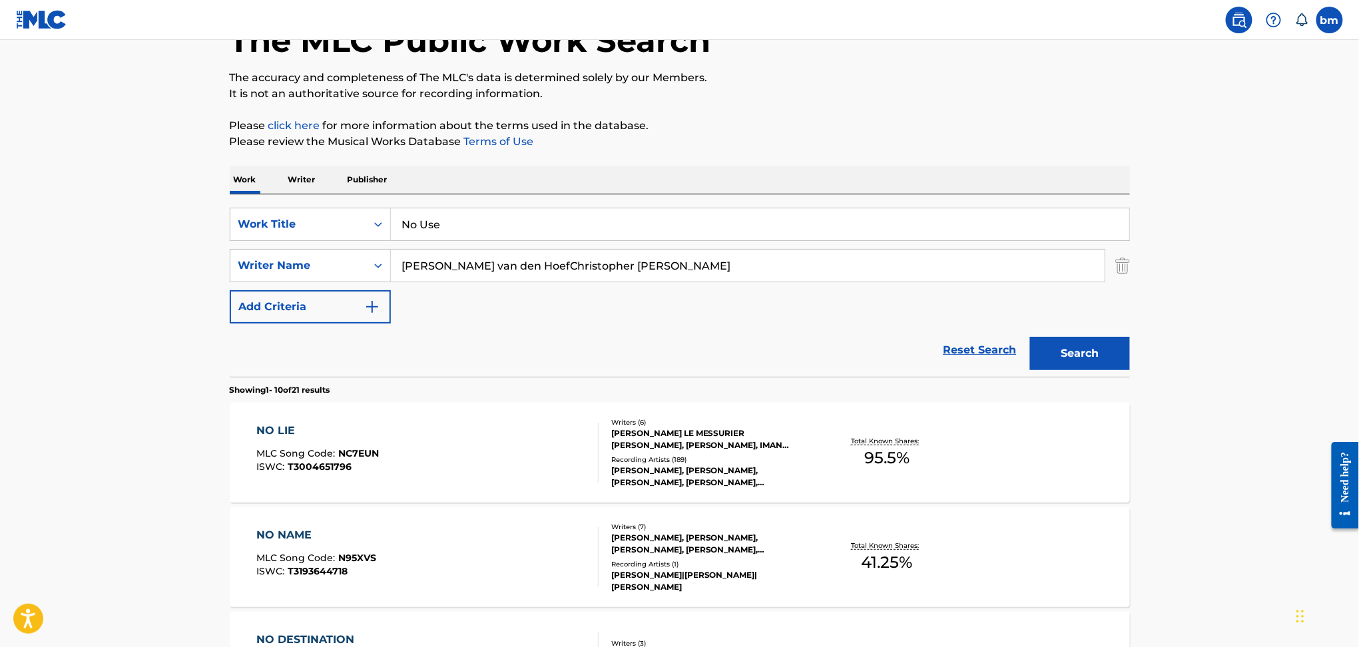
type input "[PERSON_NAME] van den HoefChristopher [PERSON_NAME]"
drag, startPoint x: 566, startPoint y: 216, endPoint x: 195, endPoint y: 216, distance: 370.8
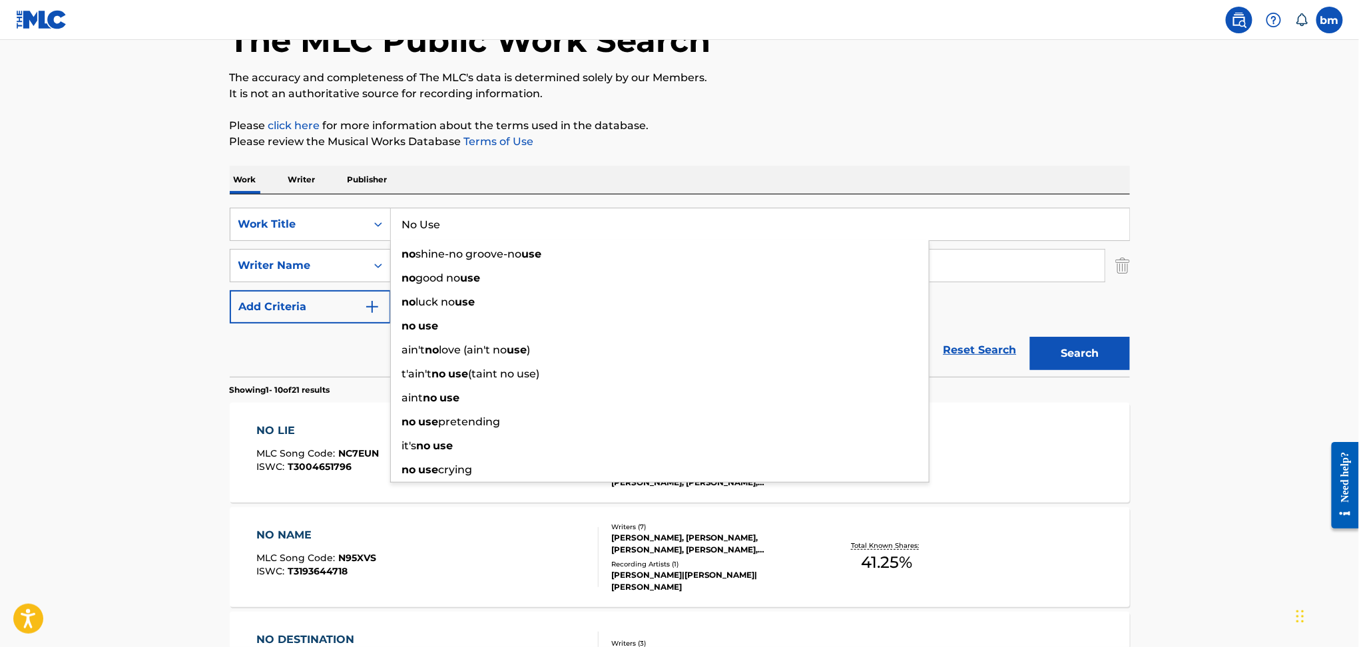
paste input "Move A Little Closer DVBBS"
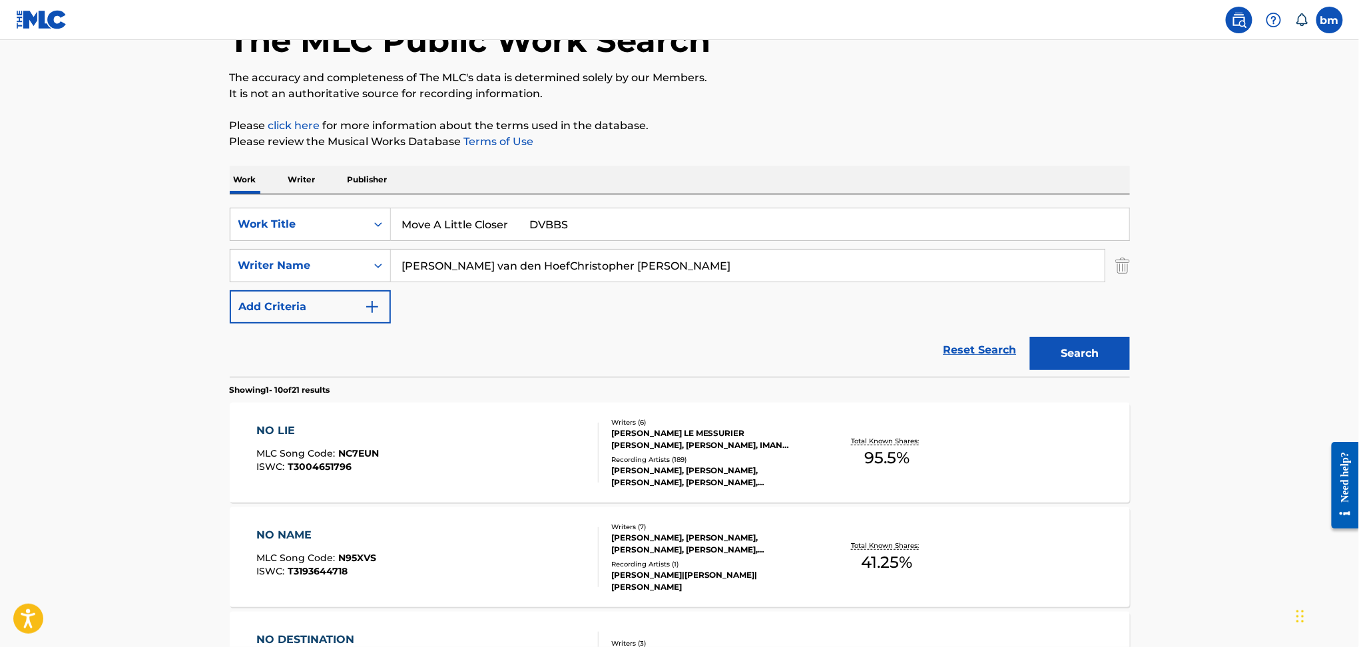
drag, startPoint x: 517, startPoint y: 215, endPoint x: 1120, endPoint y: 115, distance: 611.5
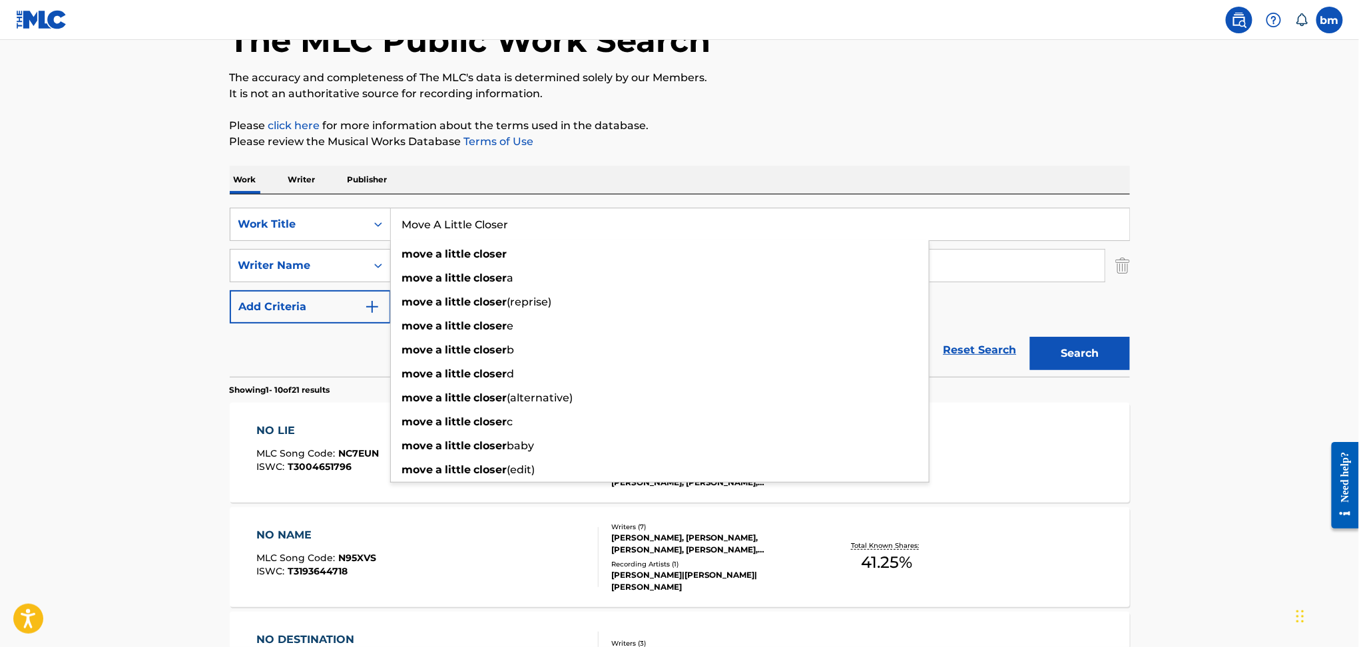
type input "Move A Little Closer"
click at [839, 100] on p "It is not an authoritative source for recording information." at bounding box center [680, 94] width 900 height 16
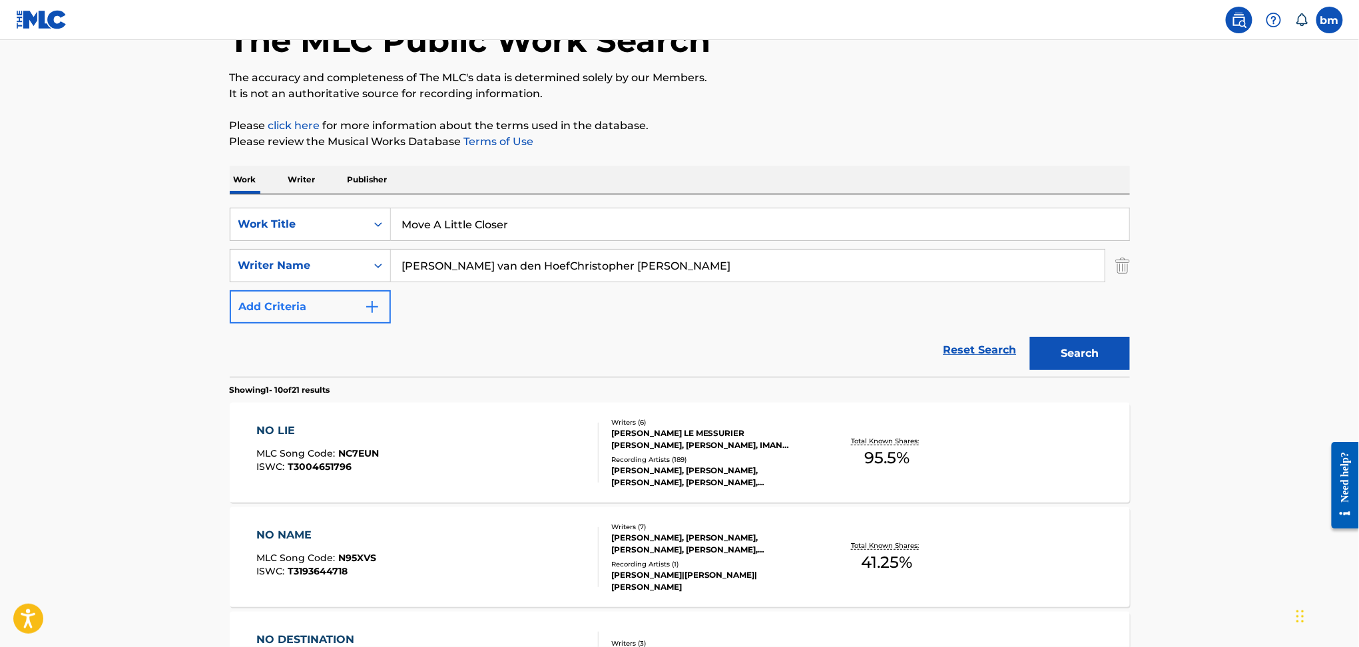
drag, startPoint x: 581, startPoint y: 264, endPoint x: 327, endPoint y: 292, distance: 255.8
click at [327, 292] on div "SearchWithCriteria456ec300-e2cc-4e6e-8597-1a18b6399bb6 Work Title Move A Little…" at bounding box center [680, 266] width 900 height 116
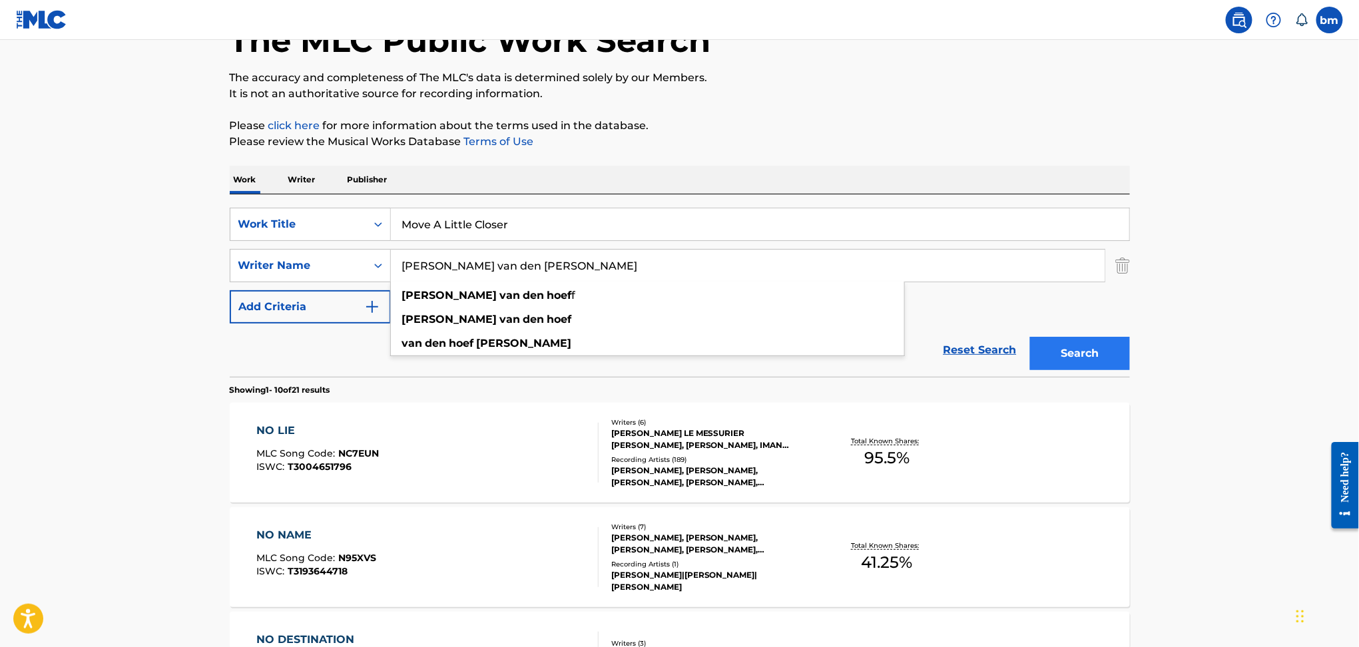
type input "[PERSON_NAME] van den [PERSON_NAME]"
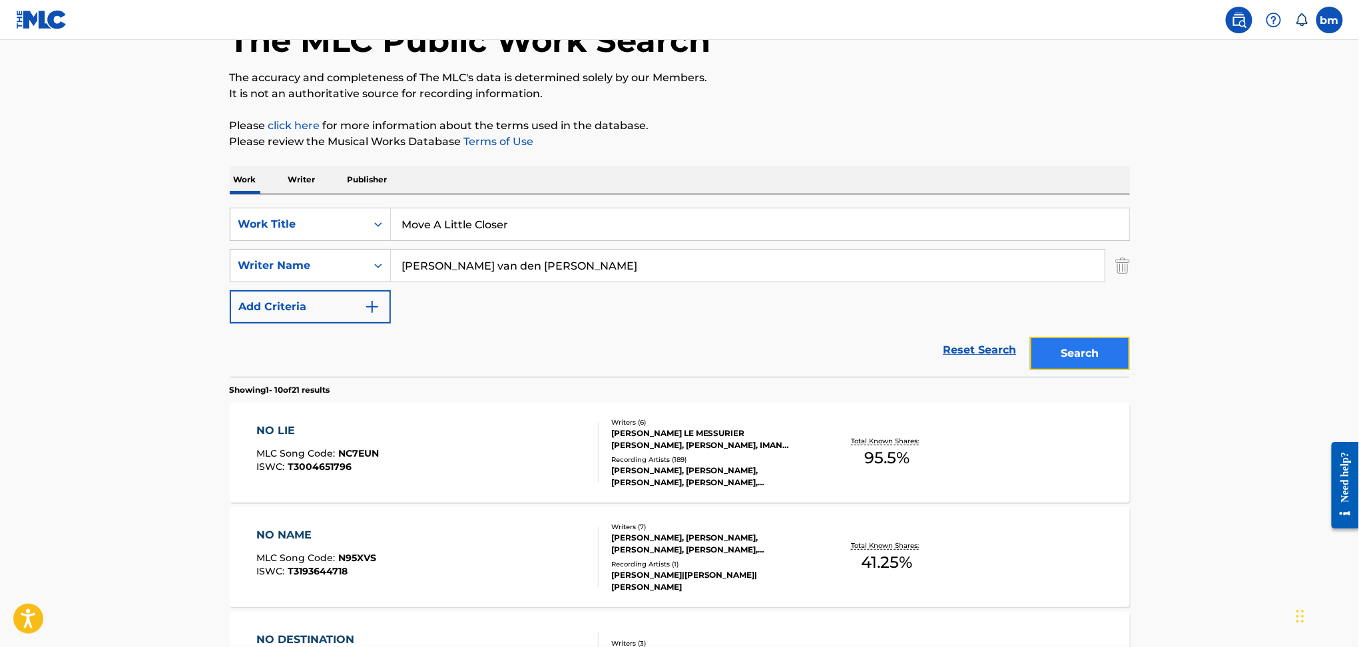
click at [1053, 346] on button "Search" at bounding box center [1080, 353] width 100 height 33
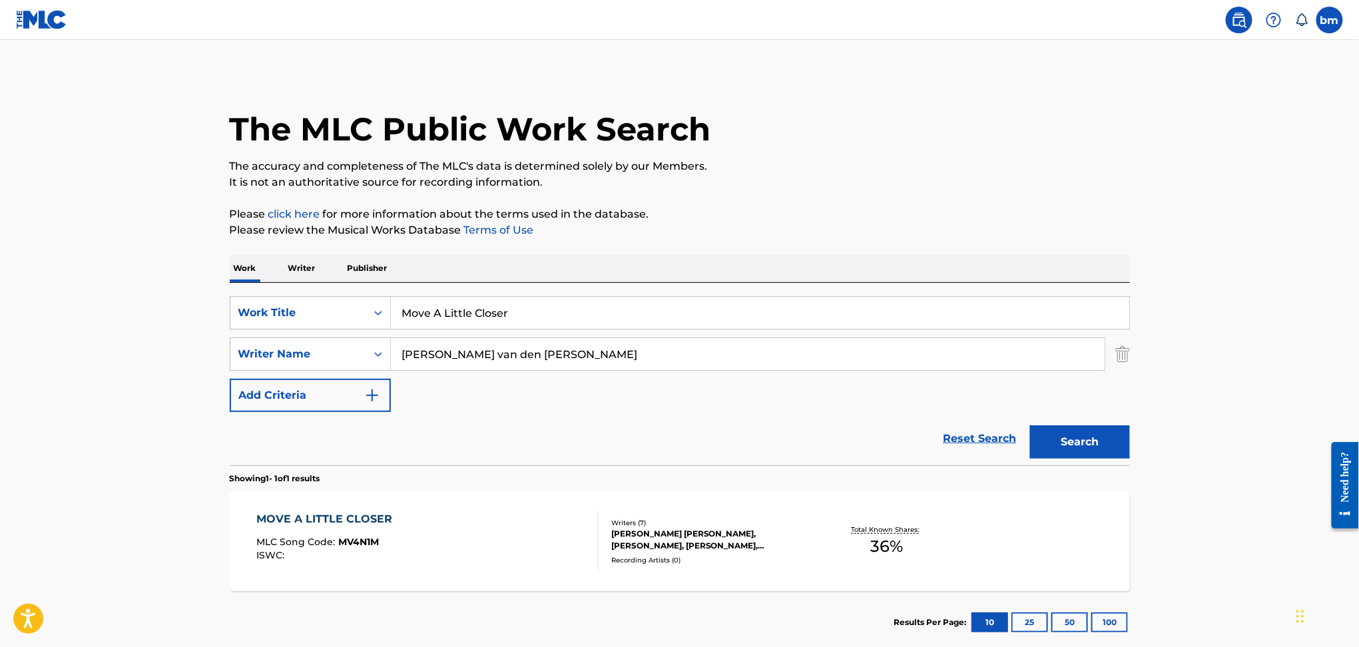
click at [493, 547] on div "MOVE A LITTLE CLOSER MLC Song Code : MV4N1M ISWC :" at bounding box center [427, 541] width 342 height 60
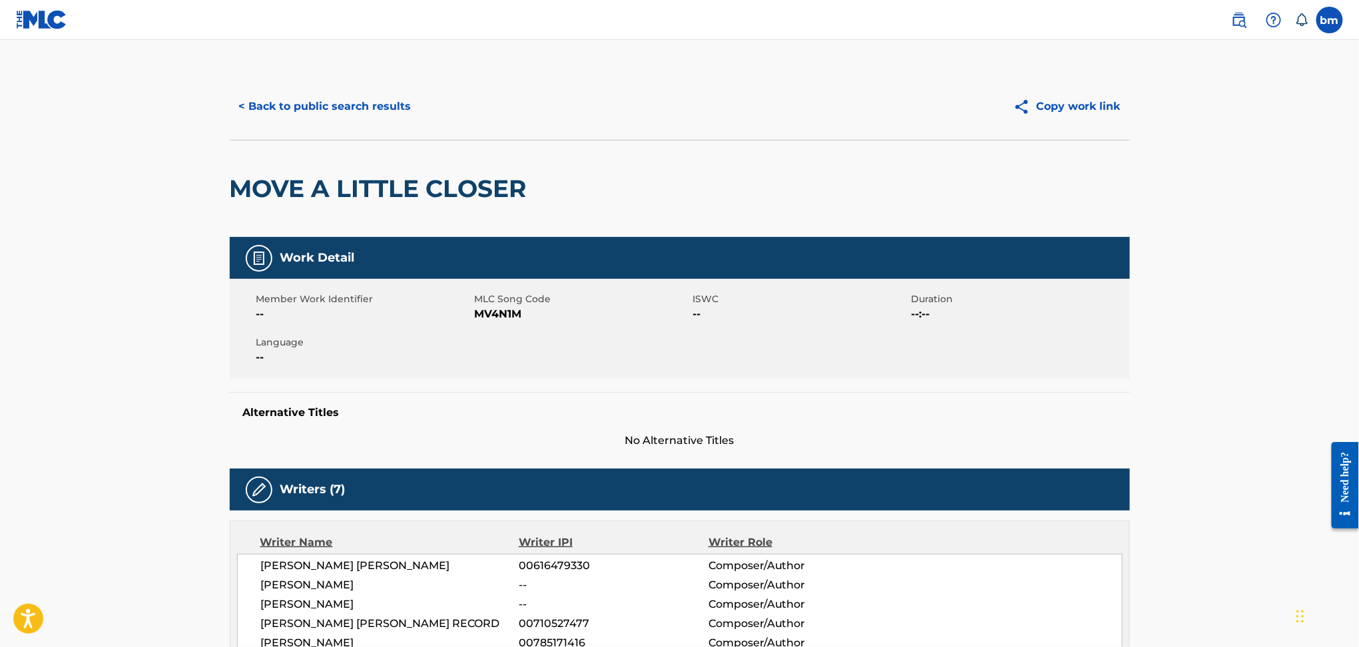
click at [505, 319] on span "MV4N1M" at bounding box center [582, 314] width 215 height 16
copy span "MV4N1M"
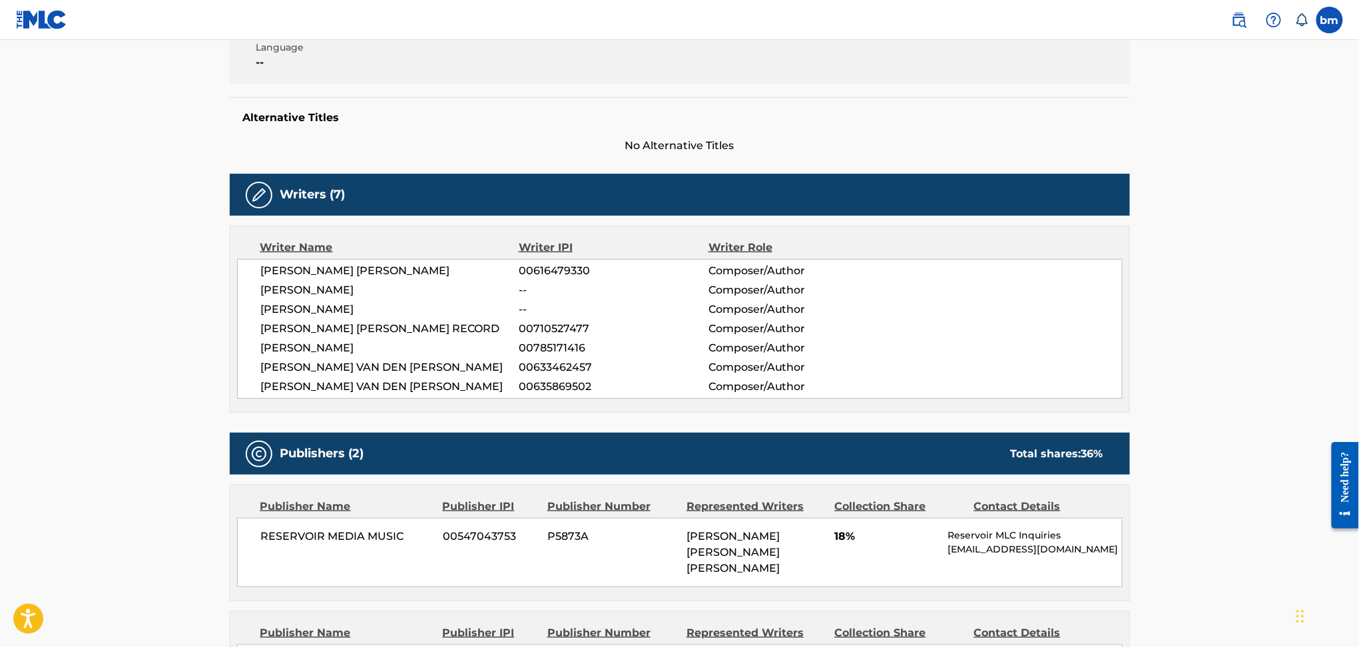
scroll to position [443, 0]
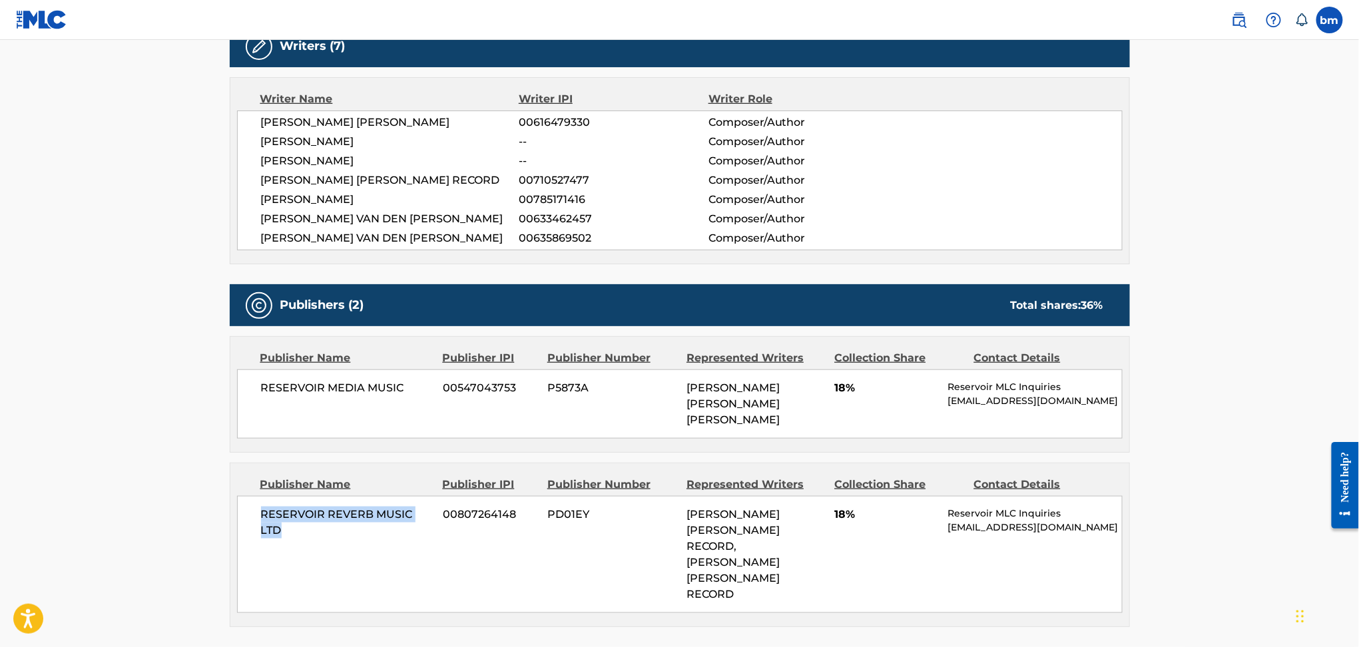
drag, startPoint x: 252, startPoint y: 514, endPoint x: 323, endPoint y: 545, distance: 77.2
click at [323, 545] on div "RESERVOIR REVERB MUSIC LTD 00807264148 PD01EY [PERSON_NAME] [PERSON_NAME] RECOR…" at bounding box center [679, 554] width 885 height 117
copy span "RESERVOIR REVERB MUSIC LTD"
drag, startPoint x: 258, startPoint y: 387, endPoint x: 431, endPoint y: 397, distance: 173.4
click at [431, 397] on div "RESERVOIR MEDIA MUSIC 00547043753 P5873A [PERSON_NAME] [PERSON_NAME] [PERSON_NA…" at bounding box center [679, 403] width 885 height 69
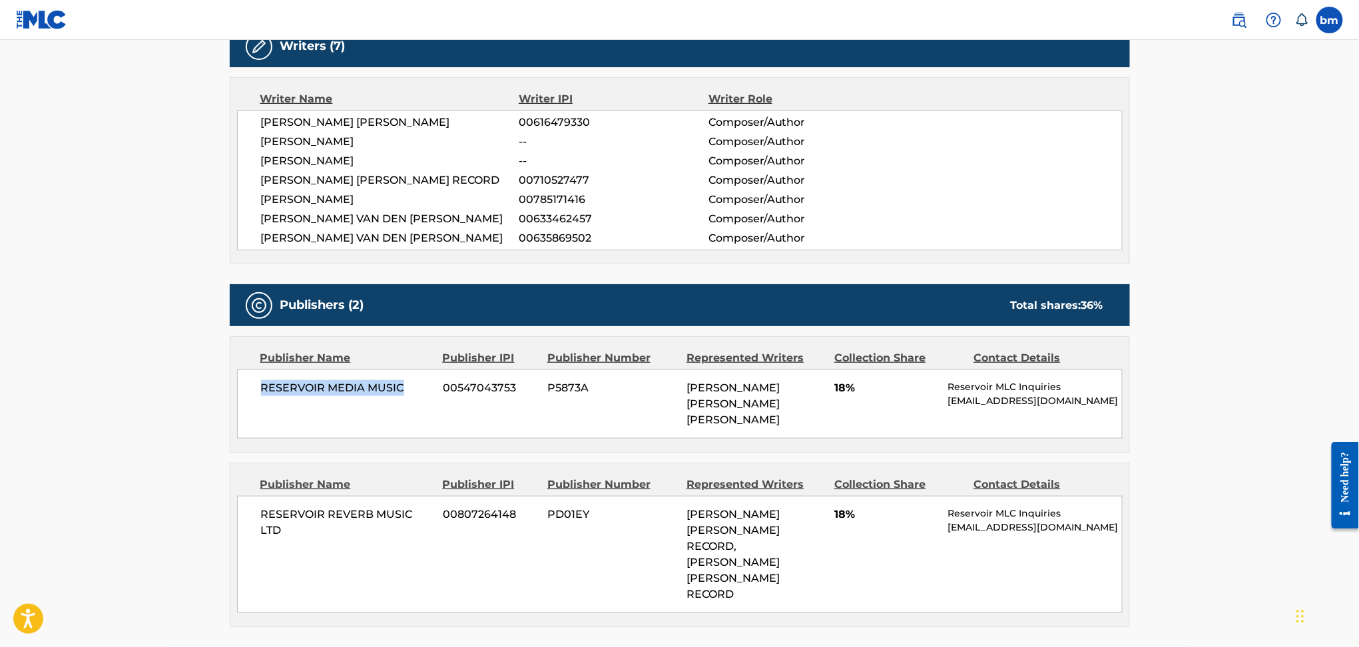
copy span "RESERVOIR MEDIA MUSIC"
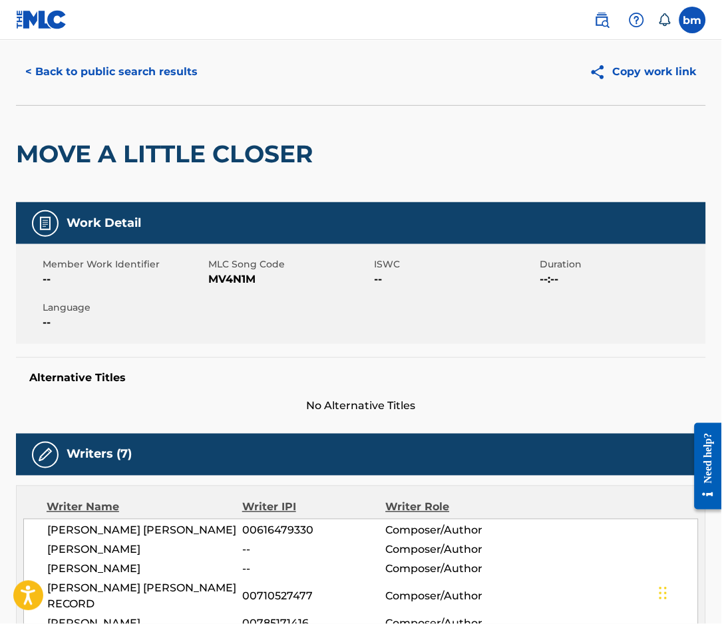
scroll to position [0, 0]
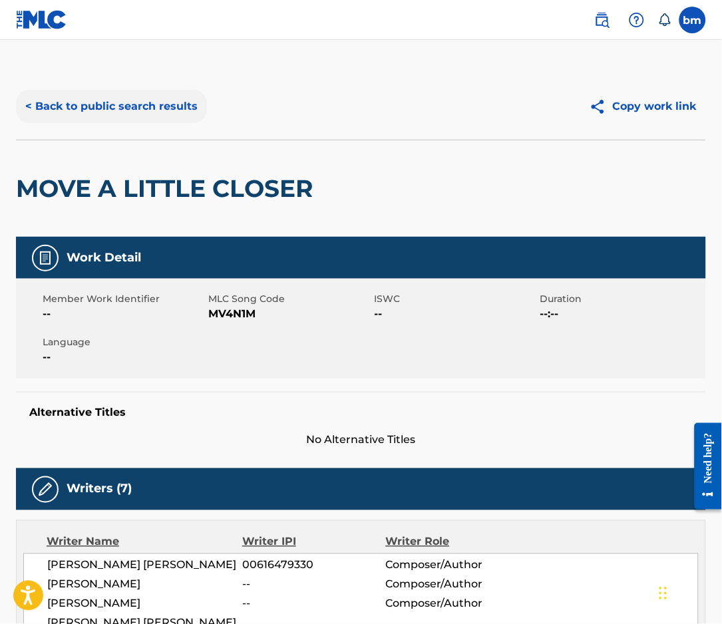
click at [123, 96] on button "< Back to public search results" at bounding box center [111, 106] width 191 height 33
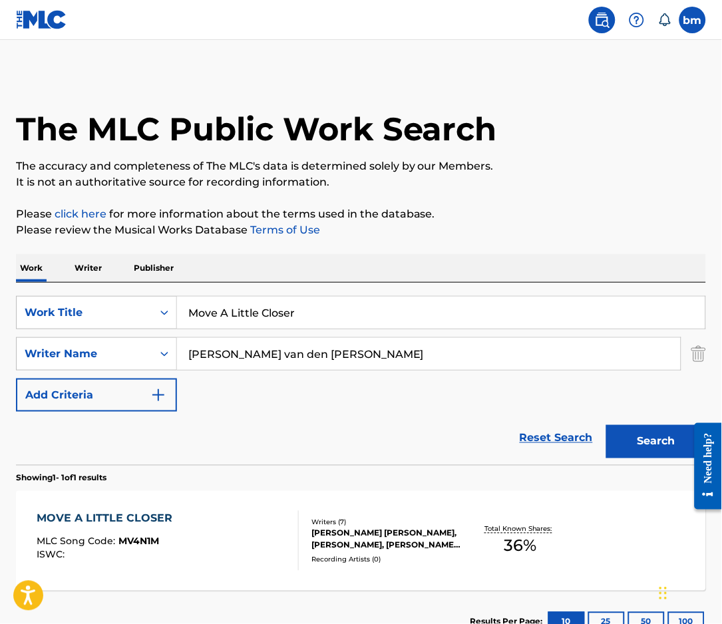
drag, startPoint x: 361, startPoint y: 301, endPoint x: 99, endPoint y: 283, distance: 262.3
click at [99, 283] on div "SearchWithCriteria456ec300-e2cc-4e6e-8597-1a18b6399bb6 Work Title Move A Little…" at bounding box center [361, 374] width 690 height 182
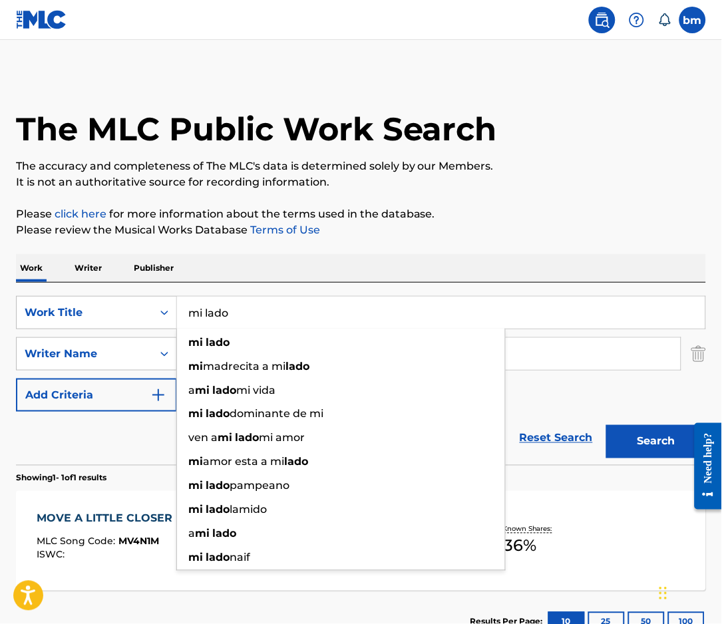
type input "mi lado"
click at [465, 217] on p "Please click here for more information about the terms used in the database." at bounding box center [361, 214] width 690 height 16
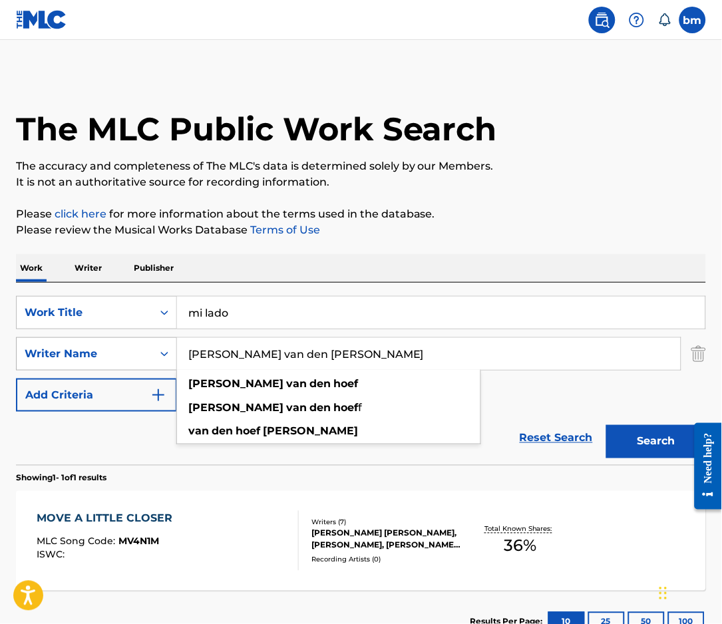
drag, startPoint x: 353, startPoint y: 361, endPoint x: 140, endPoint y: 357, distance: 212.4
click at [140, 357] on div "SearchWithCriteriad6e444ed-65fc-4fe2-aa18-c4c8b2367377 Writer Name [PERSON_NAME…" at bounding box center [361, 354] width 690 height 33
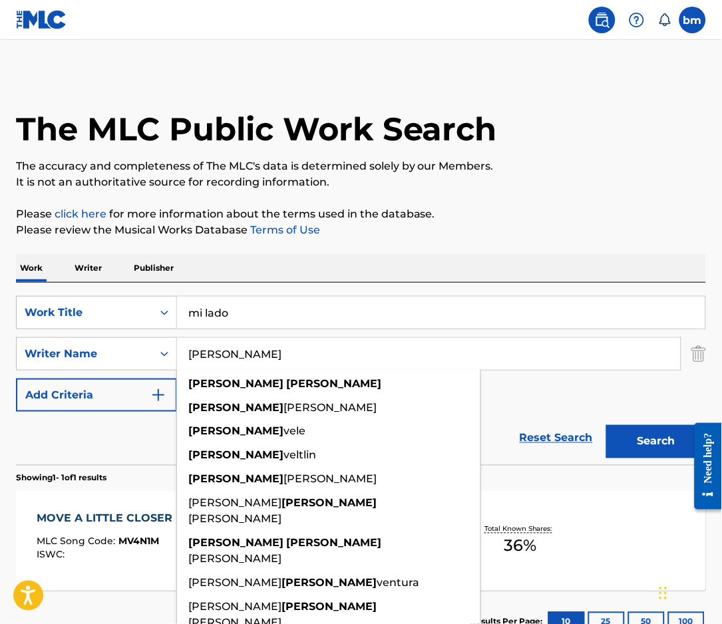
type input "[PERSON_NAME]"
click at [606, 425] on button "Search" at bounding box center [656, 441] width 100 height 33
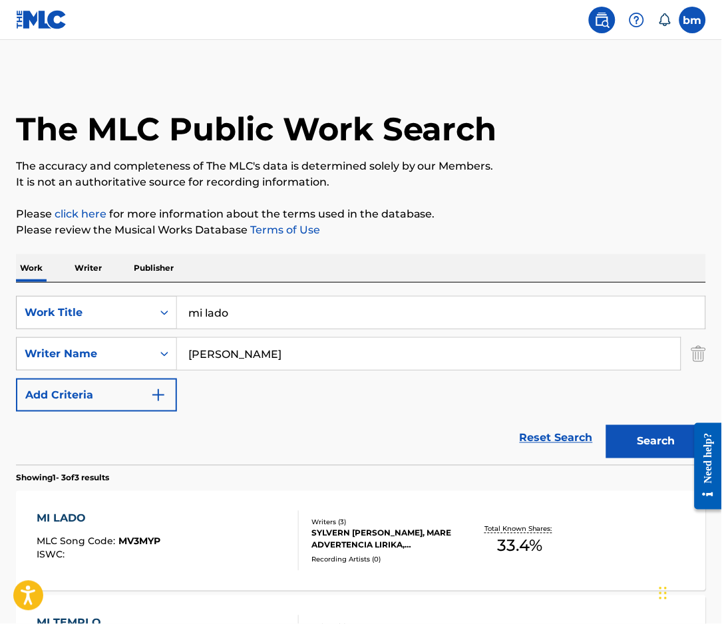
click at [173, 543] on div "MI LADO MLC Song Code : MV3MYP ISWC :" at bounding box center [168, 541] width 262 height 60
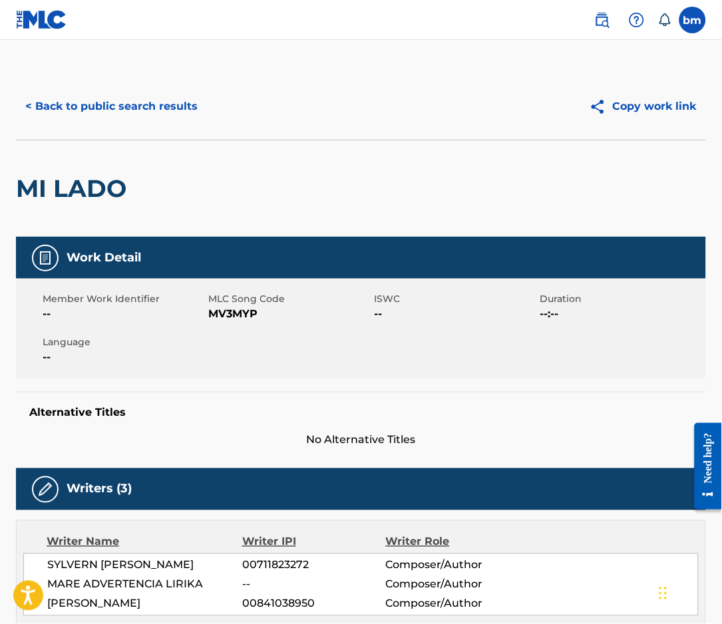
click at [246, 314] on span "MV3MYP" at bounding box center [289, 314] width 162 height 16
copy span "MV3MYP"
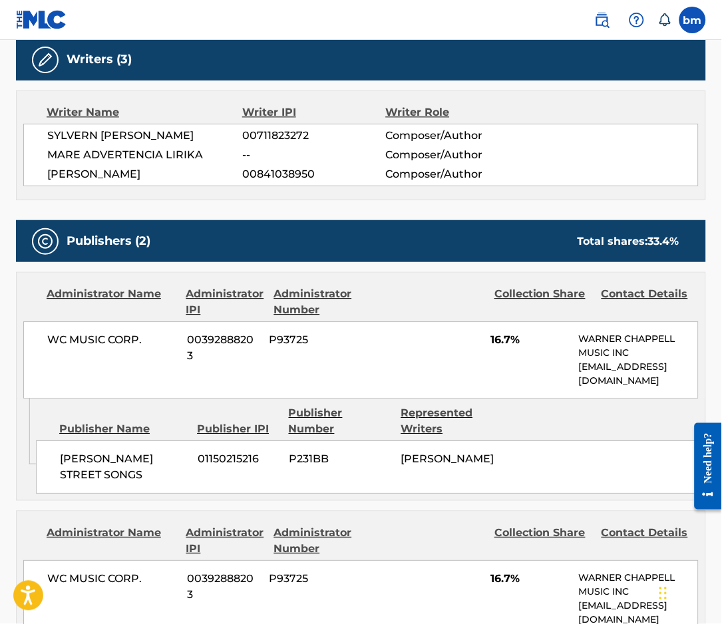
scroll to position [621, 0]
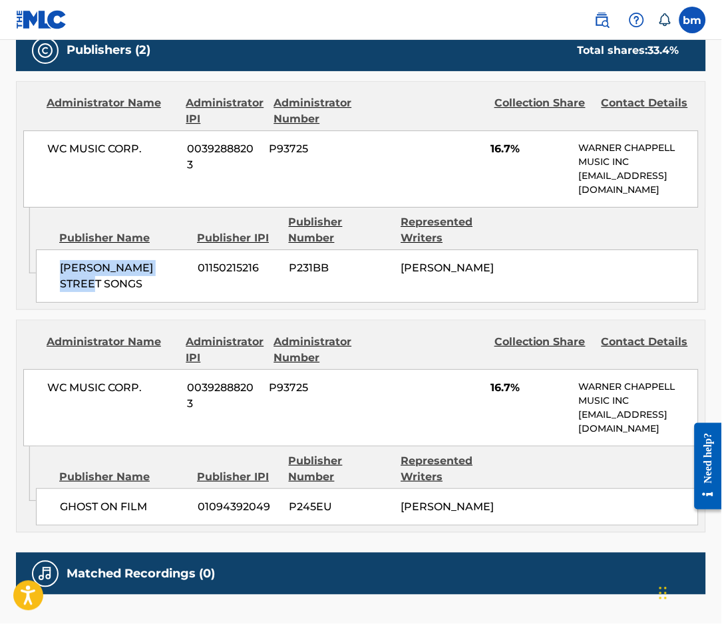
drag, startPoint x: 48, startPoint y: 268, endPoint x: 282, endPoint y: 318, distance: 239.6
click at [115, 294] on div "[PERSON_NAME] STREET SONGS 01150215216 P231BB [PERSON_NAME]" at bounding box center [367, 276] width 663 height 53
copy span "[PERSON_NAME] STREET SONGS"
drag, startPoint x: 483, startPoint y: 147, endPoint x: 543, endPoint y: 161, distance: 62.2
click at [543, 161] on div "WC MUSIC CORP. 00392888203 P93725 16.7% [PERSON_NAME] MUSIC INC [EMAIL_ADDRESS]…" at bounding box center [361, 168] width 676 height 77
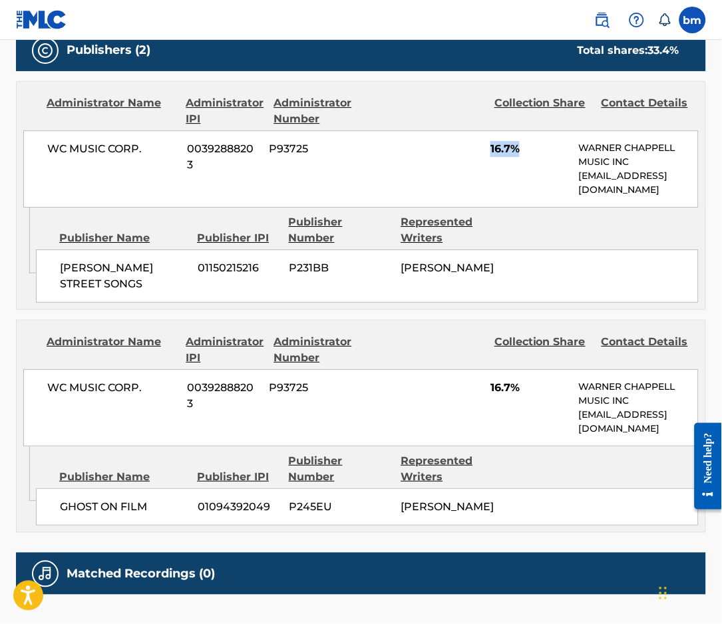
copy span "16.7%"
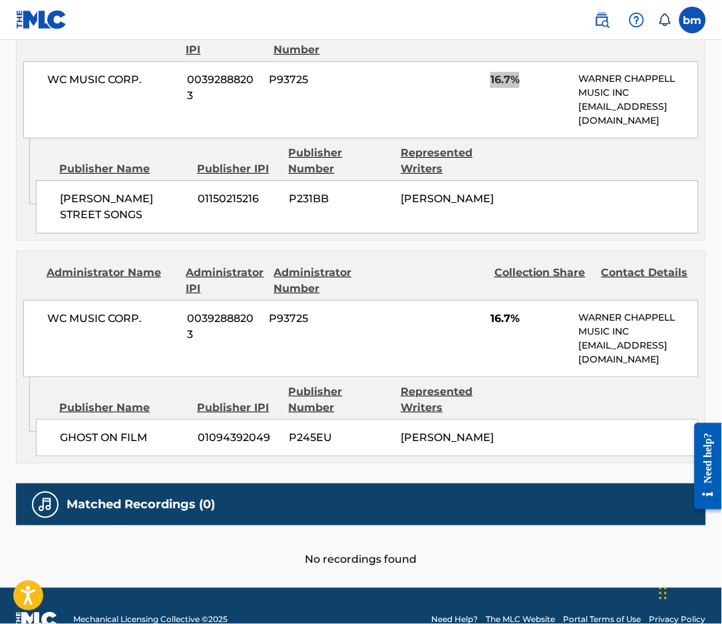
scroll to position [710, 0]
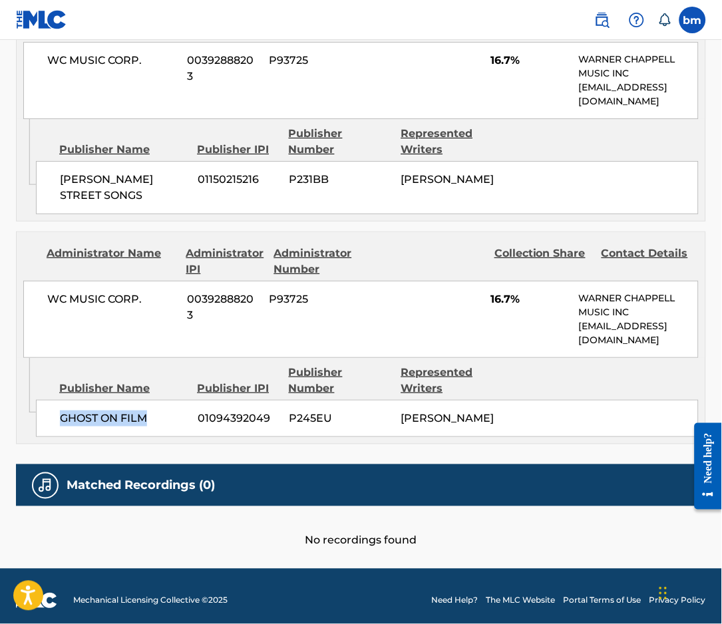
drag, startPoint x: 61, startPoint y: 415, endPoint x: 165, endPoint y: 428, distance: 104.7
click at [165, 428] on div "GHOST ON FILM 01094392049 P245EU [PERSON_NAME]" at bounding box center [367, 418] width 663 height 37
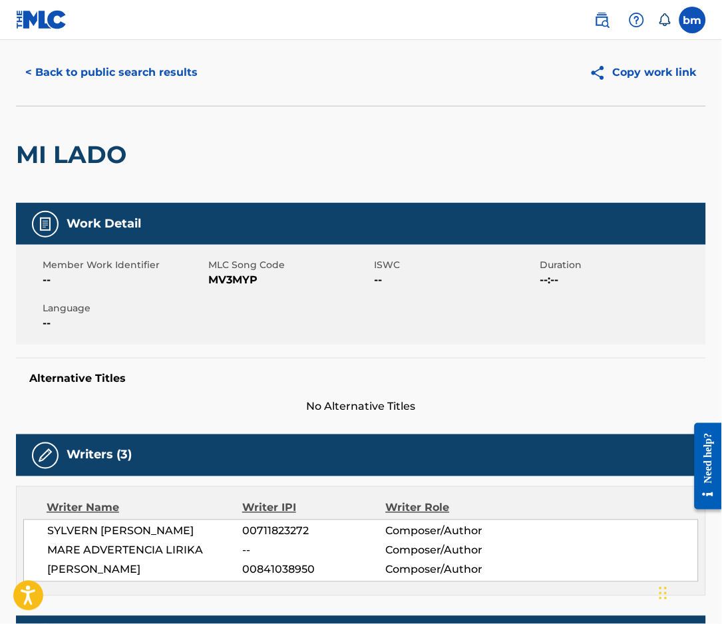
scroll to position [0, 0]
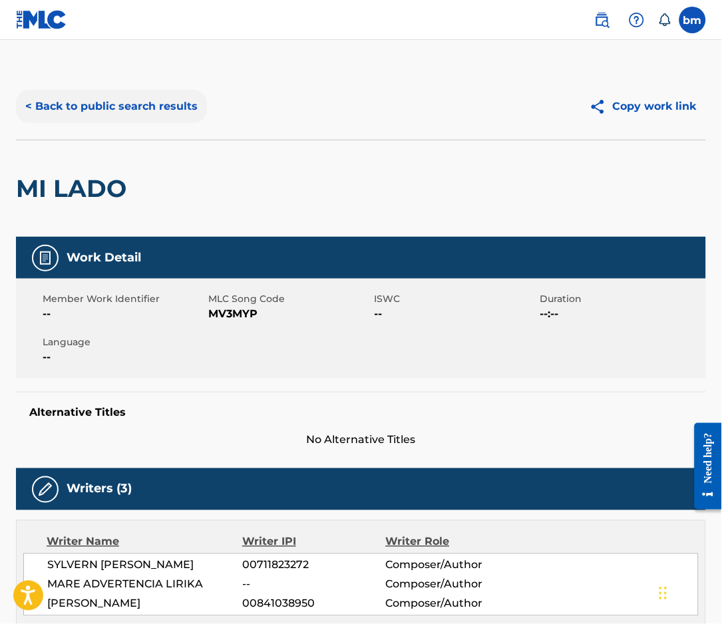
click at [126, 103] on button "< Back to public search results" at bounding box center [111, 106] width 191 height 33
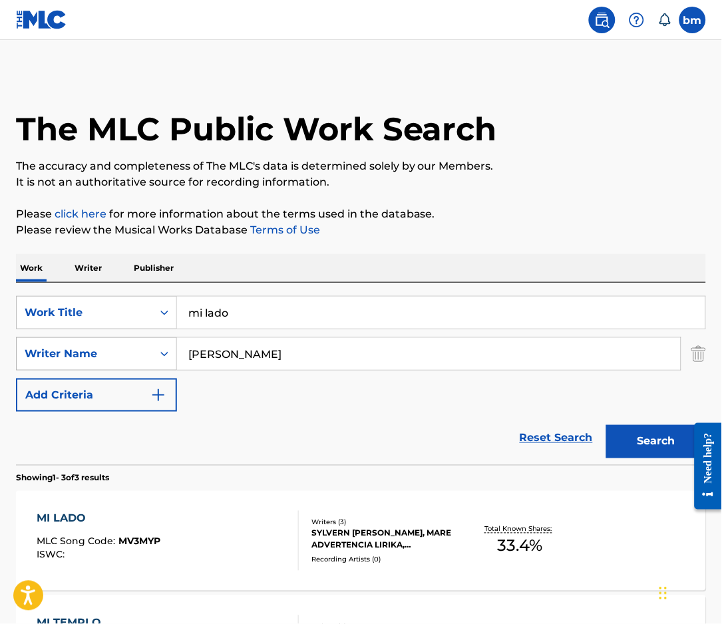
drag, startPoint x: 294, startPoint y: 365, endPoint x: 157, endPoint y: 363, distance: 136.5
click at [157, 363] on div "SearchWithCriteriad6e444ed-65fc-4fe2-aa18-c4c8b2367377 Writer Name [PERSON_NAME]" at bounding box center [361, 354] width 690 height 33
paste input "[PERSON_NAME]"
type input "[PERSON_NAME]"
drag, startPoint x: 302, startPoint y: 302, endPoint x: 112, endPoint y: 304, distance: 190.4
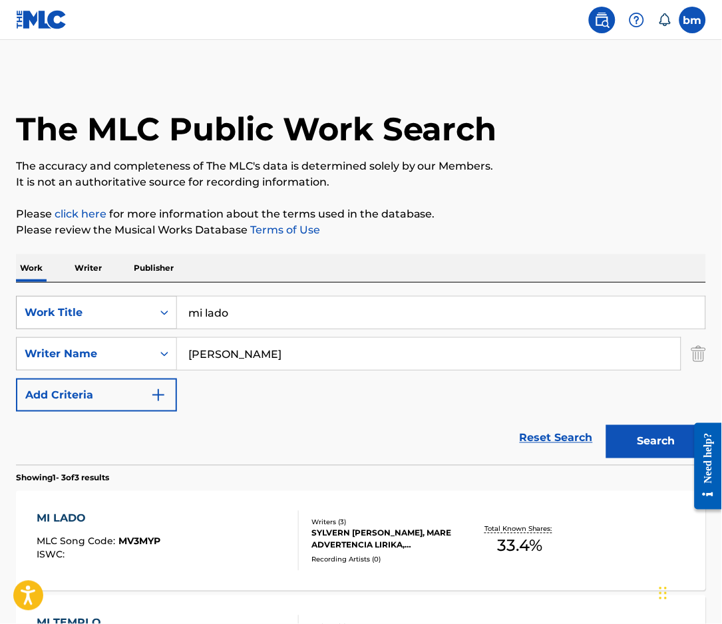
click at [113, 302] on div "SearchWithCriteria456ec300-e2cc-4e6e-8597-1a18b6399bb6 Work Title mi lado" at bounding box center [361, 312] width 690 height 33
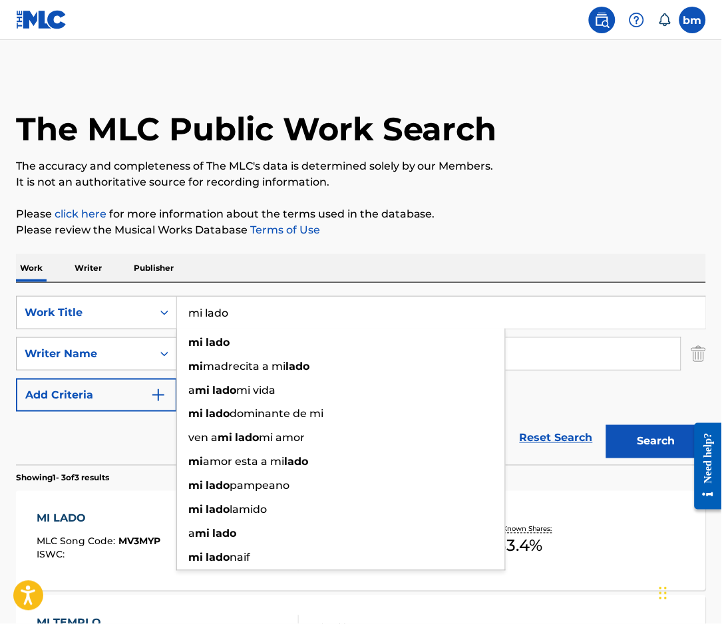
paste input "Seya (feat. Onipa, [PERSON_NAME], [PERSON_NAME] & [PERSON_NAME] Hié) Africa Exp…"
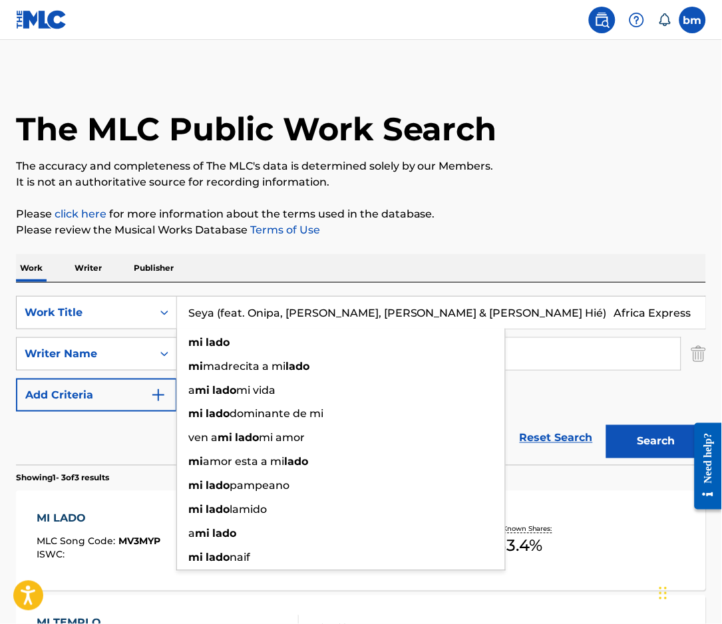
scroll to position [0, 4]
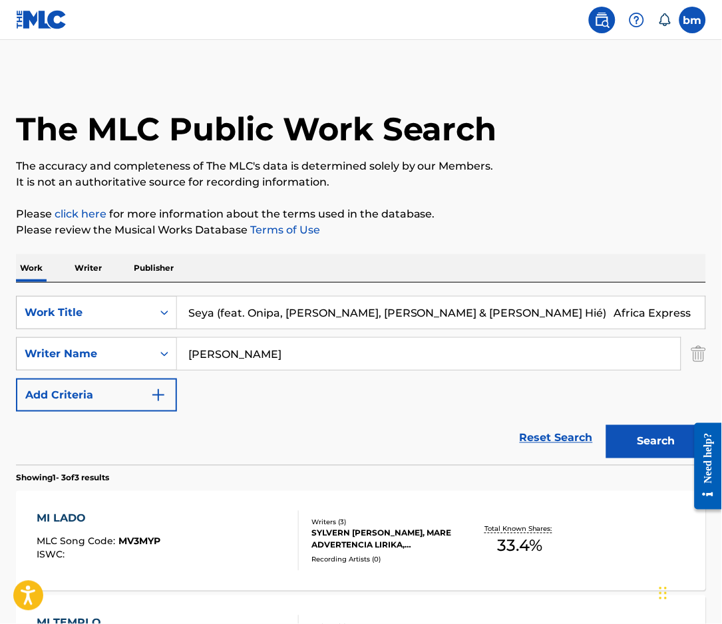
drag, startPoint x: 211, startPoint y: 316, endPoint x: 1100, endPoint y: 394, distance: 892.9
click at [722, 394] on html "Accessibility Screen-Reader Guide, Feedback, and Issue Reporting | New window 0…" at bounding box center [361, 312] width 722 height 624
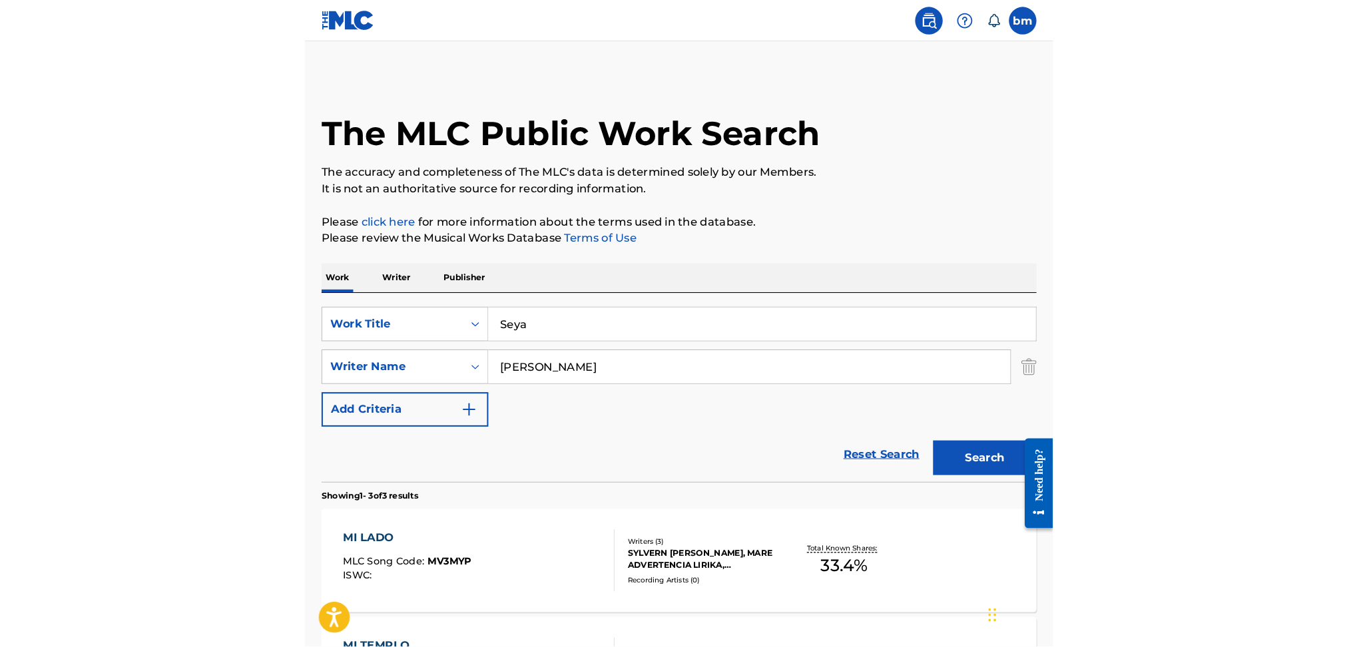
scroll to position [0, 0]
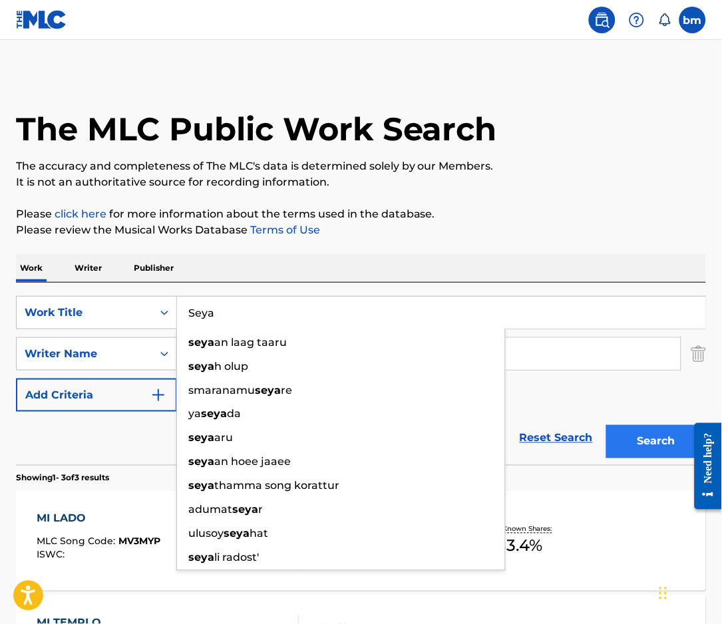
type input "Seya"
click at [658, 452] on button "Search" at bounding box center [656, 441] width 100 height 33
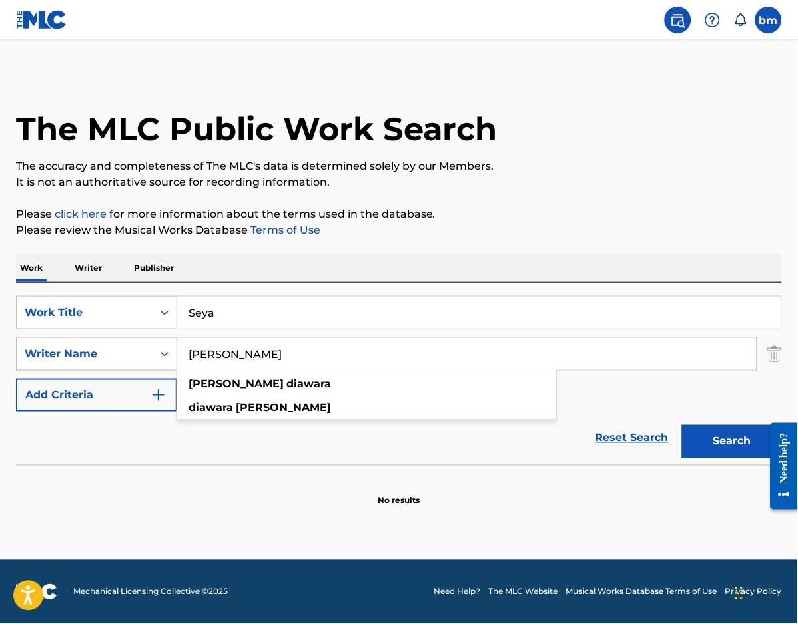
drag, startPoint x: 249, startPoint y: 355, endPoint x: -3, endPoint y: 354, distance: 251.7
click at [0, 354] on html "Accessibility Screen-Reader Guide, Feedback, and Issue Reporting | New window 0…" at bounding box center [399, 312] width 798 height 624
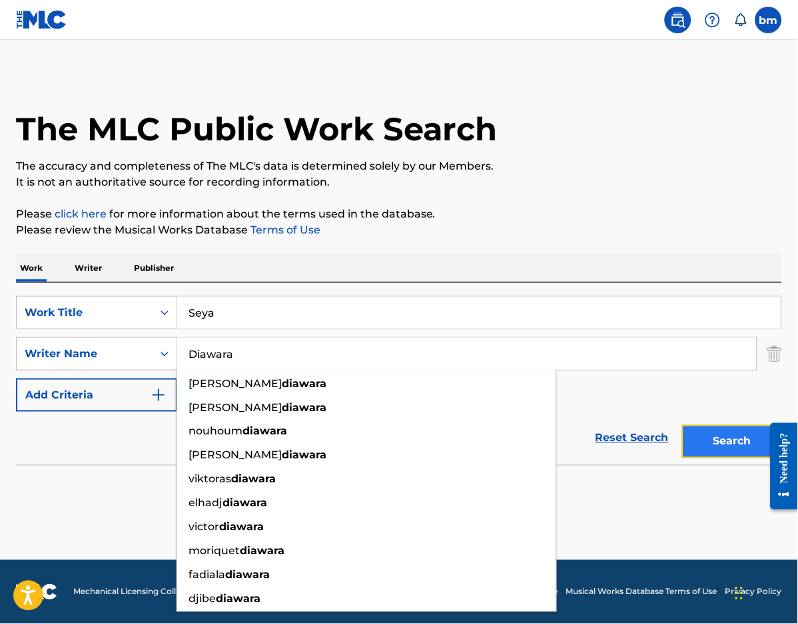
click at [727, 436] on button "Search" at bounding box center [732, 441] width 100 height 33
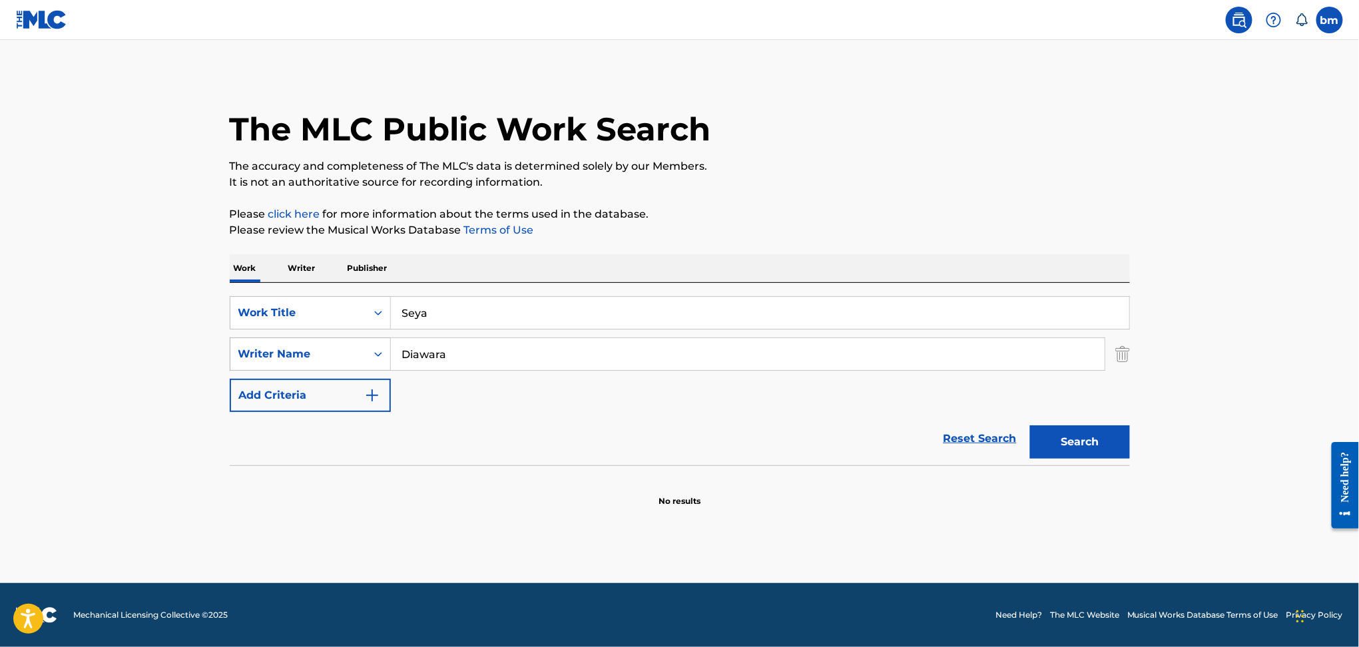
drag, startPoint x: 431, startPoint y: 355, endPoint x: 358, endPoint y: 353, distance: 73.9
click at [358, 353] on div "SearchWithCriteriad6e444ed-65fc-4fe2-aa18-c4c8b2367377 Writer Name [PERSON_NAME]" at bounding box center [680, 354] width 900 height 33
paste input "[PERSON_NAME] AkopianChandler GreatDamini OguluSergio Kitchens"
type input "[PERSON_NAME] AkopianChandler GreatDamini OguluSergio Kitchens"
drag, startPoint x: 378, startPoint y: 300, endPoint x: 354, endPoint y: 298, distance: 24.7
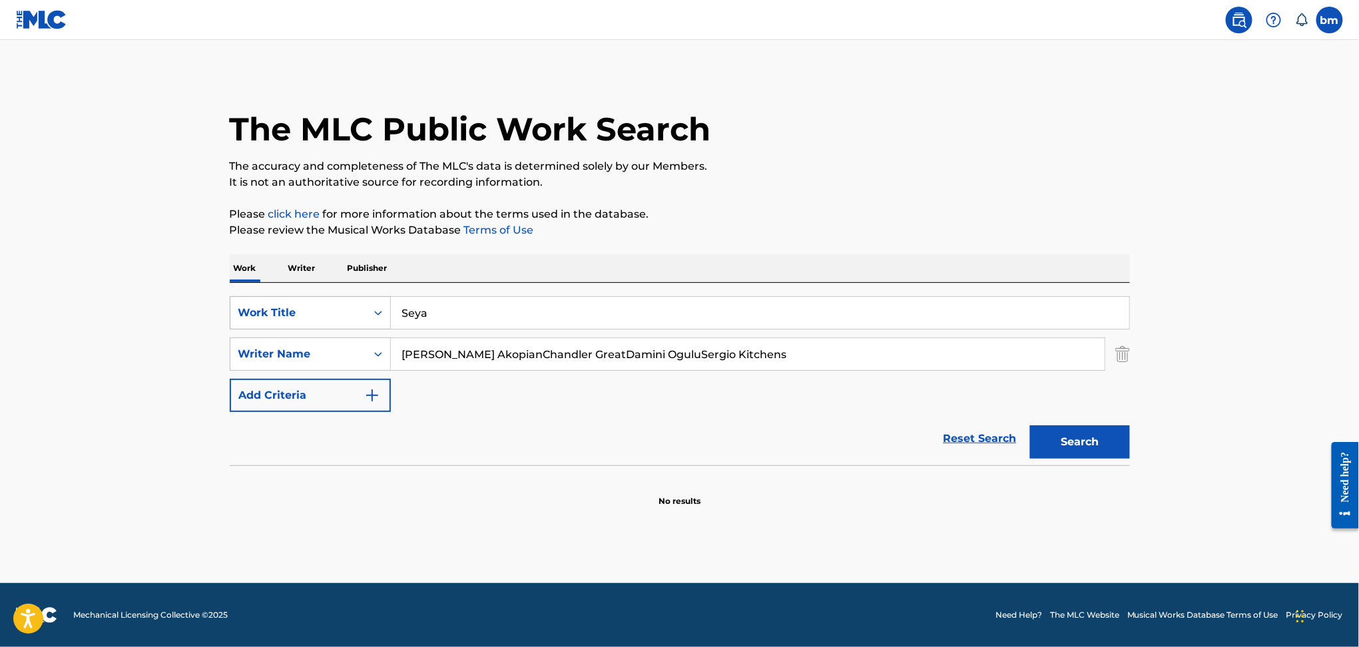
click at [354, 298] on div "SearchWithCriteria456ec300-e2cc-4e6e-8597-1a18b6399bb6 Work Title Seya" at bounding box center [680, 312] width 900 height 33
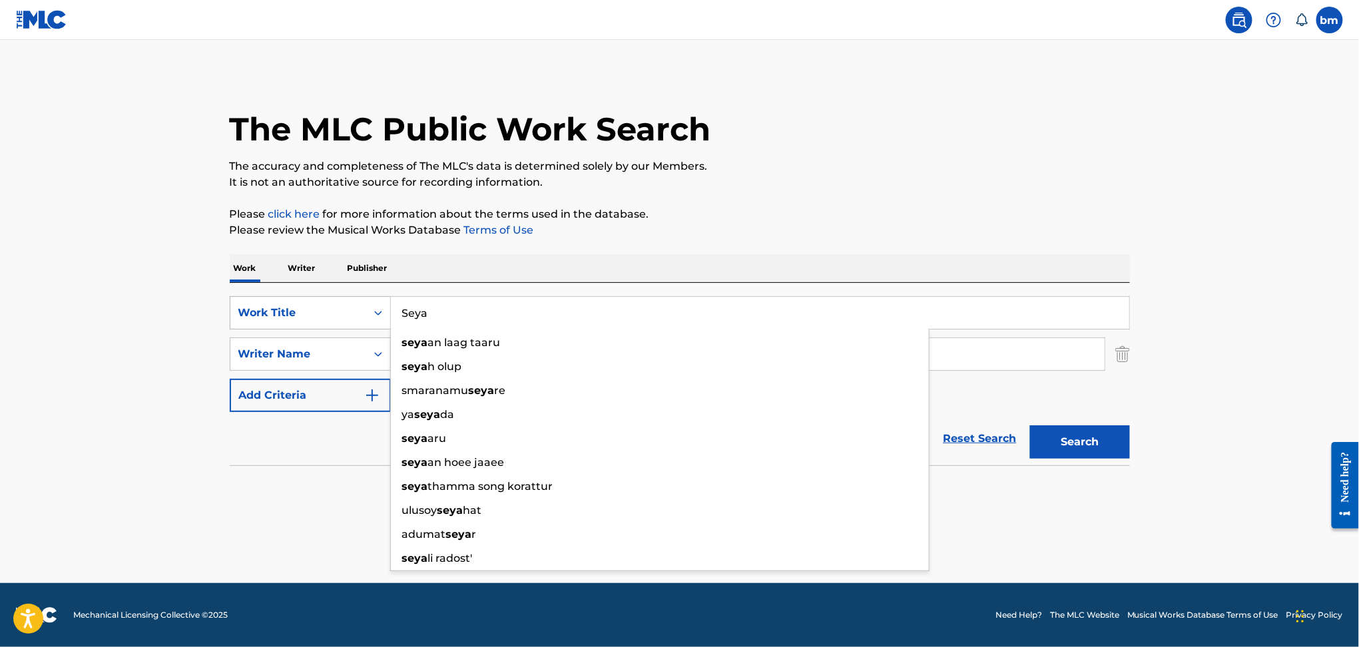
paste input "wgft (feat. Burna Boy) Gunna"
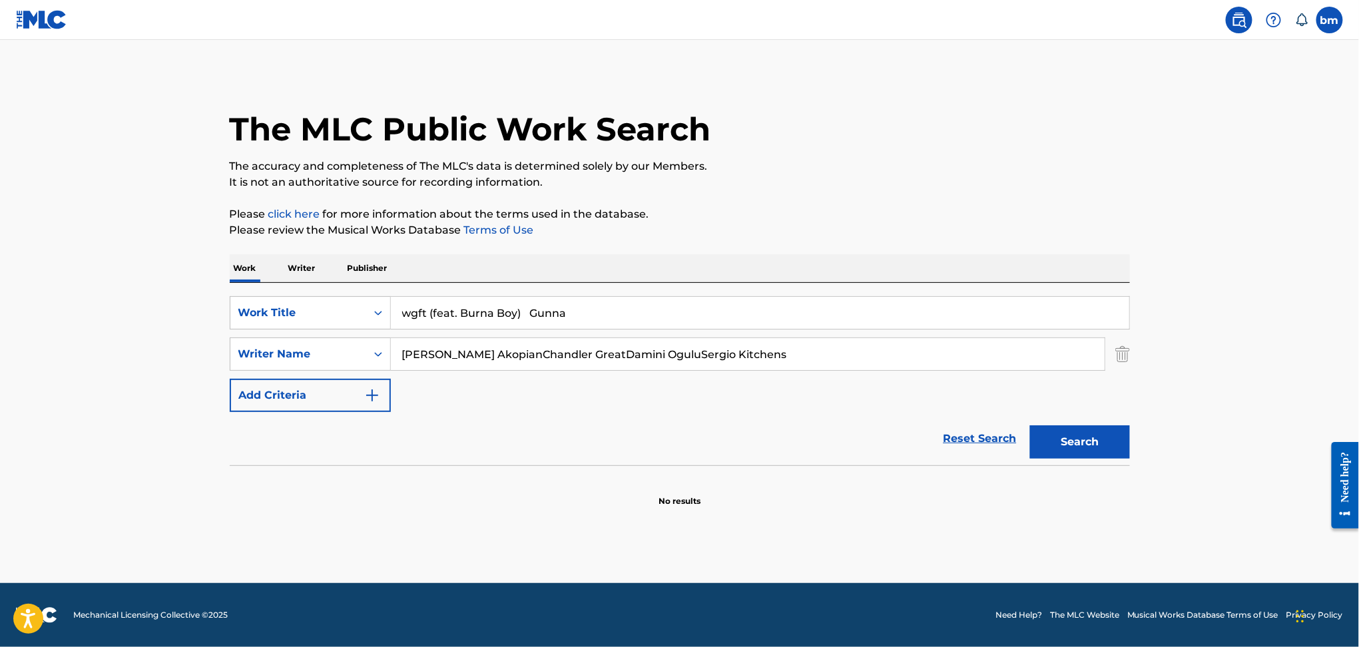
drag, startPoint x: 429, startPoint y: 314, endPoint x: 989, endPoint y: 271, distance: 561.6
click at [988, 272] on div "Work Writer Publisher SearchWithCriteria456ec300-e2cc-4e6e-8597-1a18b6399bb6 Wo…" at bounding box center [680, 380] width 900 height 253
type input "wgft"
click at [908, 187] on p "It is not an authoritative source for recording information." at bounding box center [680, 182] width 900 height 16
click at [629, 357] on input "[PERSON_NAME] AkopianChandler GreatDamini OguluSergio Kitchens" at bounding box center [748, 354] width 714 height 32
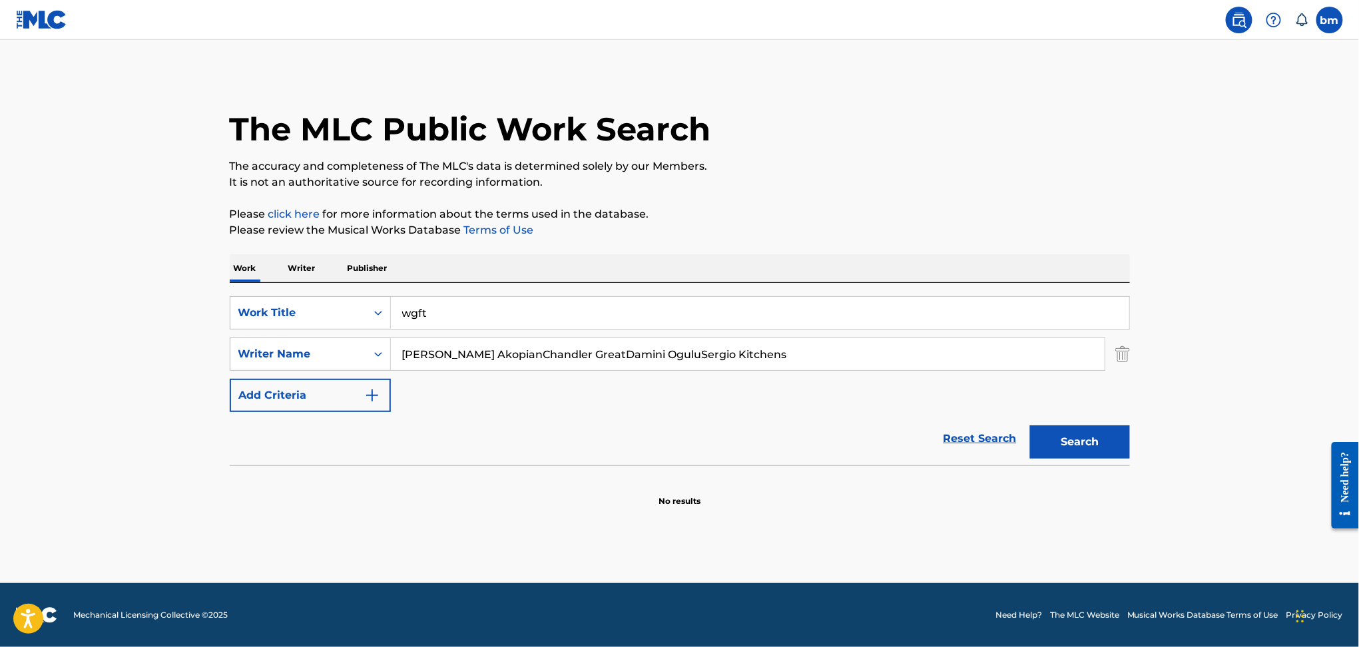
drag, startPoint x: 641, startPoint y: 352, endPoint x: 224, endPoint y: 373, distance: 418.0
click at [224, 373] on div "The MLC Public Work Search The accuracy and completeness of The MLC's data is d…" at bounding box center [680, 290] width 932 height 434
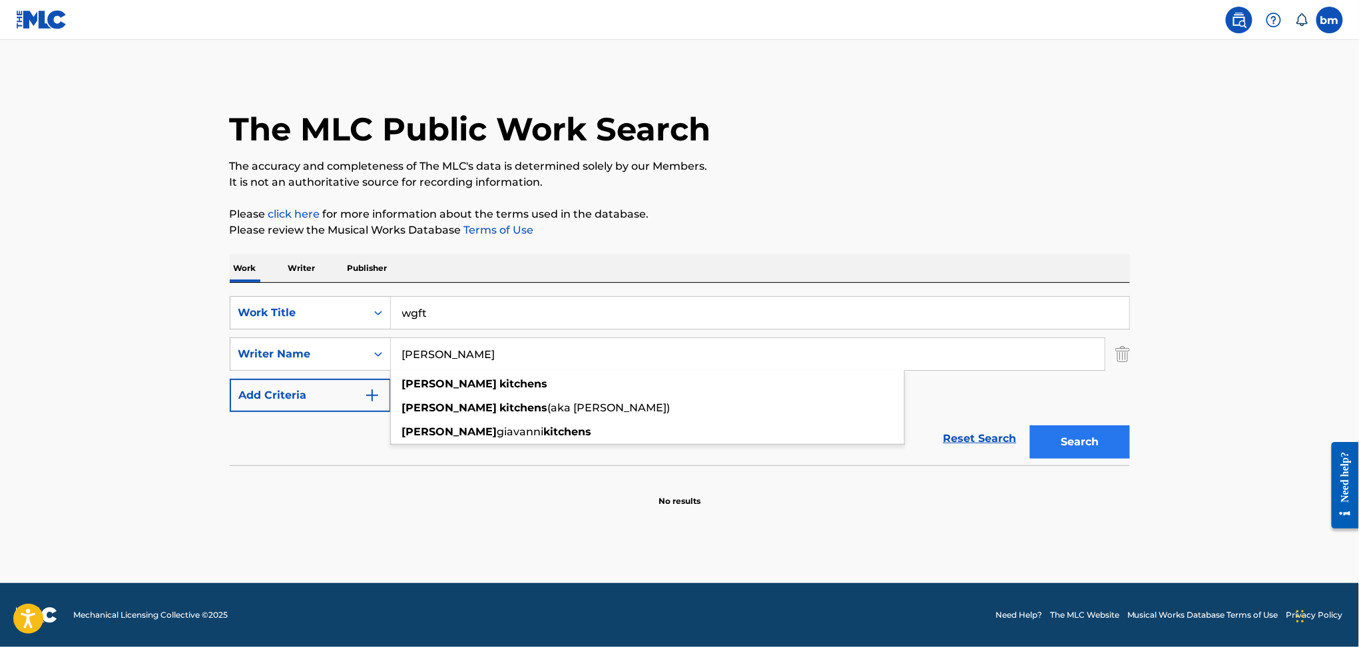
type input "[PERSON_NAME]"
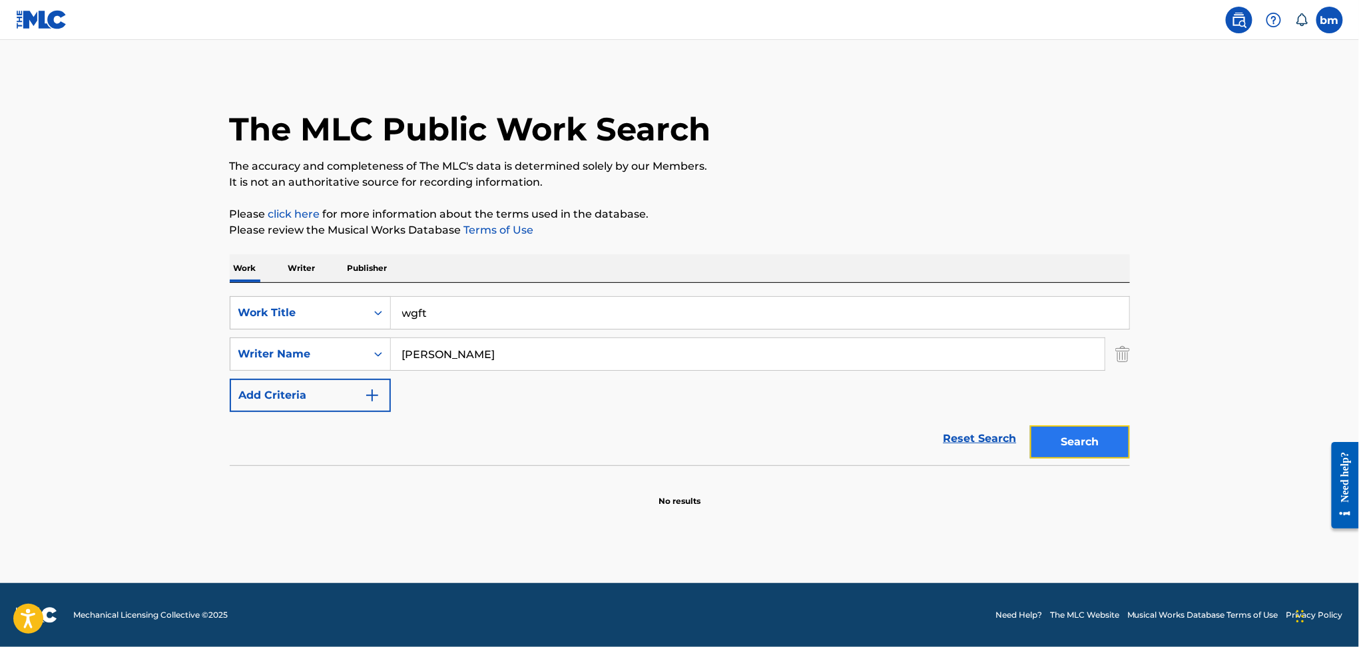
click at [1065, 440] on button "Search" at bounding box center [1080, 441] width 100 height 33
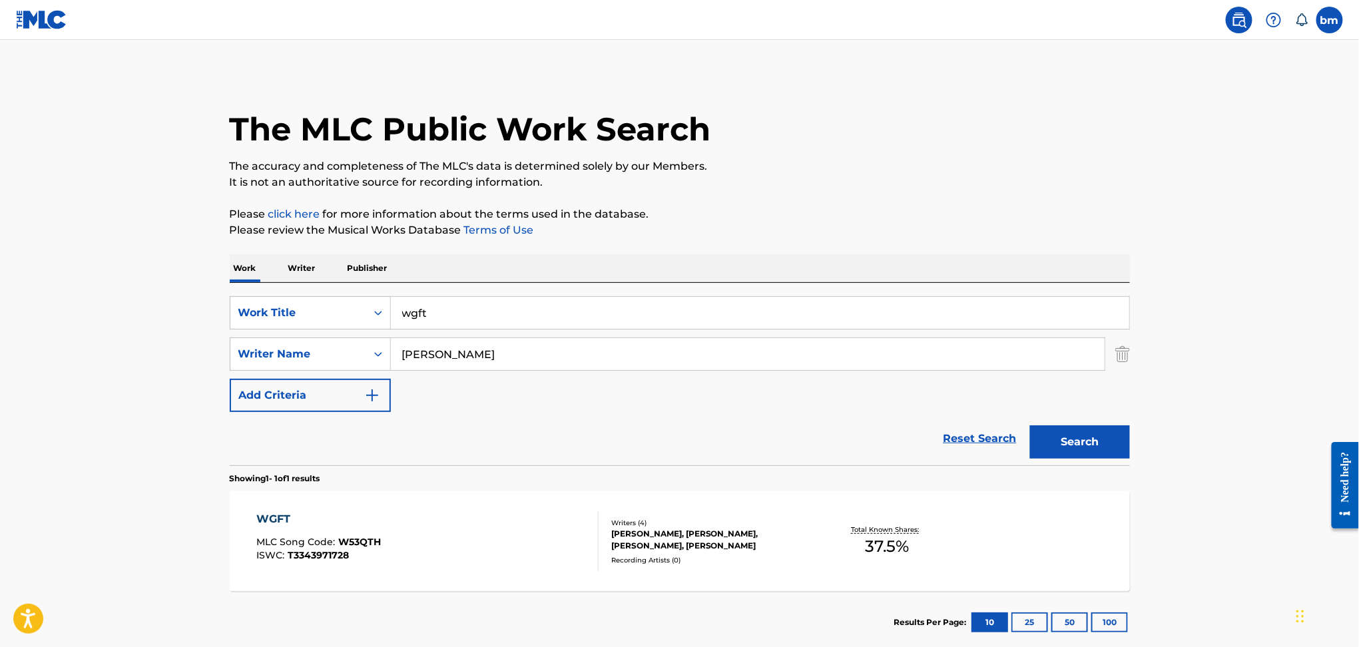
click at [499, 543] on div "WGFT MLC Song Code : W53QTH ISWC : T3343971728" at bounding box center [427, 541] width 342 height 60
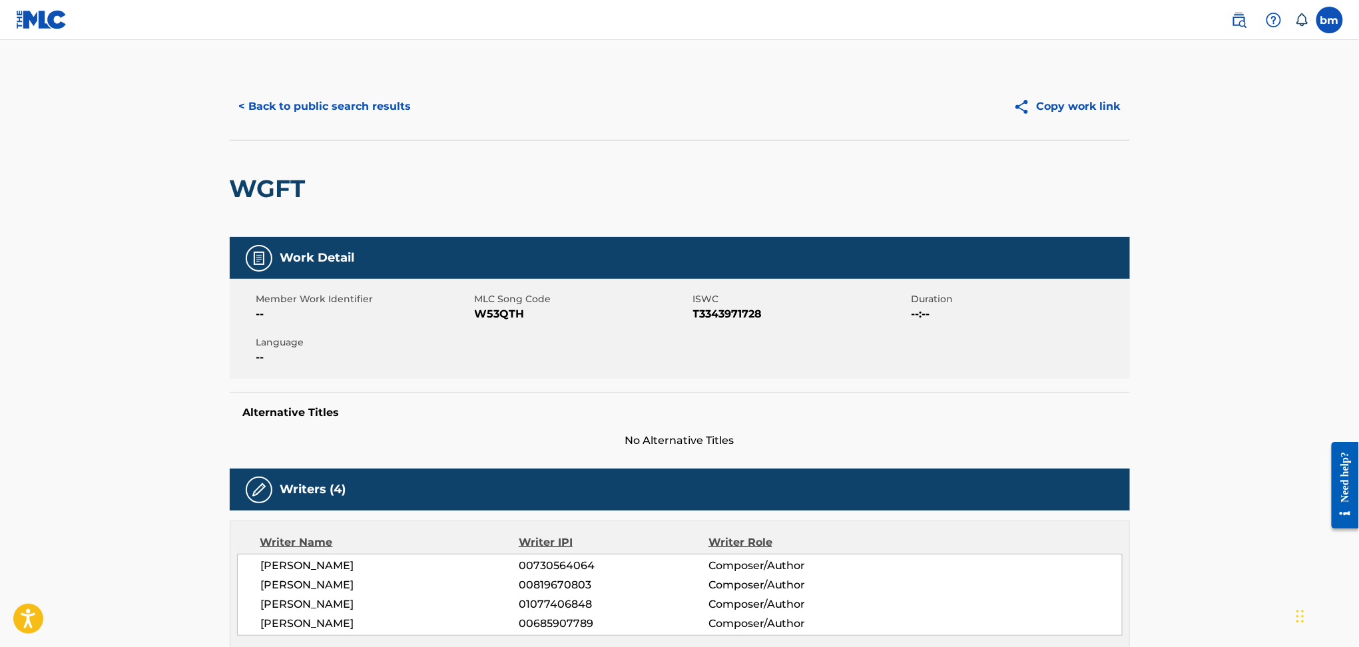
click at [489, 313] on span "W53QTH" at bounding box center [582, 314] width 215 height 16
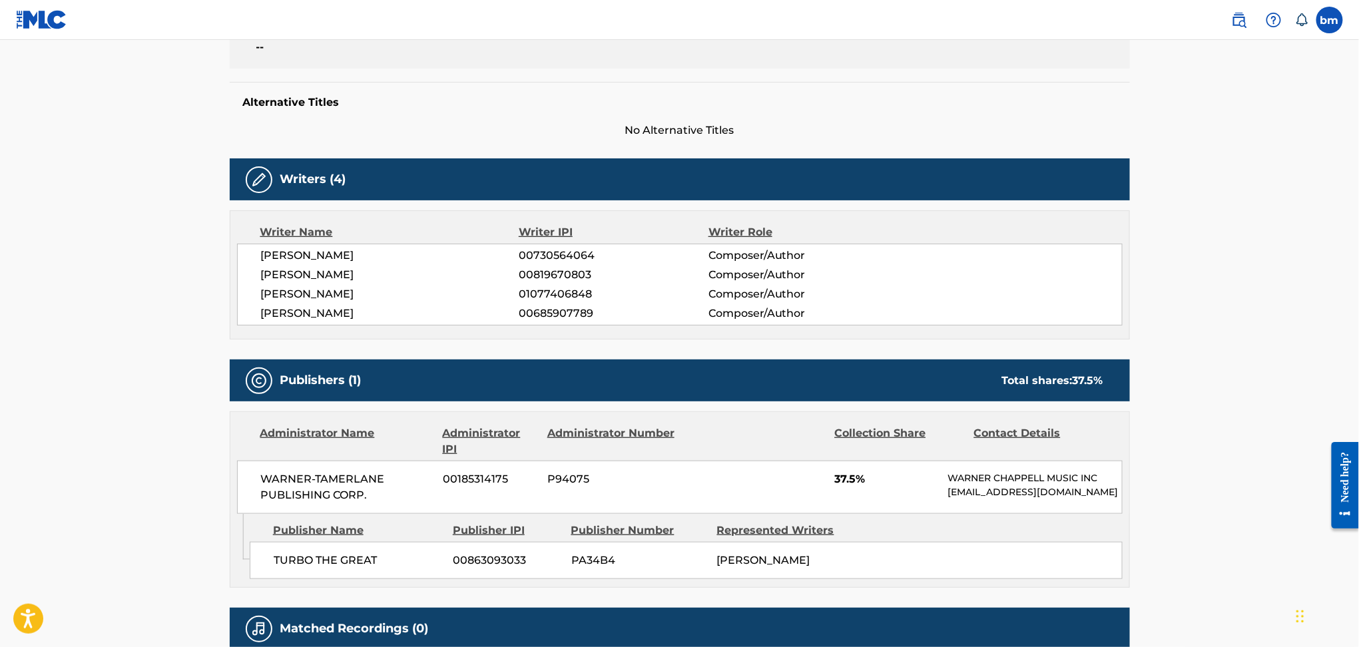
scroll to position [355, 0]
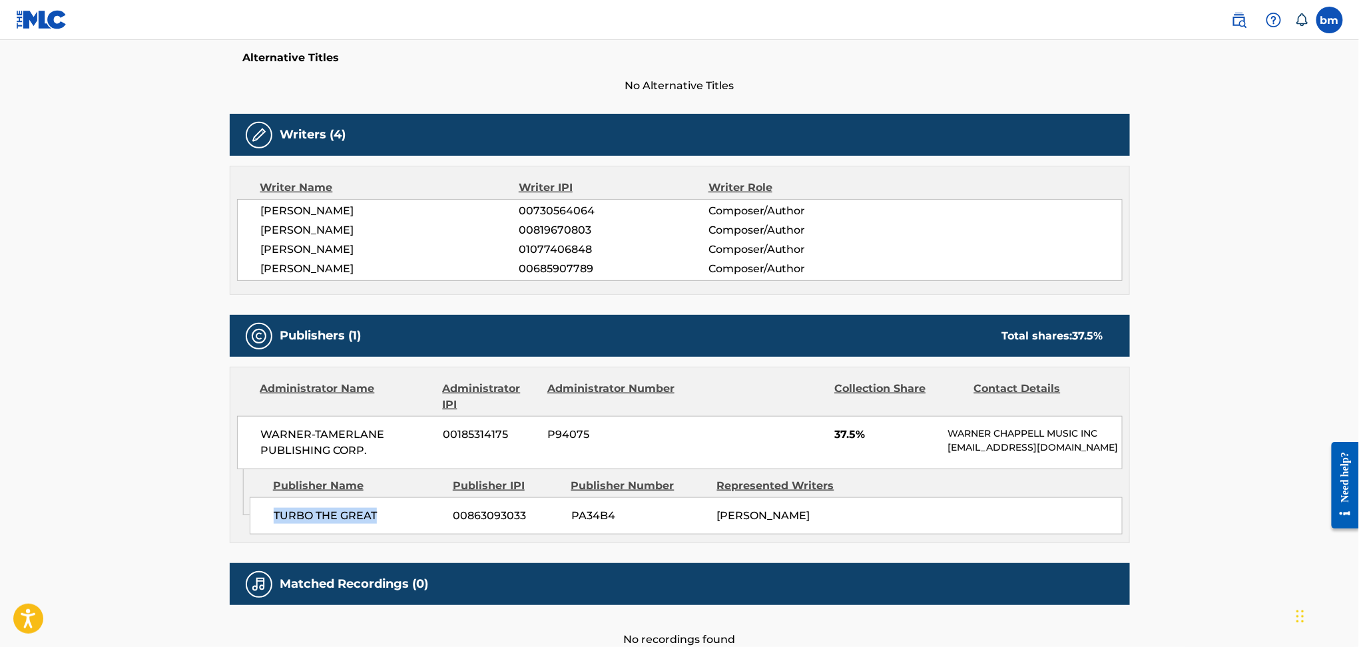
drag, startPoint x: 260, startPoint y: 526, endPoint x: 413, endPoint y: 533, distance: 153.3
click at [413, 533] on div "TURBO THE GREAT 00863093033 PA34B4 [PERSON_NAME][GEOGRAPHIC_DATA]" at bounding box center [686, 515] width 873 height 37
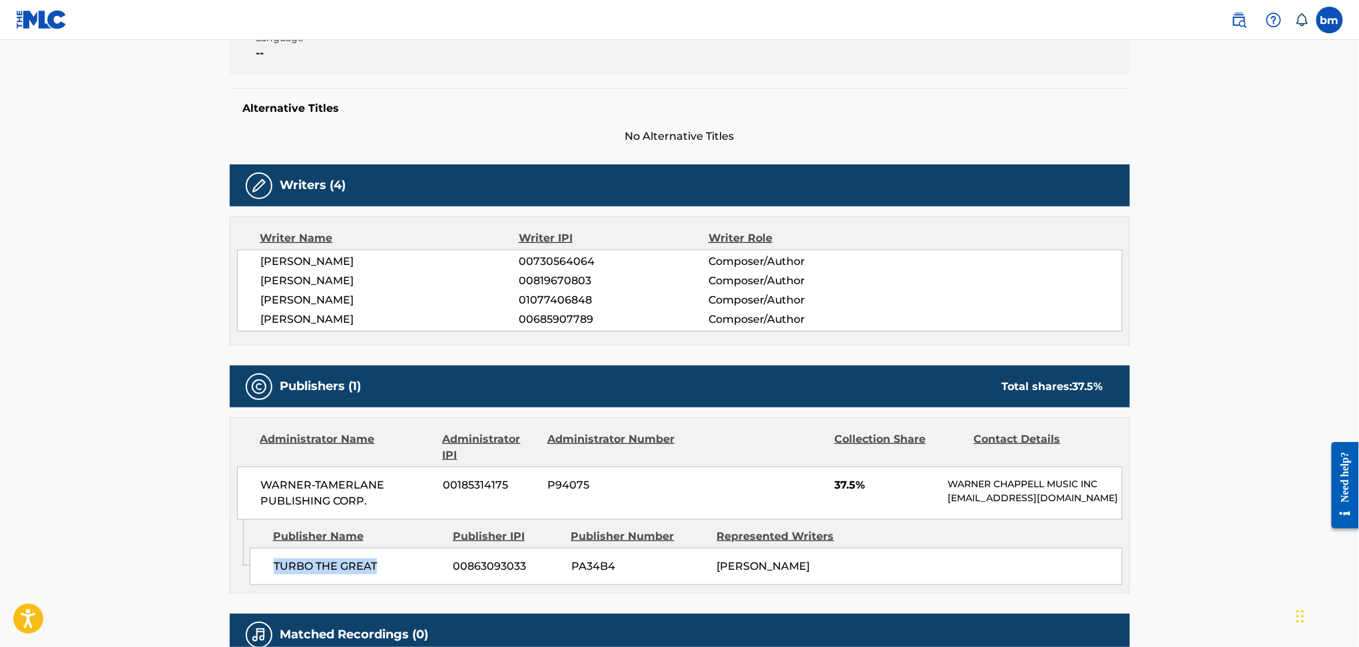
scroll to position [0, 0]
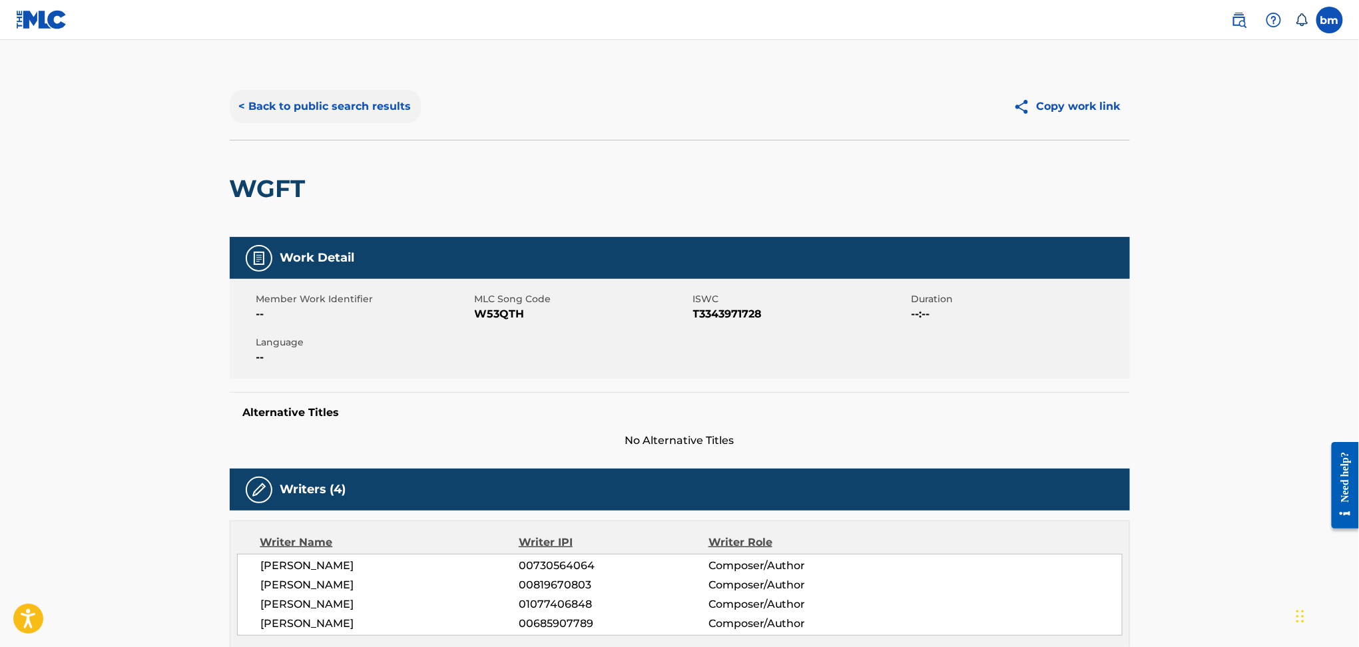
click at [328, 98] on button "< Back to public search results" at bounding box center [325, 106] width 191 height 33
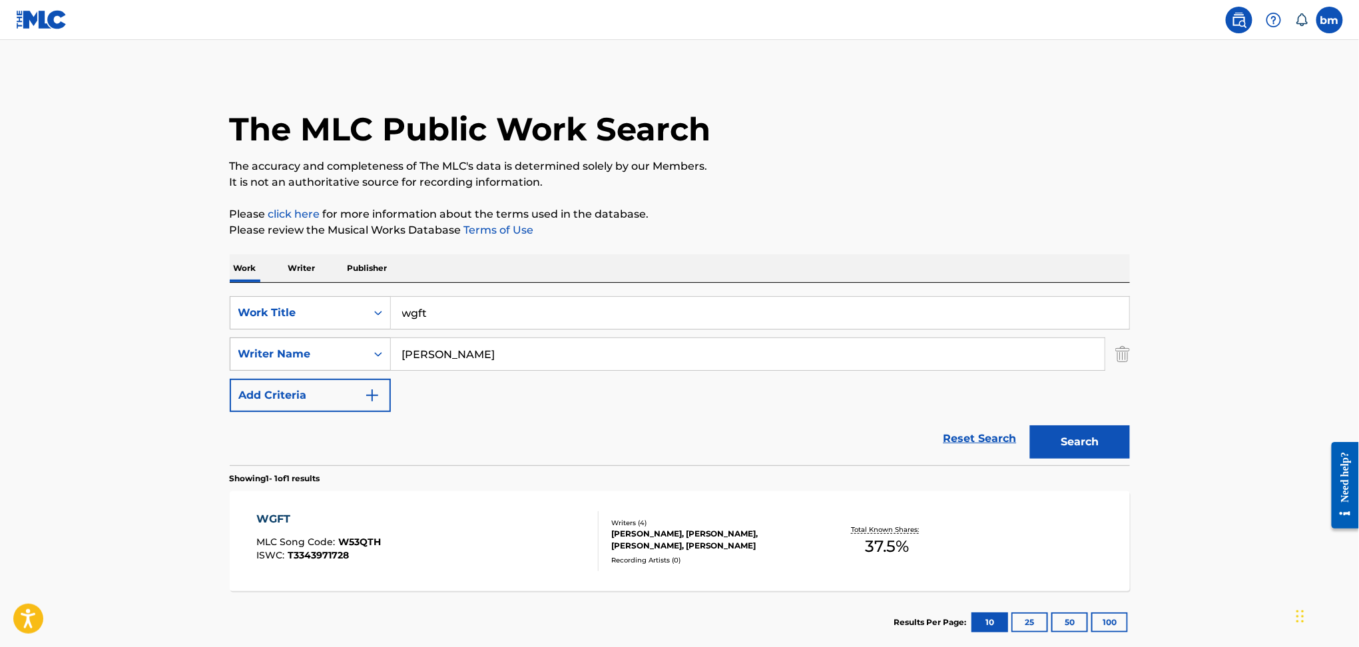
drag, startPoint x: 523, startPoint y: 358, endPoint x: 270, endPoint y: 365, distance: 253.8
click at [270, 363] on div "SearchWithCriteriad6e444ed-65fc-4fe2-aa18-c4c8b2367377 Writer Name [PERSON_NAME]" at bounding box center [680, 354] width 900 height 33
paste input "[PERSON_NAME] RouteEian ParkerJackson [PERSON_NAME] WelchOlu FannPeter [PERSON_…"
type input "[PERSON_NAME] RouteEian ParkerJackson [PERSON_NAME] WelchOlu FannPeter [PERSON_…"
drag, startPoint x: 531, startPoint y: 301, endPoint x: 441, endPoint y: 313, distance: 90.7
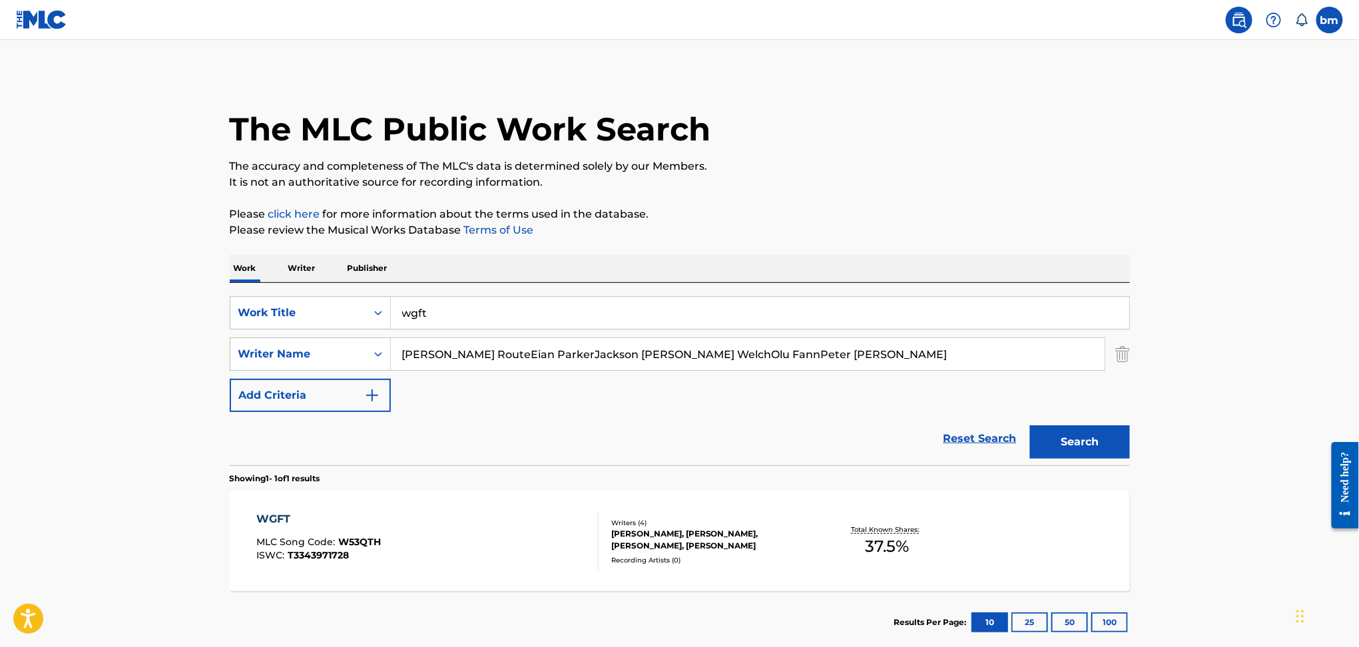
click at [332, 310] on div "SearchWithCriteria456ec300-e2cc-4e6e-8597-1a18b6399bb6 Work Title wgft" at bounding box center [680, 312] width 900 height 33
paste input "Sk8 JID"
drag, startPoint x: 443, startPoint y: 313, endPoint x: 917, endPoint y: 214, distance: 483.6
click at [837, 266] on div "Work Writer Publisher SearchWithCriteria456ec300-e2cc-4e6e-8597-1a18b6399bb6 Wo…" at bounding box center [680, 453] width 900 height 399
type input "Sk8"
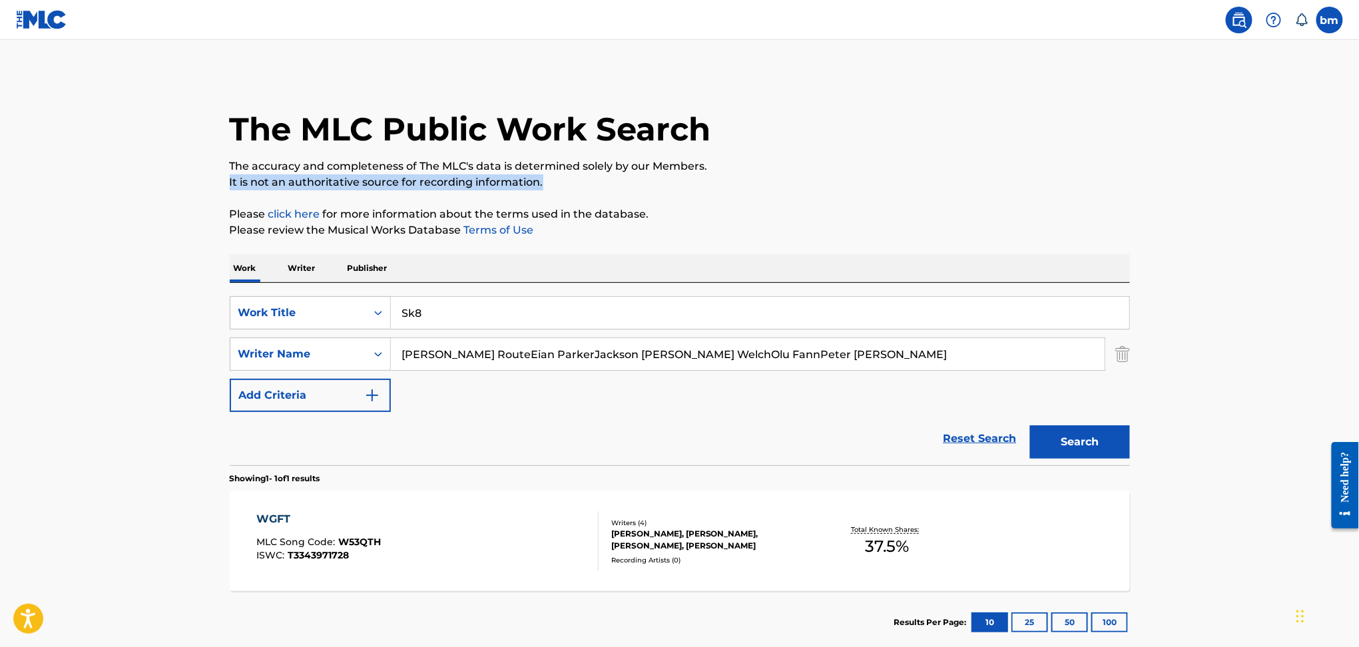
click at [909, 172] on div "The MLC Public Work Search The accuracy and completeness of The MLC's data is d…" at bounding box center [680, 363] width 932 height 581
drag, startPoint x: 507, startPoint y: 363, endPoint x: 1150, endPoint y: 443, distance: 648.0
click at [1150, 443] on main "The MLC Public Work Search The accuracy and completeness of The MLC's data is d…" at bounding box center [679, 350] width 1359 height 620
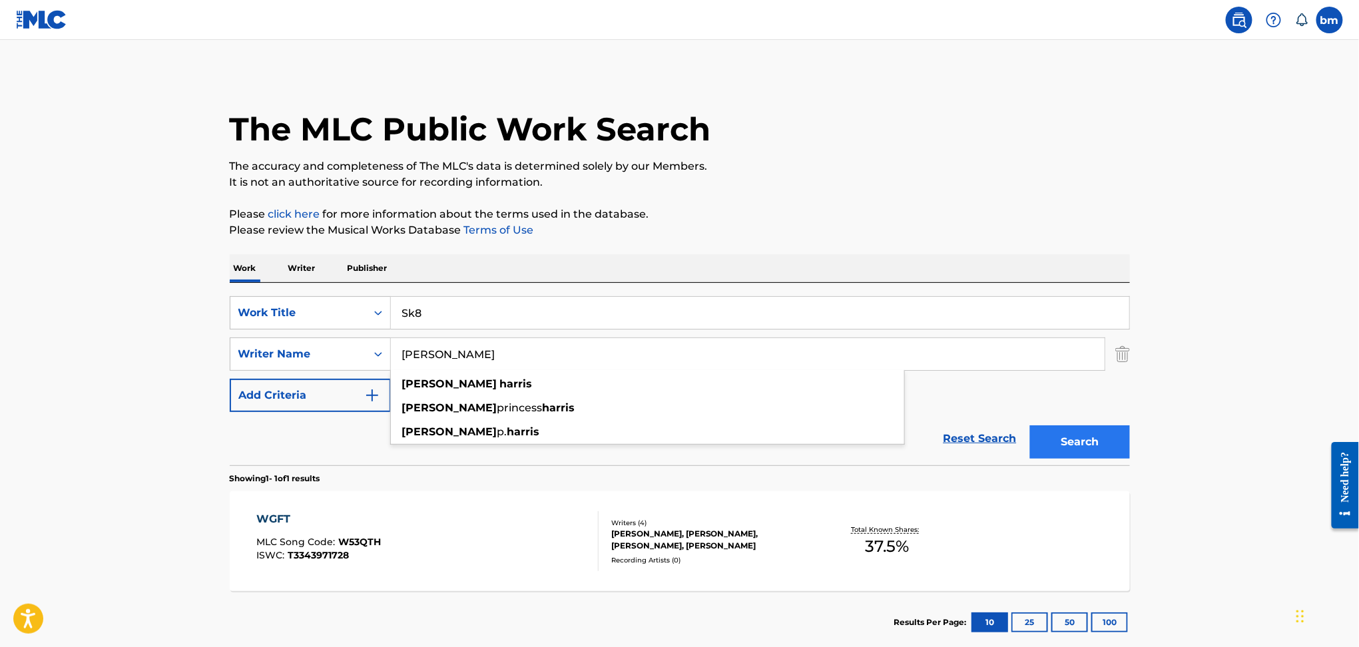
type input "[PERSON_NAME]"
click at [1093, 446] on button "Search" at bounding box center [1080, 441] width 100 height 33
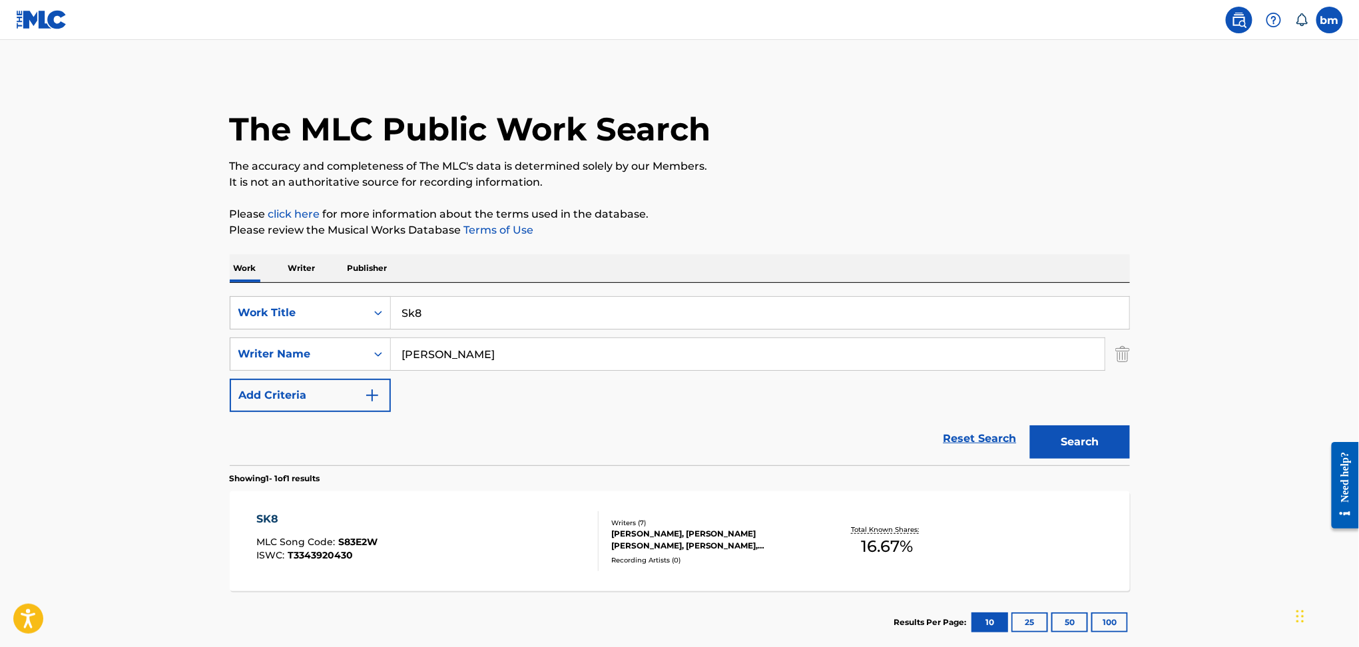
click at [487, 533] on div "SK8 MLC Song Code : S83E2W ISWC : T3343920430" at bounding box center [427, 541] width 342 height 60
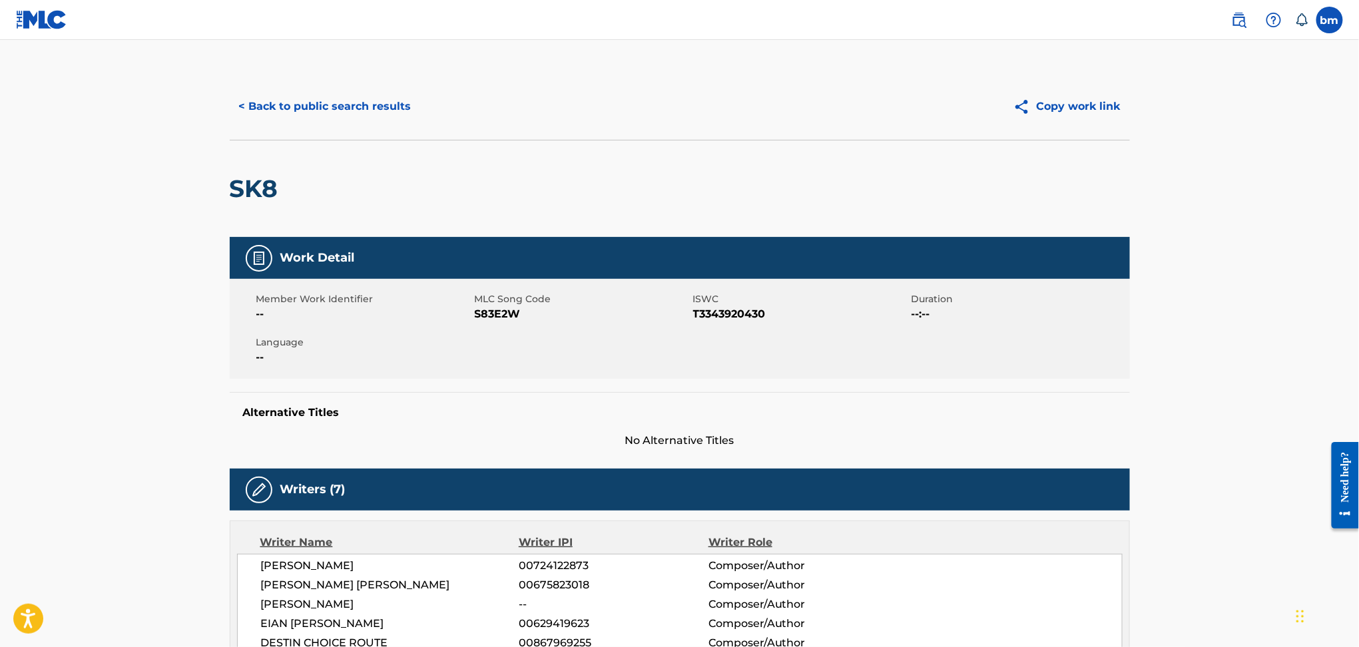
click at [505, 317] on span "S83E2W" at bounding box center [582, 314] width 215 height 16
click at [322, 103] on button "< Back to public search results" at bounding box center [325, 106] width 191 height 33
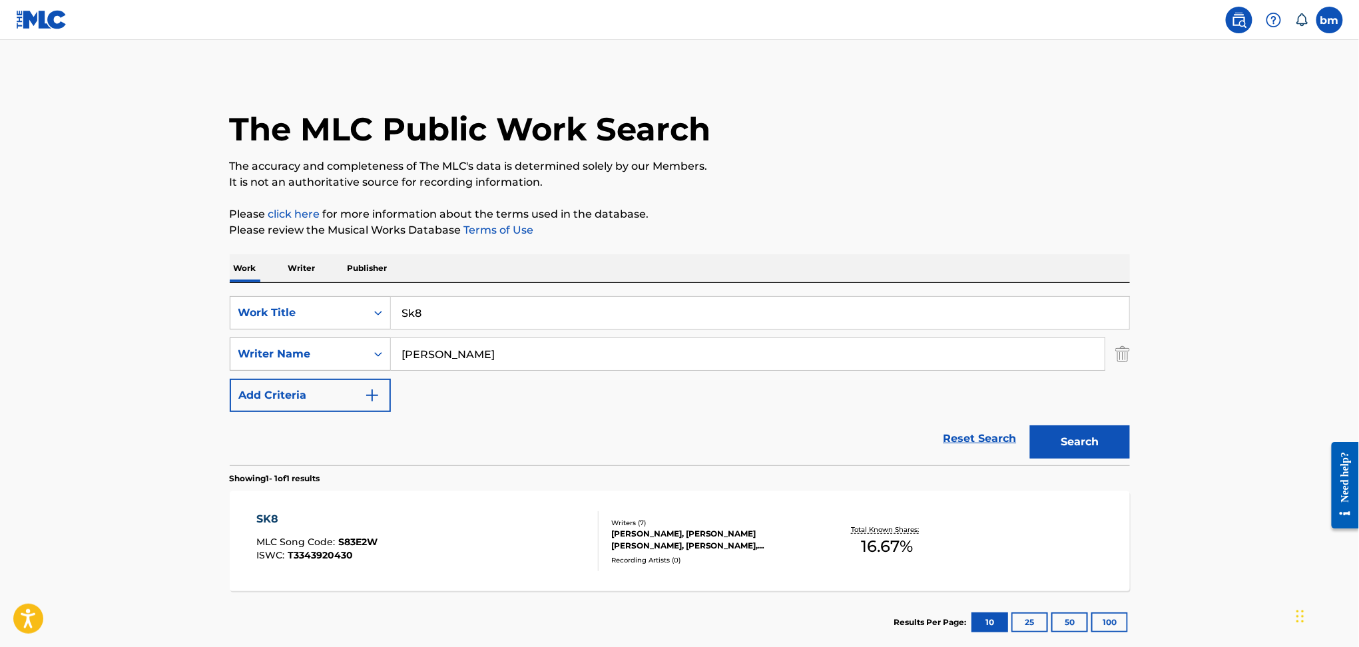
drag, startPoint x: 481, startPoint y: 353, endPoint x: 306, endPoint y: 352, distance: 175.1
click at [306, 352] on div "SearchWithCriteriad6e444ed-65fc-4fe2-aa18-c4c8b2367377 Writer Name [PERSON_NAME]" at bounding box center [680, 354] width 900 height 33
paste input "[PERSON_NAME]"
type input "[PERSON_NAME]"
drag, startPoint x: 473, startPoint y: 308, endPoint x: 297, endPoint y: 312, distance: 175.8
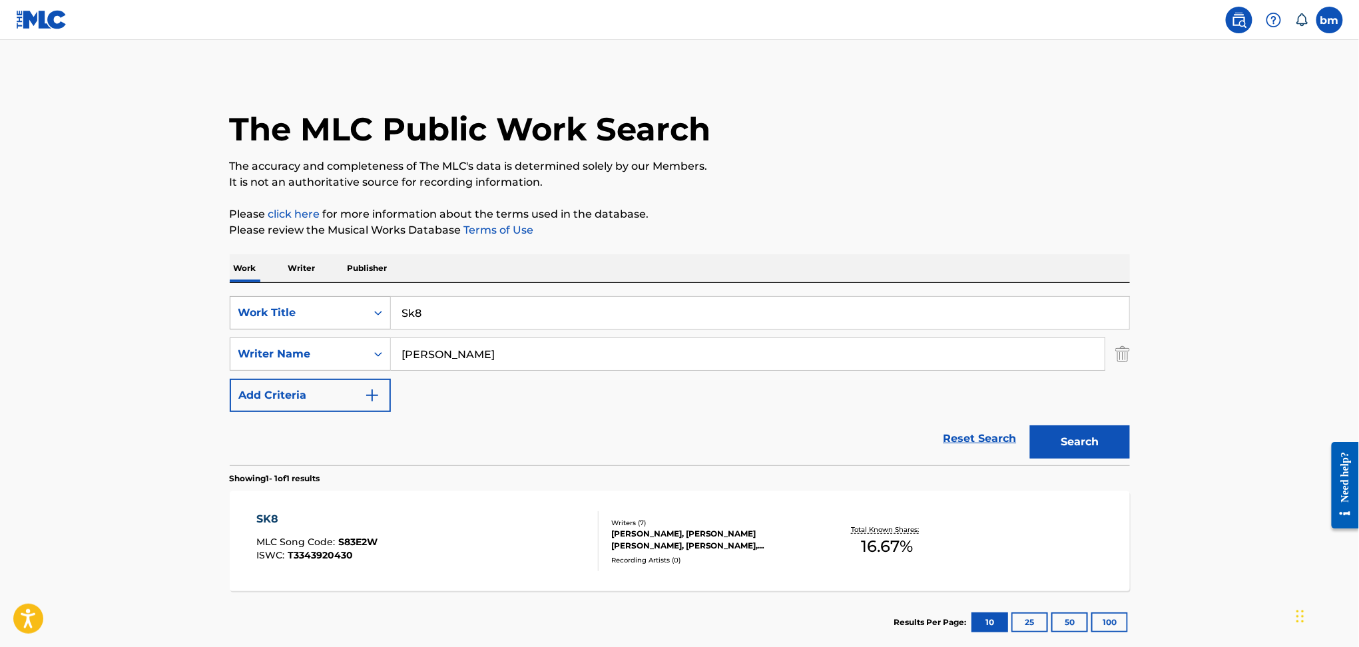
click at [297, 312] on div "SearchWithCriteria456ec300-e2cc-4e6e-8597-1a18b6399bb6 Work Title Sk8" at bounding box center [680, 312] width 900 height 33
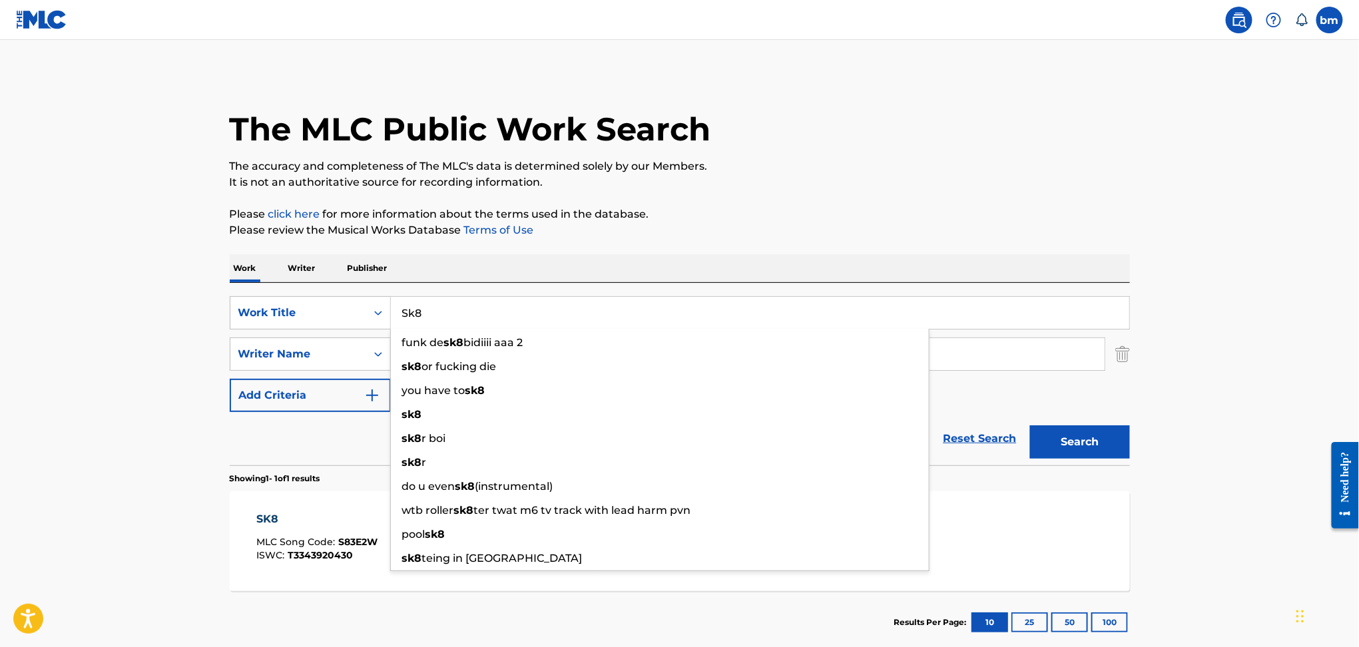
paste input "S83E2W"
type input "S83E2W"
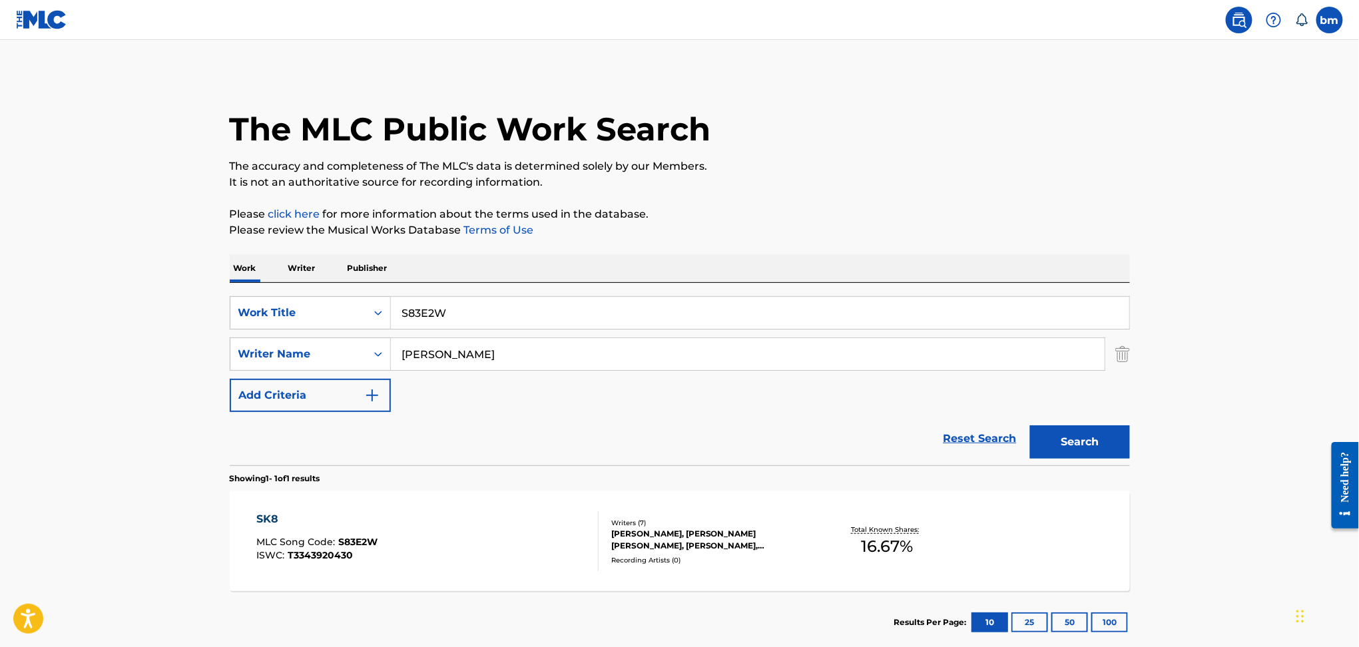
click at [417, 312] on input "S83E2W" at bounding box center [760, 313] width 738 height 32
drag, startPoint x: 417, startPoint y: 312, endPoint x: 780, endPoint y: 314, distance: 363.5
click at [780, 314] on input "S83E2W" at bounding box center [760, 313] width 738 height 32
paste input "S83E2W"
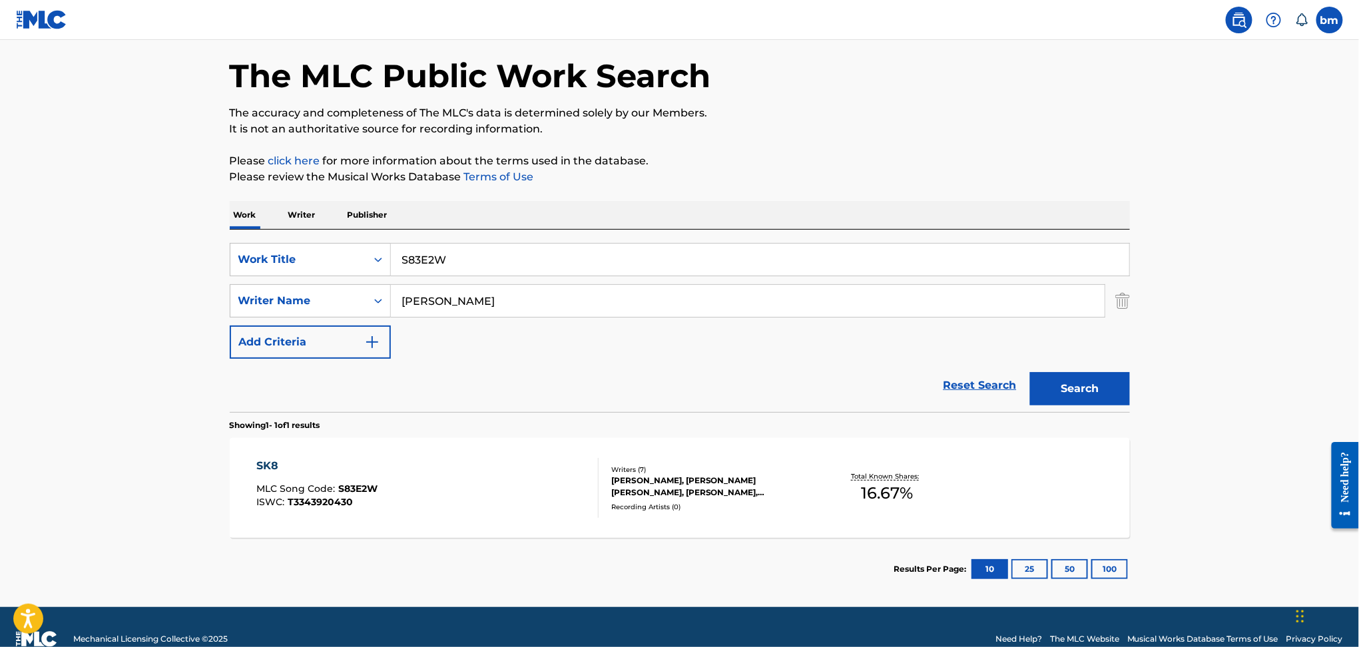
scroll to position [77, 0]
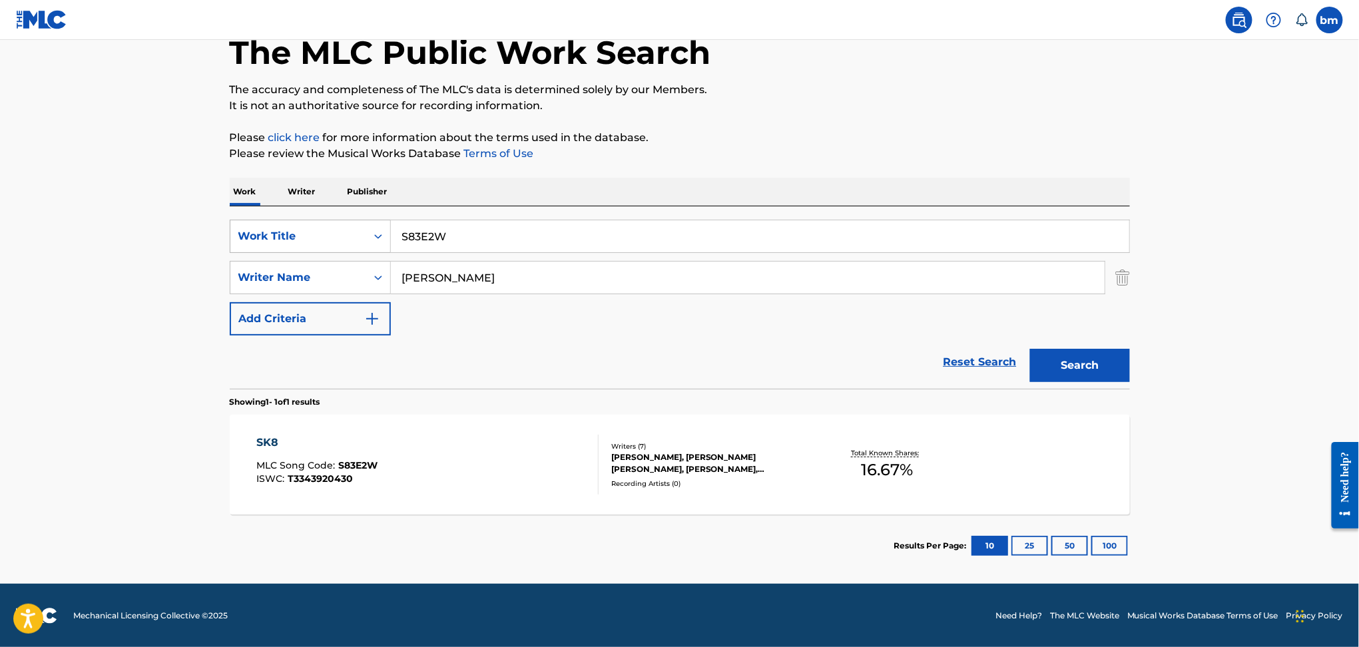
drag, startPoint x: 321, startPoint y: 236, endPoint x: 310, endPoint y: 236, distance: 10.7
click at [310, 236] on div "SearchWithCriteria456ec300-e2cc-4e6e-8597-1a18b6399bb6 Work Title S83E2W" at bounding box center [680, 236] width 900 height 33
type input "sk8"
click at [1030, 349] on button "Search" at bounding box center [1080, 365] width 100 height 33
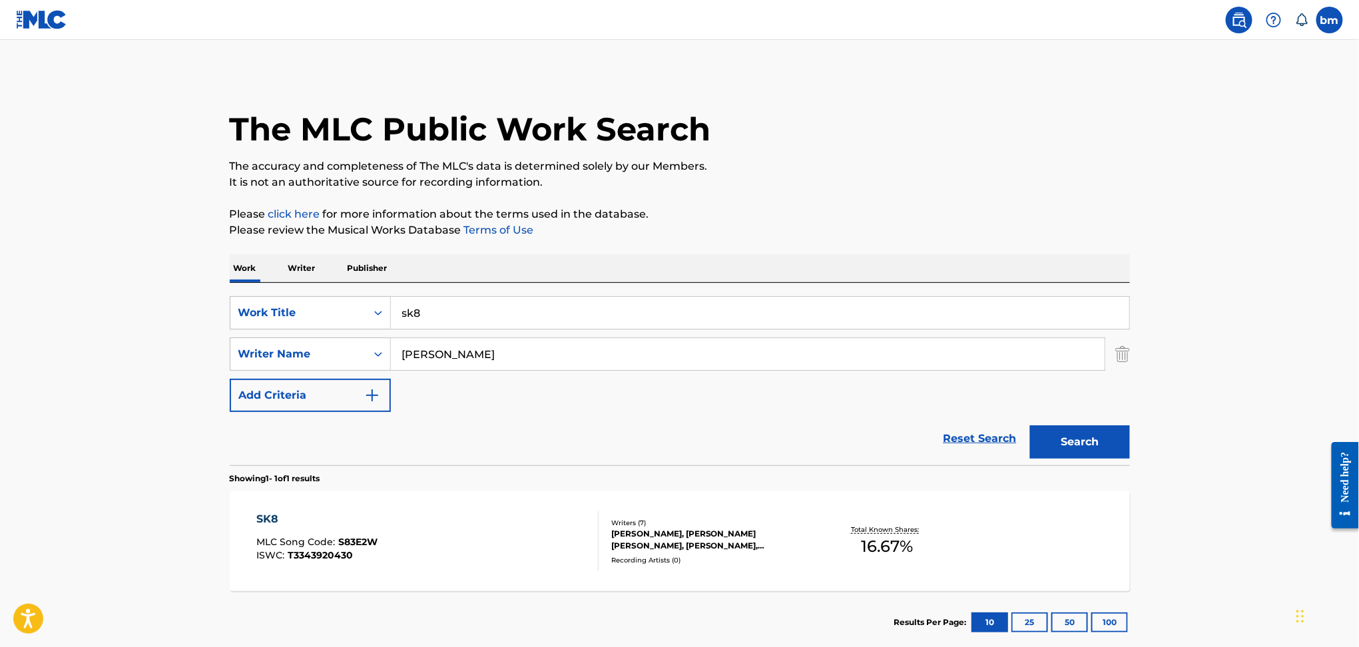
click at [503, 545] on div "SK8 MLC Song Code : S83E2W ISWC : T3343920430" at bounding box center [427, 541] width 342 height 60
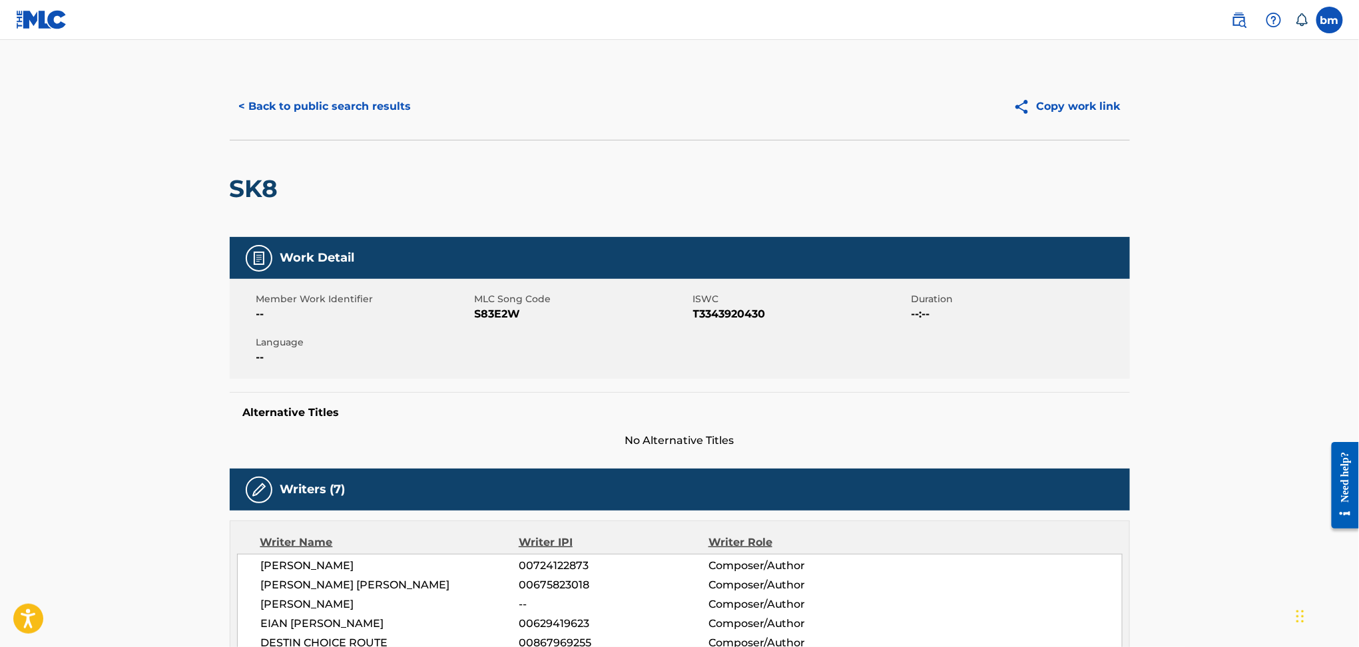
click at [495, 311] on span "S83E2W" at bounding box center [582, 314] width 215 height 16
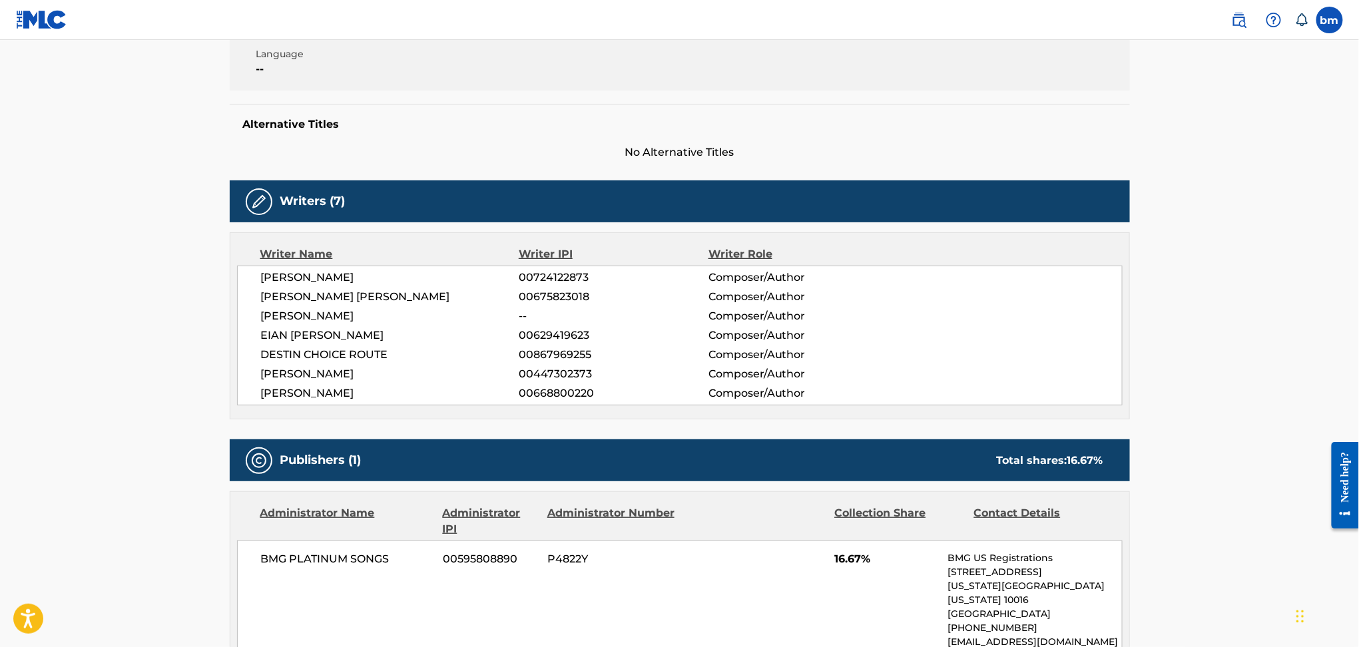
scroll to position [443, 0]
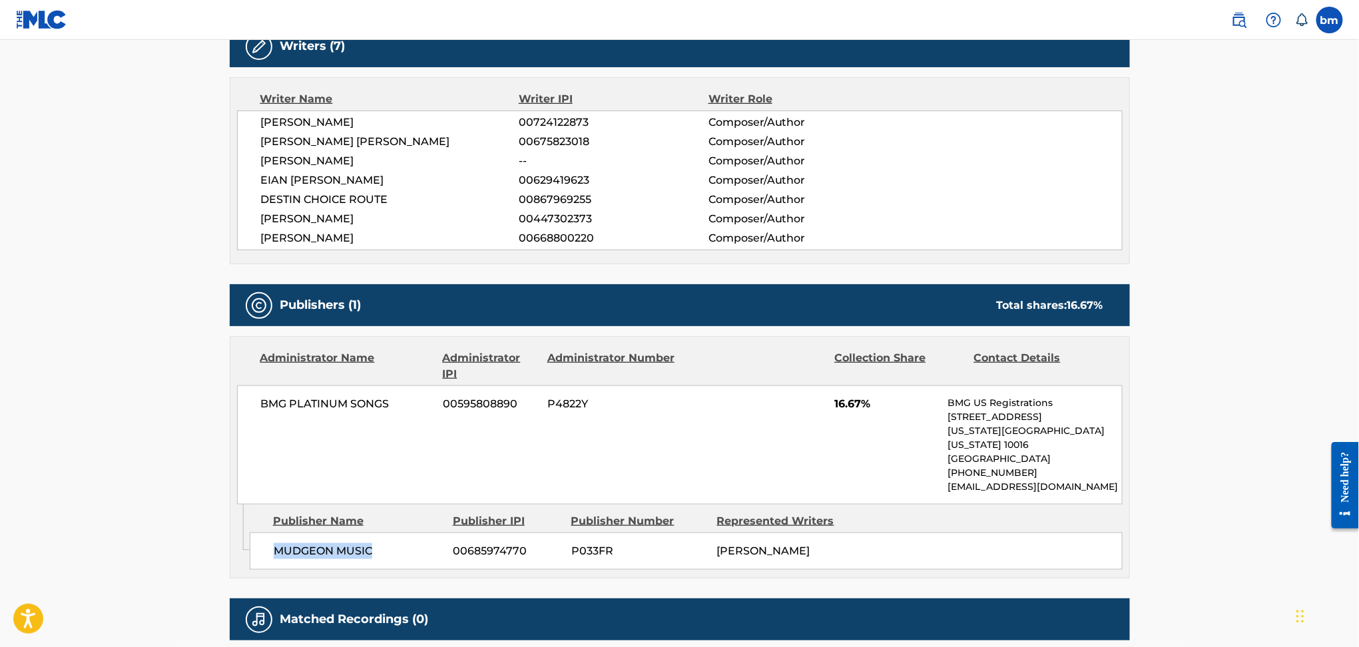
drag, startPoint x: 264, startPoint y: 539, endPoint x: 410, endPoint y: 545, distance: 145.9
click at [411, 545] on div "MUDGEON MUSIC 00685974770 P033FR [PERSON_NAME]" at bounding box center [686, 551] width 873 height 37
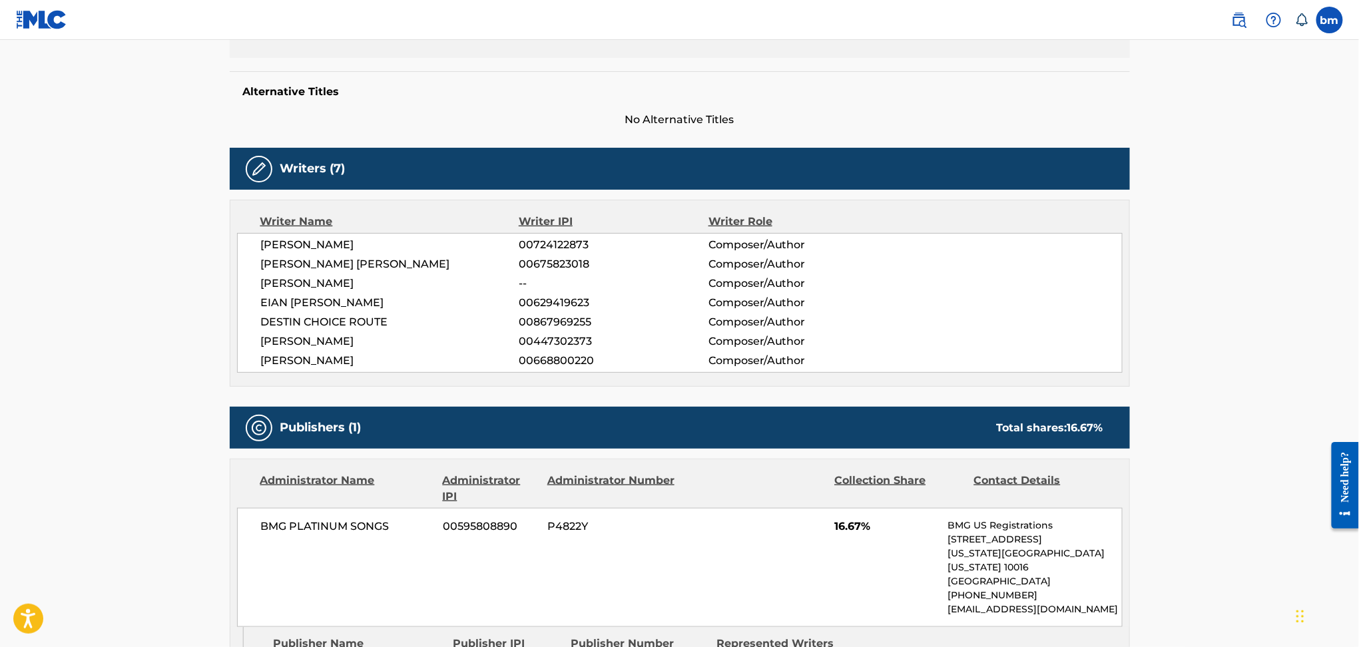
scroll to position [0, 0]
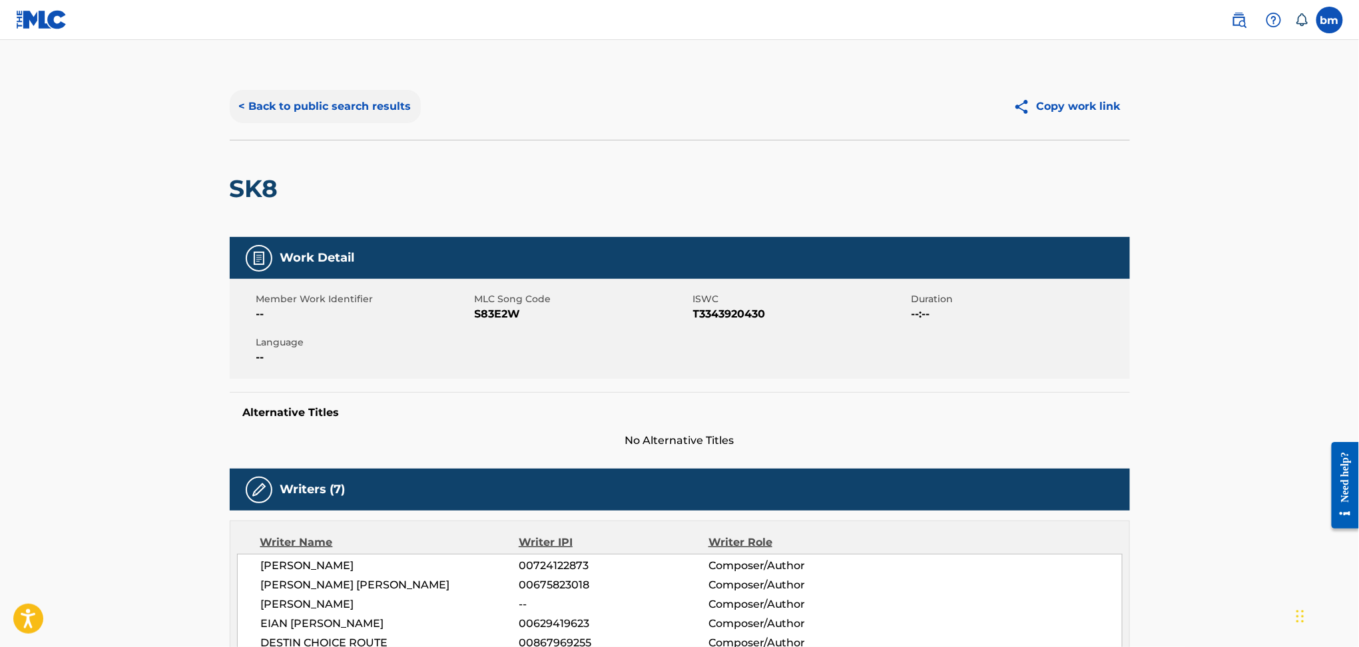
click at [332, 99] on button "< Back to public search results" at bounding box center [325, 106] width 191 height 33
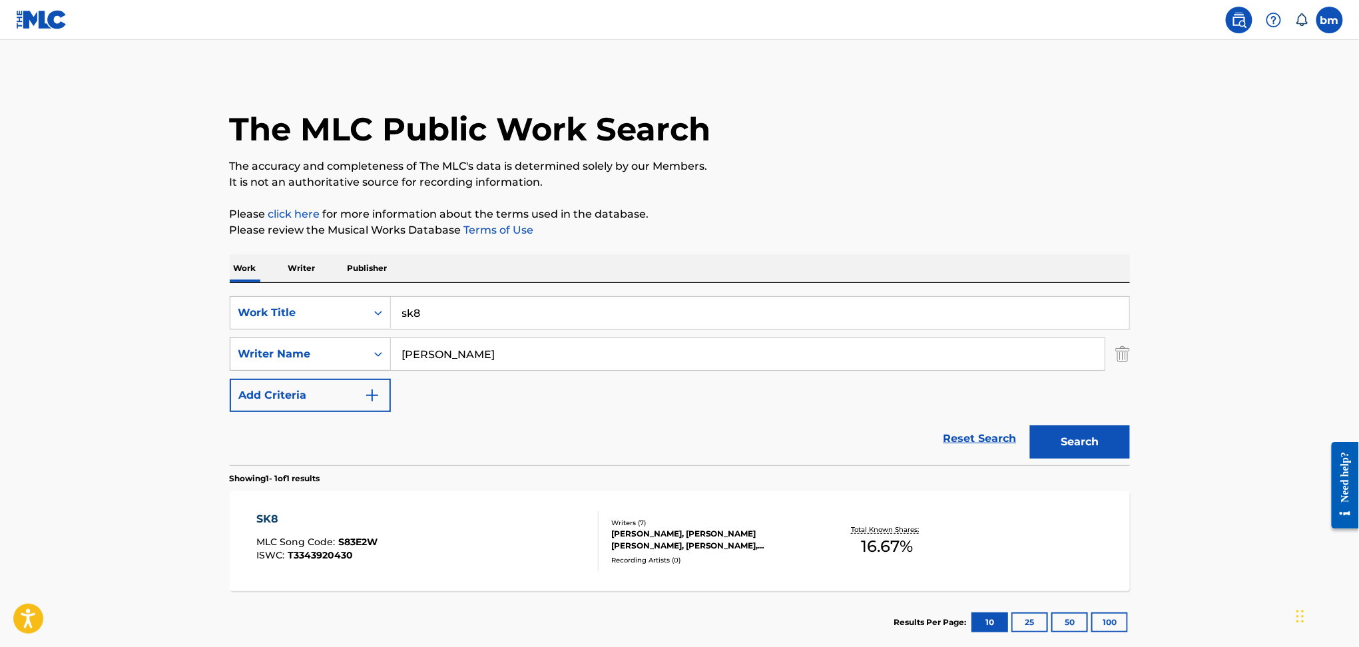
drag, startPoint x: 509, startPoint y: 365, endPoint x: 350, endPoint y: 358, distance: 158.6
click at [350, 358] on div "SearchWithCriteriad6e444ed-65fc-4fe2-aa18-c4c8b2367377 Writer Name [PERSON_NAME]" at bounding box center [680, 354] width 900 height 33
paste input "Thebe KgositsileXenophon Yialias"
type input "Thebe KgositsileXenophon Yialias"
drag, startPoint x: 522, startPoint y: 307, endPoint x: 487, endPoint y: 306, distance: 35.3
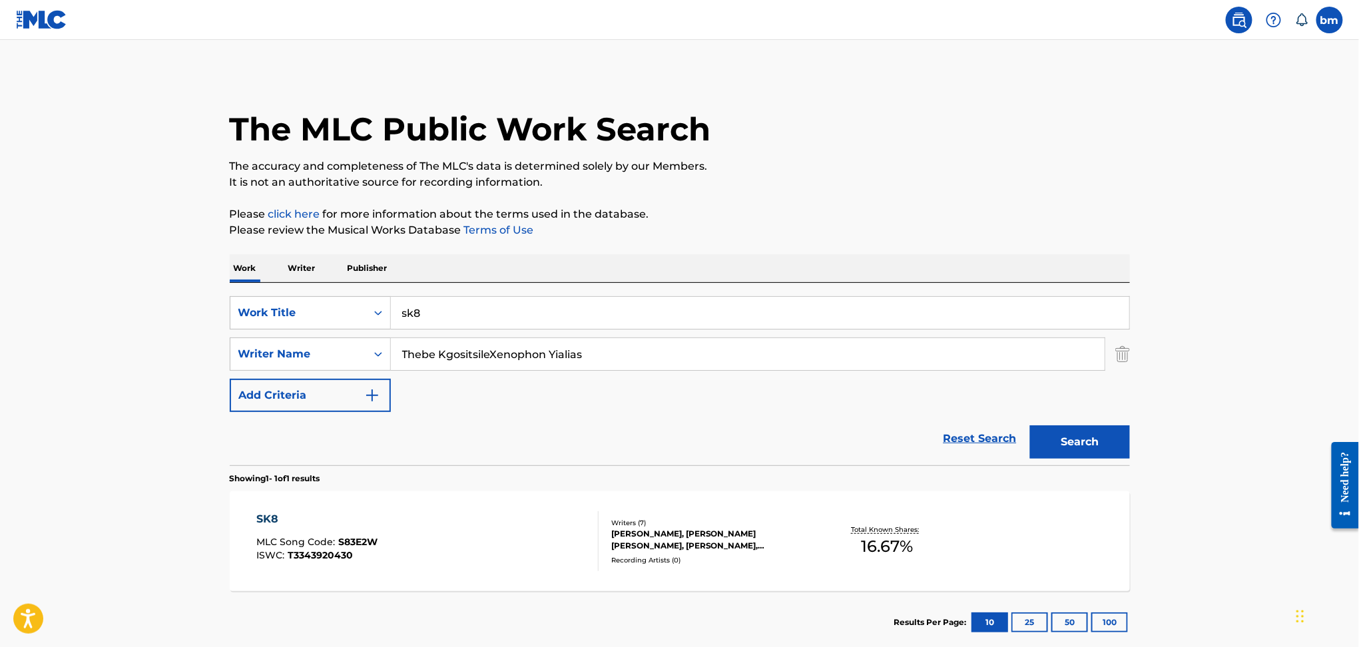
click at [358, 306] on div "SearchWithCriteria456ec300-e2cc-4e6e-8597-1a18b6399bb6 Work Title sk8" at bounding box center [680, 312] width 900 height 33
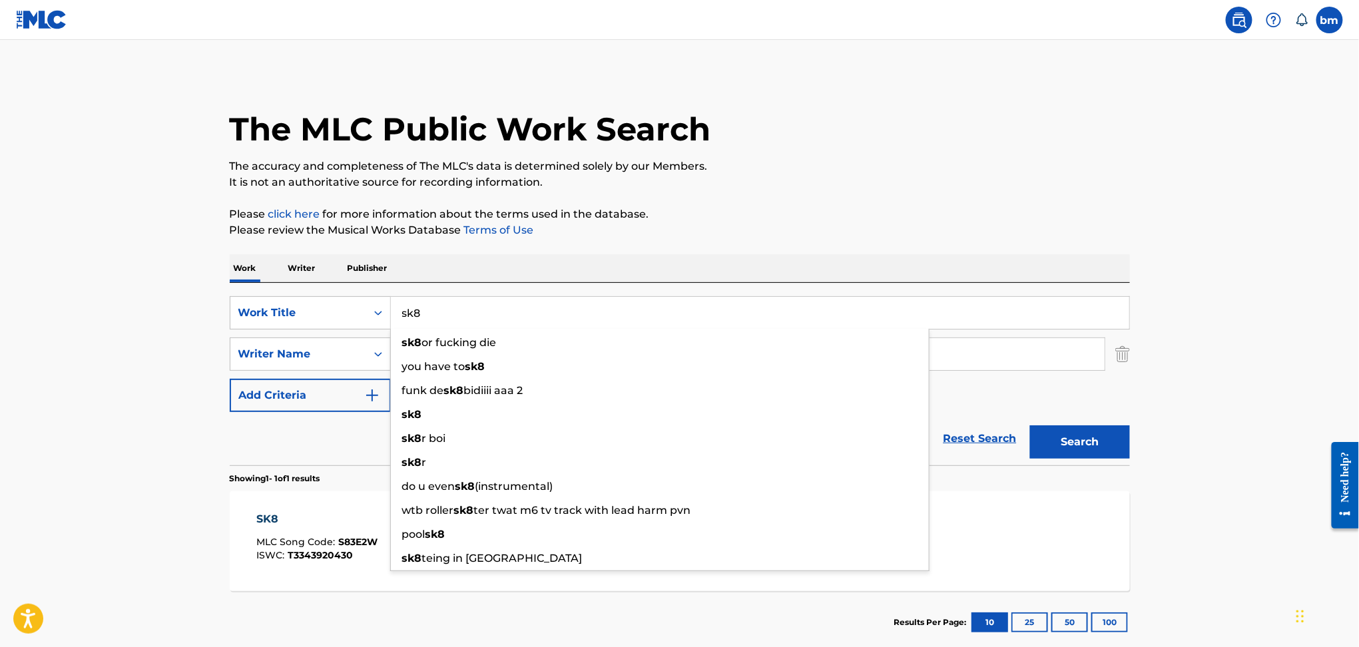
paste input "INFATUATION [PERSON_NAME] Sweatshirt"
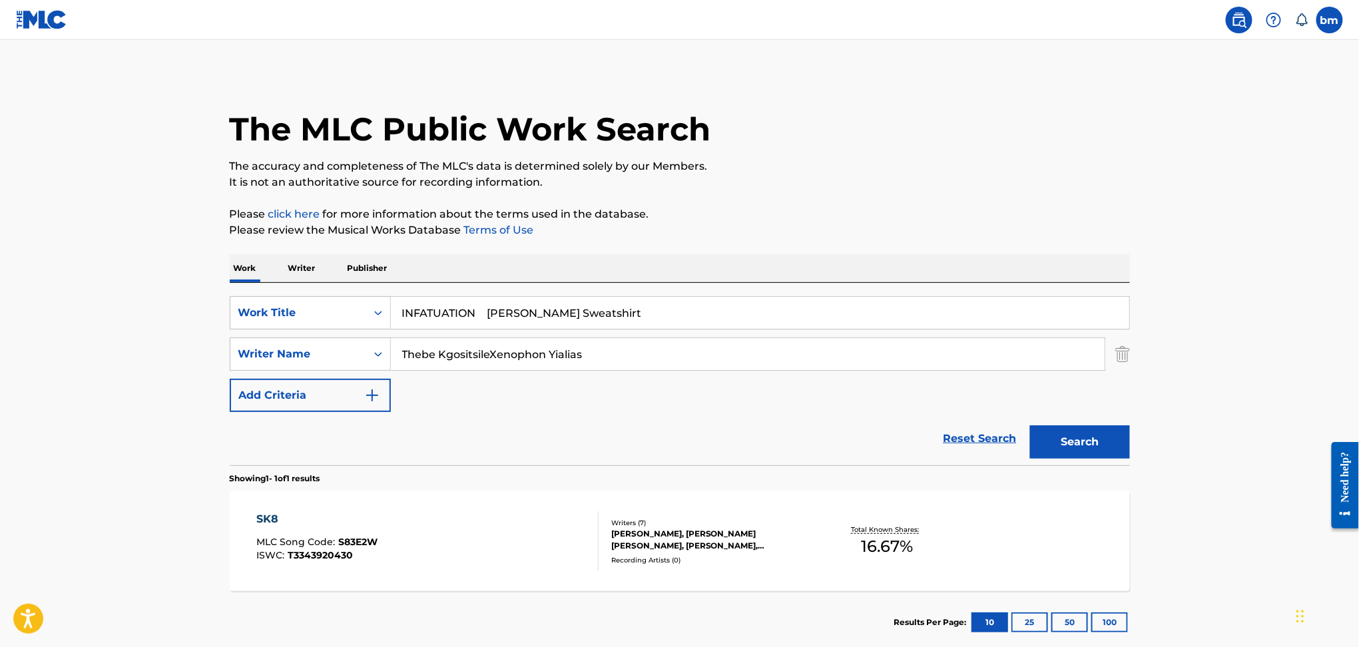
drag, startPoint x: 488, startPoint y: 312, endPoint x: 1081, endPoint y: 126, distance: 621.6
click at [1016, 252] on div "The MLC Public Work Search The accuracy and completeness of The MLC's data is d…" at bounding box center [680, 363] width 932 height 581
type input "INFATUATION"
click at [1074, 123] on div "The MLC Public Work Search" at bounding box center [680, 121] width 900 height 97
drag, startPoint x: 493, startPoint y: 354, endPoint x: 1090, endPoint y: 407, distance: 599.5
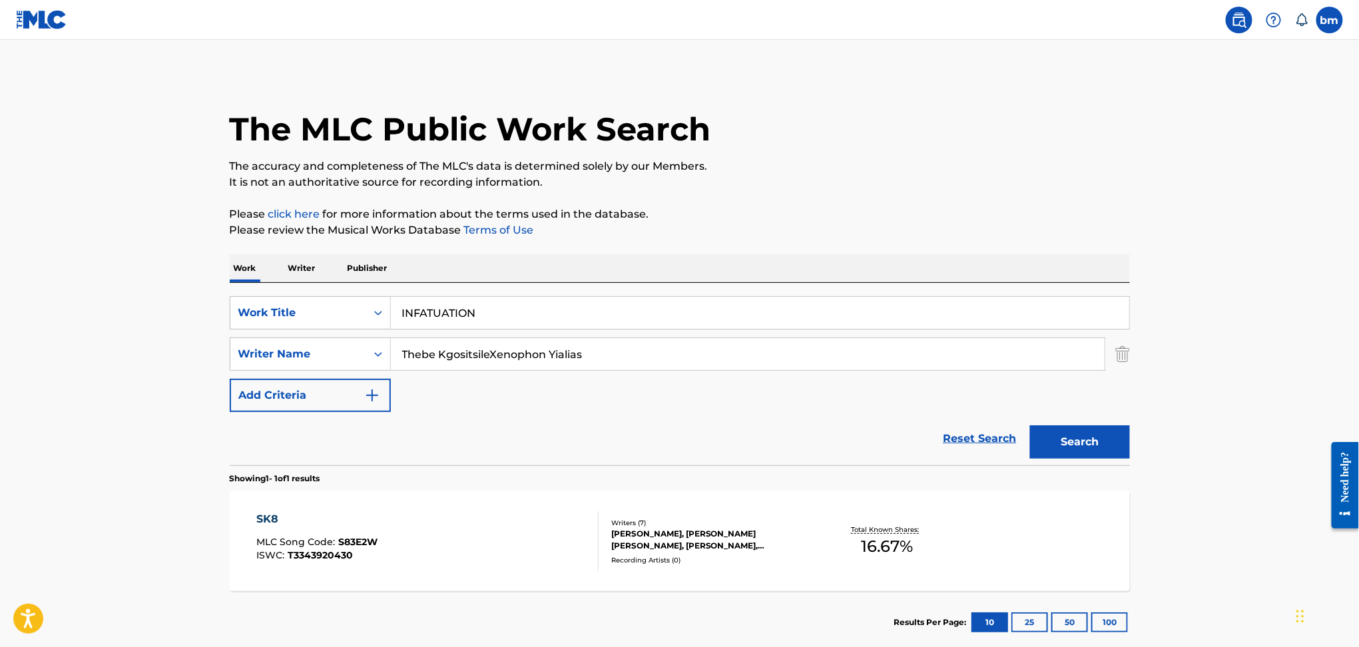
click at [1080, 407] on div "SearchWithCriteria456ec300-e2cc-4e6e-8597-1a18b6399bb6 Work Title INFATUATION S…" at bounding box center [680, 354] width 900 height 116
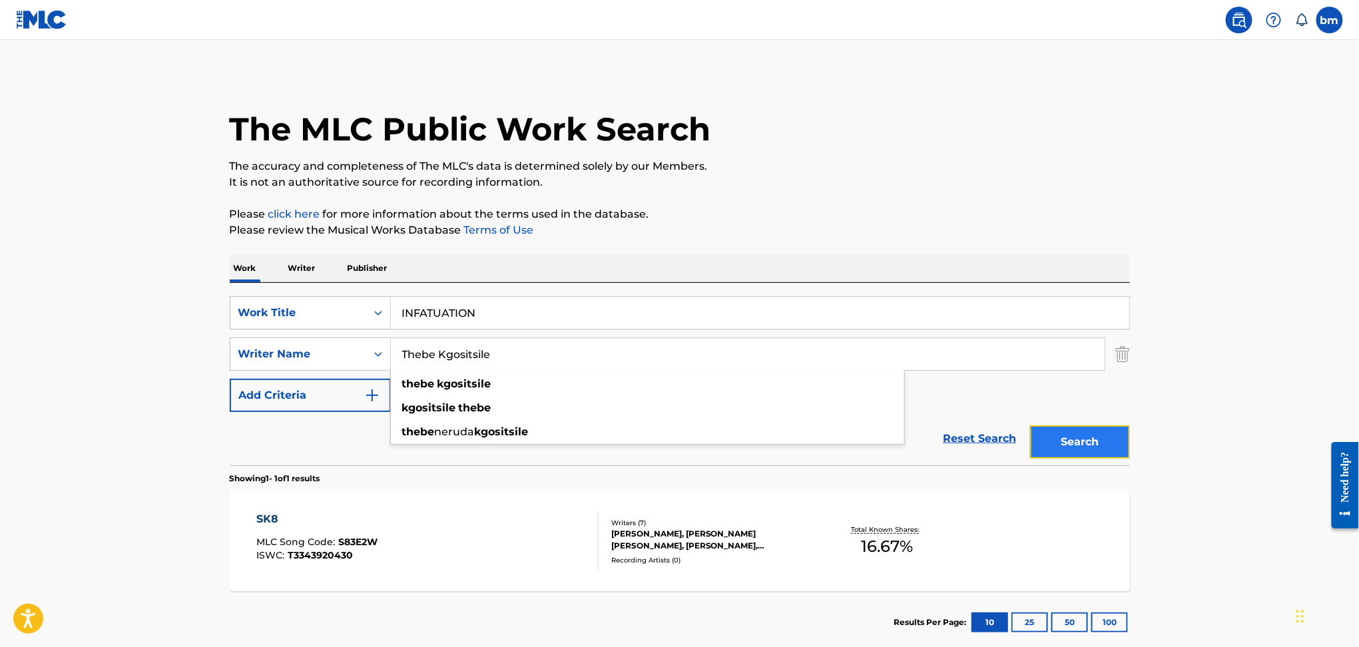
click at [1087, 448] on button "Search" at bounding box center [1080, 441] width 100 height 33
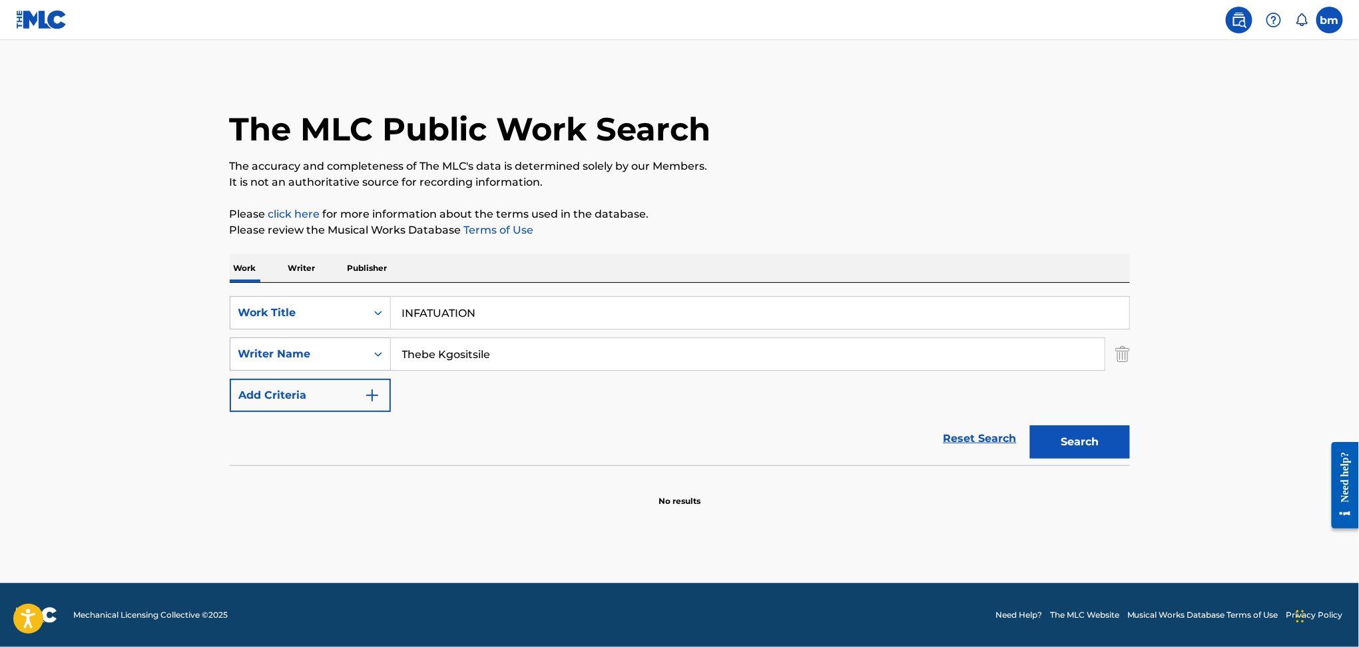
drag, startPoint x: 547, startPoint y: 356, endPoint x: 389, endPoint y: 354, distance: 158.5
click at [389, 354] on div "SearchWithCriteriad6e444ed-65fc-4fe2-aa18-c4c8b2367377 Writer Name [PERSON_NAME]" at bounding box center [680, 354] width 900 height 33
paste input "Xenophon Yialias"
click at [1053, 451] on button "Search" at bounding box center [1080, 441] width 100 height 33
drag, startPoint x: 569, startPoint y: 365, endPoint x: 417, endPoint y: 341, distance: 154.3
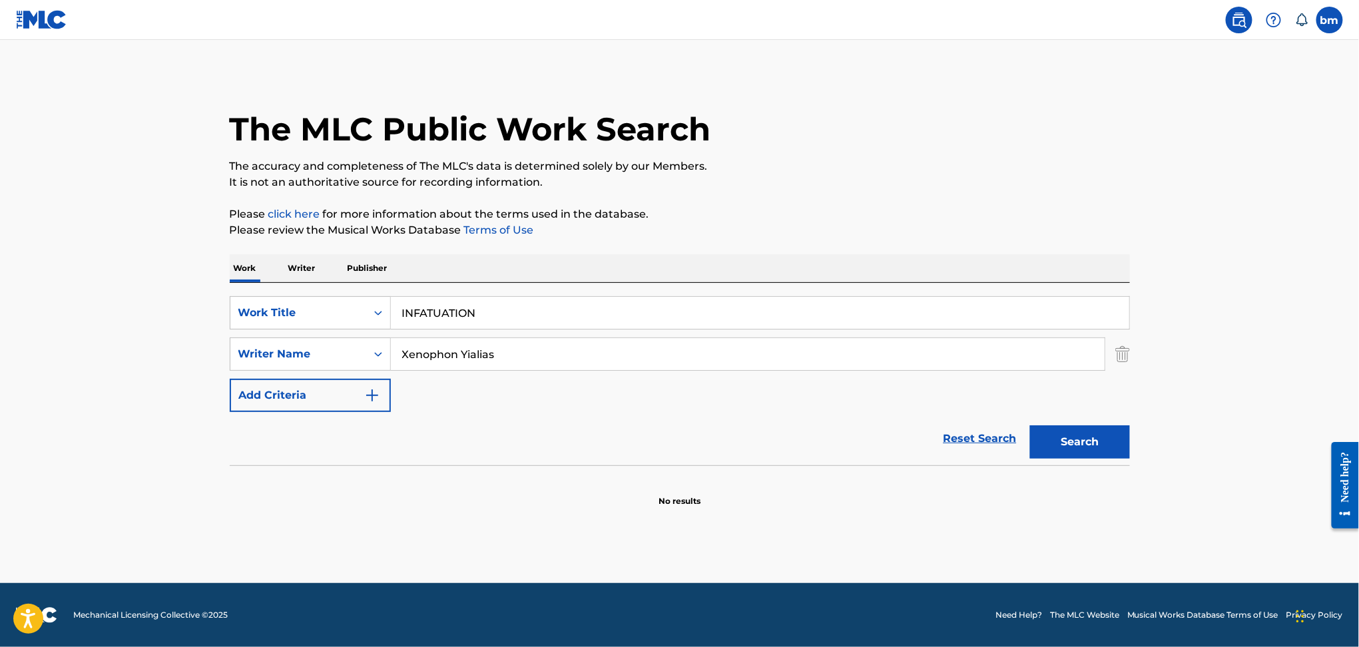
click at [393, 365] on input "Xenophon Yialias" at bounding box center [748, 354] width 714 height 32
paste input "[PERSON_NAME] BrooksHabib GaetanJason [PERSON_NAME] KhaledMark MyrieMatthew [PE…"
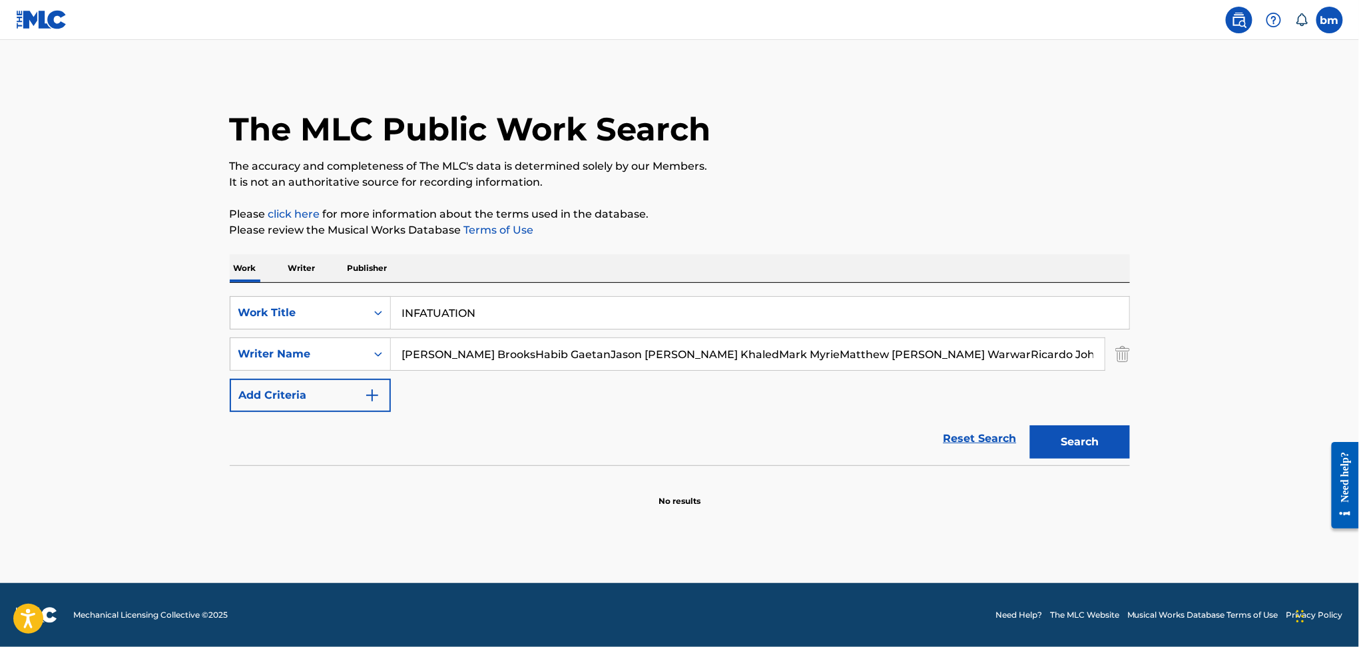
scroll to position [0, 392]
type input "[PERSON_NAME] BrooksHabib GaetanJason [PERSON_NAME] KhaledMark MyrieMatthew [PE…"
drag, startPoint x: 503, startPoint y: 314, endPoint x: 341, endPoint y: 316, distance: 162.5
click at [341, 316] on div "SearchWithCriteria456ec300-e2cc-4e6e-8597-1a18b6399bb6 Work Title INFATUATION" at bounding box center [680, 312] width 900 height 33
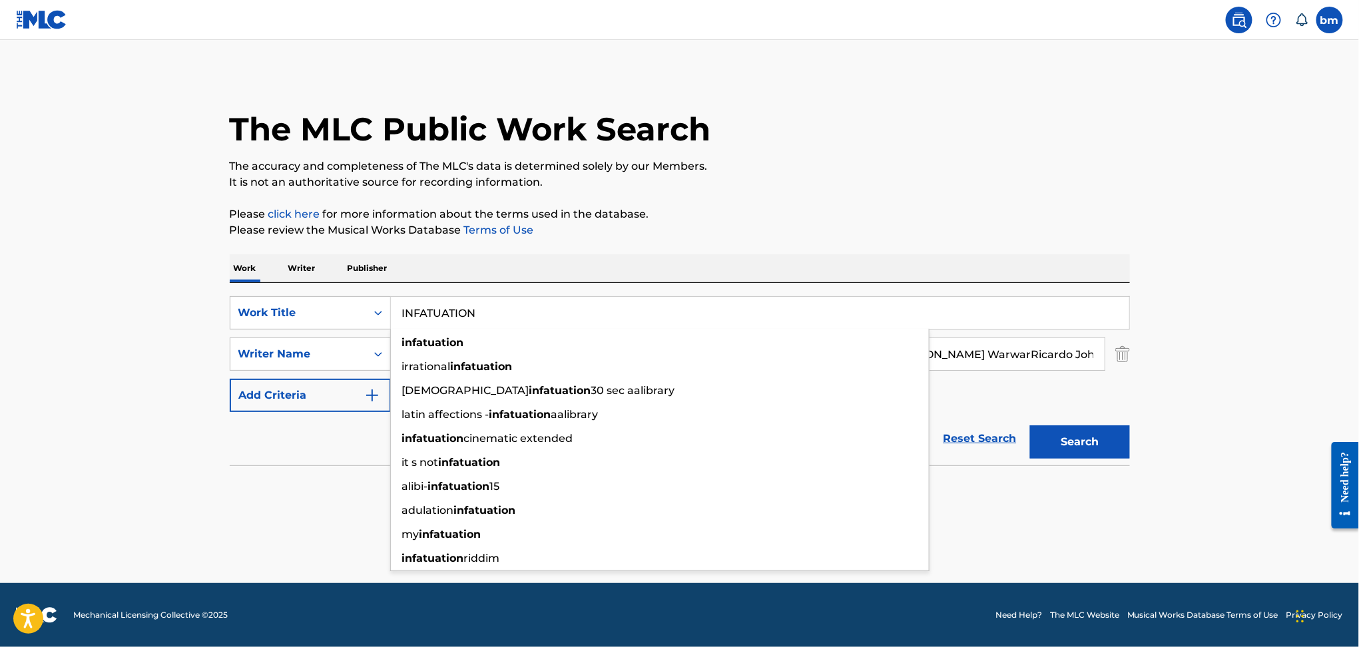
paste input "You Remind Me [PERSON_NAME]"
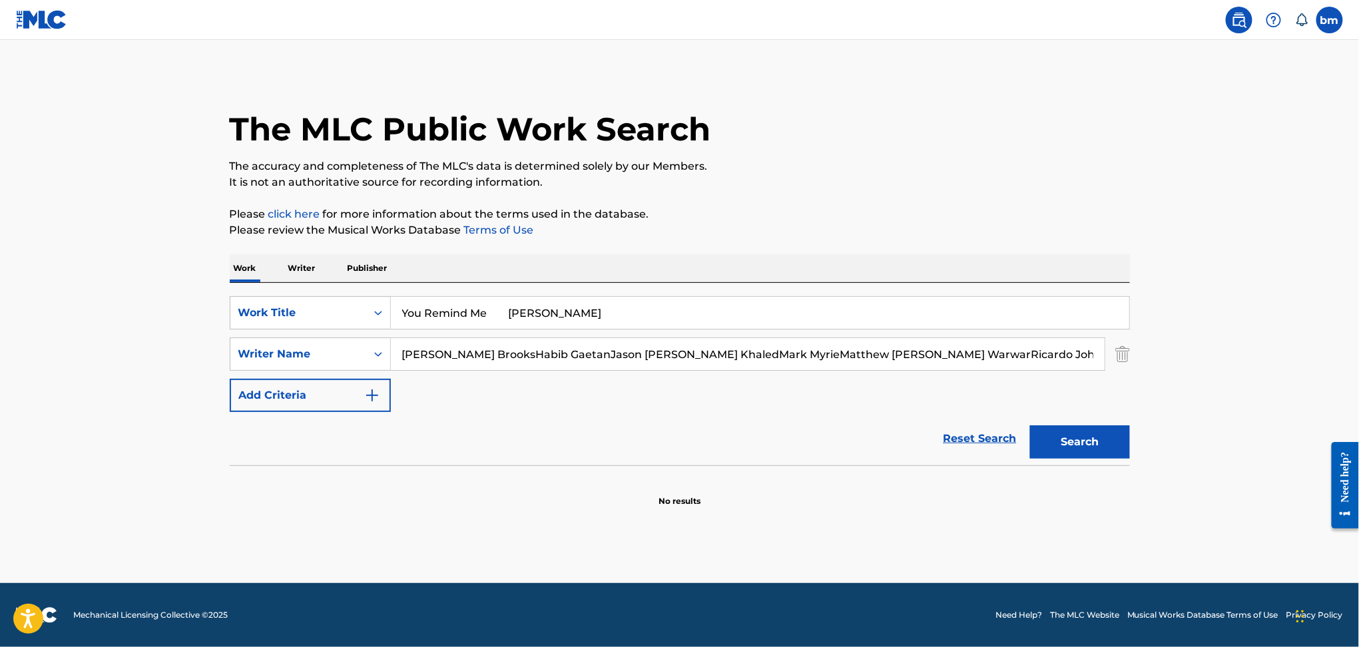
drag, startPoint x: 488, startPoint y: 314, endPoint x: 968, endPoint y: 240, distance: 485.8
click at [906, 266] on div "Work Writer Publisher SearchWithCriteria456ec300-e2cc-4e6e-8597-1a18b6399bb6 Wo…" at bounding box center [680, 380] width 900 height 253
type input "You Remind Me"
drag, startPoint x: 967, startPoint y: 181, endPoint x: 924, endPoint y: 206, distance: 49.2
click at [968, 178] on p "It is not an authoritative source for recording information." at bounding box center [680, 182] width 900 height 16
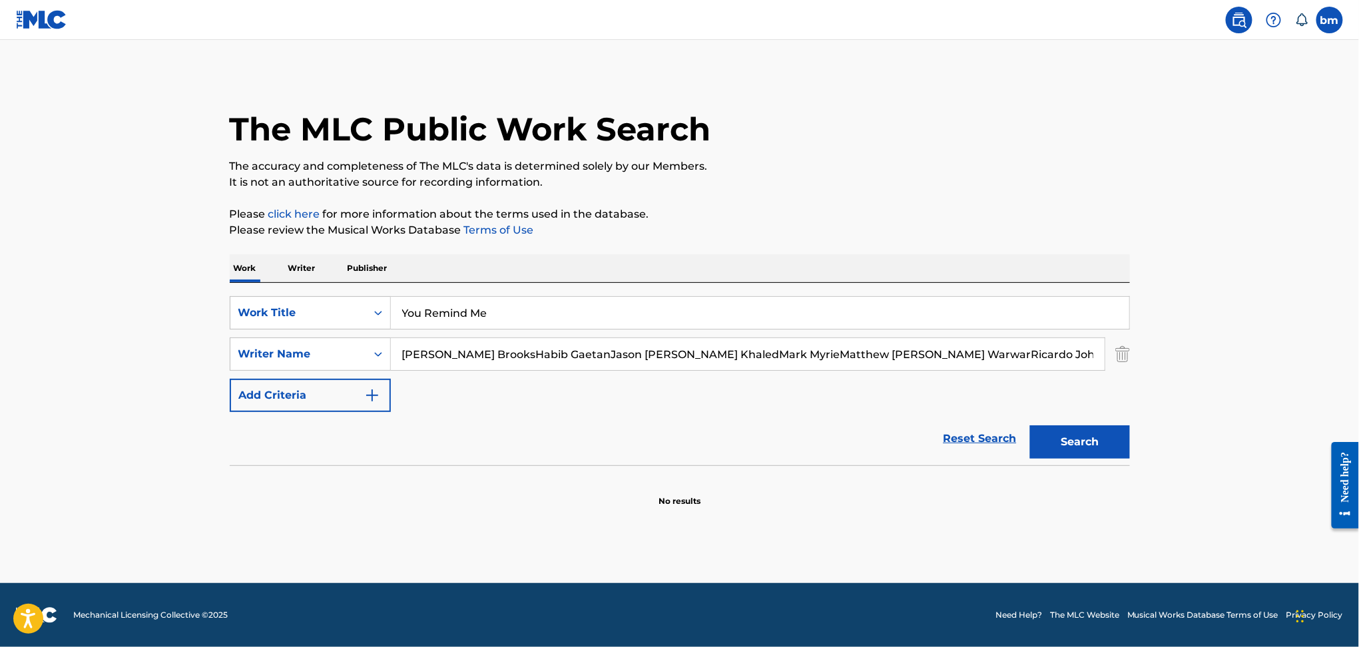
drag, startPoint x: 477, startPoint y: 346, endPoint x: 1108, endPoint y: 389, distance: 632.6
click at [1108, 389] on div "SearchWithCriteria456ec300-e2cc-4e6e-8597-1a18b6399bb6 Work Title You Remind Me…" at bounding box center [680, 354] width 900 height 116
drag, startPoint x: 1798, startPoint y: 784, endPoint x: 1330, endPoint y: 467, distance: 564.3
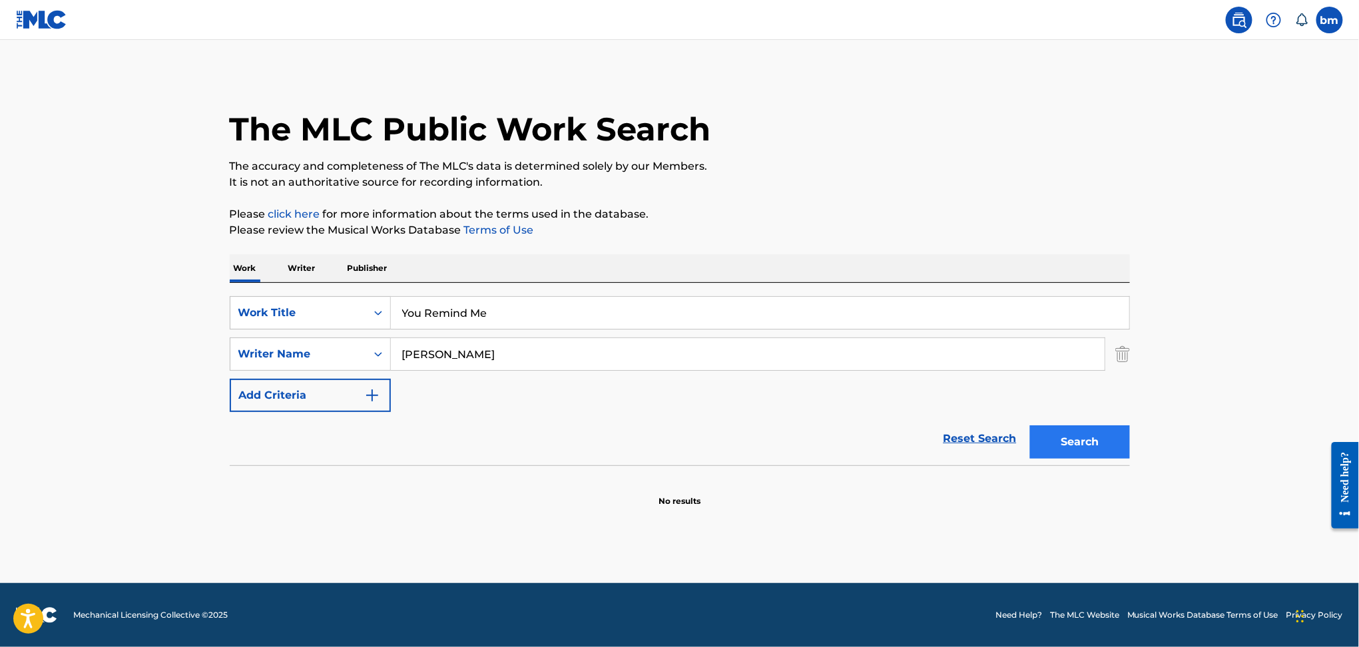
type input "[PERSON_NAME]"
click at [1066, 445] on button "Search" at bounding box center [1080, 441] width 100 height 33
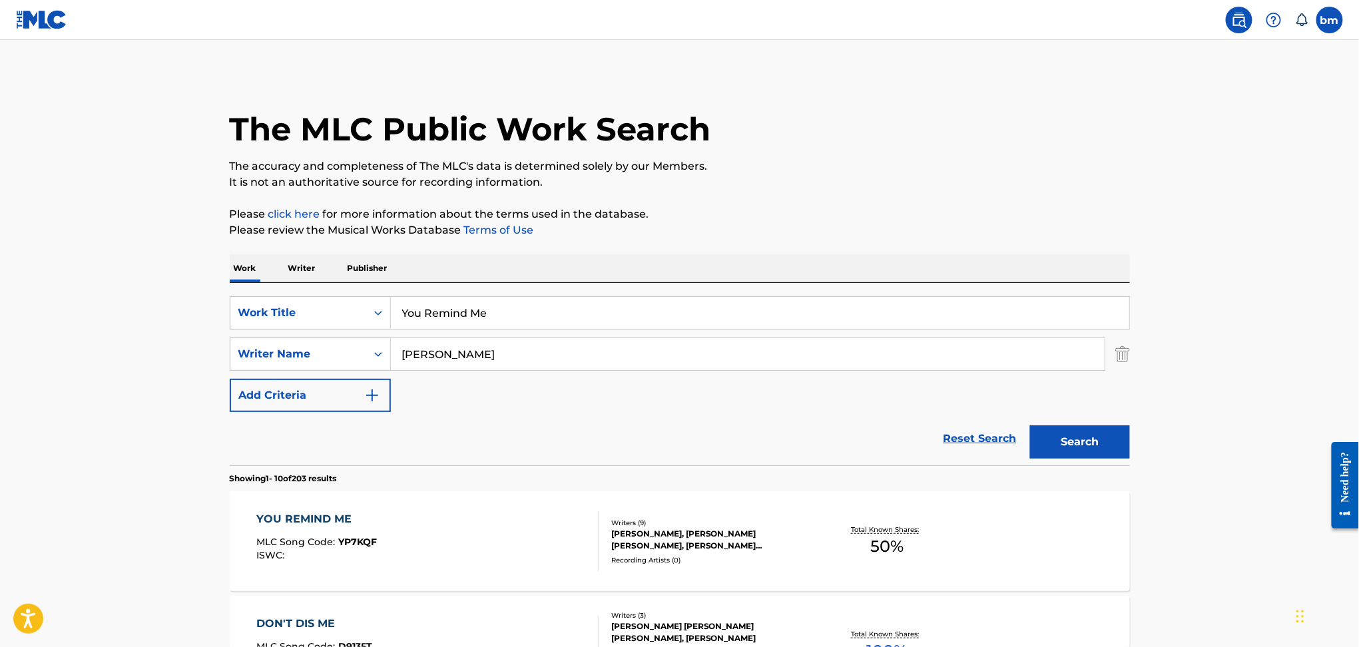
click at [445, 537] on div "YOU REMIND ME MLC Song Code : YP7KQF ISWC :" at bounding box center [427, 541] width 342 height 60
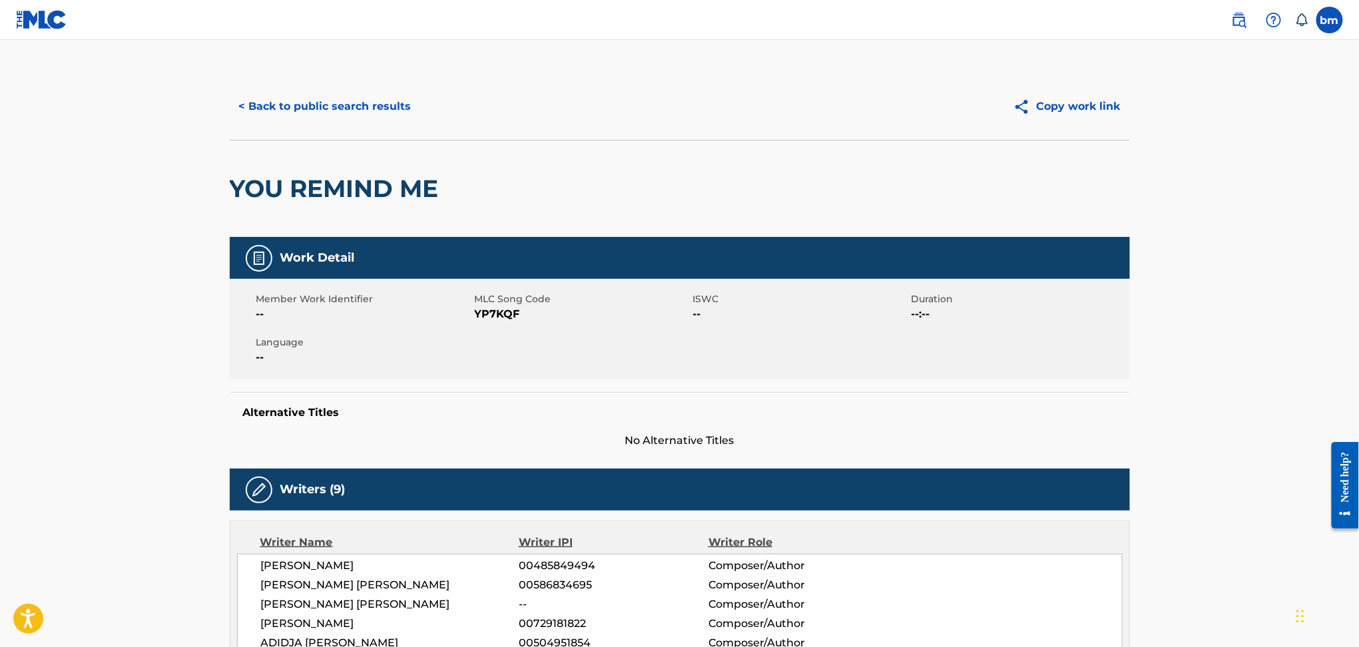
click at [507, 318] on span "YP7KQF" at bounding box center [582, 314] width 215 height 16
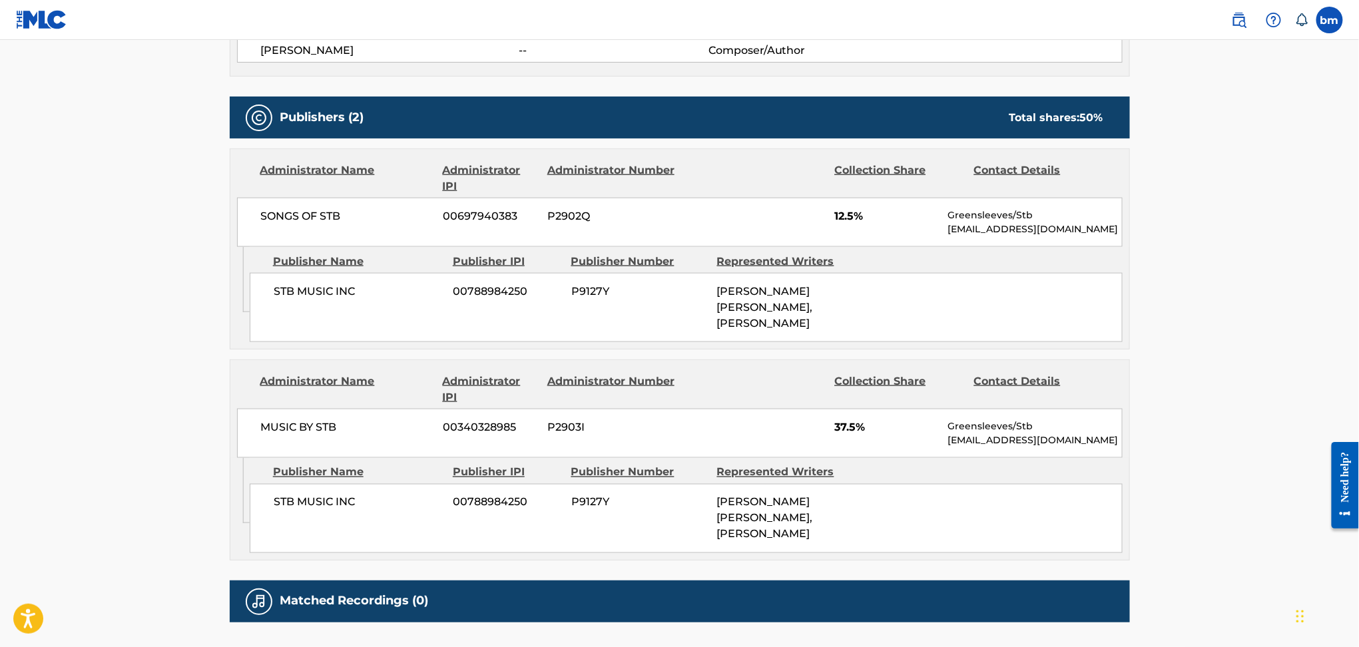
scroll to position [710, 0]
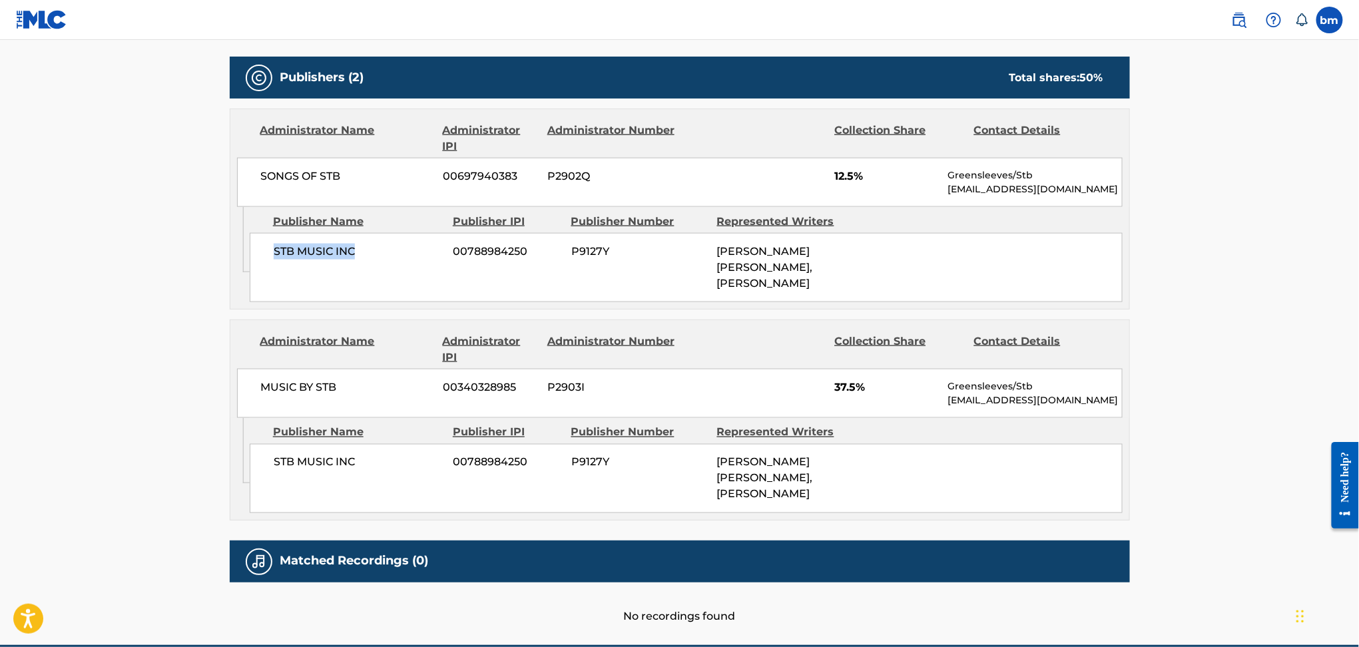
drag, startPoint x: 276, startPoint y: 251, endPoint x: 367, endPoint y: 277, distance: 95.5
click at [367, 277] on div "STB MUSIC INC 00788984250 P9127Y [PERSON_NAME] [PERSON_NAME], [PERSON_NAME]" at bounding box center [686, 267] width 873 height 69
drag, startPoint x: 260, startPoint y: 463, endPoint x: 375, endPoint y: 467, distance: 114.6
click at [375, 467] on div "STB MUSIC INC 00788984250 P9127Y [PERSON_NAME] [PERSON_NAME], [PERSON_NAME]" at bounding box center [686, 478] width 873 height 69
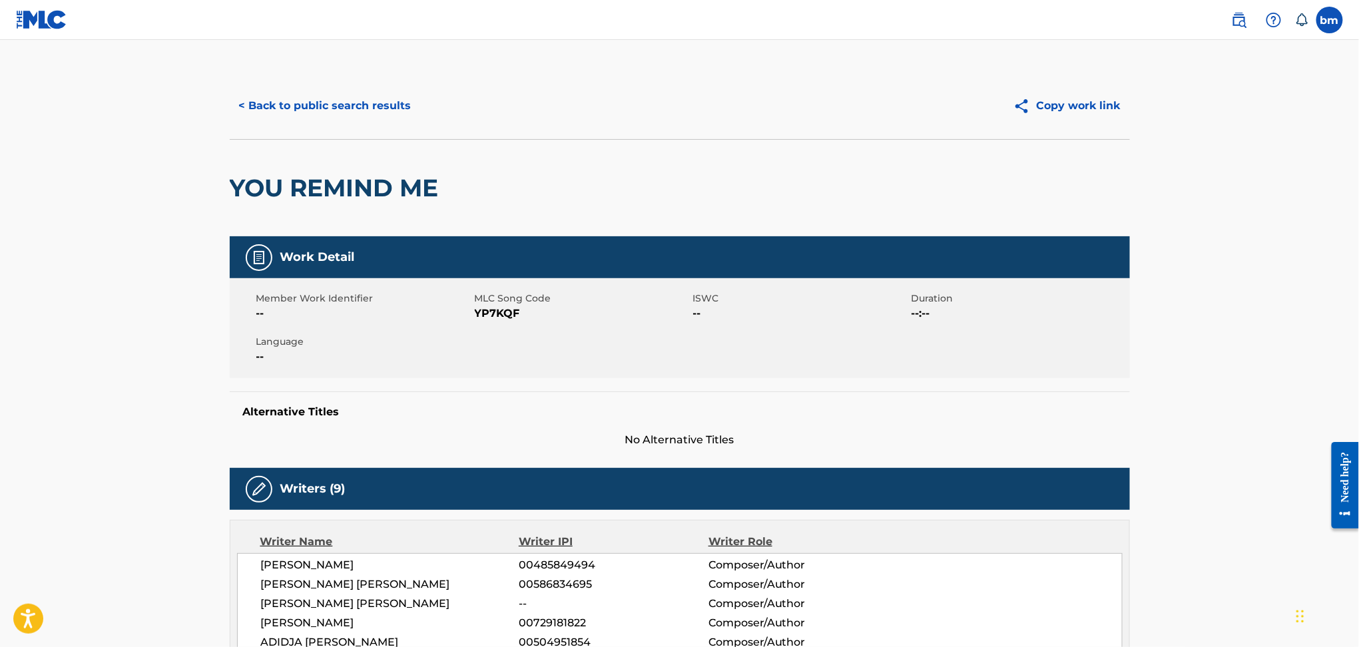
scroll to position [0, 0]
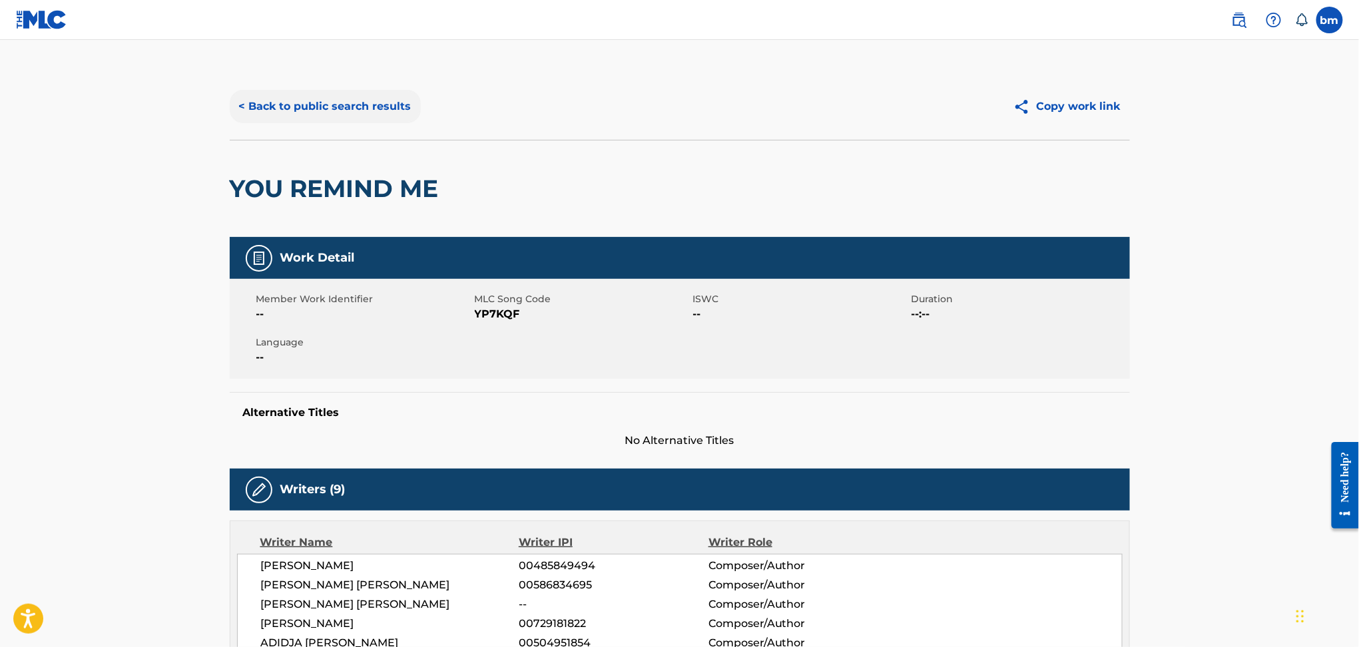
click at [336, 109] on button "< Back to public search results" at bounding box center [325, 106] width 191 height 33
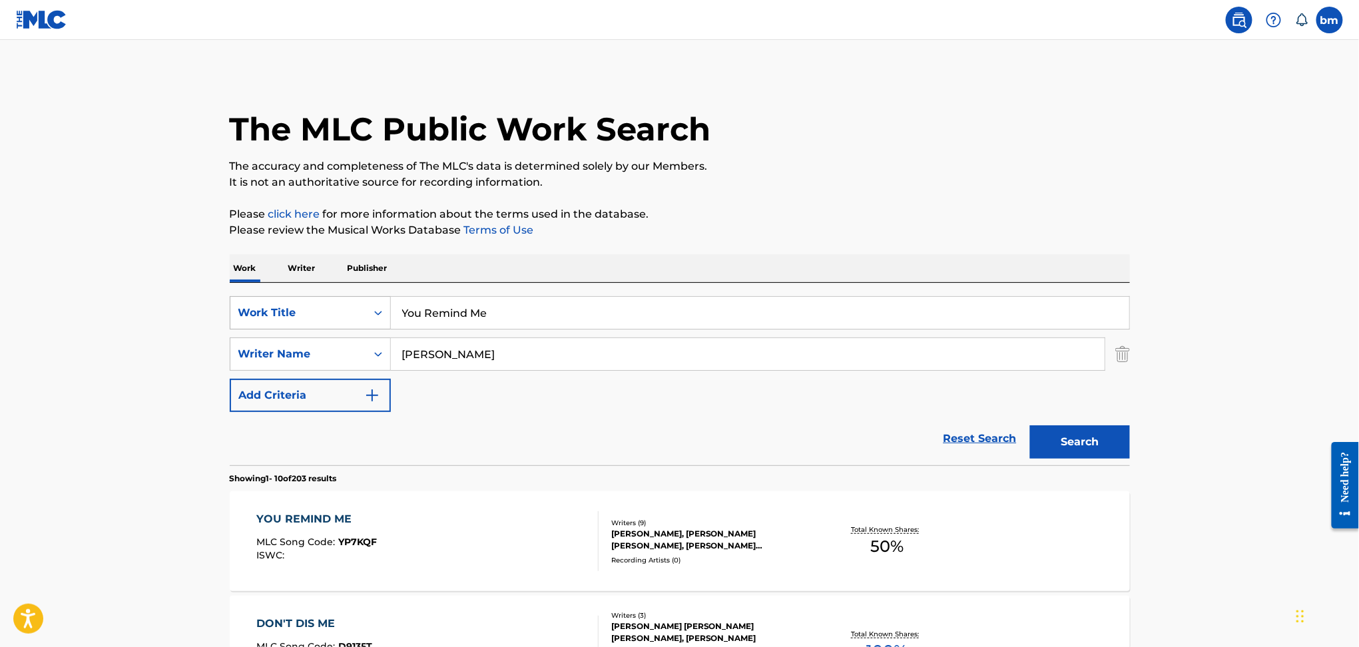
drag, startPoint x: 475, startPoint y: 311, endPoint x: 328, endPoint y: 325, distance: 147.1
click at [309, 311] on div "SearchWithCriteria456ec300-e2cc-4e6e-8597-1a18b6399bb6 Work Title You Remind Me" at bounding box center [680, 312] width 900 height 33
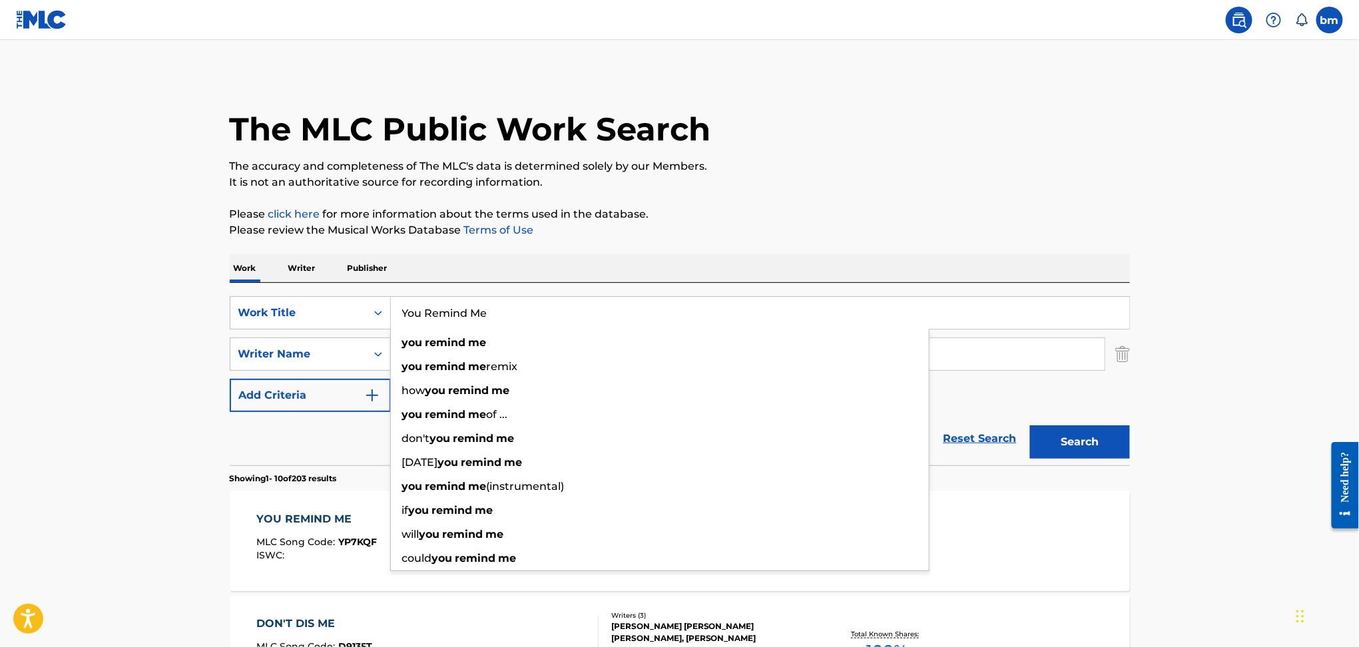
paste input "Paradise (Teez Remix) DJ [PERSON_NAME] with Bipolar Sunshine"
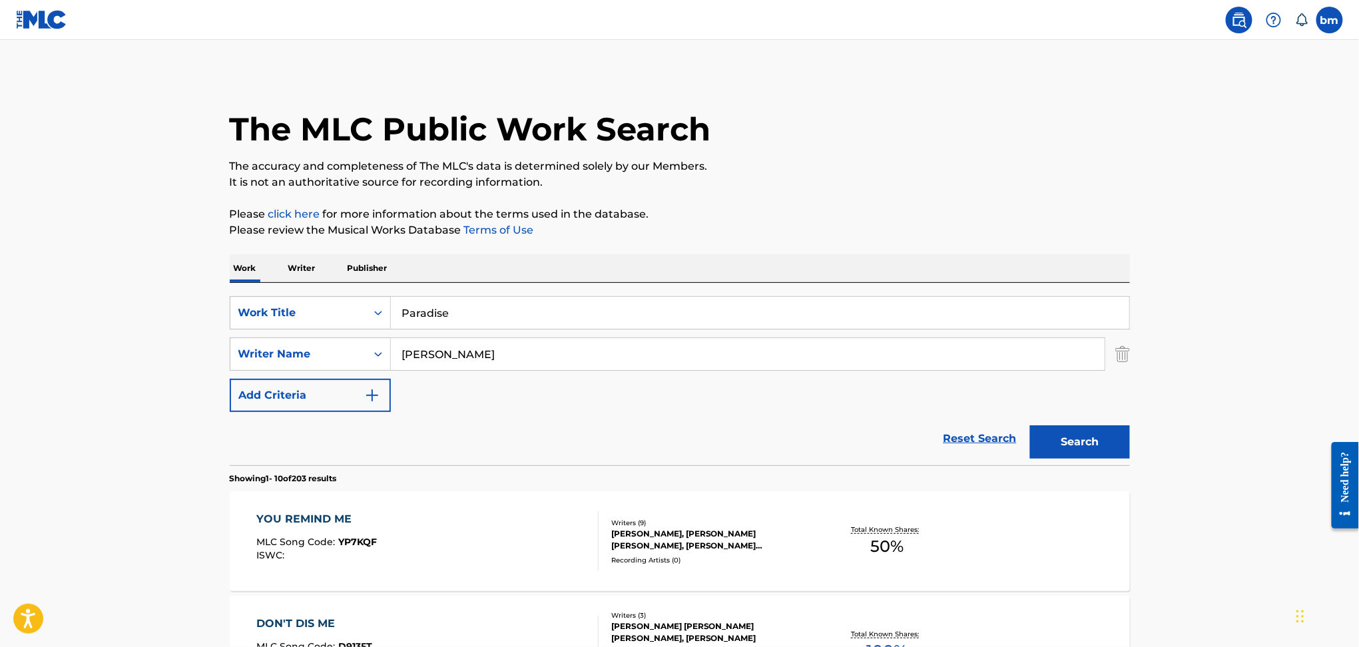
drag, startPoint x: 448, startPoint y: 311, endPoint x: 919, endPoint y: 305, distance: 471.4
click at [919, 305] on input "Paradise" at bounding box center [760, 313] width 738 height 32
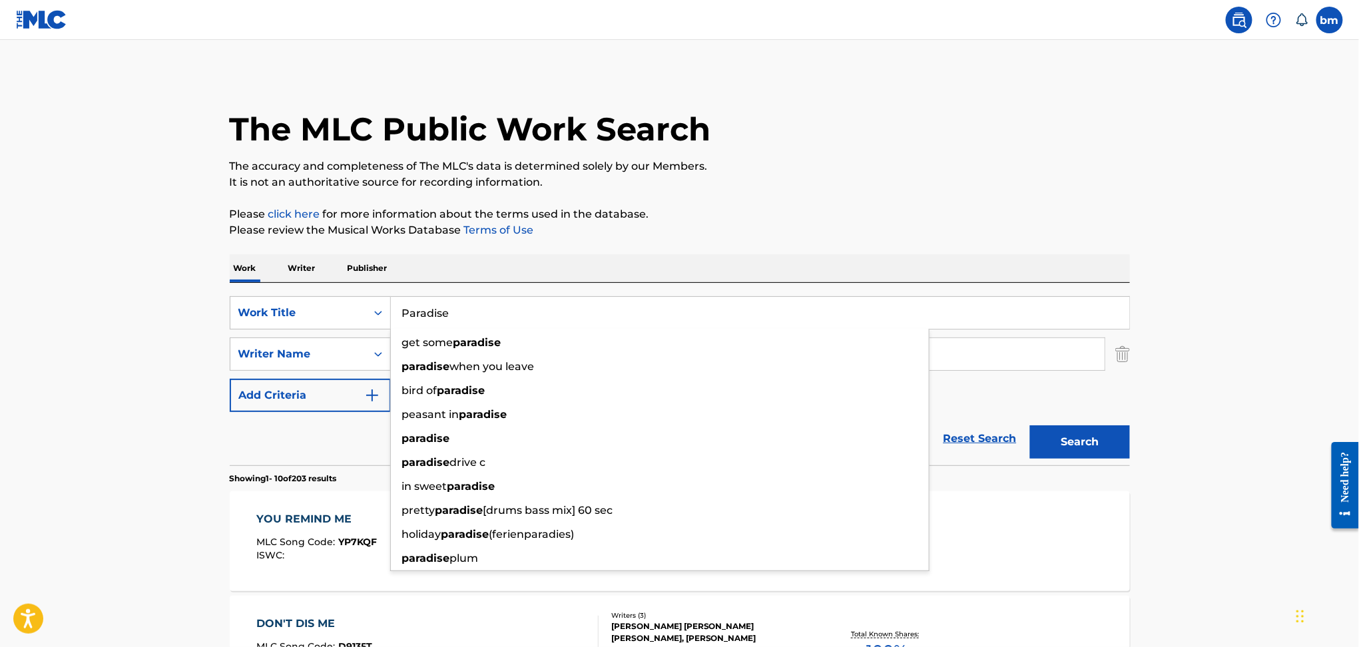
type input "Paradise"
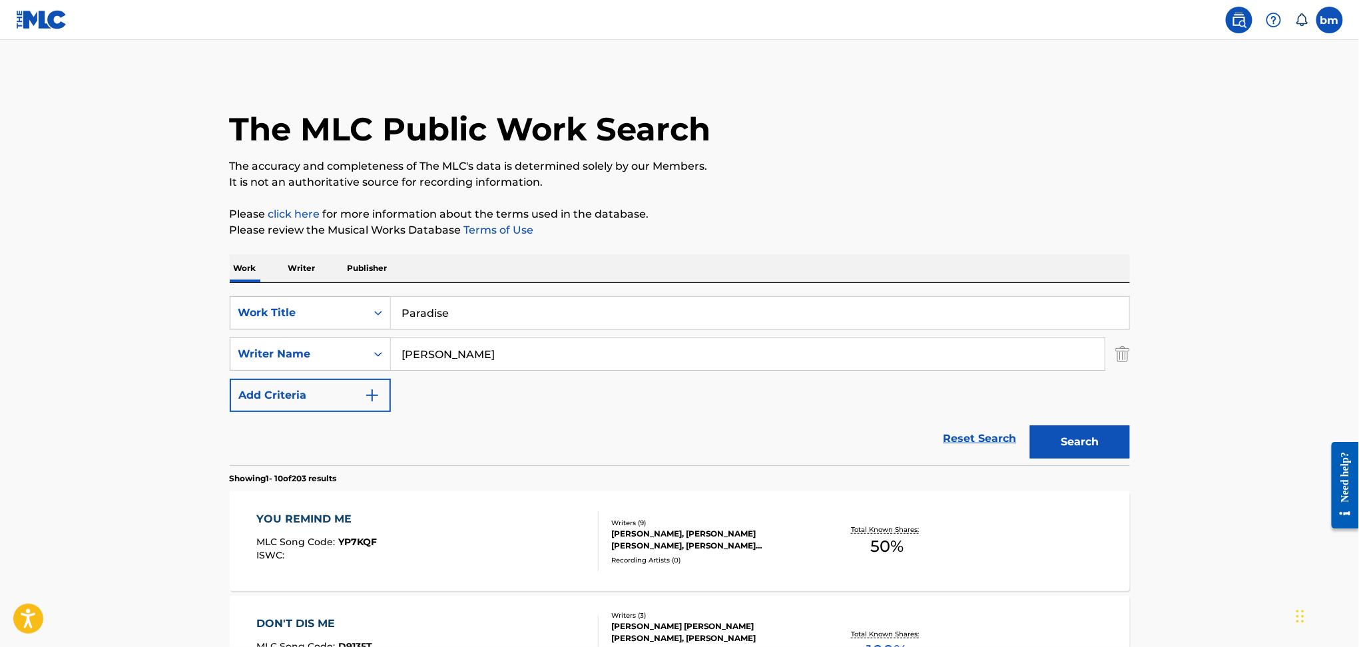
click at [764, 255] on div "Work Writer Publisher" at bounding box center [680, 268] width 900 height 28
drag, startPoint x: 501, startPoint y: 356, endPoint x: 124, endPoint y: 310, distance: 379.6
click at [1030, 425] on button "Search" at bounding box center [1080, 441] width 100 height 33
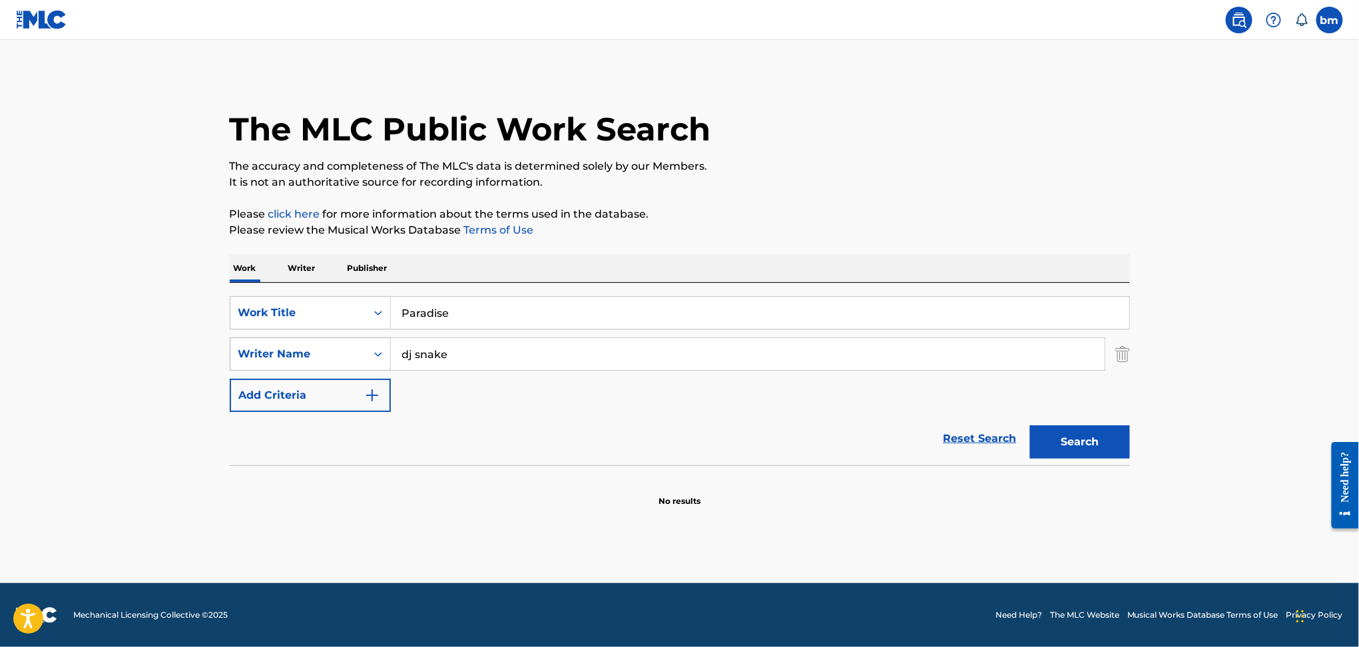
drag, startPoint x: 488, startPoint y: 345, endPoint x: 316, endPoint y: 346, distance: 172.4
click at [308, 346] on div "SearchWithCriteriad6e444ed-65fc-4fe2-aa18-c4c8b2367377 Writer Name dj snake" at bounding box center [680, 354] width 900 height 33
paste input "[PERSON_NAME]"
type input "[PERSON_NAME]"
drag, startPoint x: 528, startPoint y: 306, endPoint x: 309, endPoint y: 311, distance: 219.1
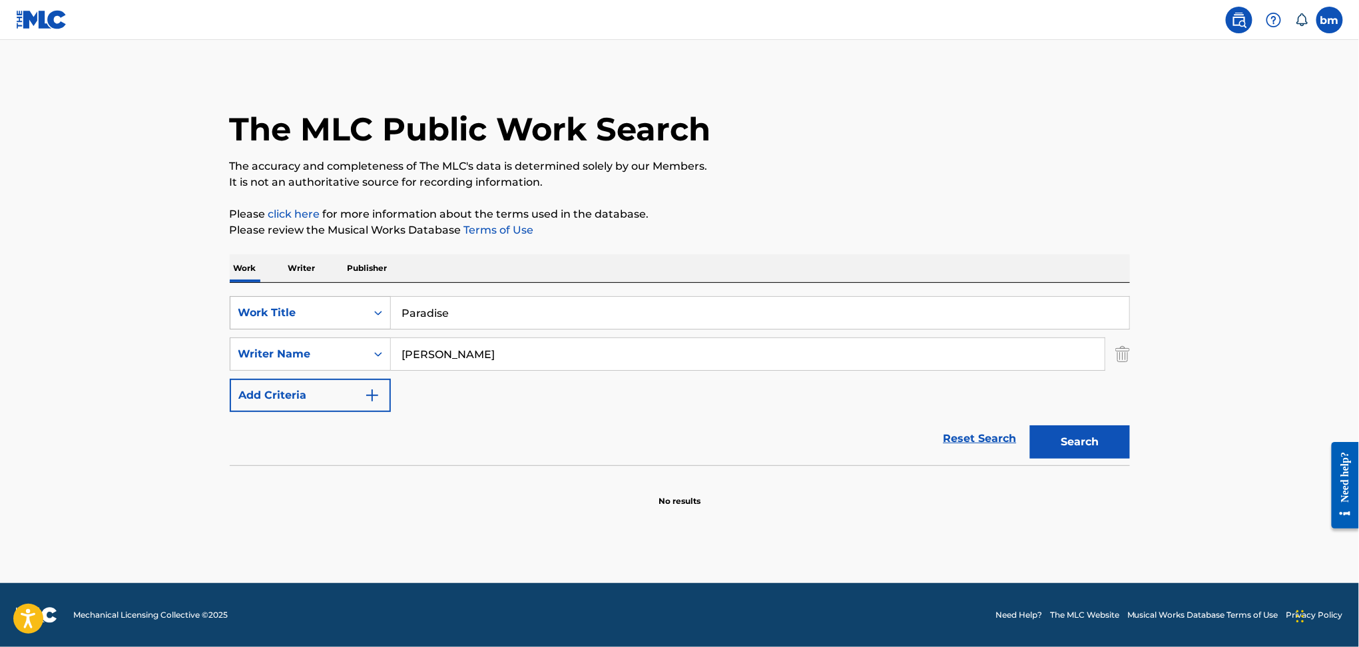
click at [309, 311] on div "SearchWithCriteria456ec300-e2cc-4e6e-8597-1a18b6399bb6 Work Title Paradise" at bounding box center [680, 312] width 900 height 33
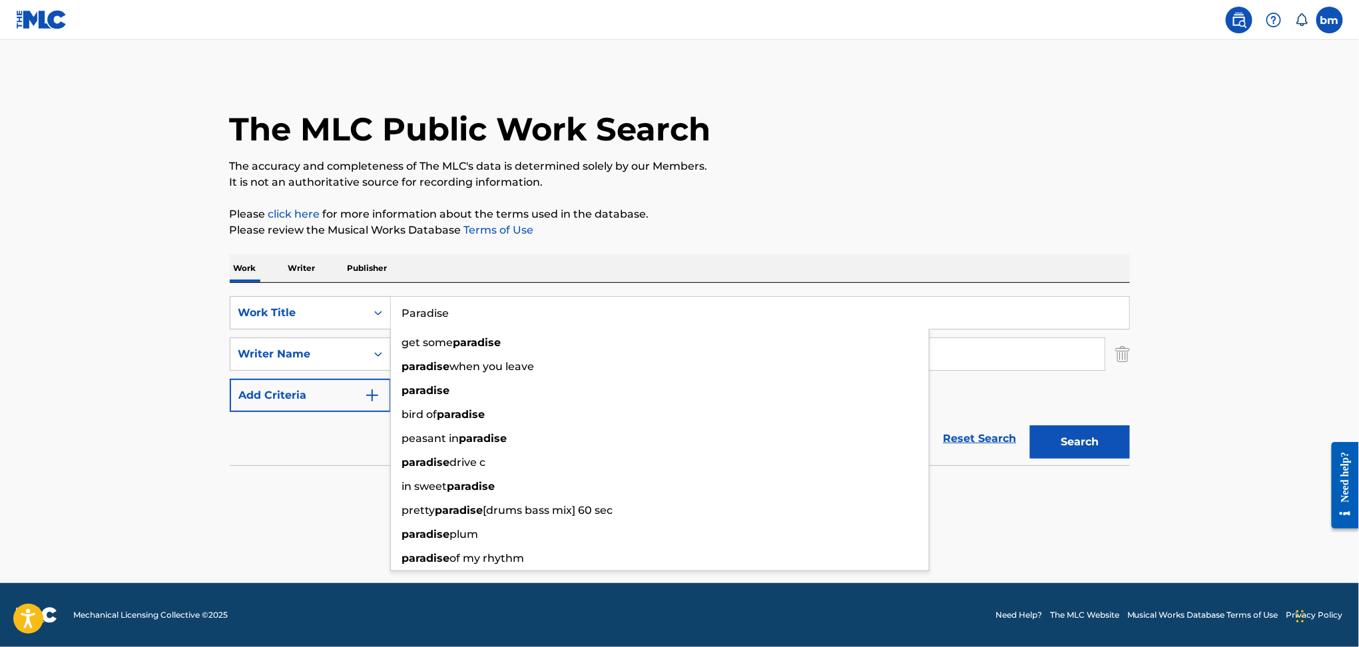
paste input "OOWEE (feat. [PERSON_NAME] & [PERSON_NAME] $ign) [PERSON_NAME]"
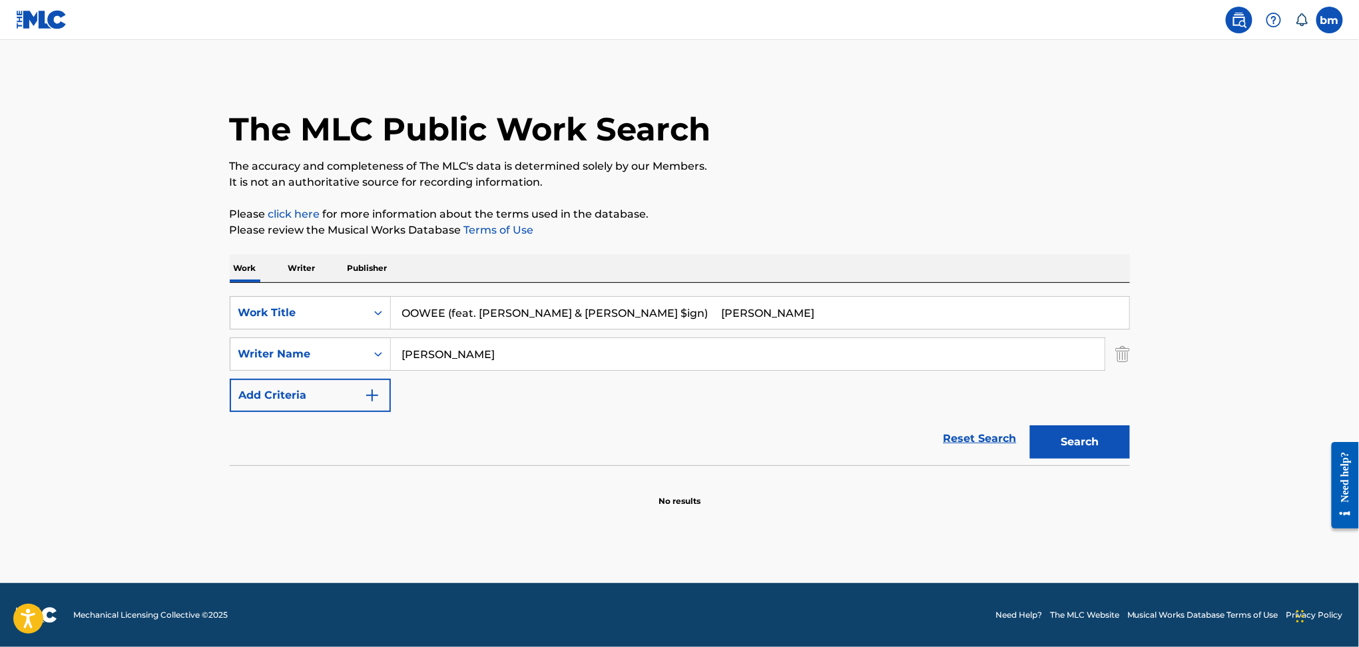
drag, startPoint x: 449, startPoint y: 318, endPoint x: 906, endPoint y: 228, distance: 466.1
click at [868, 260] on div "Work Writer Publisher SearchWithCriteria456ec300-e2cc-4e6e-8597-1a18b6399bb6 Wo…" at bounding box center [680, 380] width 900 height 253
type input "OOWEE"
click at [875, 140] on div "The MLC Public Work Search" at bounding box center [680, 121] width 900 height 97
click at [435, 364] on input "[PERSON_NAME]" at bounding box center [748, 354] width 714 height 32
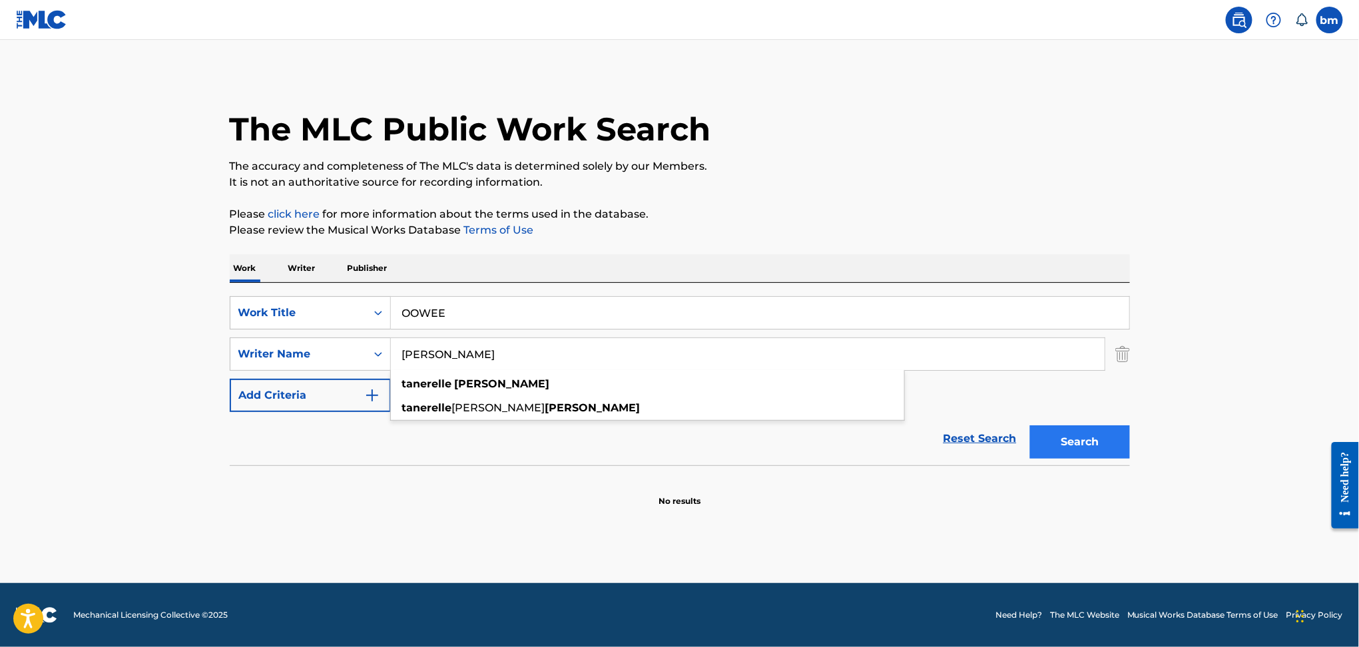
type input "[PERSON_NAME]"
click at [1085, 441] on button "Search" at bounding box center [1080, 441] width 100 height 33
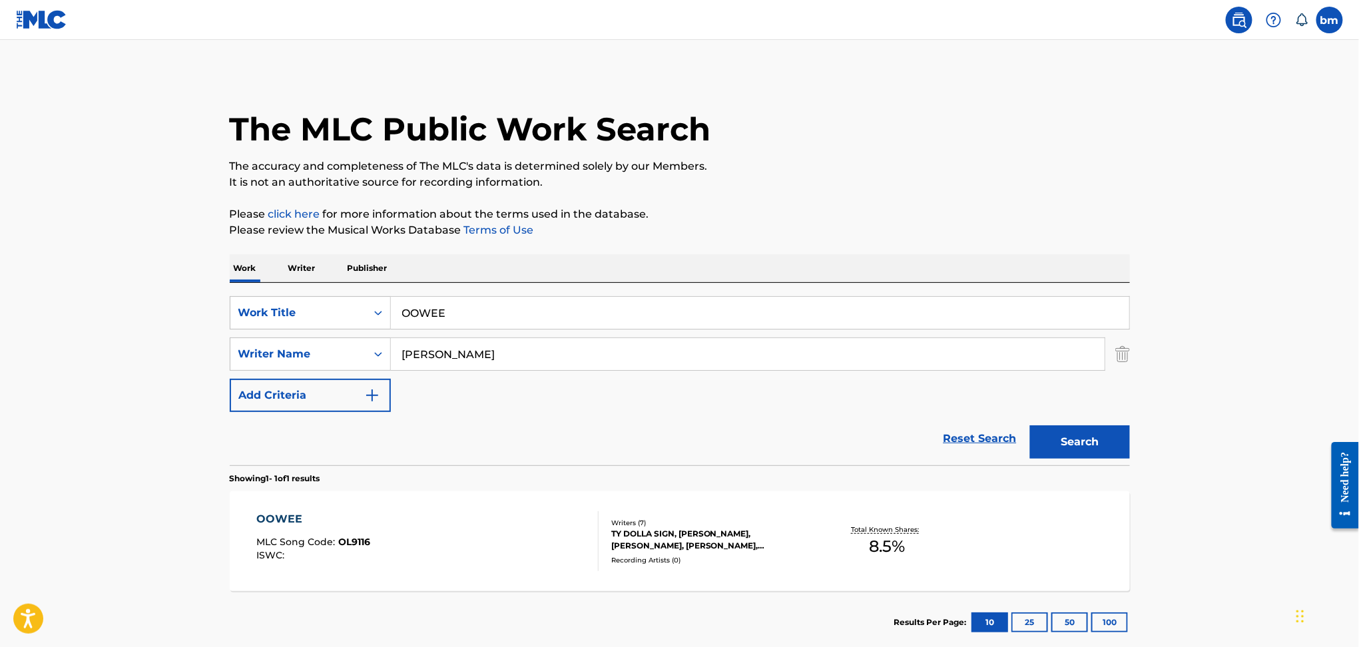
click at [558, 546] on div "OOWEE MLC Song Code : OL9116 ISWC :" at bounding box center [427, 541] width 342 height 60
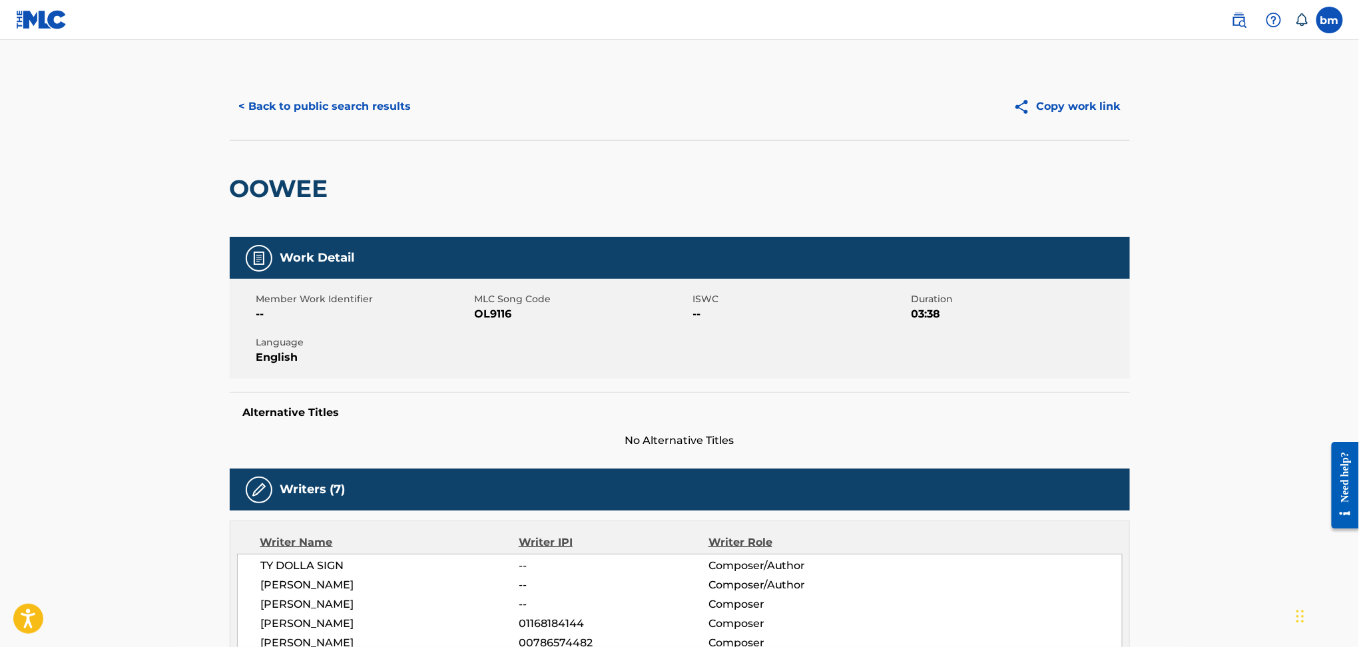
click at [457, 334] on div "Member Work Identifier -- MLC Song Code OL9116 ISWC -- Duration 03:38 Language …" at bounding box center [680, 329] width 900 height 100
click at [476, 318] on span "OL9116" at bounding box center [582, 314] width 215 height 16
click at [478, 315] on span "OL9116" at bounding box center [582, 314] width 215 height 16
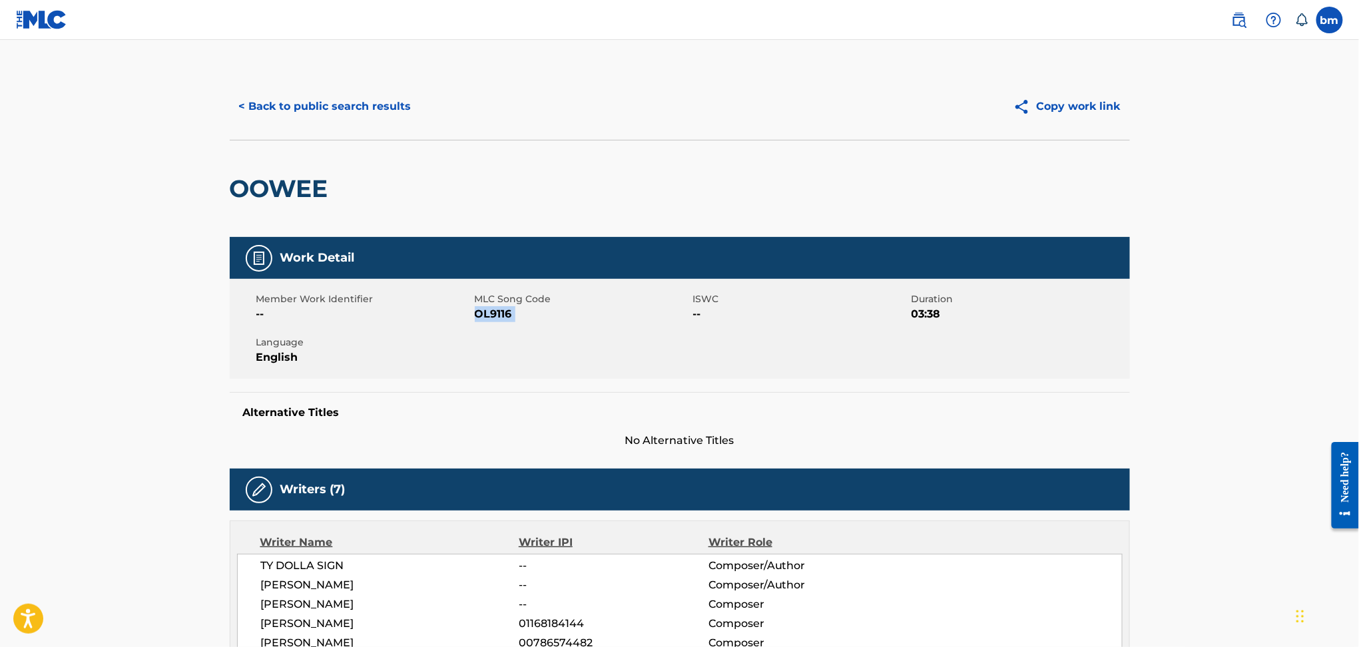
click at [478, 315] on span "OL9116" at bounding box center [582, 314] width 215 height 16
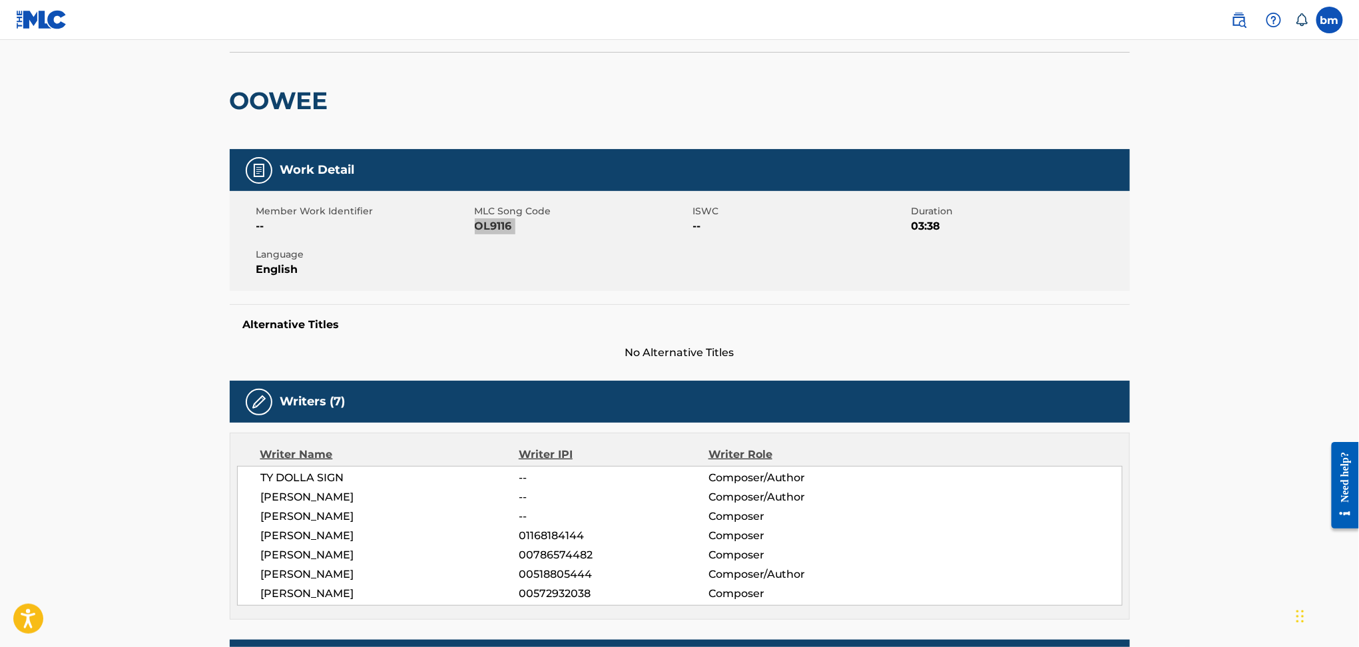
scroll to position [355, 0]
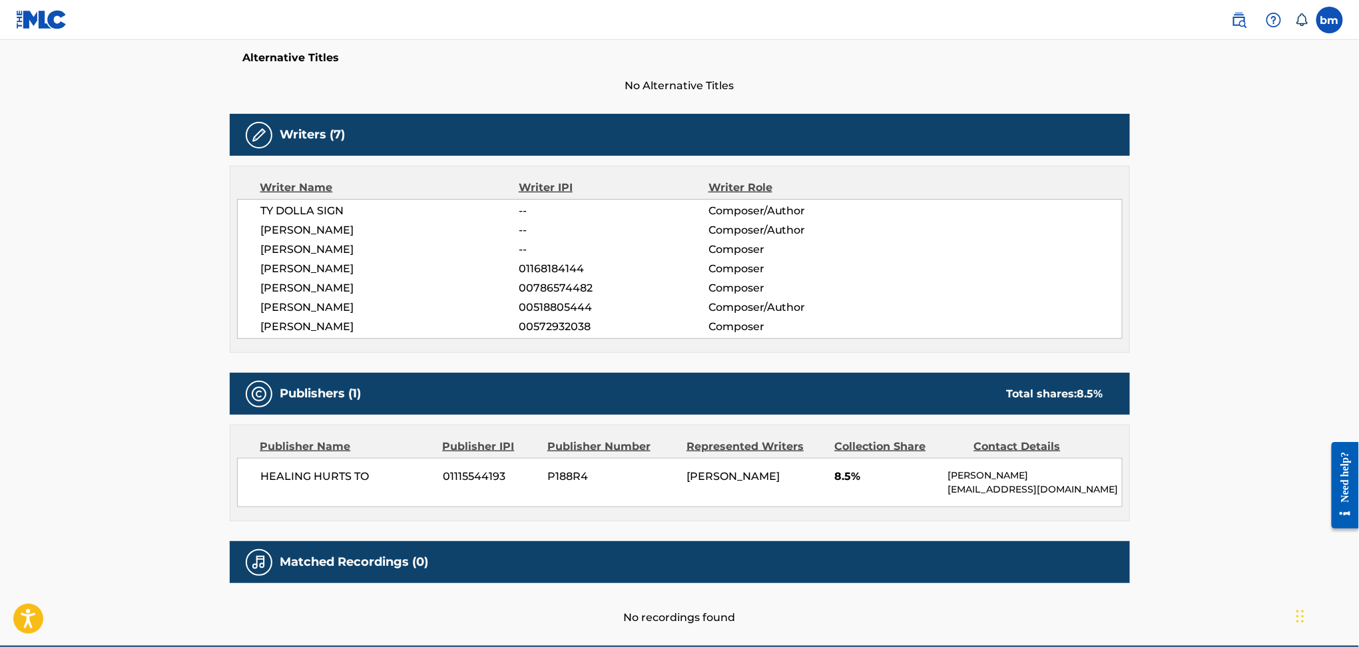
click at [345, 206] on span "TY DOLLA SIGN" at bounding box center [390, 211] width 258 height 16
click at [337, 212] on span "TY DOLLA SIGN" at bounding box center [390, 211] width 258 height 16
click at [334, 212] on span "TY DOLLA SIGN" at bounding box center [390, 211] width 258 height 16
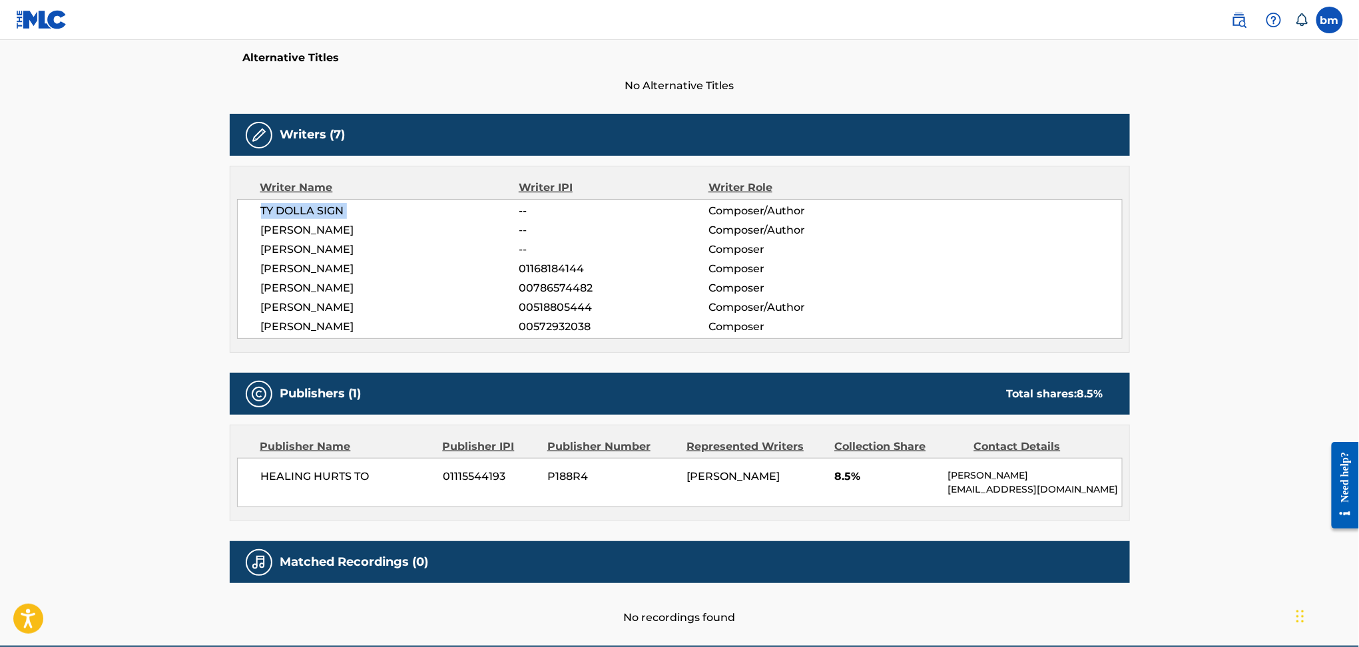
click at [334, 212] on span "TY DOLLA SIGN" at bounding box center [390, 211] width 258 height 16
click at [264, 222] on span "[PERSON_NAME]" at bounding box center [390, 230] width 258 height 16
click at [267, 221] on div "[PERSON_NAME] SIGN -- Composer/Author [PERSON_NAME] -- Composer/Author [PERSON_…" at bounding box center [679, 269] width 885 height 140
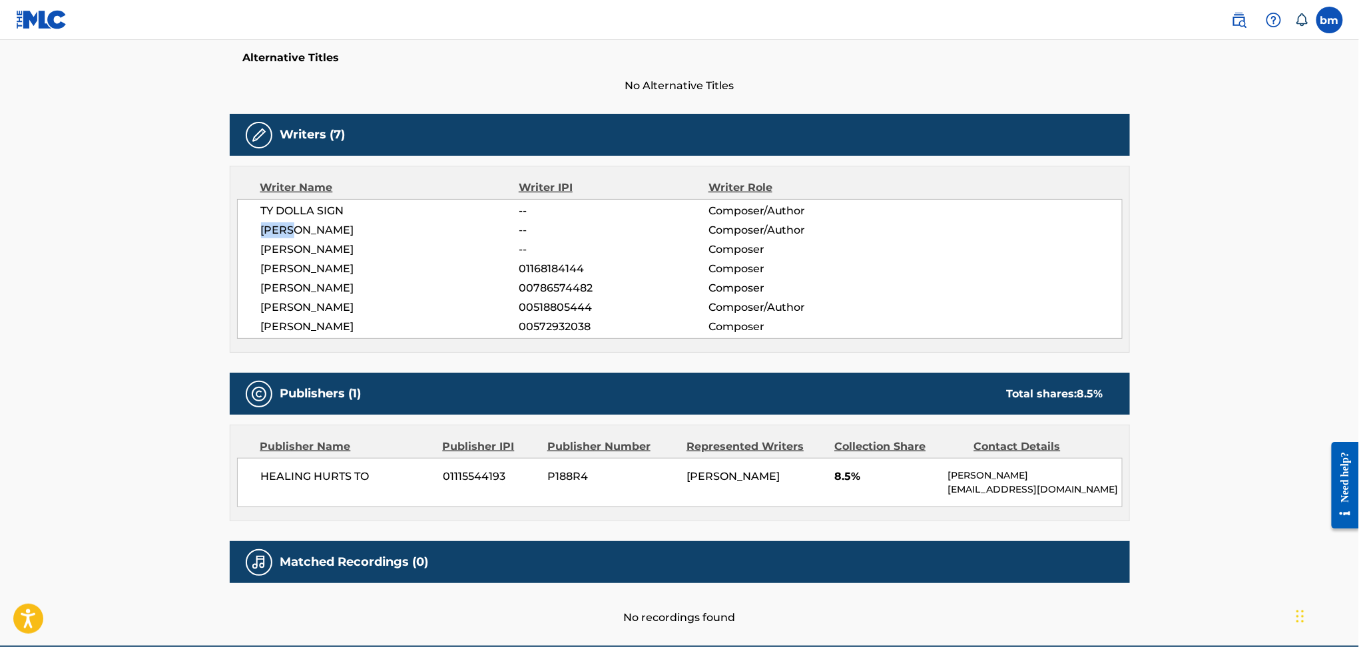
click at [277, 228] on span "[PERSON_NAME]" at bounding box center [390, 230] width 258 height 16
click at [292, 249] on span "[PERSON_NAME]" at bounding box center [390, 250] width 258 height 16
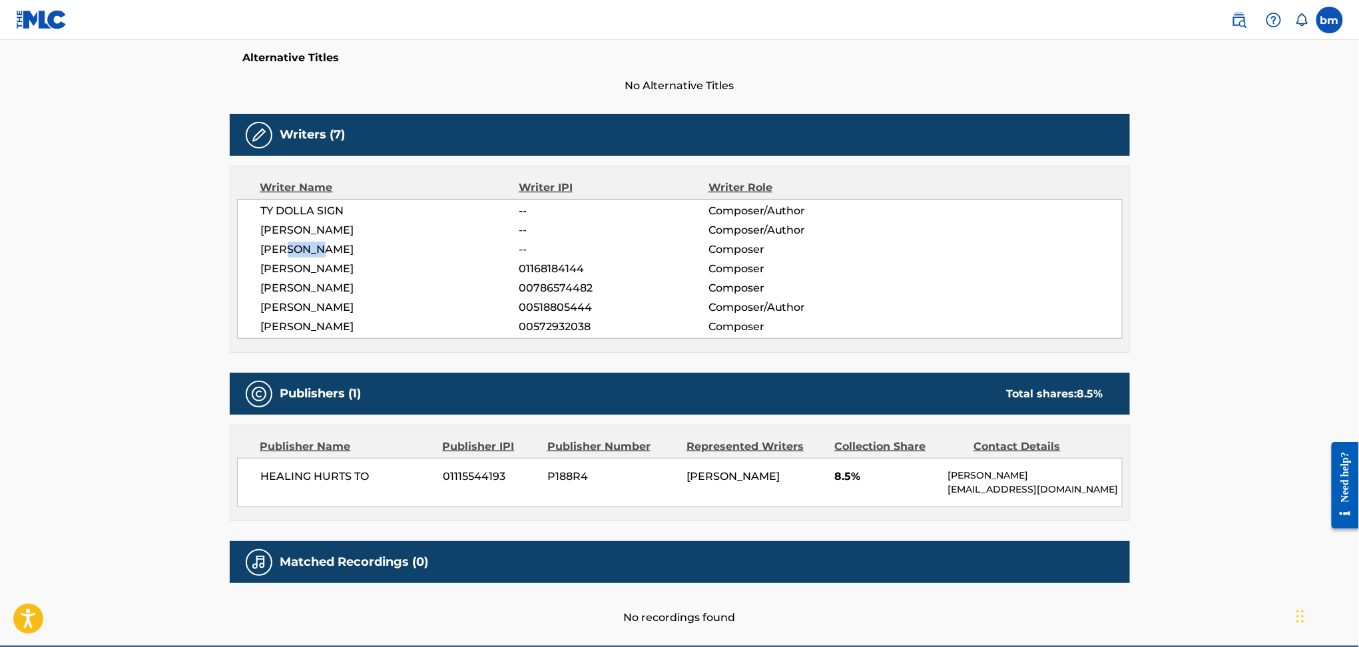
click at [292, 249] on span "[PERSON_NAME]" at bounding box center [390, 250] width 258 height 16
click at [277, 268] on span "[PERSON_NAME]" at bounding box center [390, 269] width 258 height 16
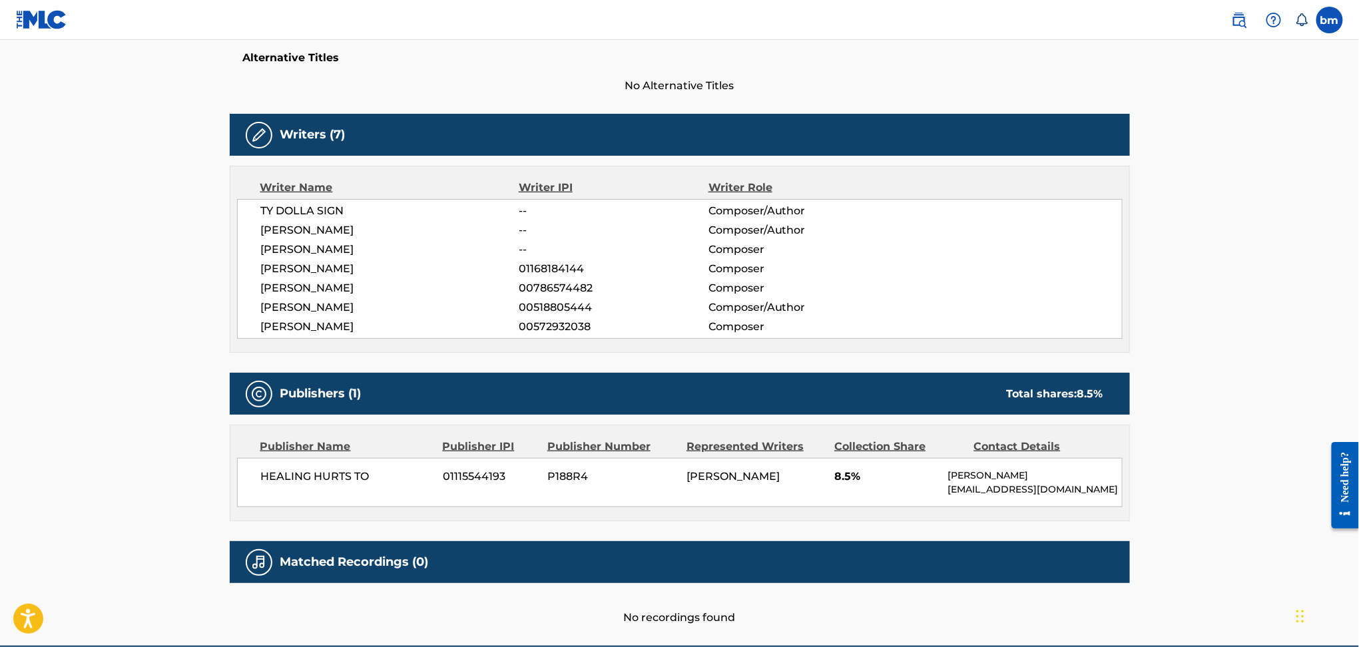
click at [281, 290] on span "[PERSON_NAME]" at bounding box center [390, 288] width 258 height 16
click at [282, 304] on span "[PERSON_NAME]" at bounding box center [390, 308] width 258 height 16
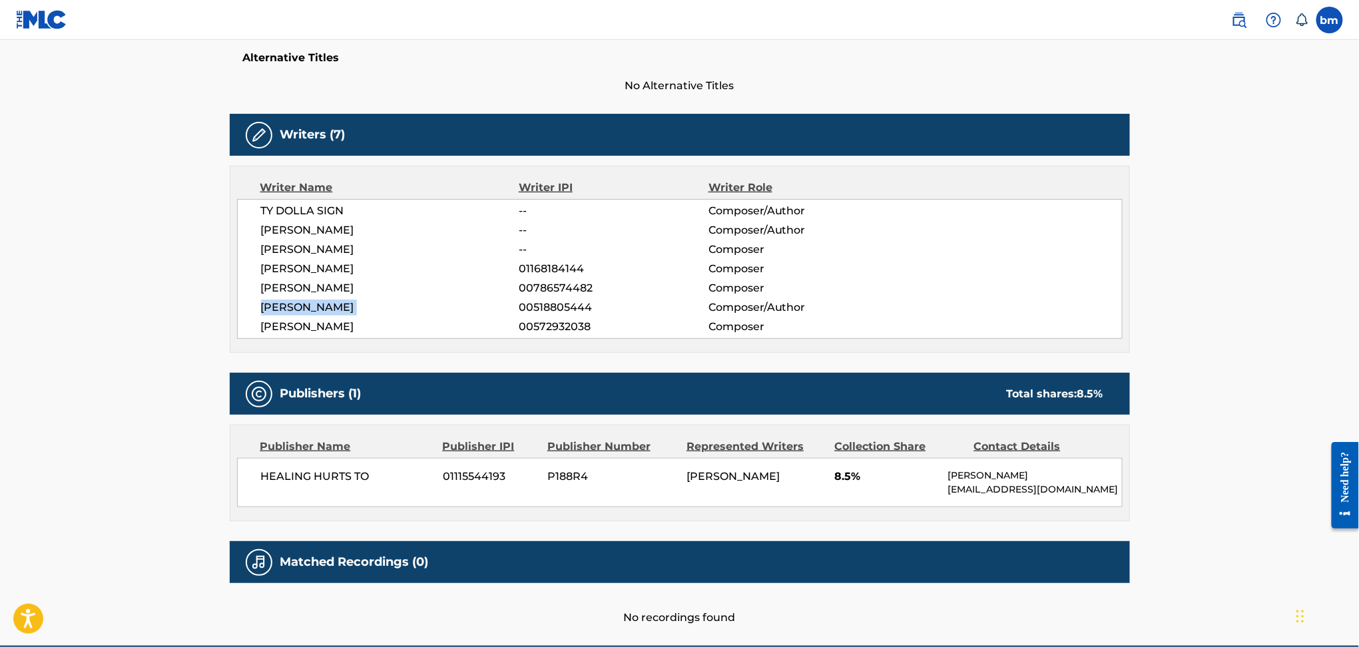
click at [282, 304] on span "[PERSON_NAME]" at bounding box center [390, 308] width 258 height 16
click at [296, 332] on span "[PERSON_NAME]" at bounding box center [390, 327] width 258 height 16
click at [296, 328] on span "[PERSON_NAME]" at bounding box center [390, 327] width 258 height 16
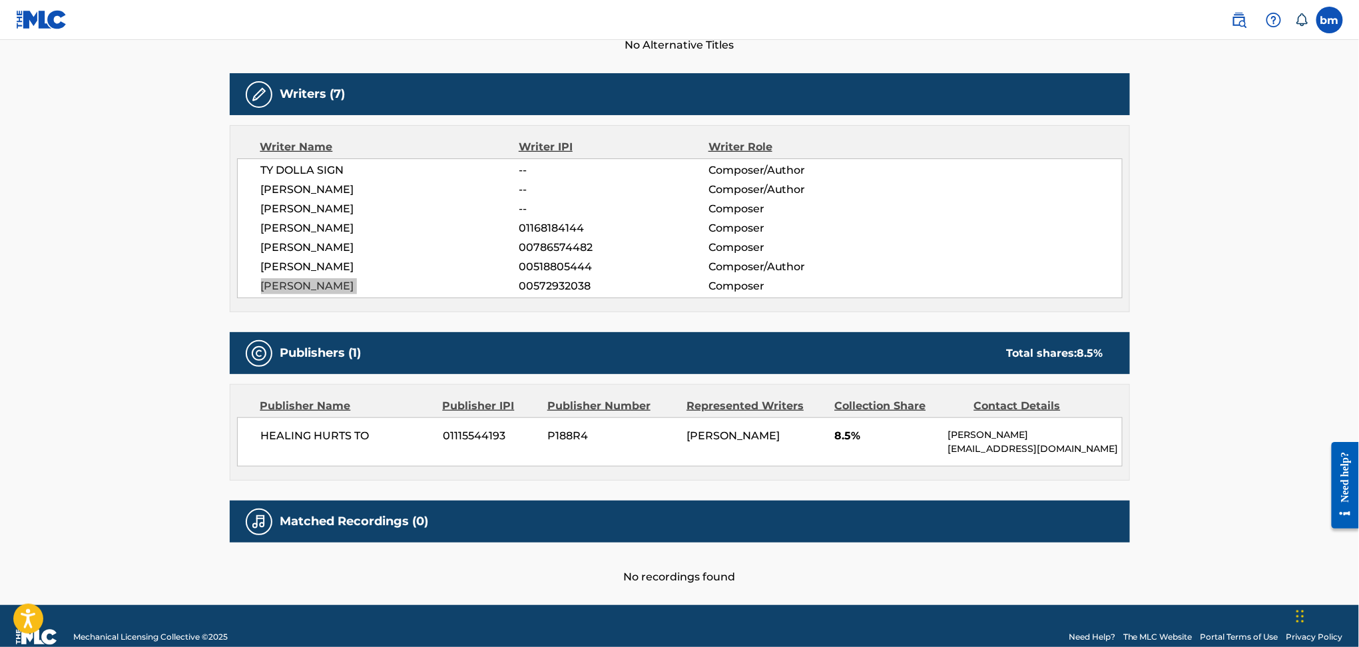
scroll to position [417, 0]
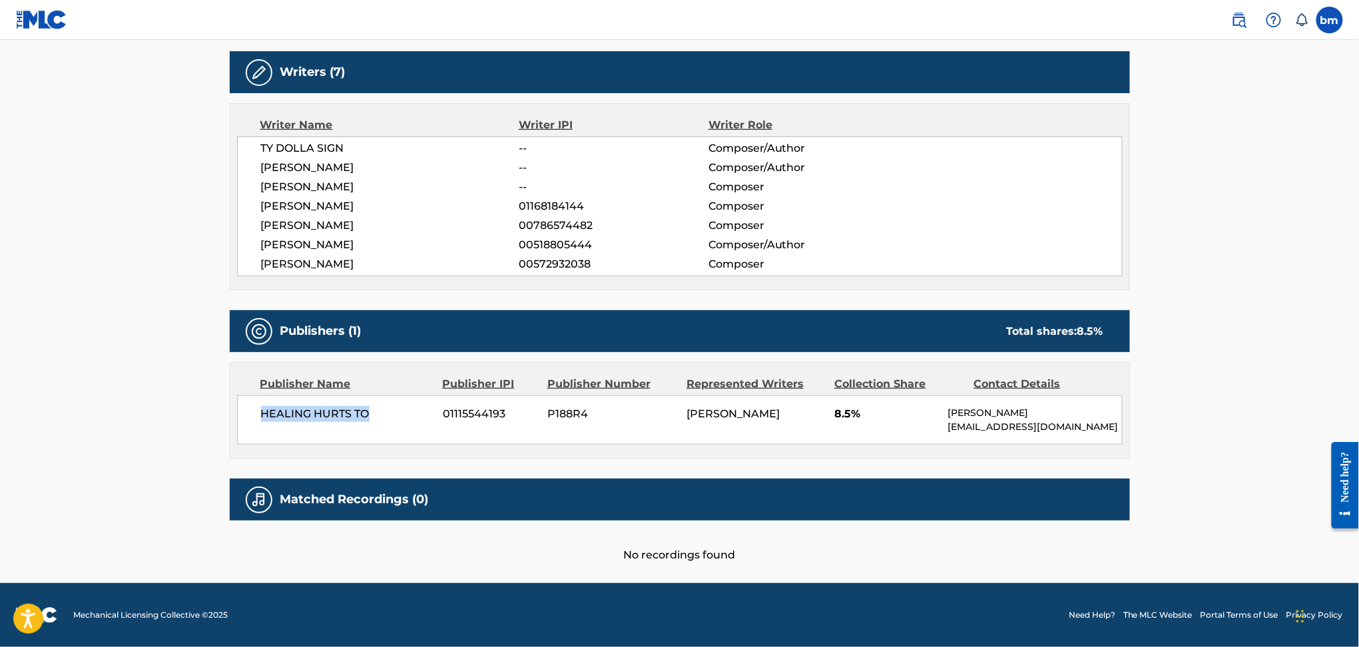
drag, startPoint x: 250, startPoint y: 421, endPoint x: 890, endPoint y: 511, distance: 646.2
click at [416, 422] on div "HEALING HURTS TO 01115544193 P188R4 [PERSON_NAME] 8.5% [PERSON_NAME] [EMAIL_ADD…" at bounding box center [679, 419] width 885 height 49
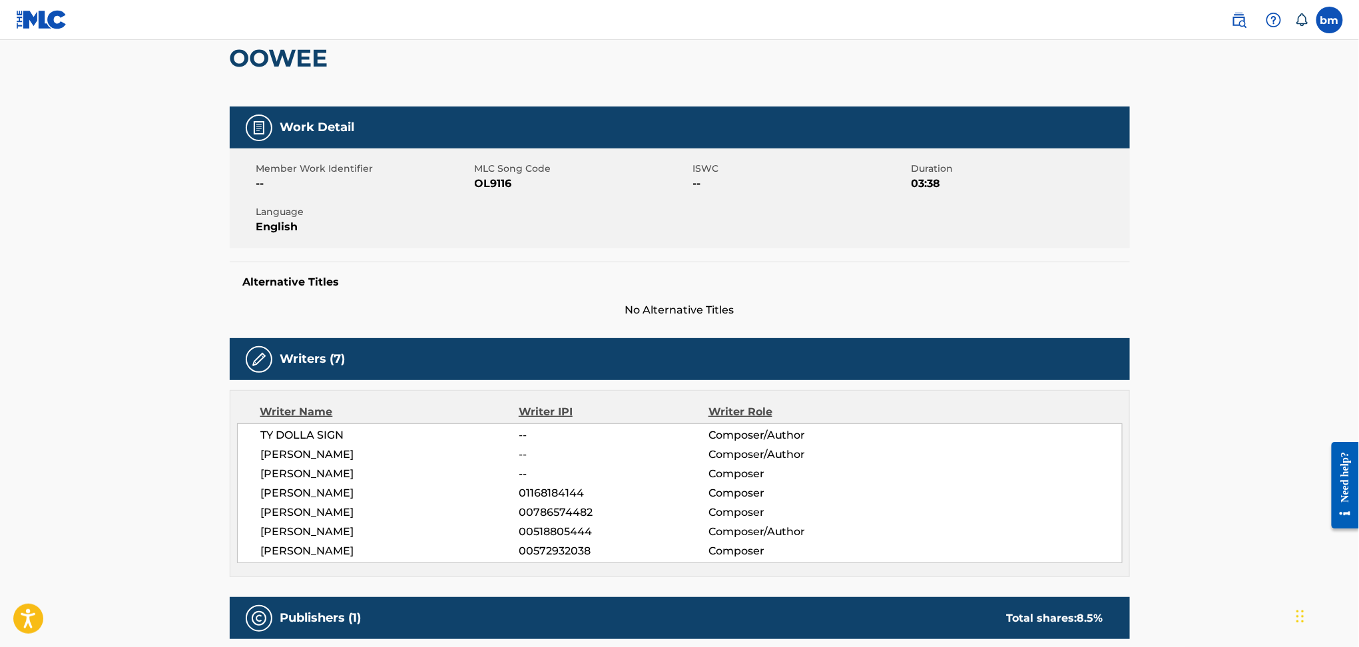
scroll to position [0, 0]
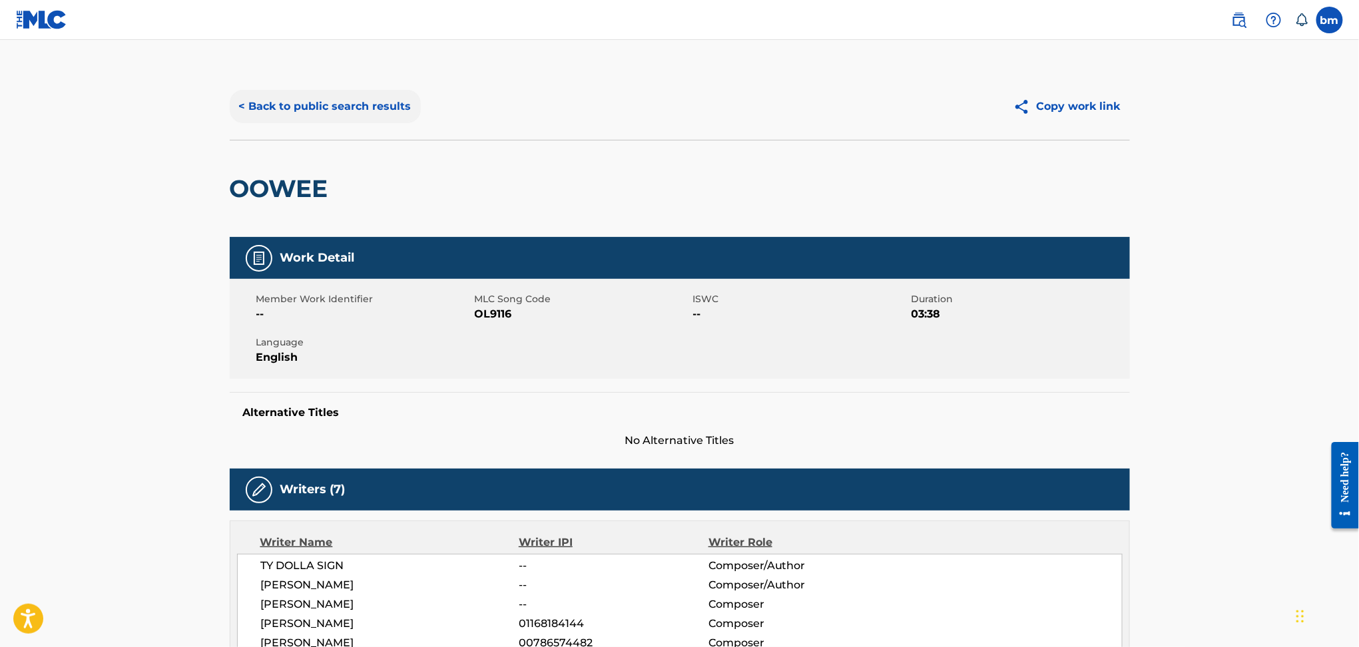
click at [318, 105] on button "< Back to public search results" at bounding box center [325, 106] width 191 height 33
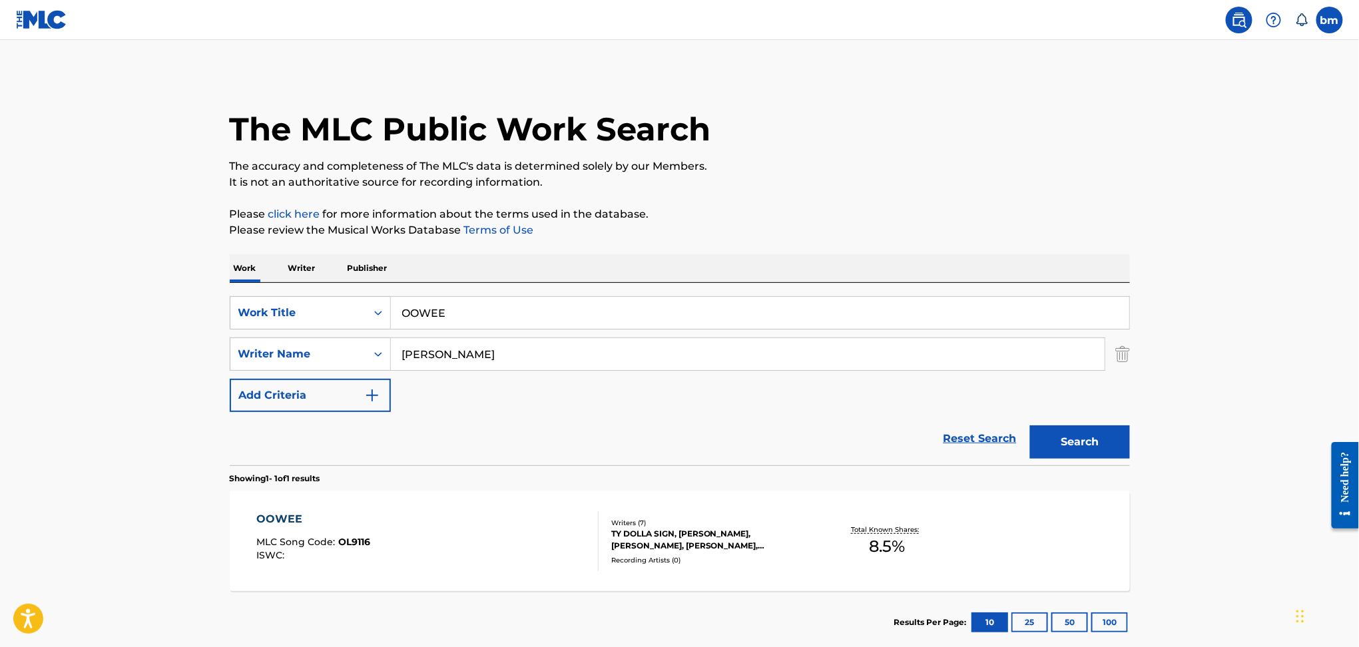
click at [518, 358] on input "[PERSON_NAME]" at bounding box center [748, 354] width 714 height 32
drag, startPoint x: 583, startPoint y: 367, endPoint x: 344, endPoint y: 344, distance: 240.9
click at [344, 344] on div "SearchWithCriteriad6e444ed-65fc-4fe2-aa18-c4c8b2367377 Writer Name [PERSON_NAME…" at bounding box center [680, 354] width 900 height 33
paste input "[PERSON_NAME]"
type input "[PERSON_NAME]"
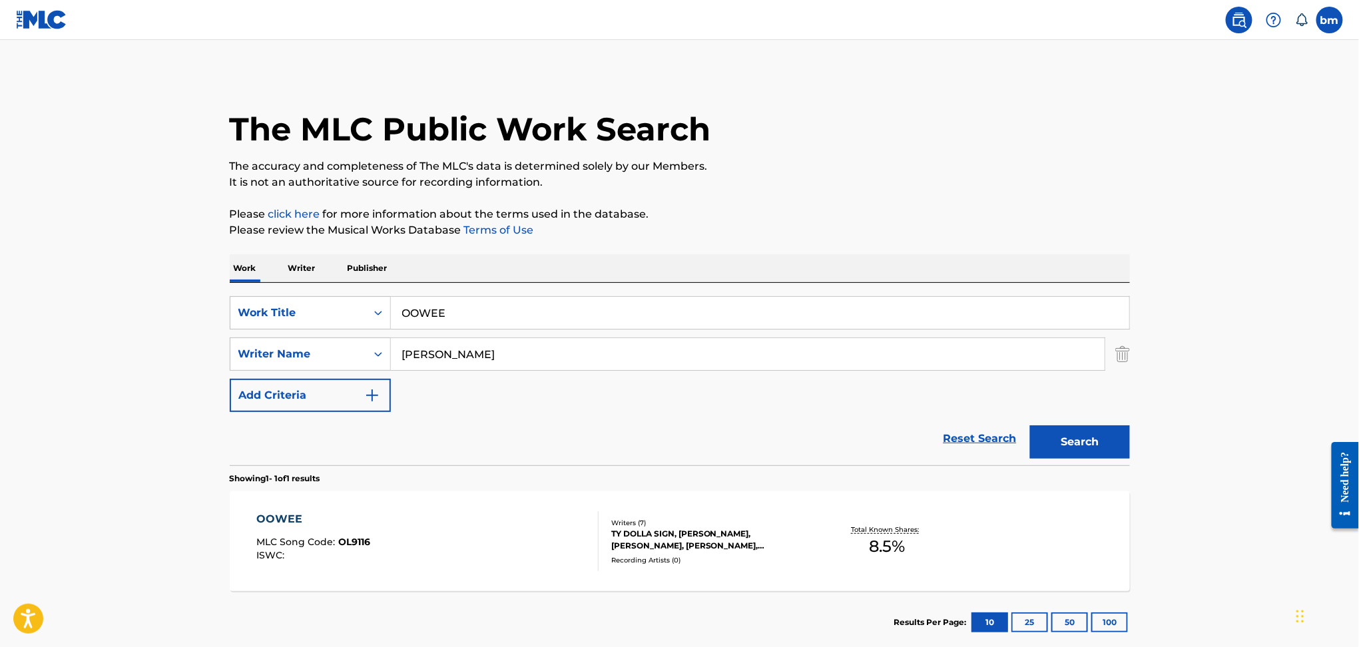
drag, startPoint x: 365, startPoint y: 312, endPoint x: 455, endPoint y: 315, distance: 89.9
click at [325, 312] on div "SearchWithCriteria456ec300-e2cc-4e6e-8597-1a18b6399bb6 Work Title OOWEE" at bounding box center [680, 312] width 900 height 33
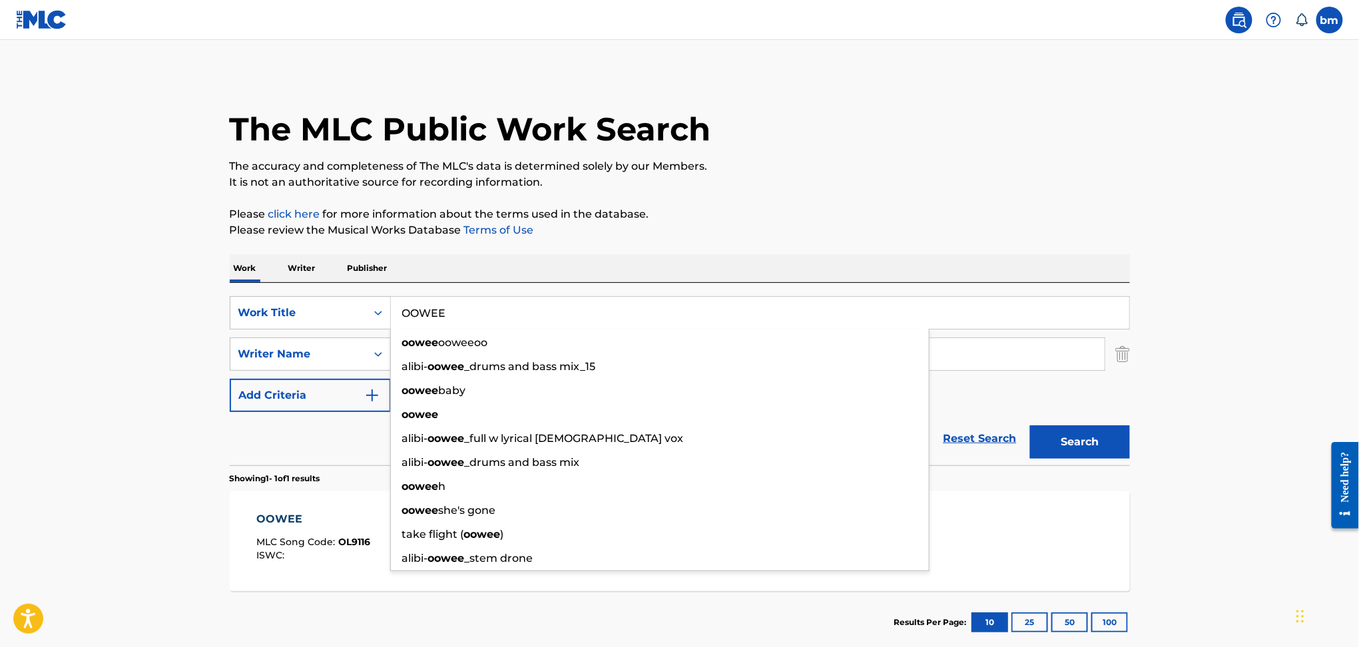
paste input "Nothing New [PERSON_NAME]"
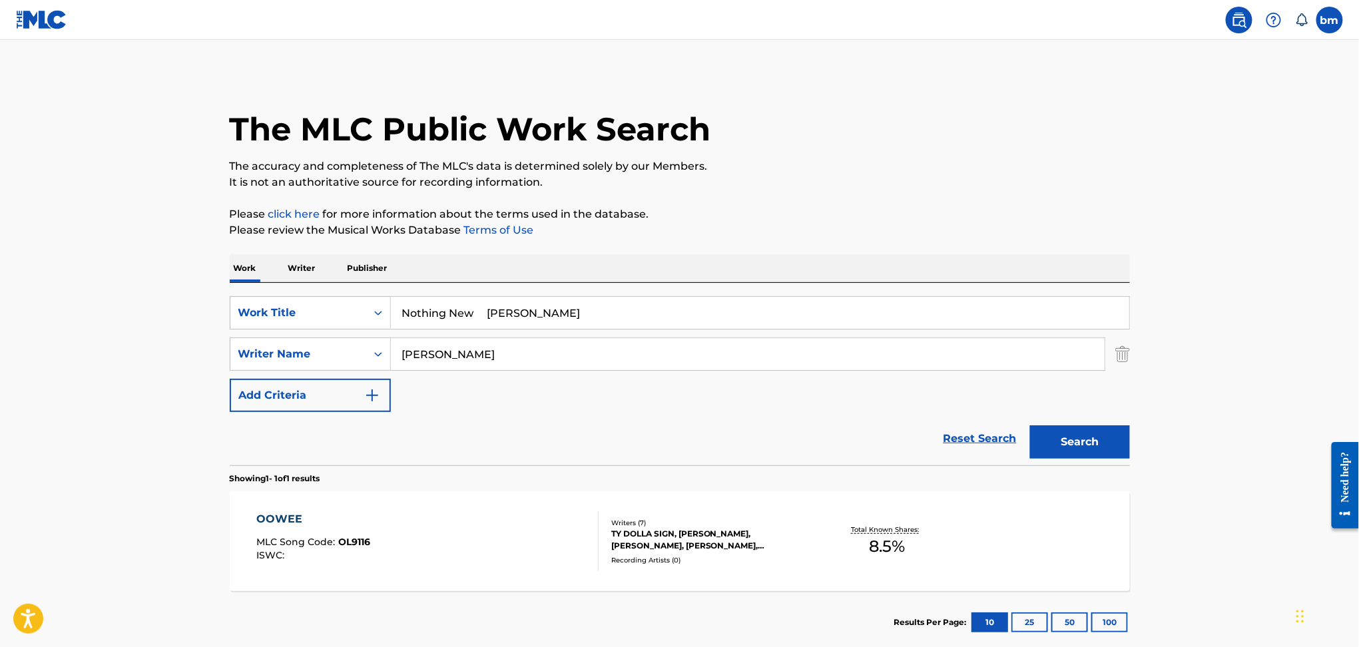
drag, startPoint x: 485, startPoint y: 316, endPoint x: 1123, endPoint y: 255, distance: 640.7
click at [1218, 319] on main "The MLC Public Work Search The accuracy and completeness of The MLC's data is d…" at bounding box center [679, 350] width 1359 height 620
type input "Nothing New"
drag, startPoint x: 1020, startPoint y: 176, endPoint x: 1019, endPoint y: 187, distance: 11.3
click at [1019, 176] on p "It is not an authoritative source for recording information." at bounding box center [680, 182] width 900 height 16
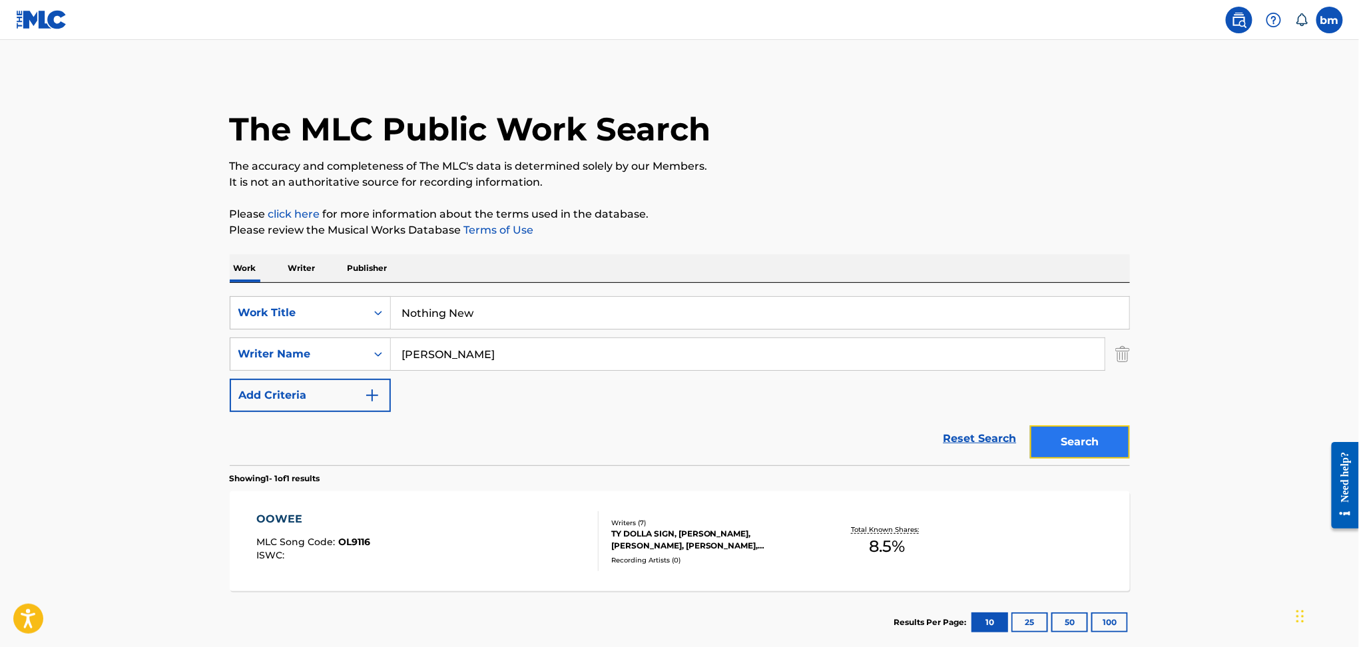
click at [1088, 428] on button "Search" at bounding box center [1080, 441] width 100 height 33
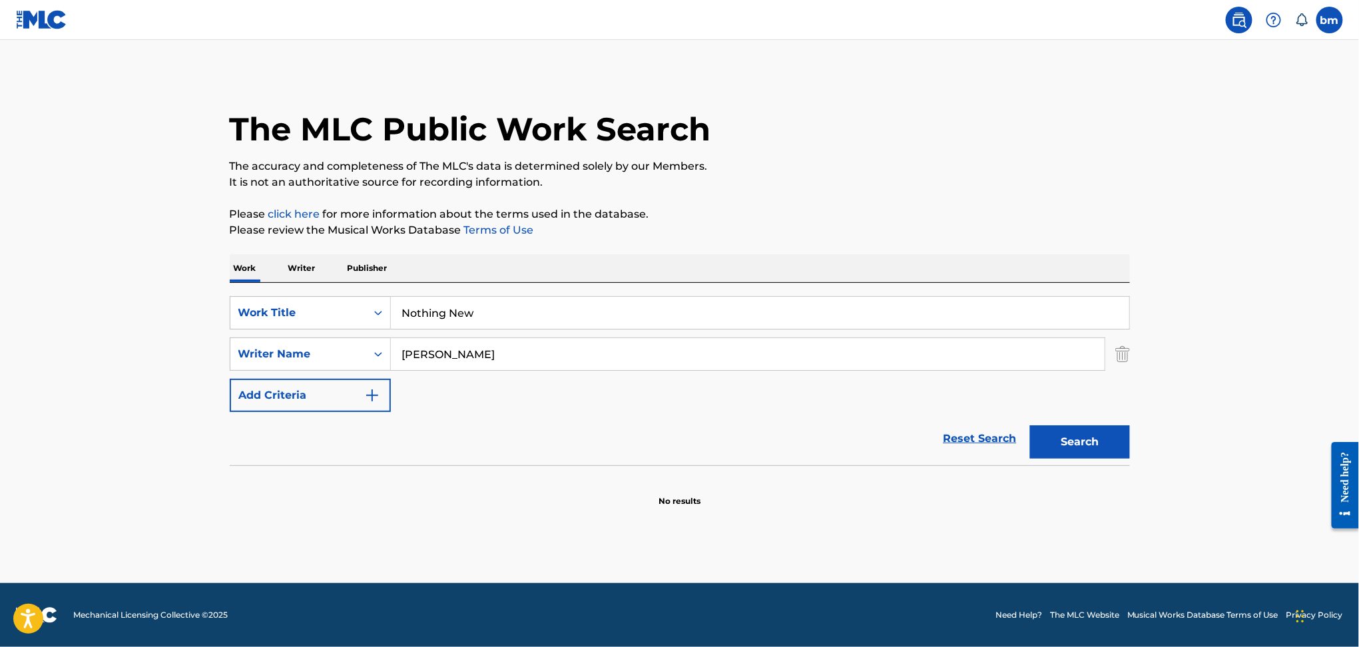
drag, startPoint x: 519, startPoint y: 330, endPoint x: 523, endPoint y: 361, distance: 31.5
click at [520, 330] on div "SearchWithCriteria456ec300-e2cc-4e6e-8597-1a18b6399bb6 Work Title Nothing New S…" at bounding box center [680, 354] width 900 height 116
drag, startPoint x: 523, startPoint y: 361, endPoint x: 245, endPoint y: 361, distance: 278.3
click at [245, 361] on div "SearchWithCriteriad6e444ed-65fc-4fe2-aa18-c4c8b2367377 Writer Name [PERSON_NAME…" at bounding box center [680, 354] width 900 height 33
paste input "[PERSON_NAME]"
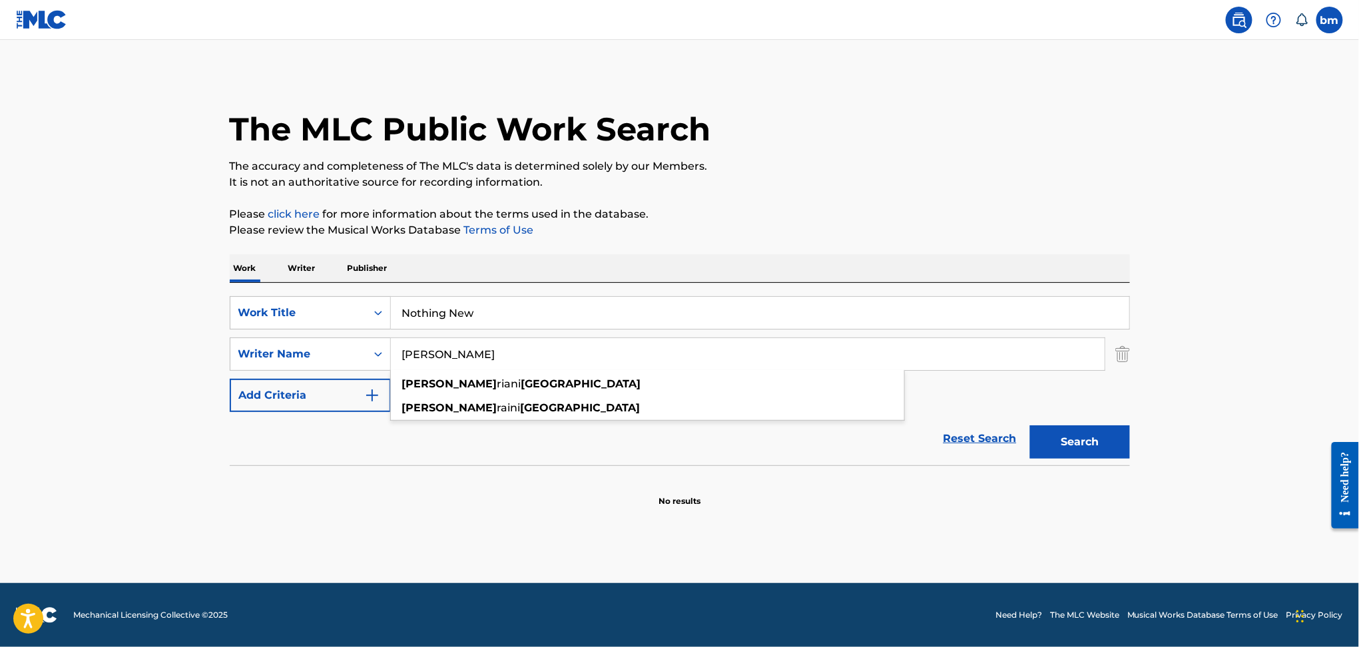
type input "[PERSON_NAME]"
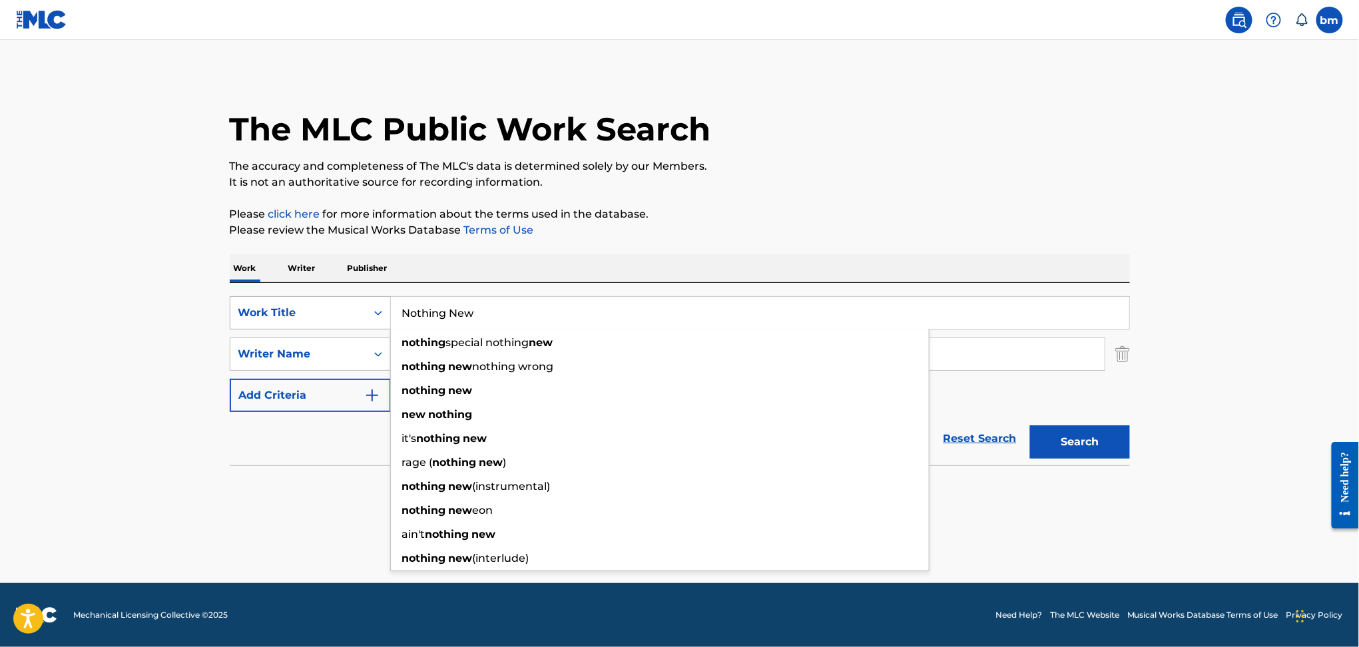
drag, startPoint x: 522, startPoint y: 320, endPoint x: 232, endPoint y: 311, distance: 289.7
click at [232, 311] on div "SearchWithCriteria456ec300-e2cc-4e6e-8597-1a18b6399bb6 Work Title Nothing New n…" at bounding box center [680, 312] width 900 height 33
paste input "Love Ain't Blind"
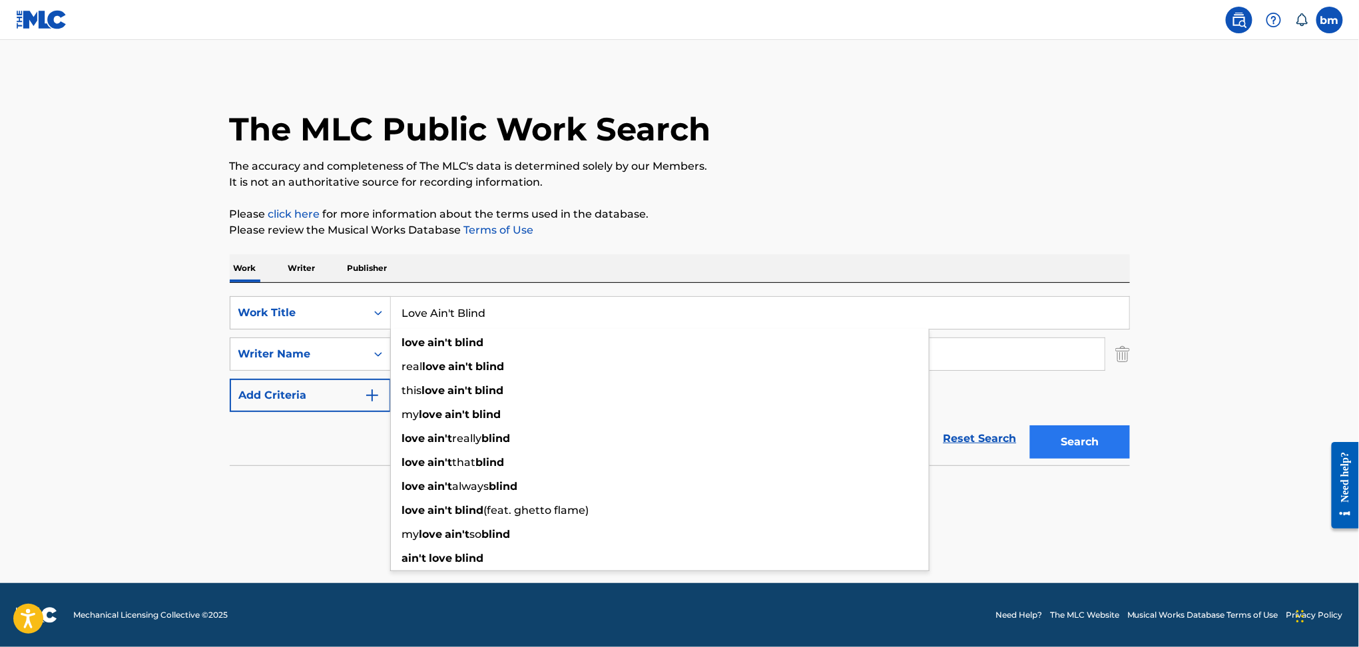
type input "Love Ain't Blind"
click at [1089, 447] on button "Search" at bounding box center [1080, 441] width 100 height 33
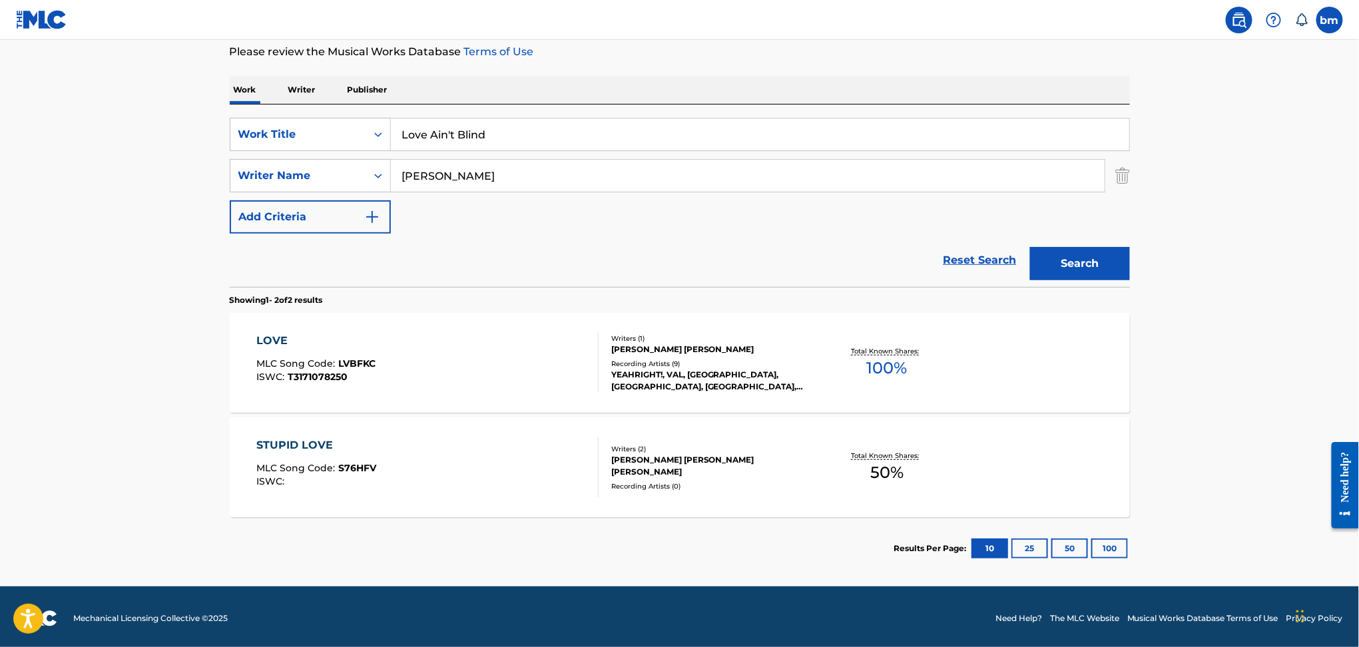
scroll to position [181, 0]
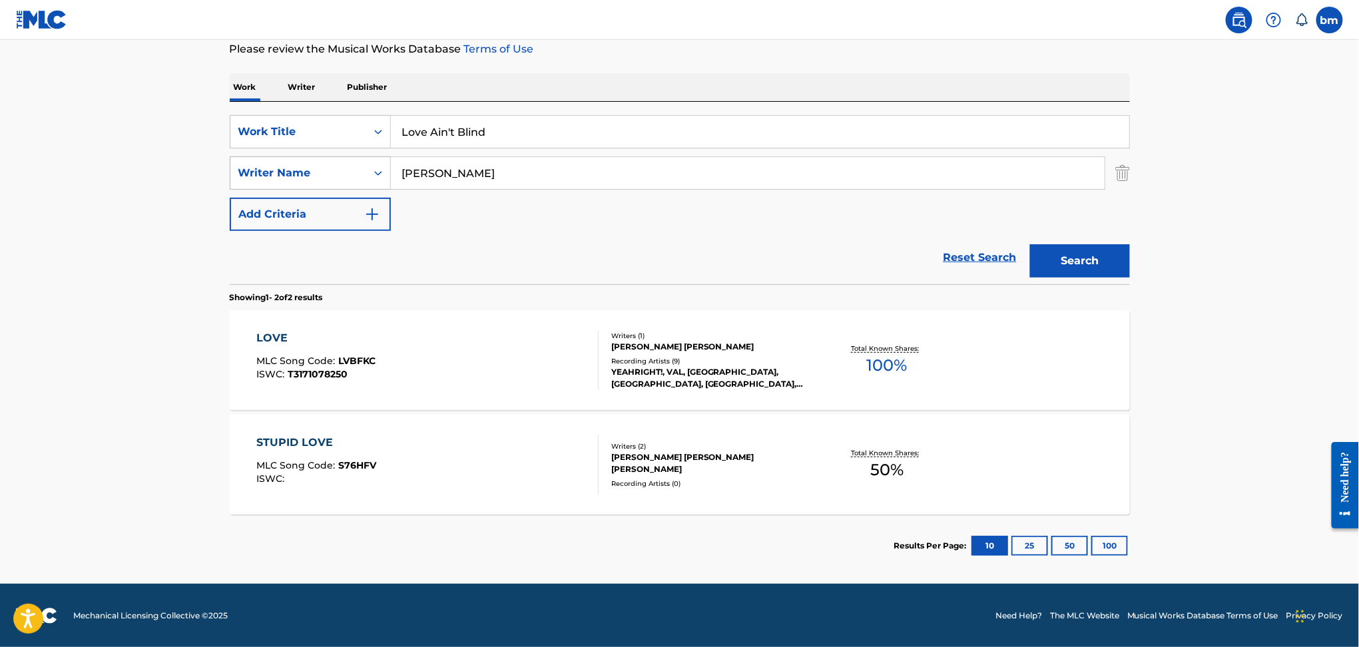
drag, startPoint x: 427, startPoint y: 164, endPoint x: 251, endPoint y: 182, distance: 177.3
click at [251, 182] on div "SearchWithCriteriad6e444ed-65fc-4fe2-aa18-c4c8b2367377 Writer Name [PERSON_NAME]" at bounding box center [680, 172] width 900 height 33
click at [1116, 270] on button "Search" at bounding box center [1080, 260] width 100 height 33
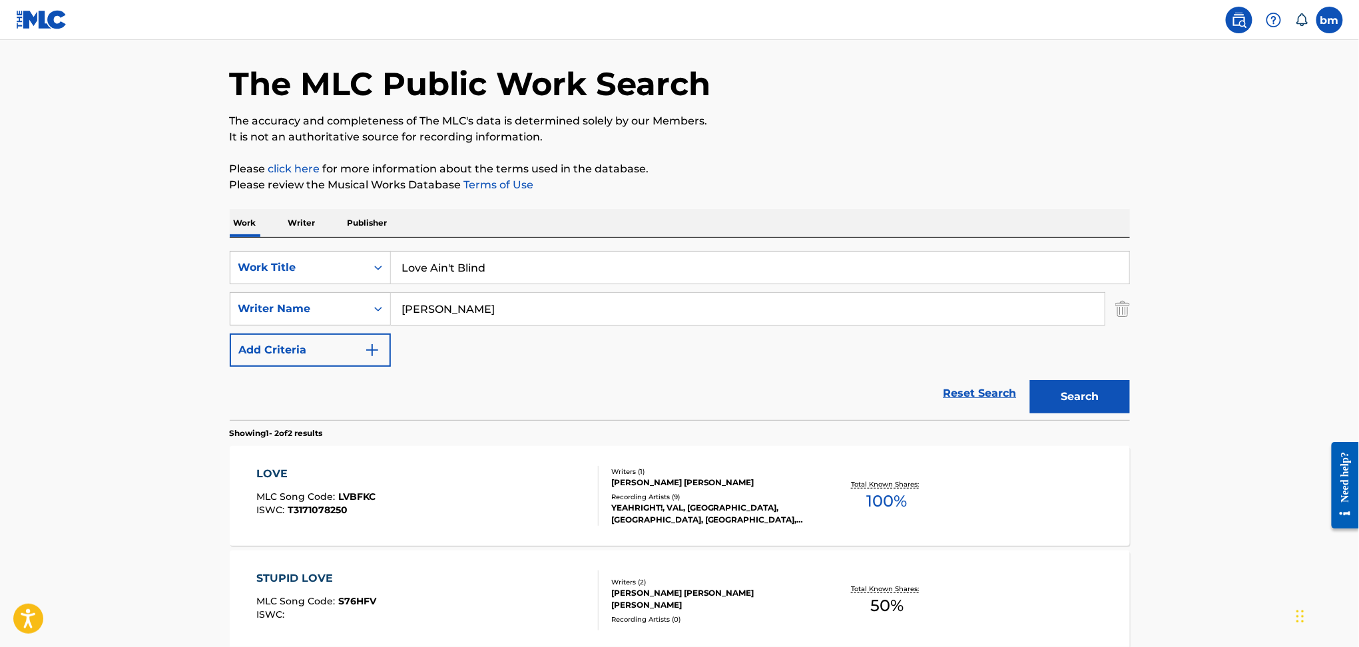
scroll to position [3, 0]
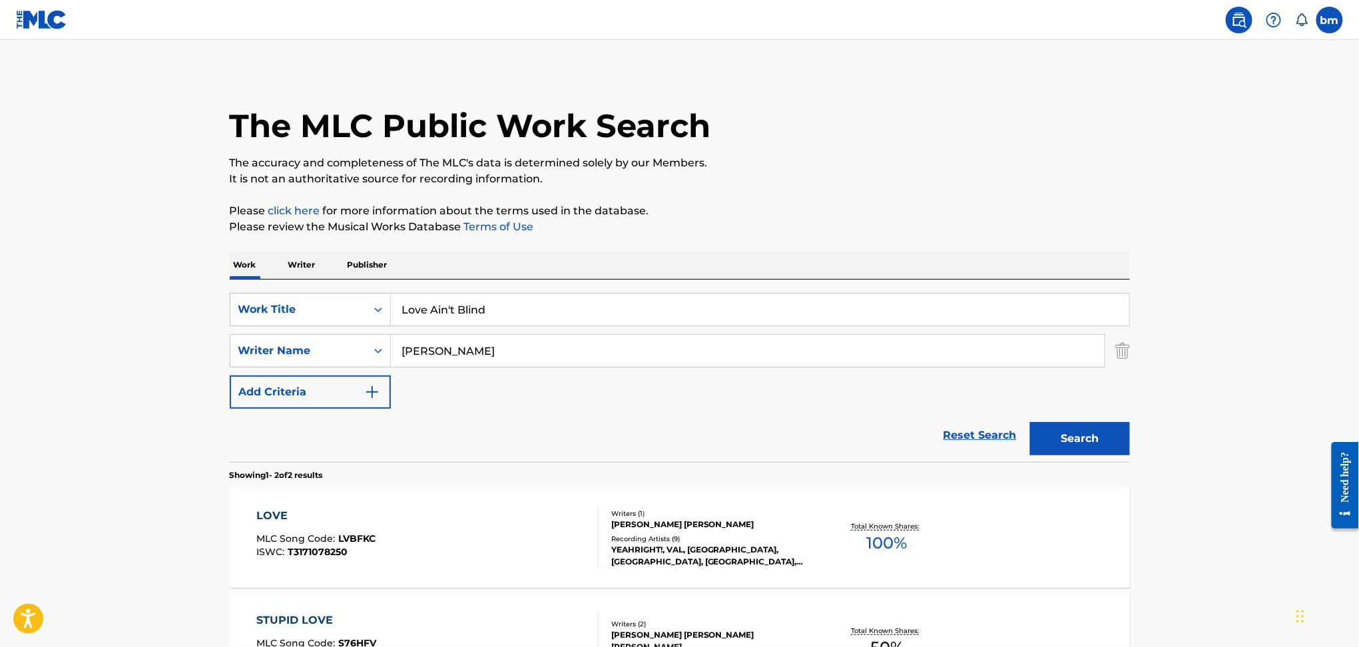
drag, startPoint x: 925, startPoint y: 60, endPoint x: 825, endPoint y: 103, distance: 108.6
click at [923, 60] on main "The MLC Public Work Search The accuracy and completeness of The MLC's data is d…" at bounding box center [679, 399] width 1359 height 725
drag, startPoint x: 492, startPoint y: 358, endPoint x: 268, endPoint y: 354, distance: 224.4
click at [270, 356] on div "SearchWithCriteriad6e444ed-65fc-4fe2-aa18-c4c8b2367377 Writer Name [PERSON_NAME]" at bounding box center [680, 350] width 900 height 33
paste input "Orion Meshorer"
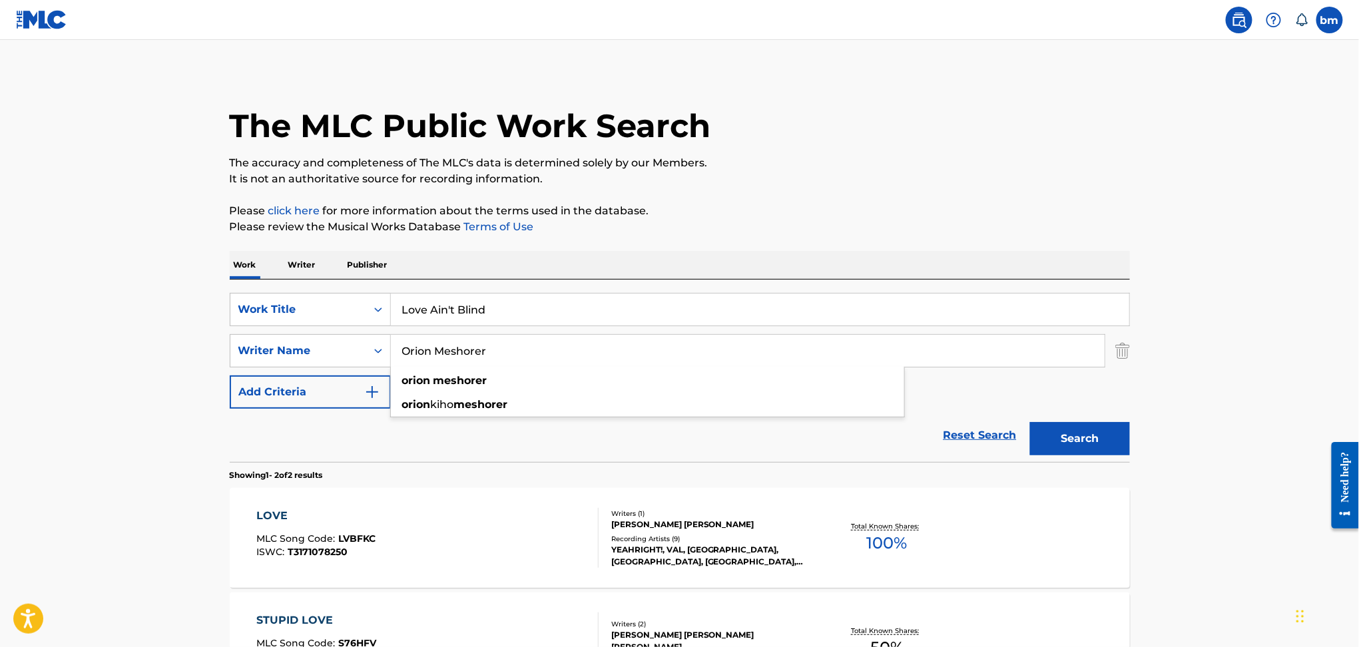
type input "Orion Meshorer"
drag, startPoint x: 547, startPoint y: 301, endPoint x: 267, endPoint y: 311, distance: 280.5
click at [267, 311] on div "SearchWithCriteria456ec300-e2cc-4e6e-8597-1a18b6399bb6 Work Title Love Ain't Bl…" at bounding box center [680, 309] width 900 height 33
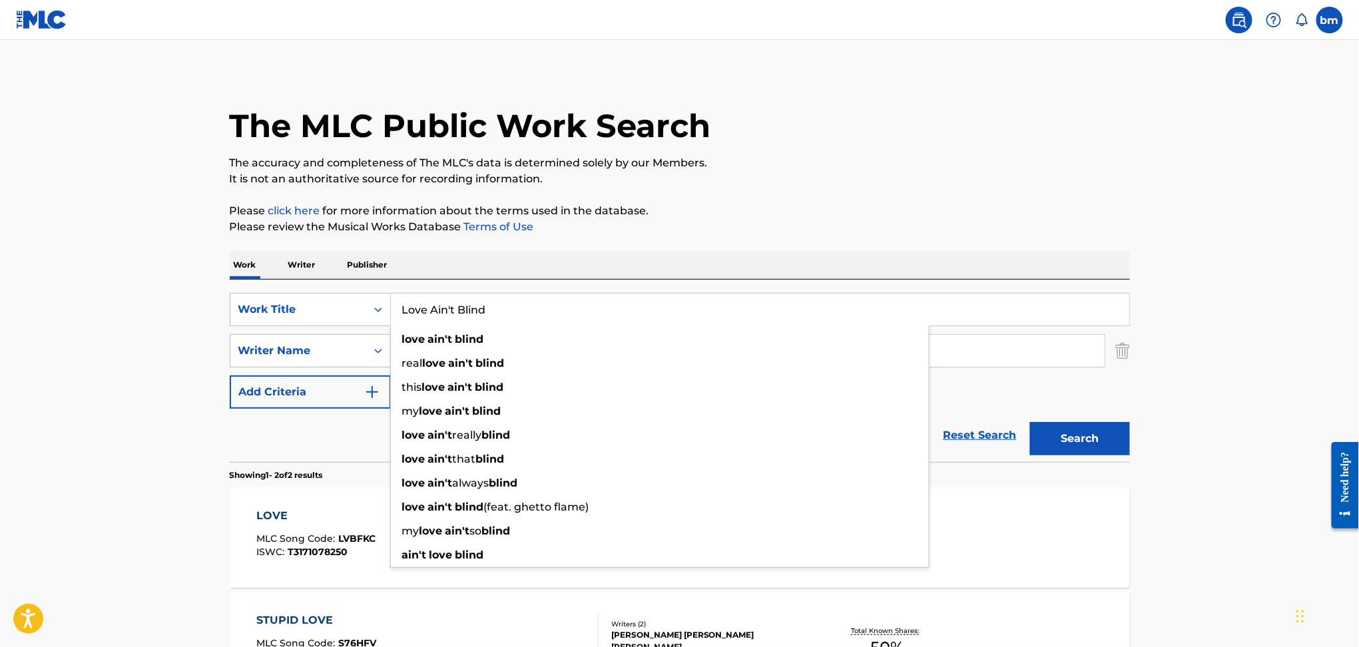
paste input "hot topic (Explicit) bbno$"
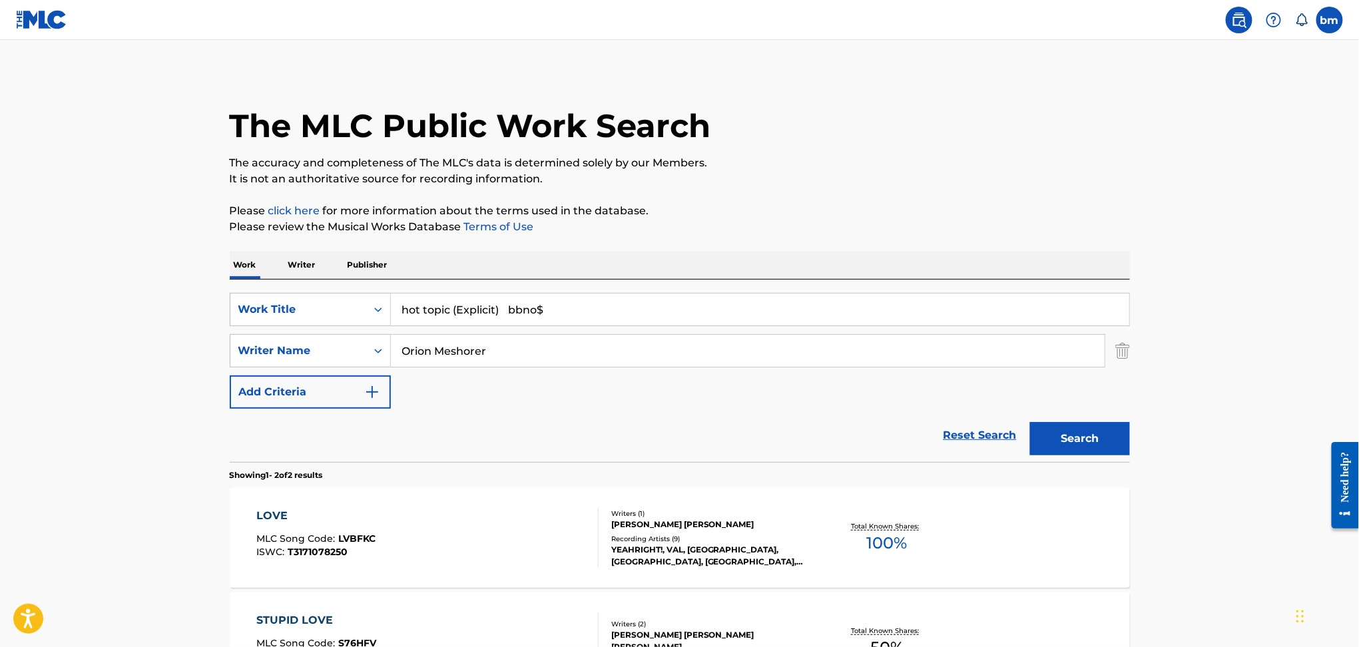
drag, startPoint x: 453, startPoint y: 309, endPoint x: 1248, endPoint y: 189, distance: 803.9
click at [1223, 213] on main "The MLC Public Work Search The accuracy and completeness of The MLC's data is d…" at bounding box center [679, 399] width 1359 height 725
type input "hot topic"
click at [1236, 157] on main "The MLC Public Work Search The accuracy and completeness of The MLC's data is d…" at bounding box center [679, 399] width 1359 height 725
click at [1096, 435] on button "Search" at bounding box center [1080, 438] width 100 height 33
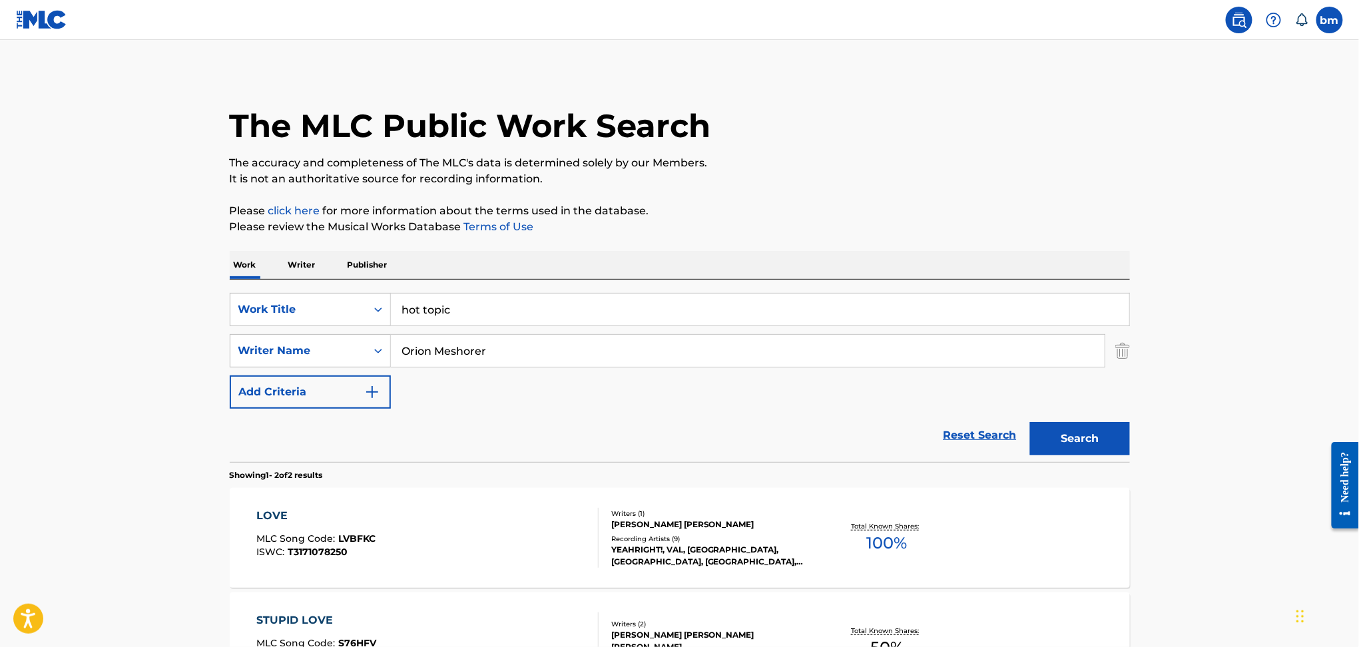
scroll to position [0, 0]
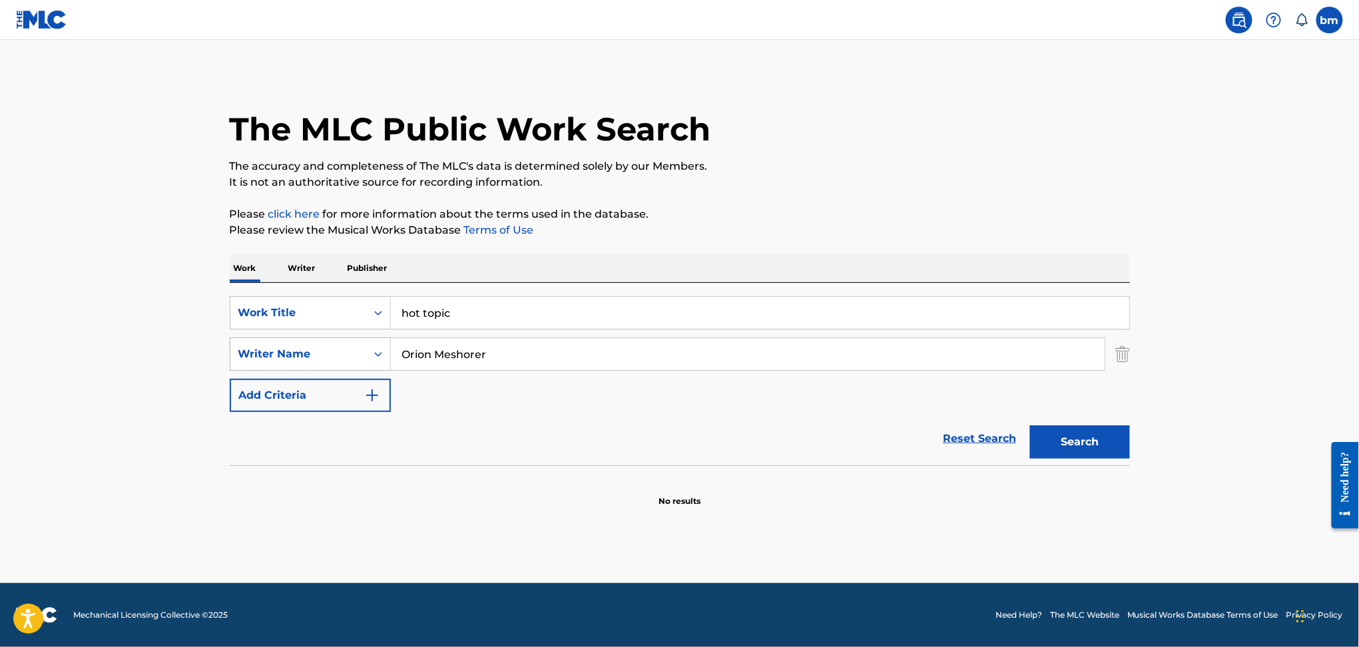
drag, startPoint x: 505, startPoint y: 342, endPoint x: 339, endPoint y: 356, distance: 167.0
click at [339, 356] on div "SearchWithCriteriad6e444ed-65fc-4fe2-aa18-c4c8b2367377 Writer Name Orion Meshor…" at bounding box center [680, 354] width 900 height 33
paste input "[PERSON_NAME] WilsonDemerick Fermjesse saint [PERSON_NAME]"
drag, startPoint x: 524, startPoint y: 354, endPoint x: 1259, endPoint y: 427, distance: 738.6
click at [1304, 398] on main "The MLC Public Work Search The accuracy and completeness of The MLC's data is d…" at bounding box center [679, 311] width 1359 height 543
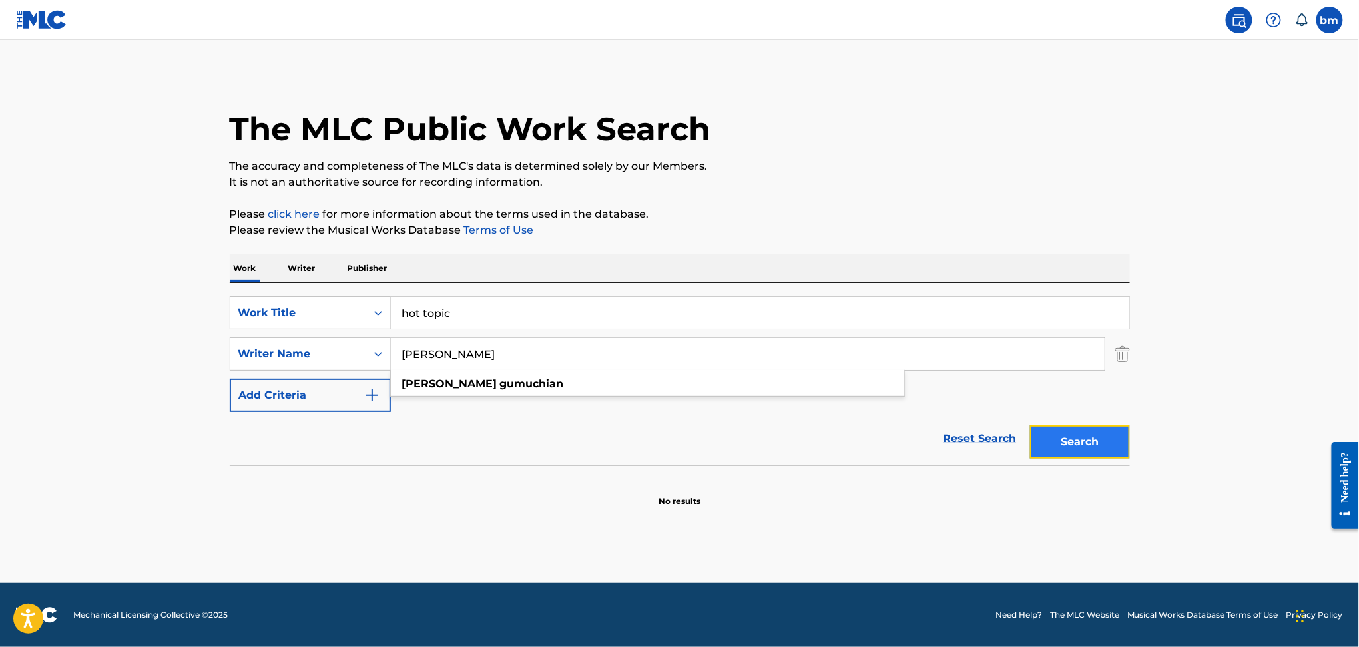
click at [1099, 451] on button "Search" at bounding box center [1080, 441] width 100 height 33
drag, startPoint x: 603, startPoint y: 399, endPoint x: 557, endPoint y: 356, distance: 63.1
click at [597, 393] on div "SearchWithCriteria456ec300-e2cc-4e6e-8597-1a18b6399bb6 Work Title hot topic Sea…" at bounding box center [680, 354] width 900 height 116
drag, startPoint x: 554, startPoint y: 346, endPoint x: 281, endPoint y: 375, distance: 274.5
click at [281, 375] on div "SearchWithCriteria456ec300-e2cc-4e6e-8597-1a18b6399bb6 Work Title hot topic Sea…" at bounding box center [680, 354] width 900 height 116
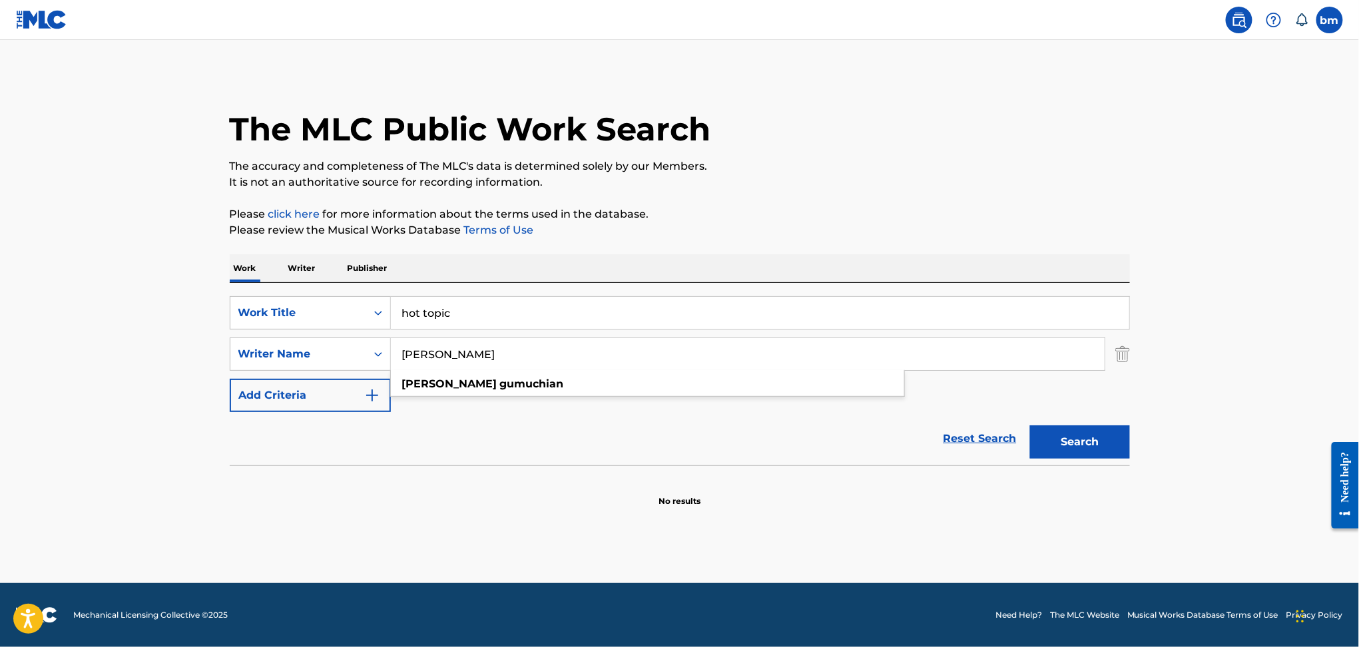
paste input "[PERSON_NAME] Fermjesse saint johnOrion Meshorer"
drag, startPoint x: 472, startPoint y: 344, endPoint x: 1206, endPoint y: 425, distance: 738.1
click at [1323, 397] on main "The MLC Public Work Search The accuracy and completeness of The MLC's data is d…" at bounding box center [679, 311] width 1359 height 543
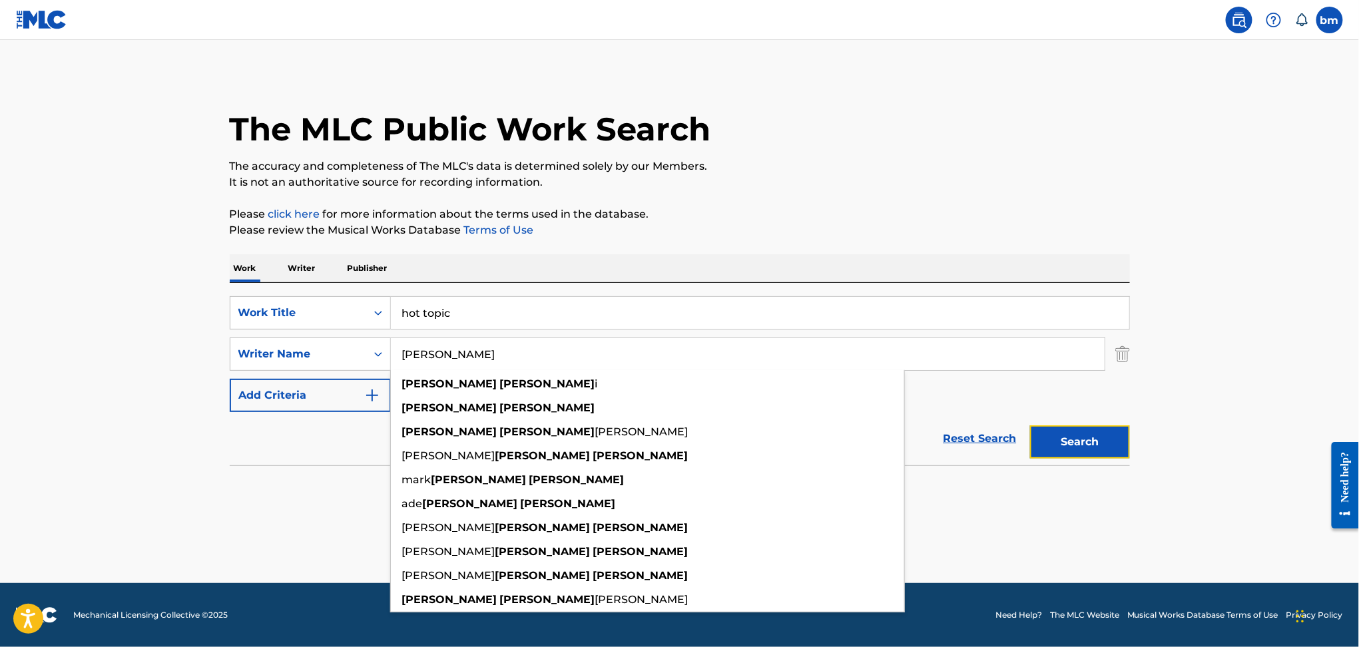
drag, startPoint x: 1099, startPoint y: 437, endPoint x: 968, endPoint y: 407, distance: 134.4
click at [1098, 437] on button "Search" at bounding box center [1080, 441] width 100 height 33
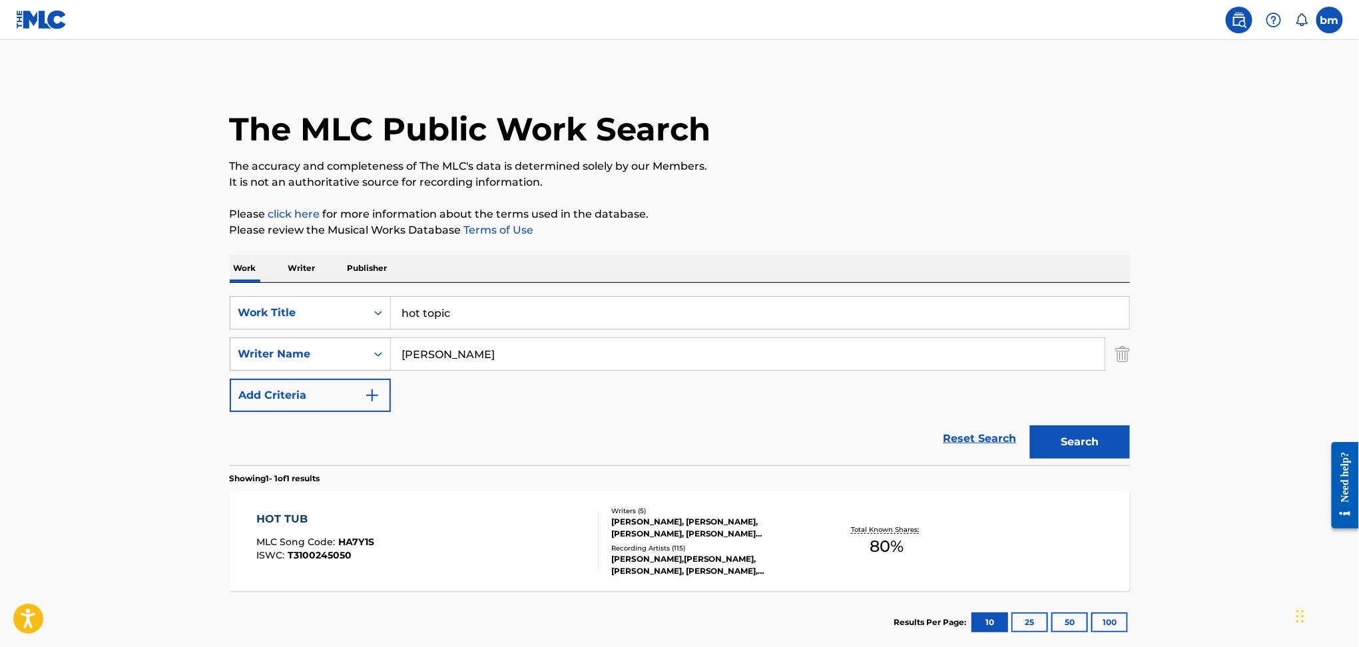
drag, startPoint x: 504, startPoint y: 361, endPoint x: 292, endPoint y: 361, distance: 212.4
click at [292, 361] on div "SearchWithCriteriad6e444ed-65fc-4fe2-aa18-c4c8b2367377 Writer Name [PERSON_NAME]" at bounding box center [680, 354] width 900 height 33
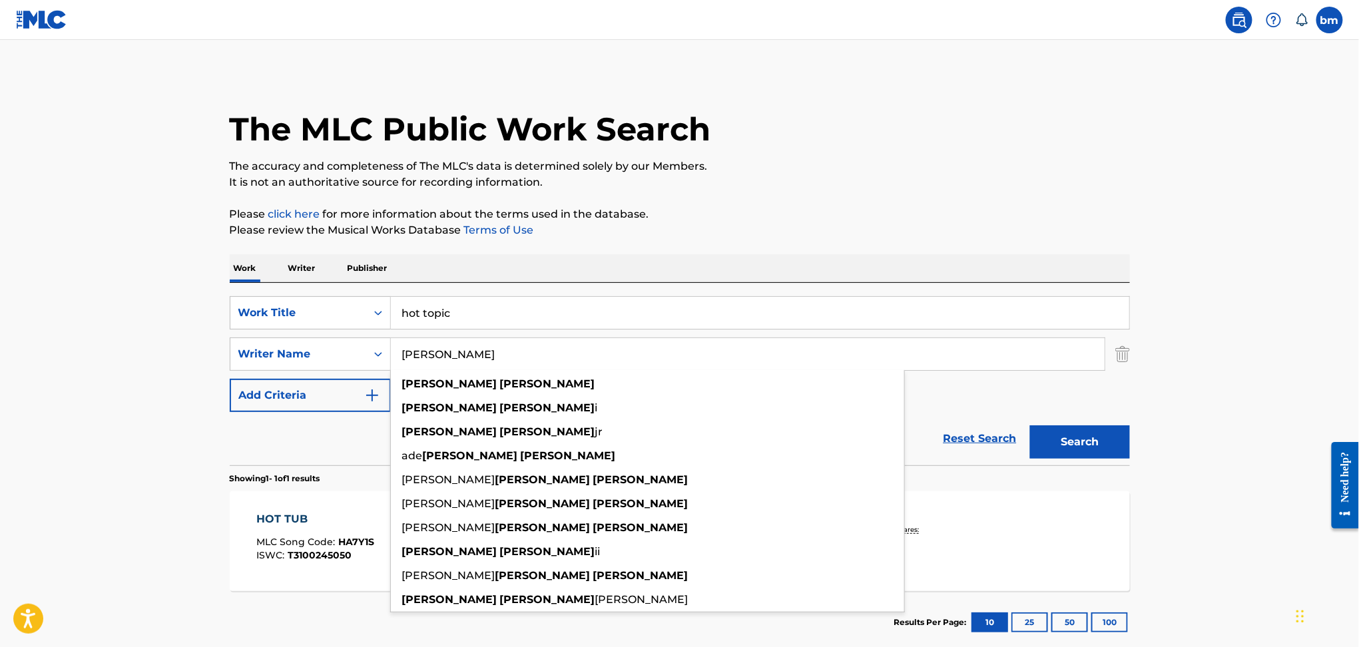
paste input "[PERSON_NAME] Fermjesse saint johnOrion Meshorer"
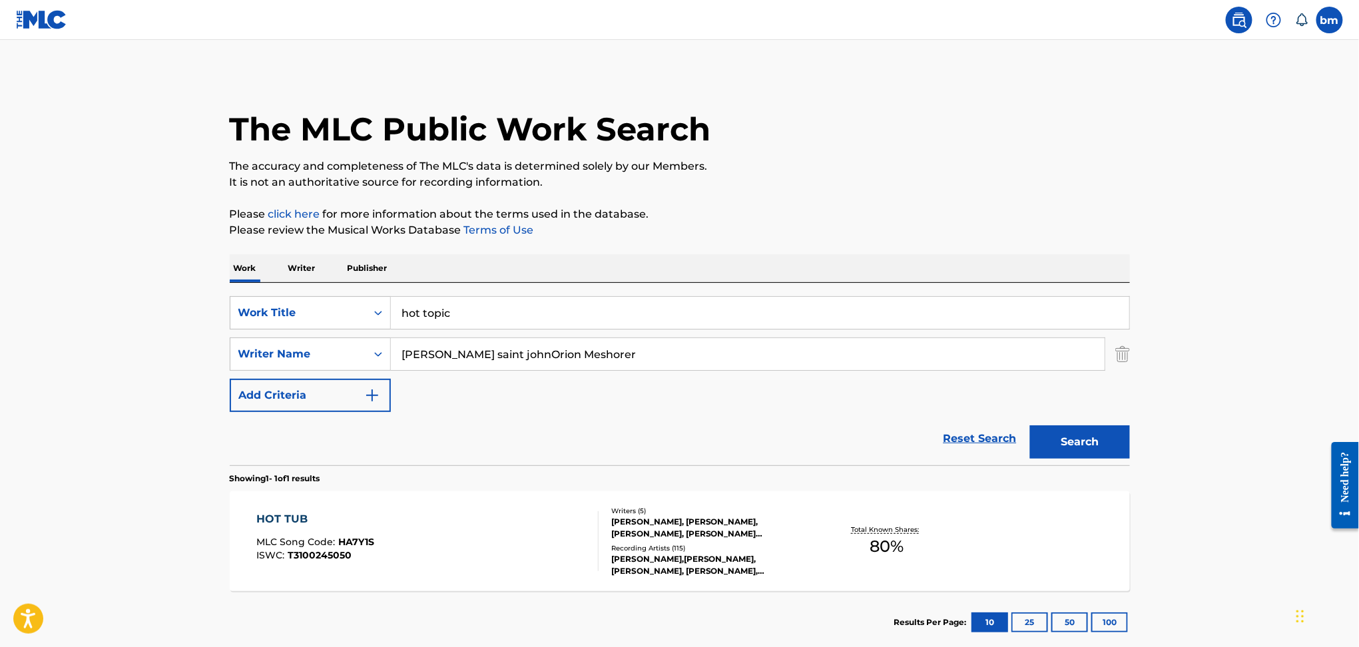
drag, startPoint x: 487, startPoint y: 347, endPoint x: 1023, endPoint y: 397, distance: 538.2
click at [1015, 387] on div "SearchWithCriteria456ec300-e2cc-4e6e-8597-1a18b6399bb6 Work Title hot topic Sea…" at bounding box center [680, 354] width 900 height 116
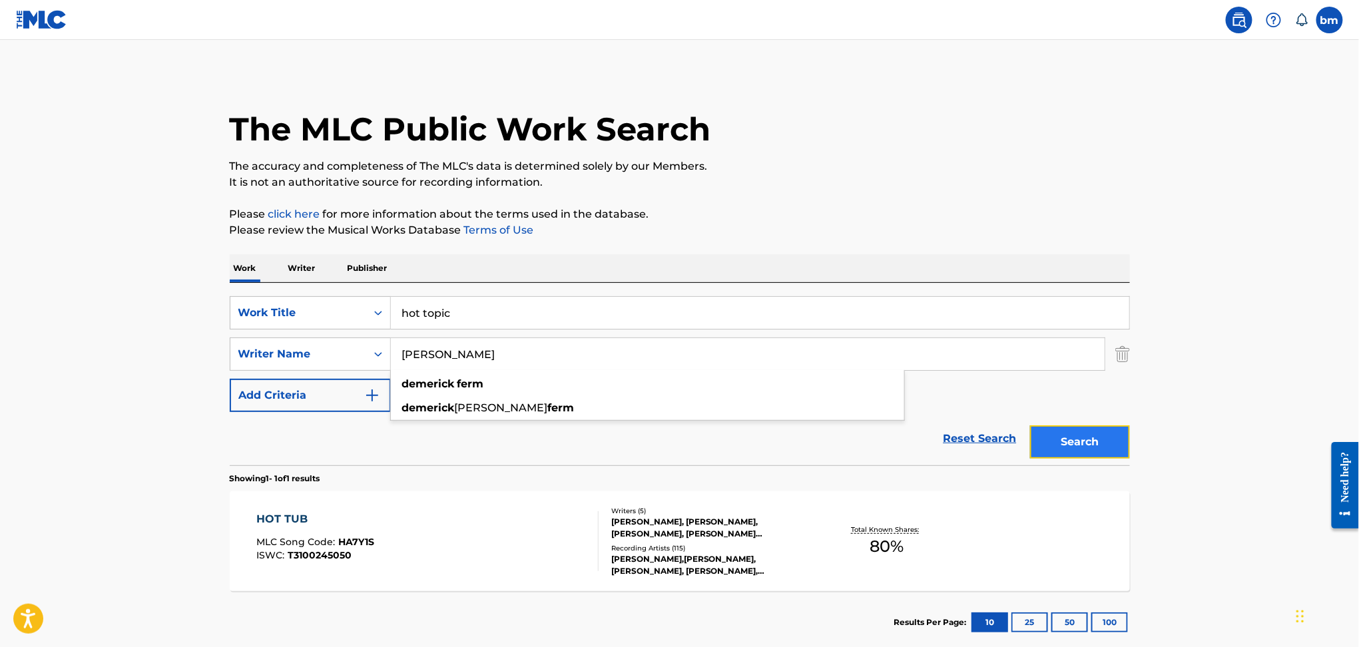
click at [1055, 447] on button "Search" at bounding box center [1080, 441] width 100 height 33
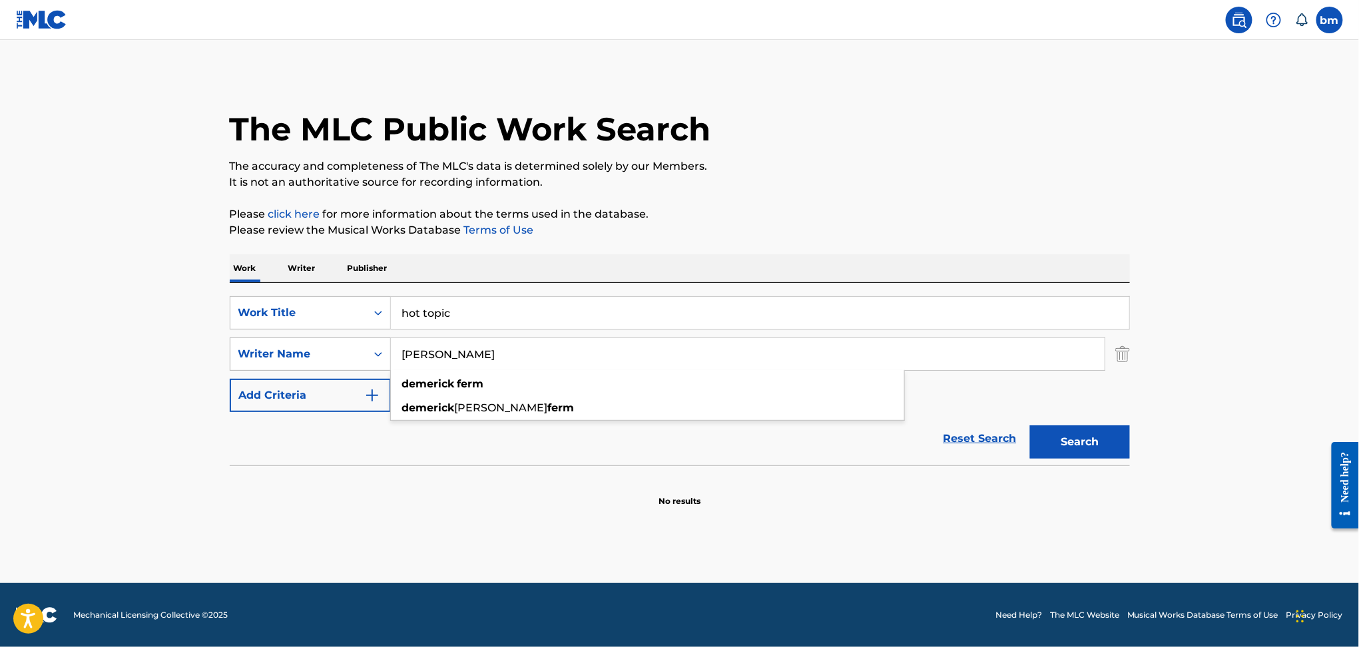
drag, startPoint x: 545, startPoint y: 340, endPoint x: 354, endPoint y: 347, distance: 191.2
click at [354, 347] on div "SearchWithCriteriad6e444ed-65fc-4fe2-aa18-c4c8b2367377 Writer Name [PERSON_NAME…" at bounding box center [680, 354] width 900 height 33
paste input "[PERSON_NAME]"
drag, startPoint x: 485, startPoint y: 364, endPoint x: 1169, endPoint y: 450, distance: 689.1
click at [1156, 417] on main "The MLC Public Work Search The accuracy and completeness of The MLC's data is d…" at bounding box center [679, 311] width 1359 height 543
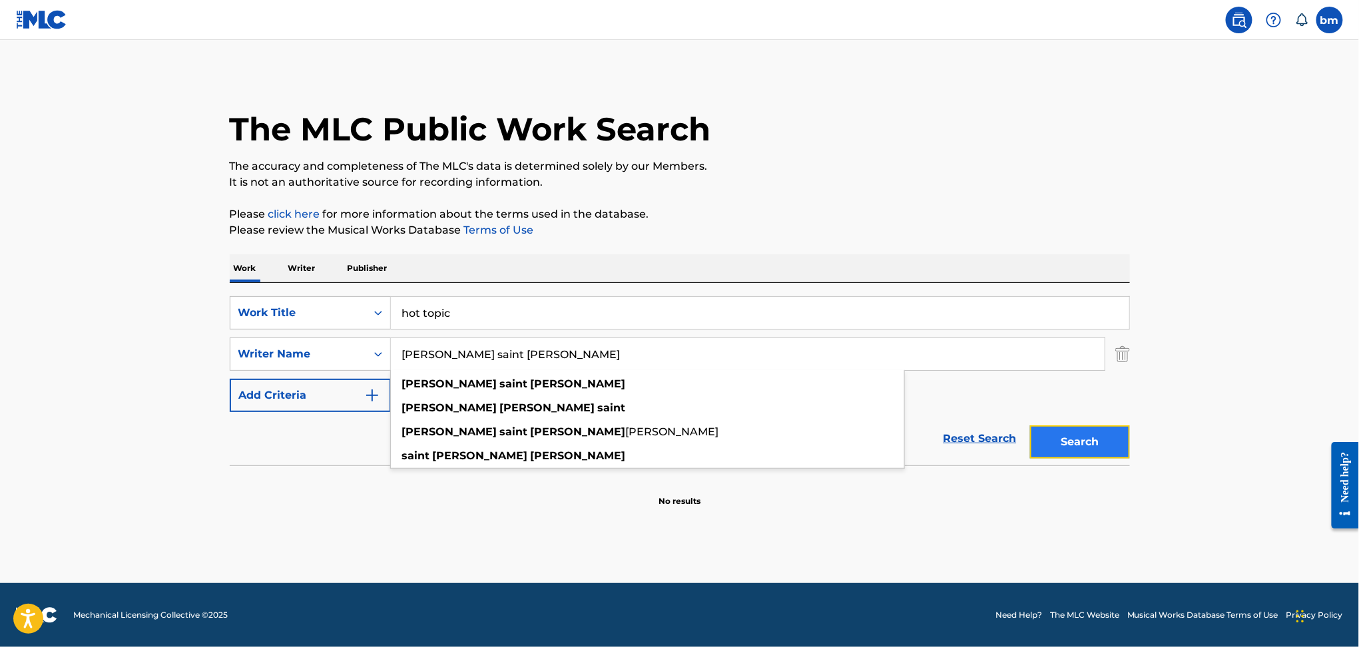
click at [1064, 446] on button "Search" at bounding box center [1080, 441] width 100 height 33
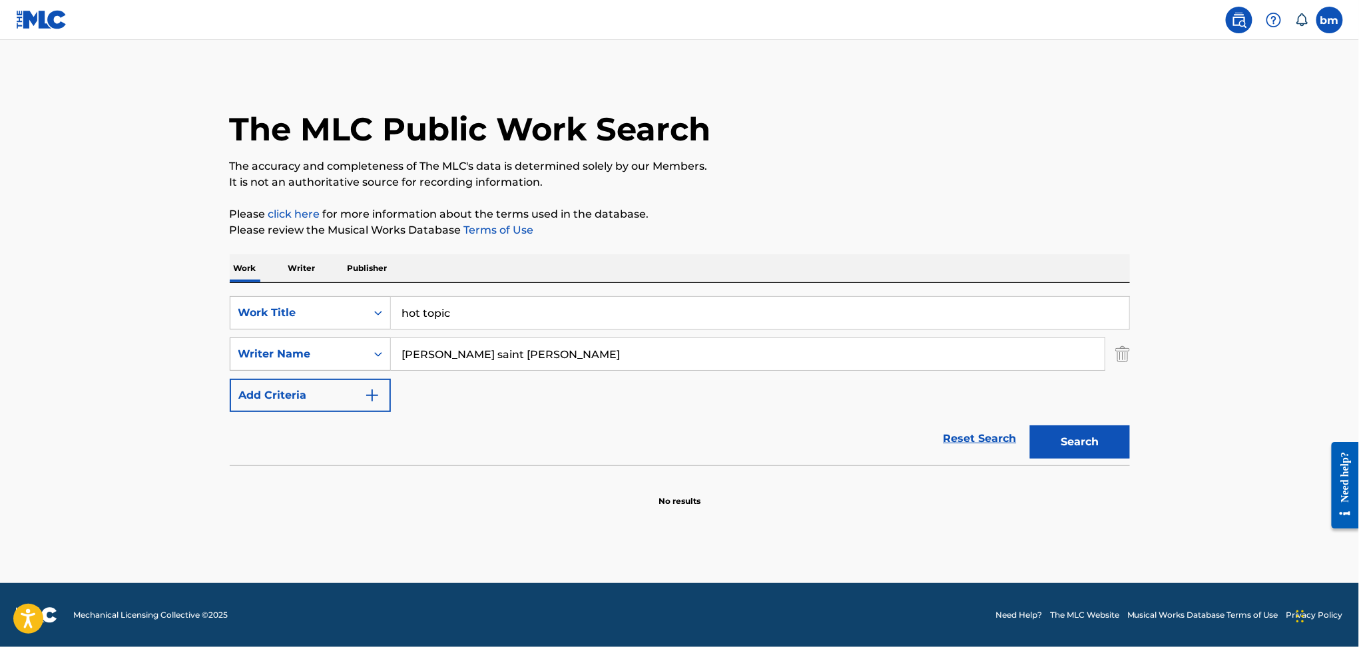
drag, startPoint x: 531, startPoint y: 356, endPoint x: 326, endPoint y: 361, distance: 205.1
click at [326, 361] on div "SearchWithCriteriad6e444ed-65fc-4fe2-aa18-c4c8b2367377 Writer Name [PERSON_NAME…" at bounding box center [680, 354] width 900 height 33
paste input "Orion Meshorer"
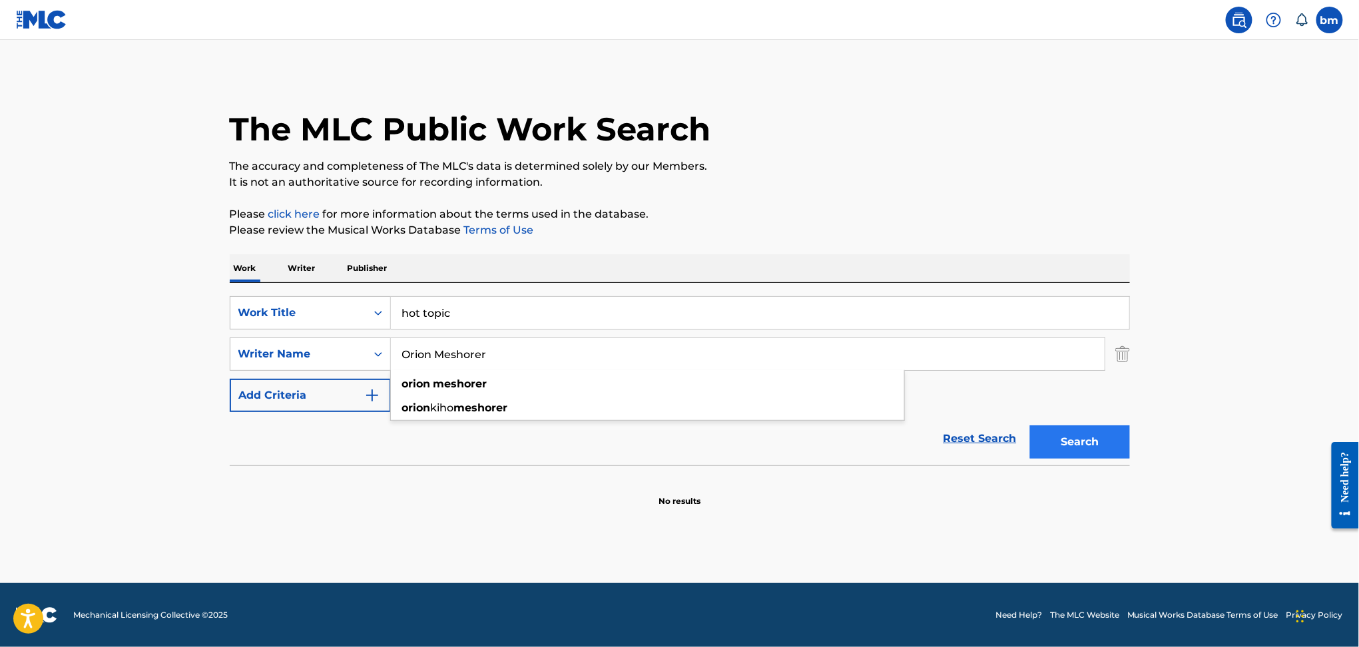
type input "Orion Meshorer"
click at [1076, 453] on button "Search" at bounding box center [1080, 441] width 100 height 33
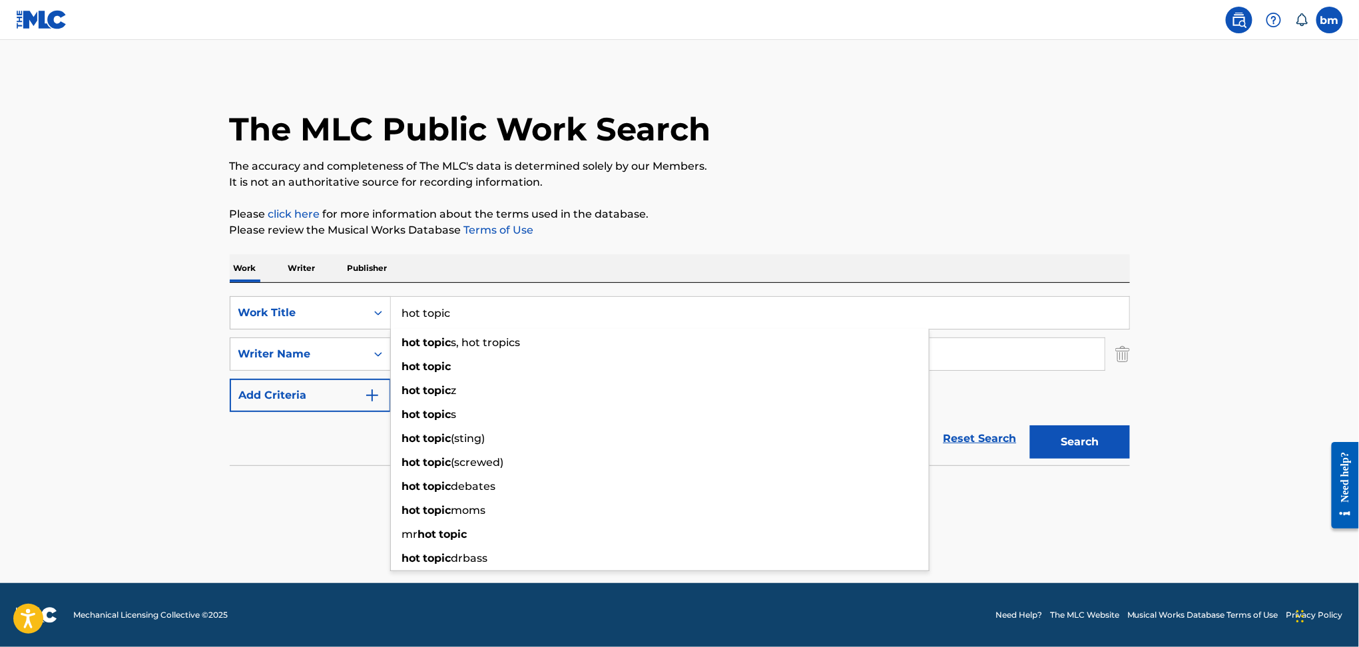
drag, startPoint x: 530, startPoint y: 310, endPoint x: 426, endPoint y: 314, distance: 103.9
click at [320, 309] on div "SearchWithCriteria456ec300-e2cc-4e6e-8597-1a18b6399bb6 Work Title hot topic hot…" at bounding box center [680, 312] width 900 height 33
paste input "Talk to Me [PERSON_NAME]"
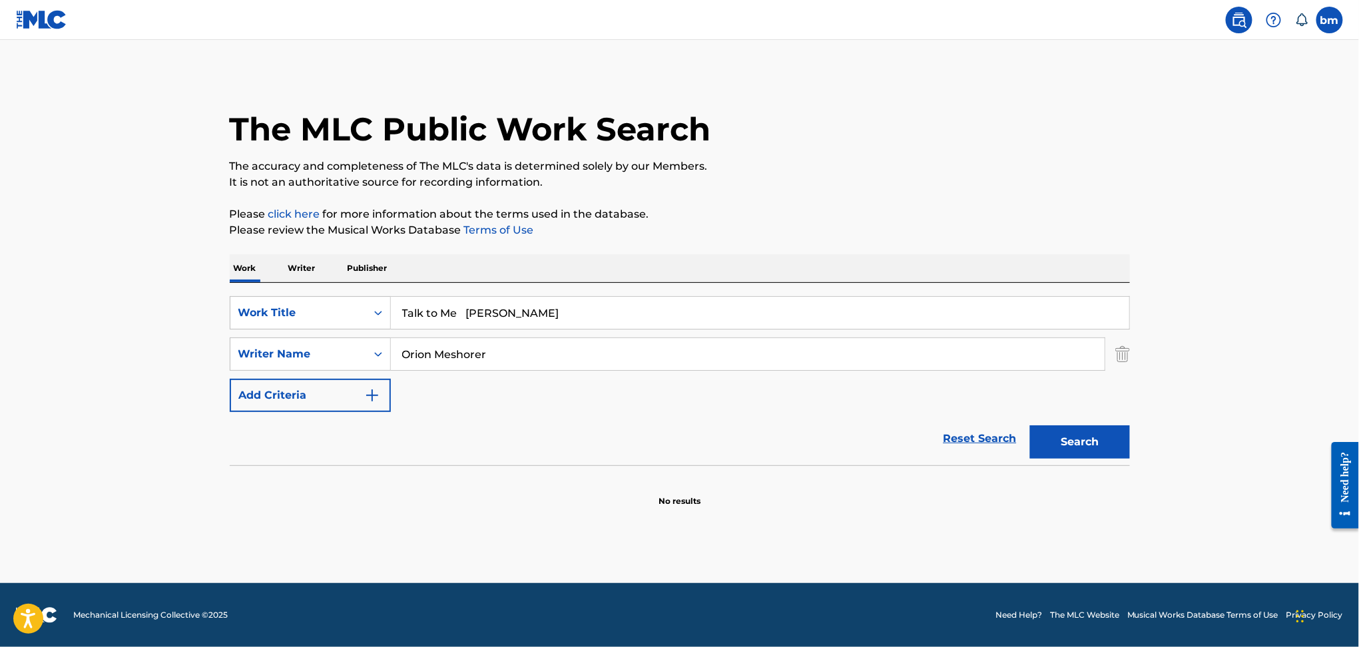
click at [474, 311] on input "Talk to Me [PERSON_NAME]" at bounding box center [760, 313] width 738 height 32
click at [462, 312] on input "Talk to Me [PERSON_NAME]" at bounding box center [760, 313] width 738 height 32
drag, startPoint x: 465, startPoint y: 317, endPoint x: 752, endPoint y: 320, distance: 286.3
click at [752, 320] on input "Talk to Me [PERSON_NAME]" at bounding box center [760, 313] width 738 height 32
type input "Talk to Me"
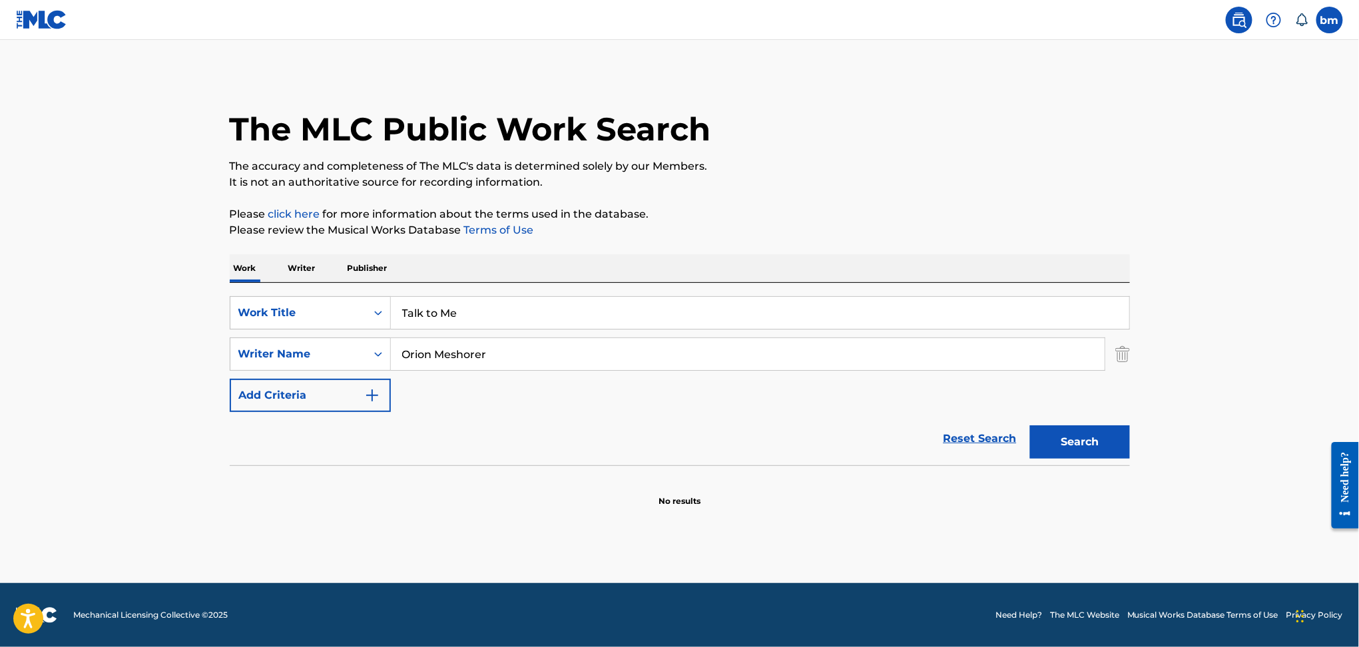
click at [766, 234] on p "Please review the Musical Works Database Terms of Use" at bounding box center [680, 230] width 900 height 16
drag, startPoint x: 563, startPoint y: 356, endPoint x: 338, endPoint y: 354, distance: 225.7
click at [342, 354] on div "SearchWithCriteriad6e444ed-65fc-4fe2-aa18-c4c8b2367377 Writer Name Orion Meshor…" at bounding box center [680, 354] width 900 height 33
paste input "[PERSON_NAME]"
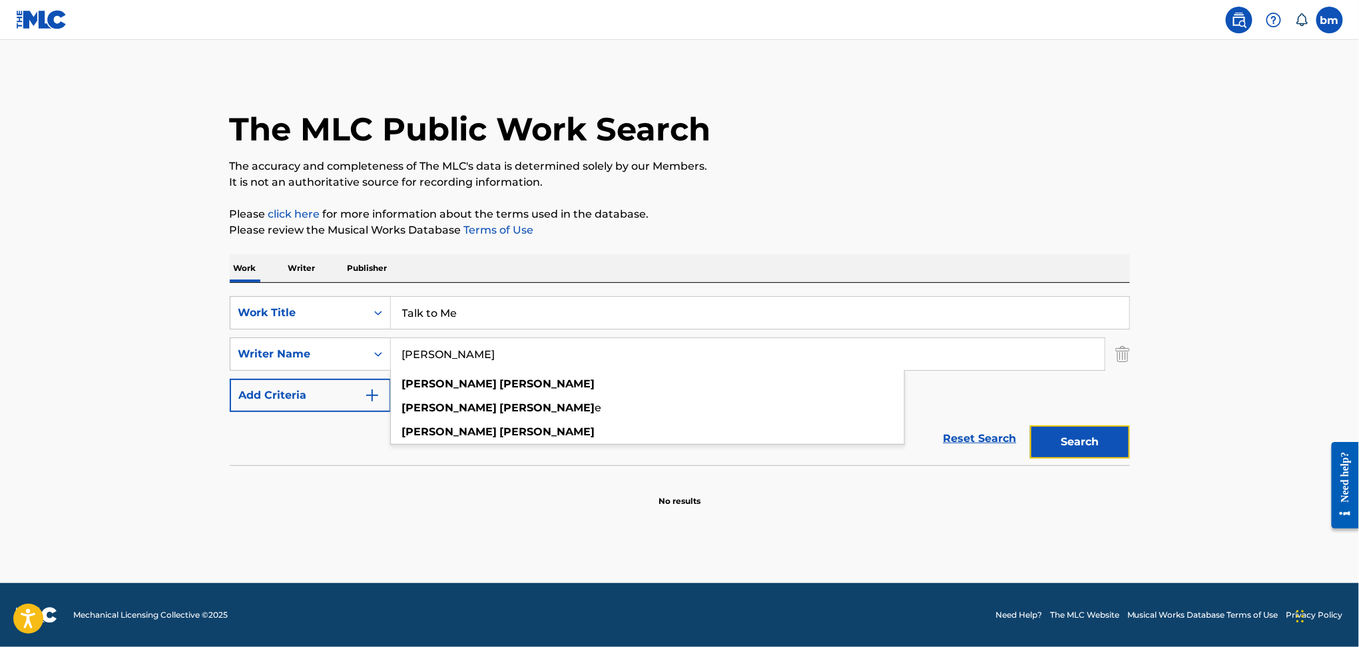
click at [1085, 445] on button "Search" at bounding box center [1080, 441] width 100 height 33
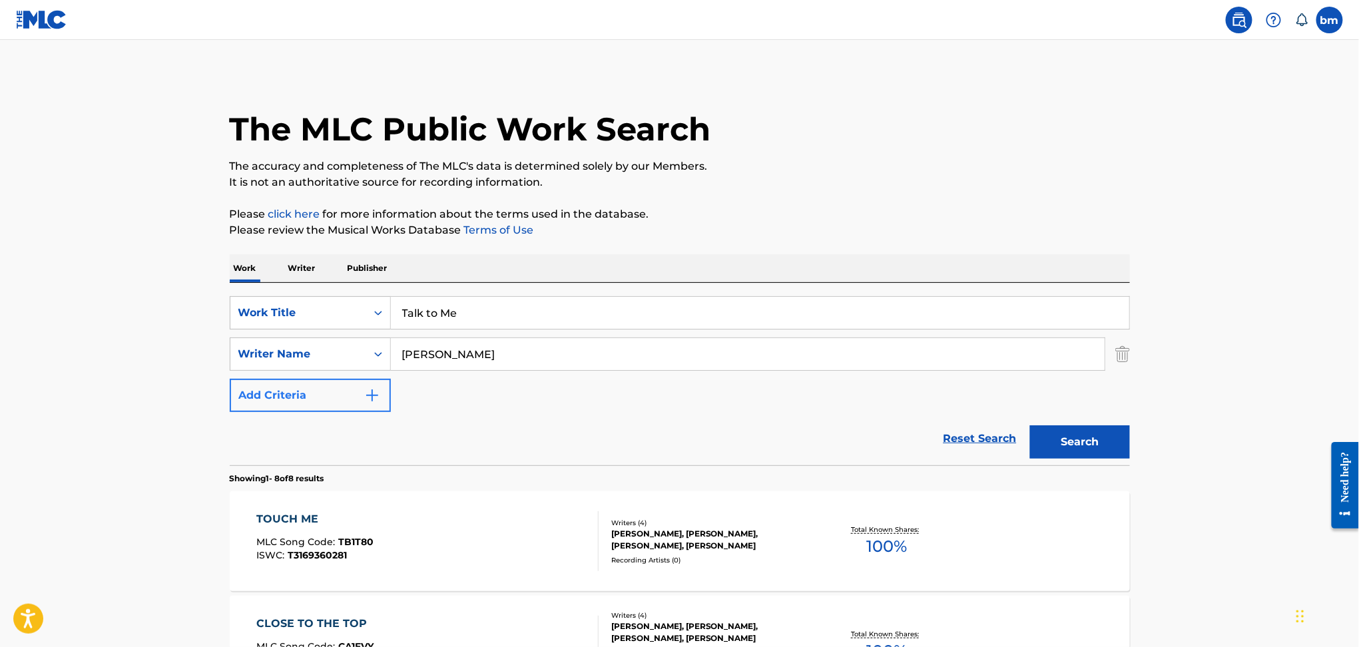
drag, startPoint x: 513, startPoint y: 368, endPoint x: 239, endPoint y: 383, distance: 274.7
click at [239, 383] on div "SearchWithCriteria456ec300-e2cc-4e6e-8597-1a18b6399bb6 Work Title Talk to Me Se…" at bounding box center [680, 354] width 900 height 116
paste input "[PERSON_NAME] [PERSON_NAME]"
click at [495, 343] on input "[PERSON_NAME] WitteSarah [PERSON_NAME]" at bounding box center [748, 354] width 714 height 32
drag, startPoint x: 489, startPoint y: 354, endPoint x: 293, endPoint y: 358, distance: 195.8
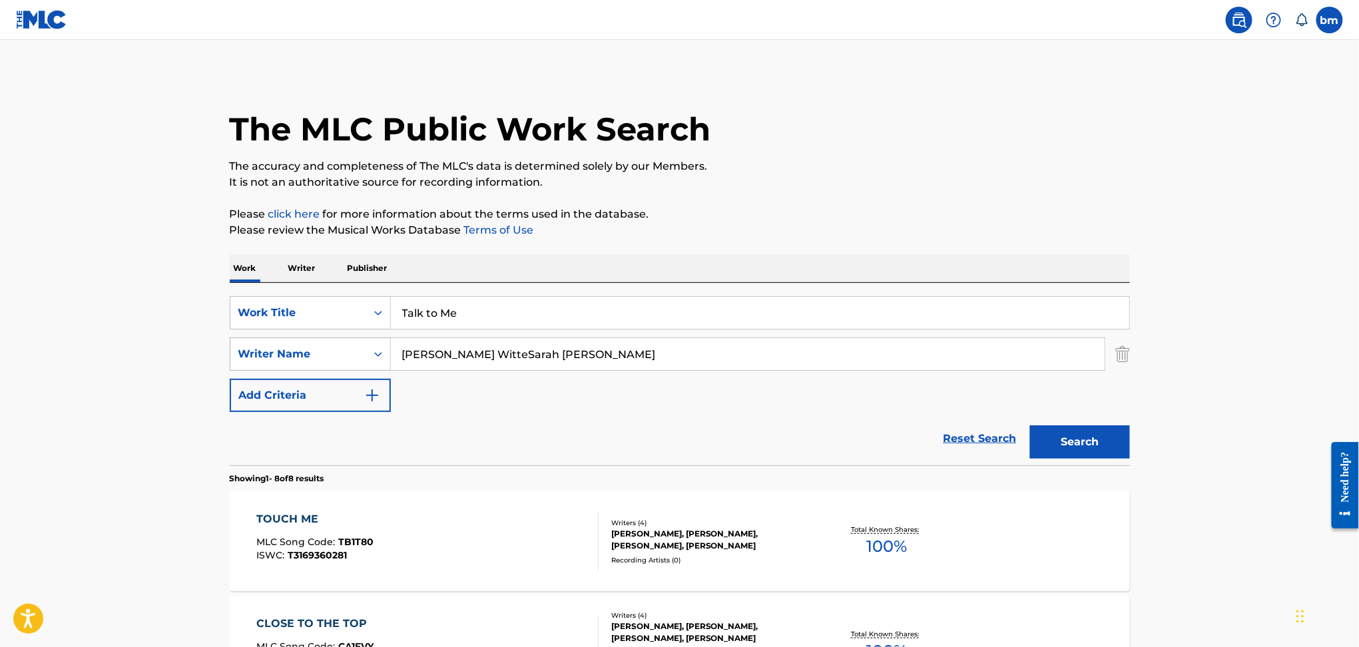
click at [293, 358] on div "SearchWithCriteriad6e444ed-65fc-4fe2-aa18-c4c8b2367377 Writer Name [PERSON_NAME…" at bounding box center [680, 354] width 900 height 33
drag, startPoint x: 451, startPoint y: 351, endPoint x: 939, endPoint y: 416, distance: 491.7
click at [932, 407] on div "SearchWithCriteria456ec300-e2cc-4e6e-8597-1a18b6399bb6 Work Title Talk to Me Se…" at bounding box center [680, 354] width 900 height 116
click at [1090, 443] on button "Search" at bounding box center [1080, 441] width 100 height 33
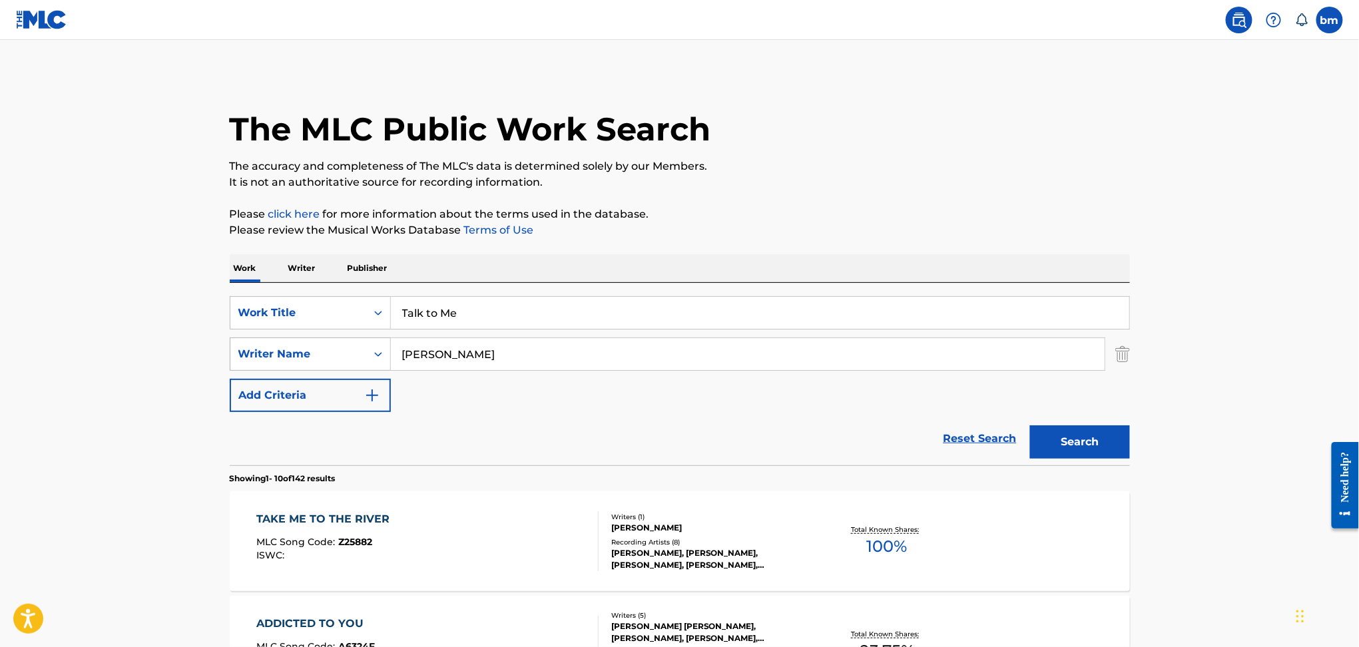
drag, startPoint x: 503, startPoint y: 356, endPoint x: 322, endPoint y: 354, distance: 180.4
click at [311, 352] on div "SearchWithCriteriad6e444ed-65fc-4fe2-aa18-c4c8b2367377 Writer Name [PERSON_NAME]" at bounding box center [680, 354] width 900 height 33
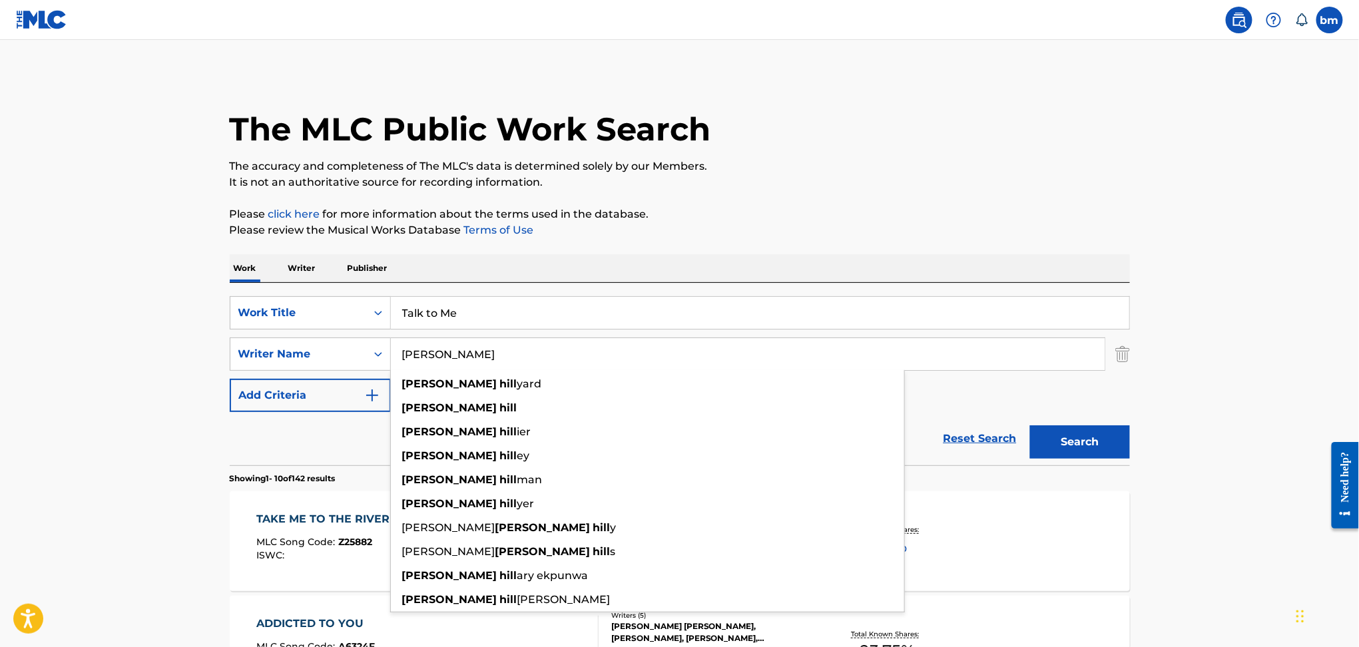
paste input "[PERSON_NAME] [PERSON_NAME]"
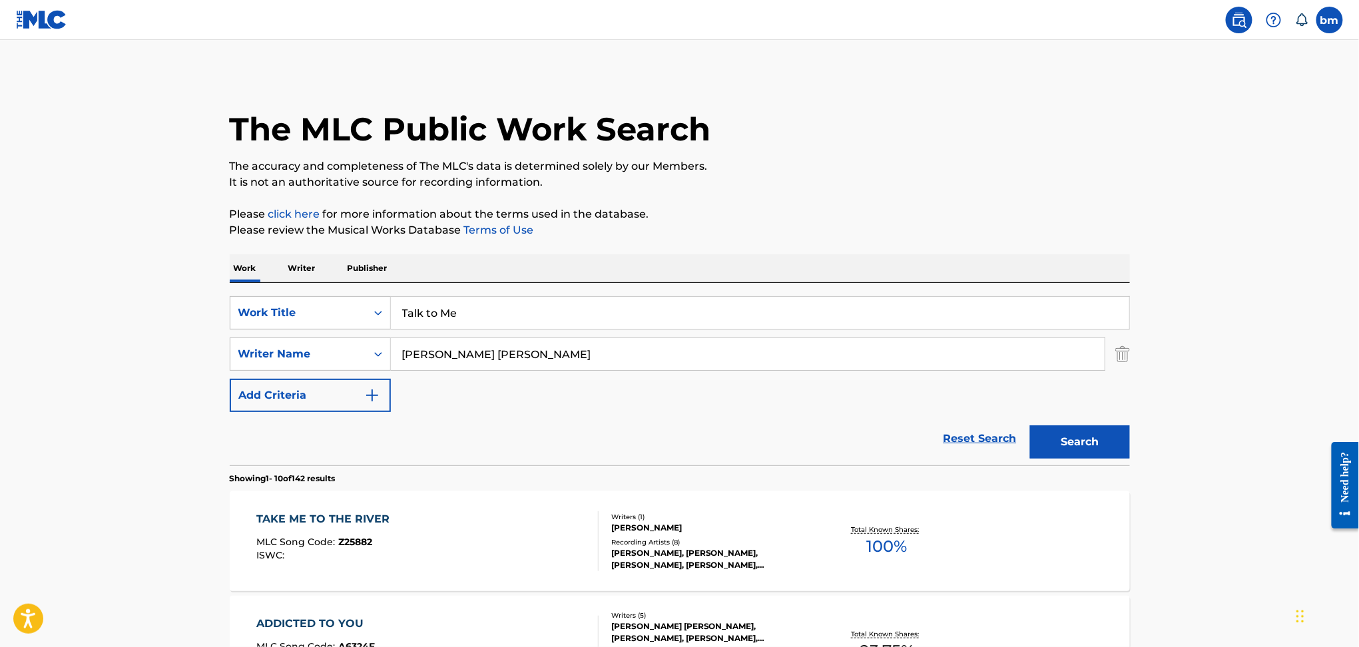
click at [504, 343] on input "[PERSON_NAME] [PERSON_NAME]" at bounding box center [748, 354] width 714 height 32
drag, startPoint x: 474, startPoint y: 358, endPoint x: 1116, endPoint y: 445, distance: 648.3
click at [1119, 405] on div "SearchWithCriteria456ec300-e2cc-4e6e-8597-1a18b6399bb6 Work Title Talk to Me Se…" at bounding box center [680, 354] width 900 height 116
click at [1077, 449] on button "Search" at bounding box center [1080, 441] width 100 height 33
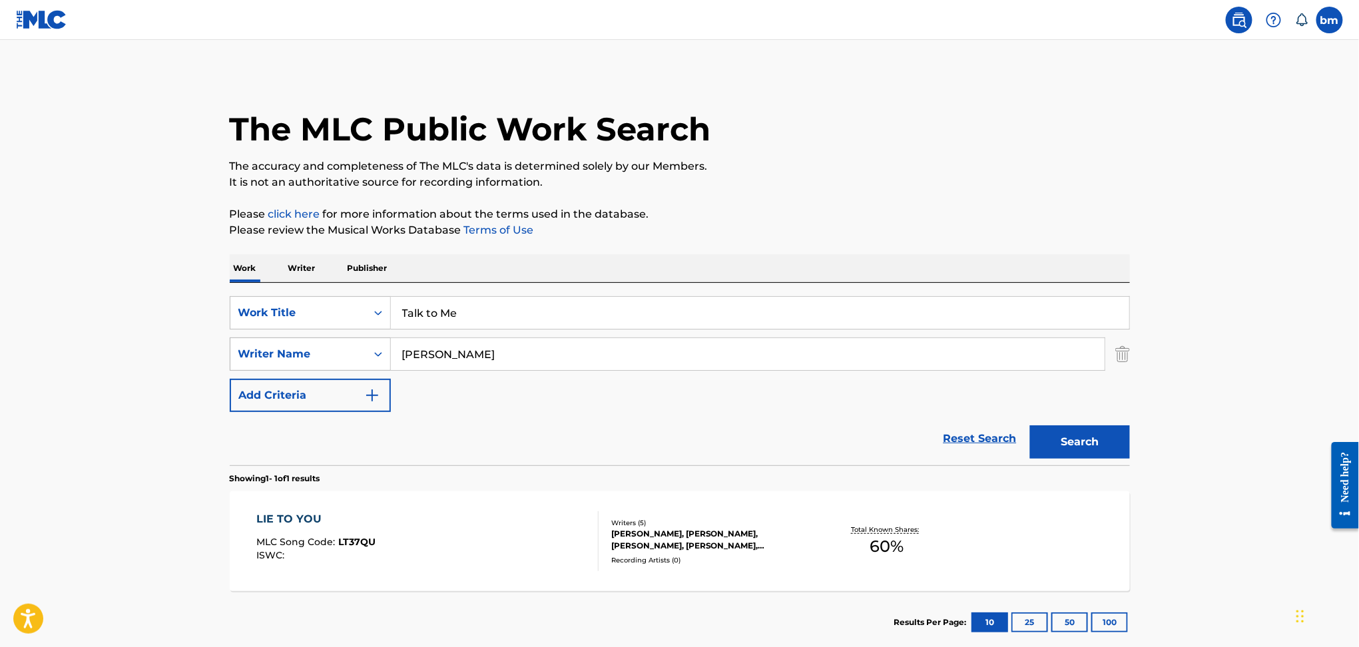
drag, startPoint x: 531, startPoint y: 344, endPoint x: 311, endPoint y: 354, distance: 220.6
click at [311, 354] on div "SearchWithCriteriad6e444ed-65fc-4fe2-aa18-c4c8b2367377 Writer Name [PERSON_NAME]" at bounding box center [680, 354] width 900 height 33
paste input "[PERSON_NAME]"
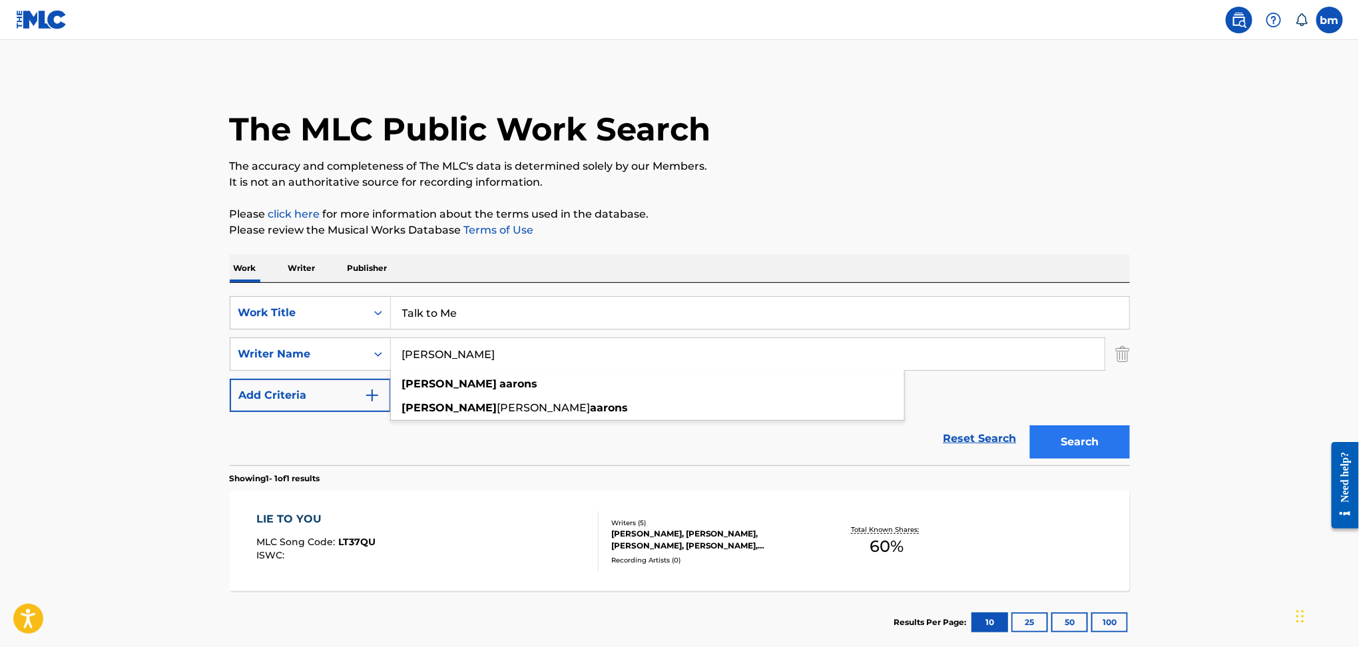
type input "[PERSON_NAME]"
click at [1094, 451] on button "Search" at bounding box center [1080, 441] width 100 height 33
